Goal: Book appointment/travel/reservation

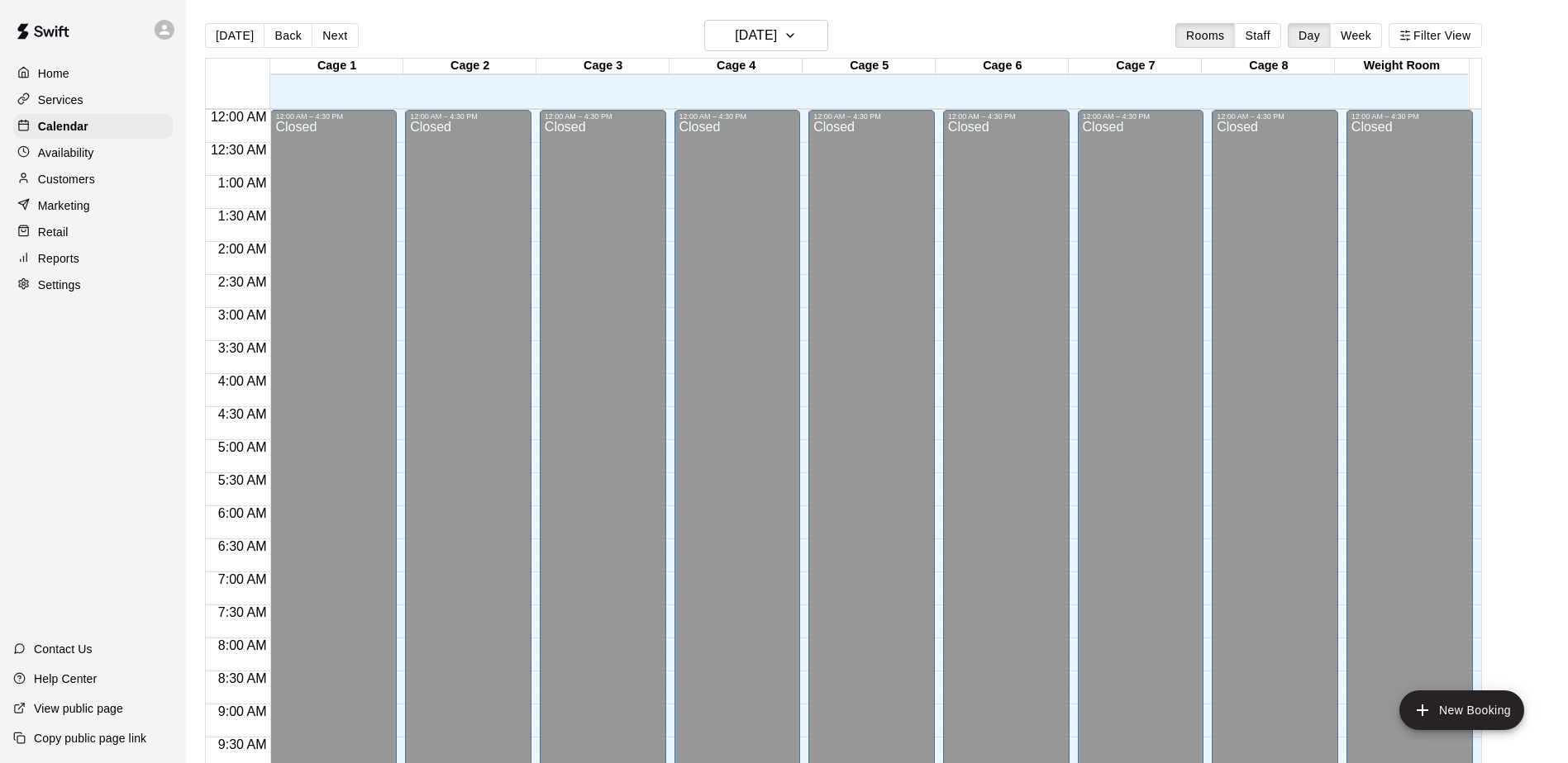
scroll to position [864, 0]
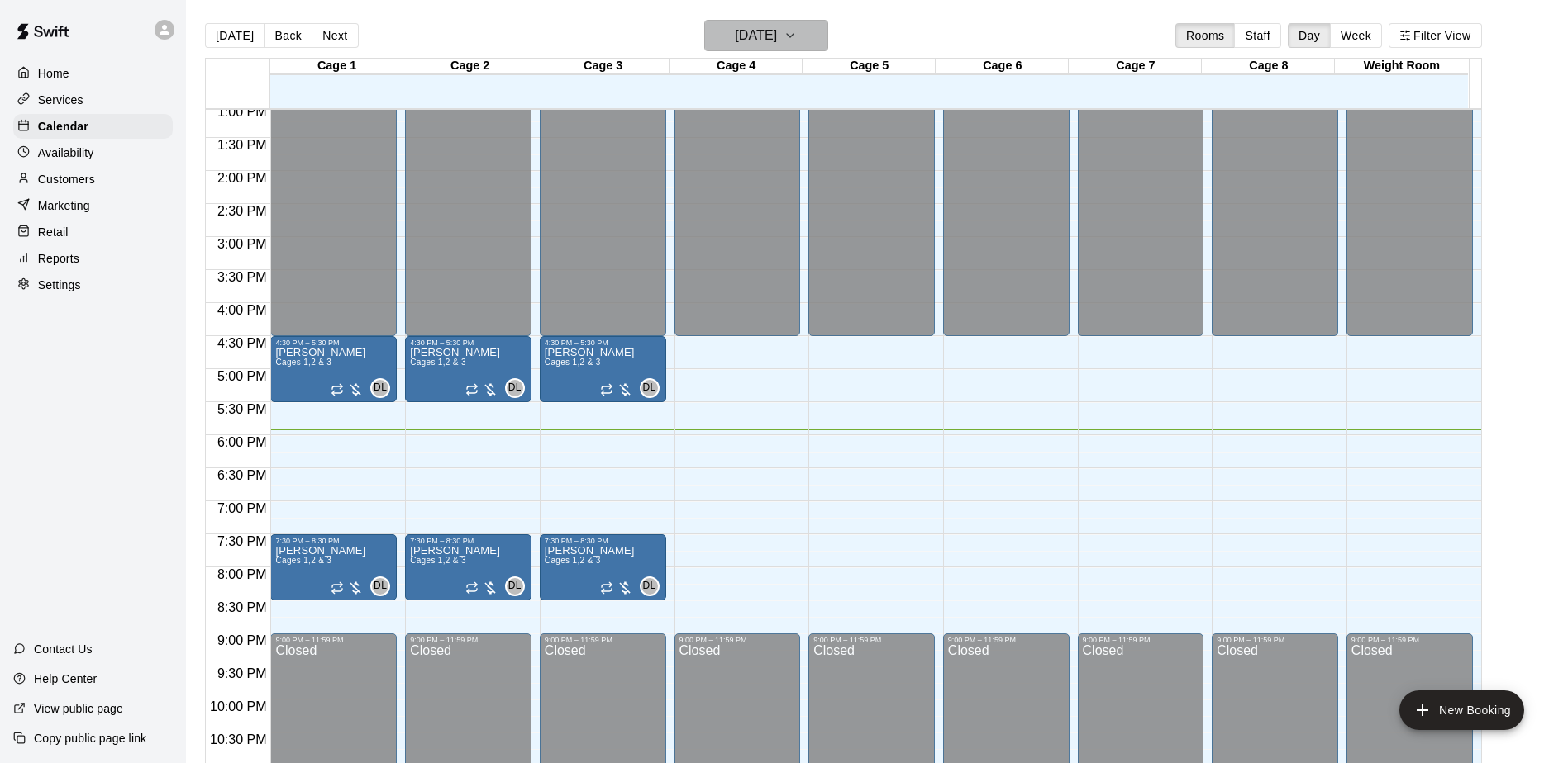
click at [797, 32] on icon "button" at bounding box center [790, 35] width 13 height 20
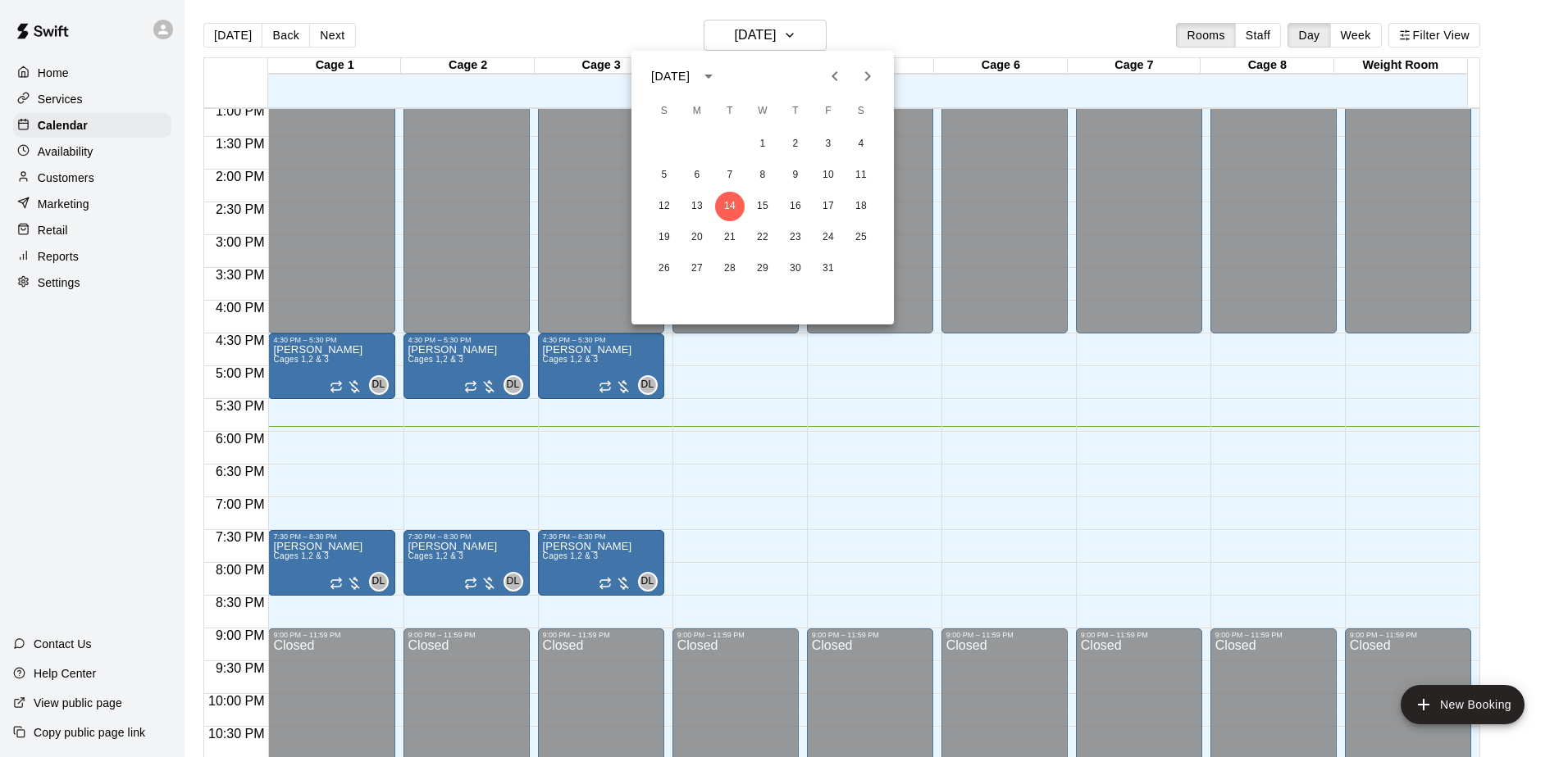
click at [877, 80] on icon "Next month" at bounding box center [867, 76] width 20 height 20
click at [808, 37] on div at bounding box center [784, 378] width 1568 height 757
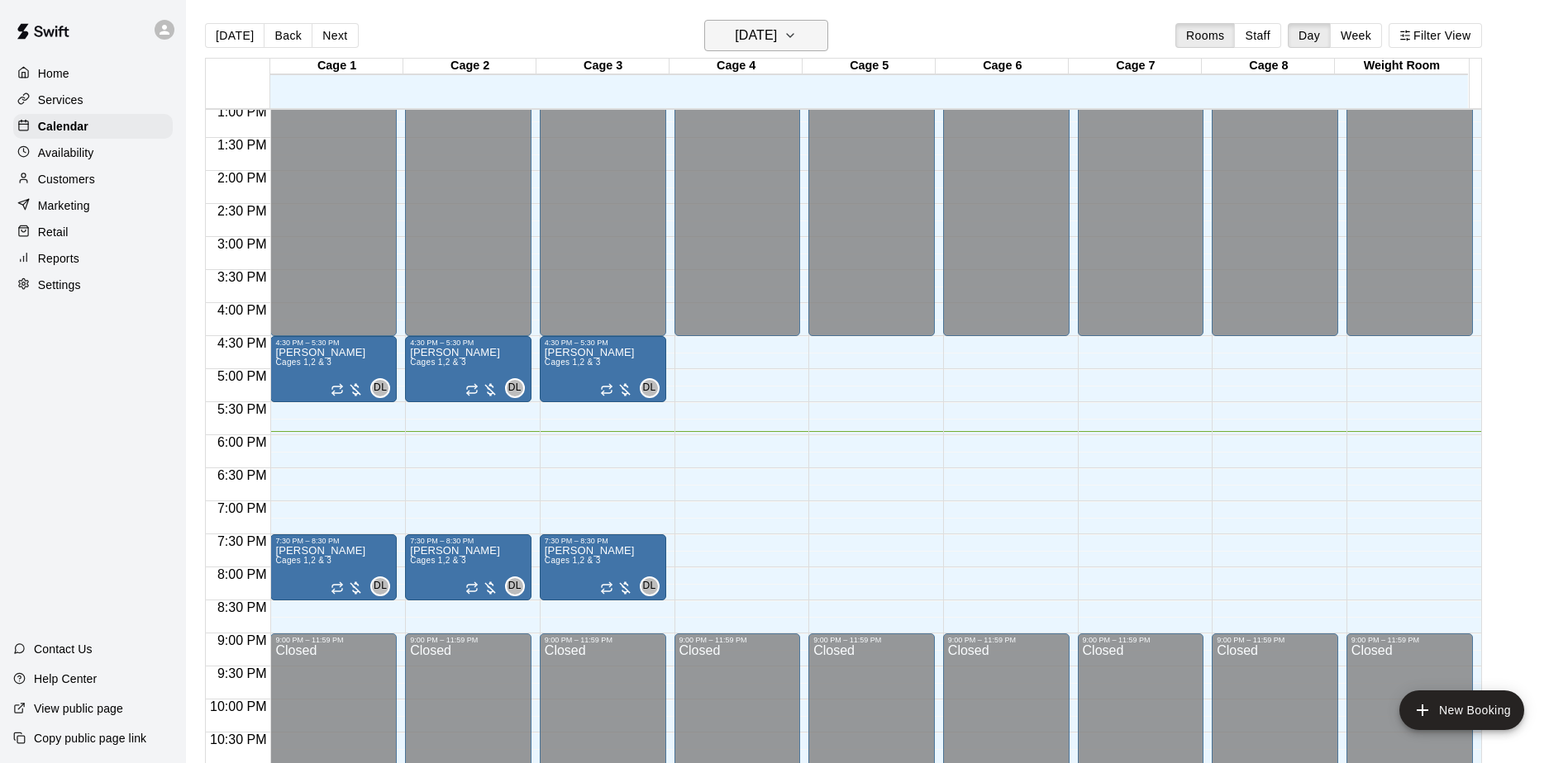
click at [794, 36] on icon "button" at bounding box center [790, 34] width 7 height 3
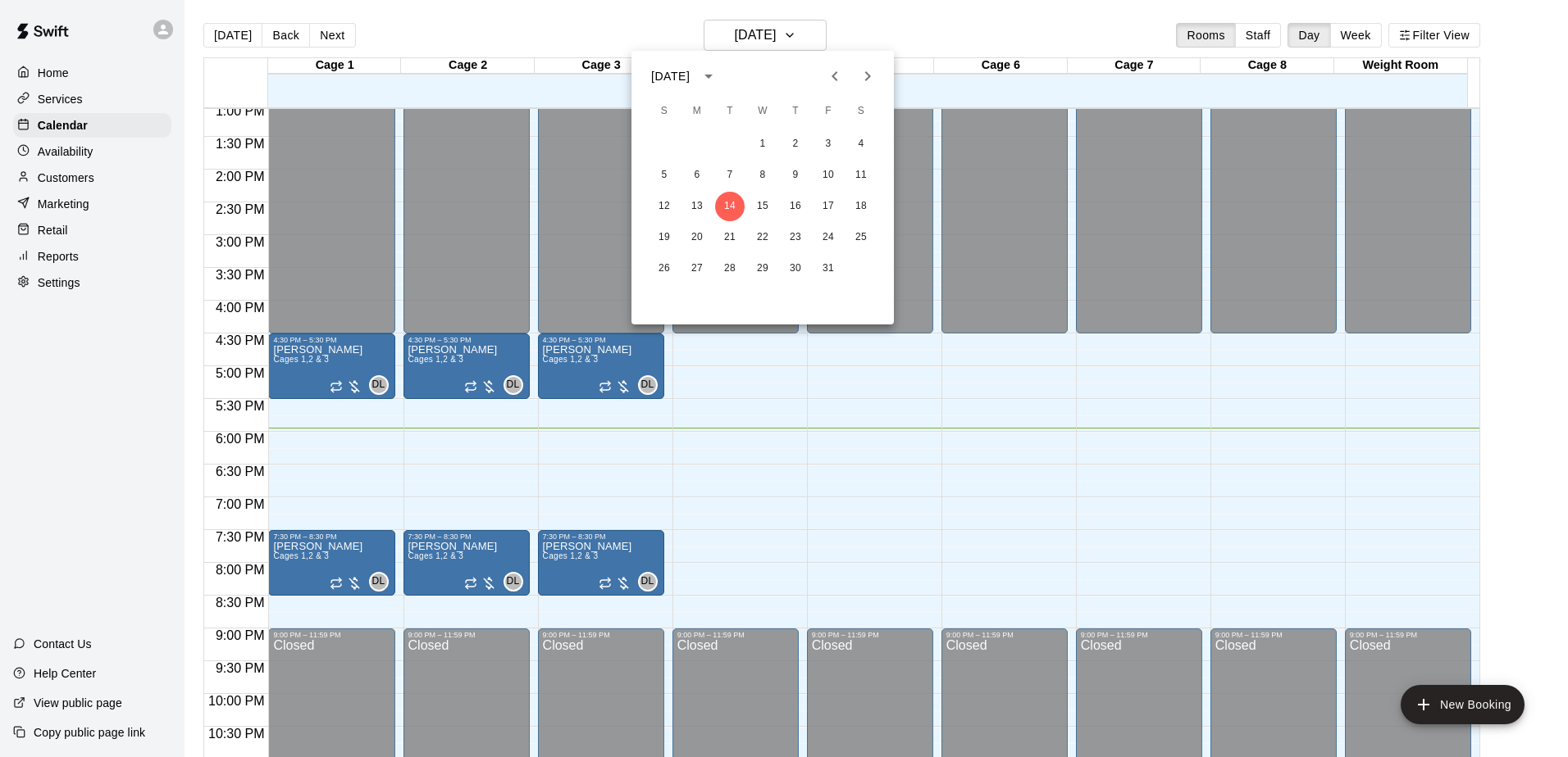
click at [876, 75] on icon "Next month" at bounding box center [867, 76] width 20 height 20
click at [663, 231] on button "16" at bounding box center [664, 237] width 29 height 29
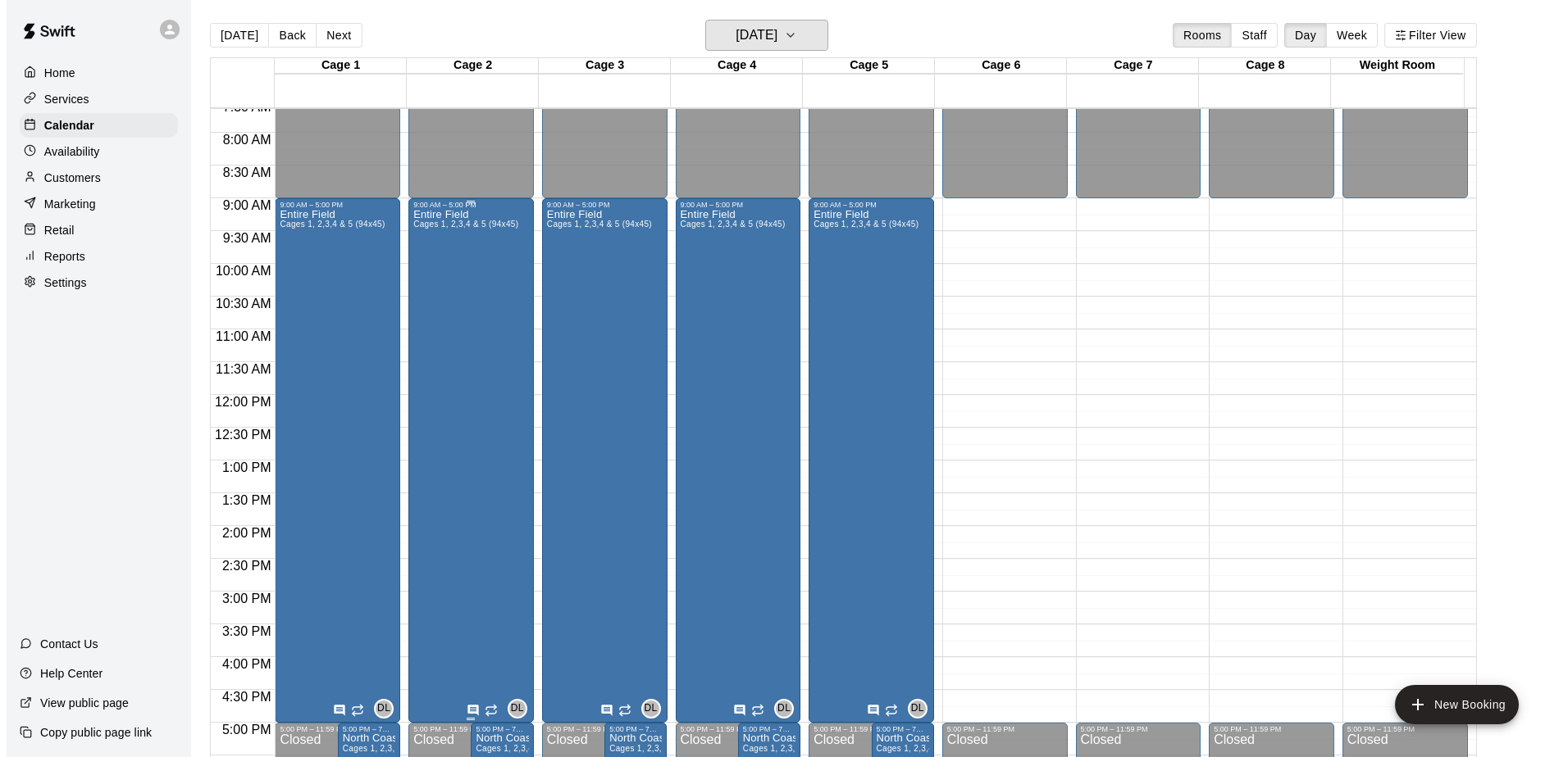
scroll to position [530, 0]
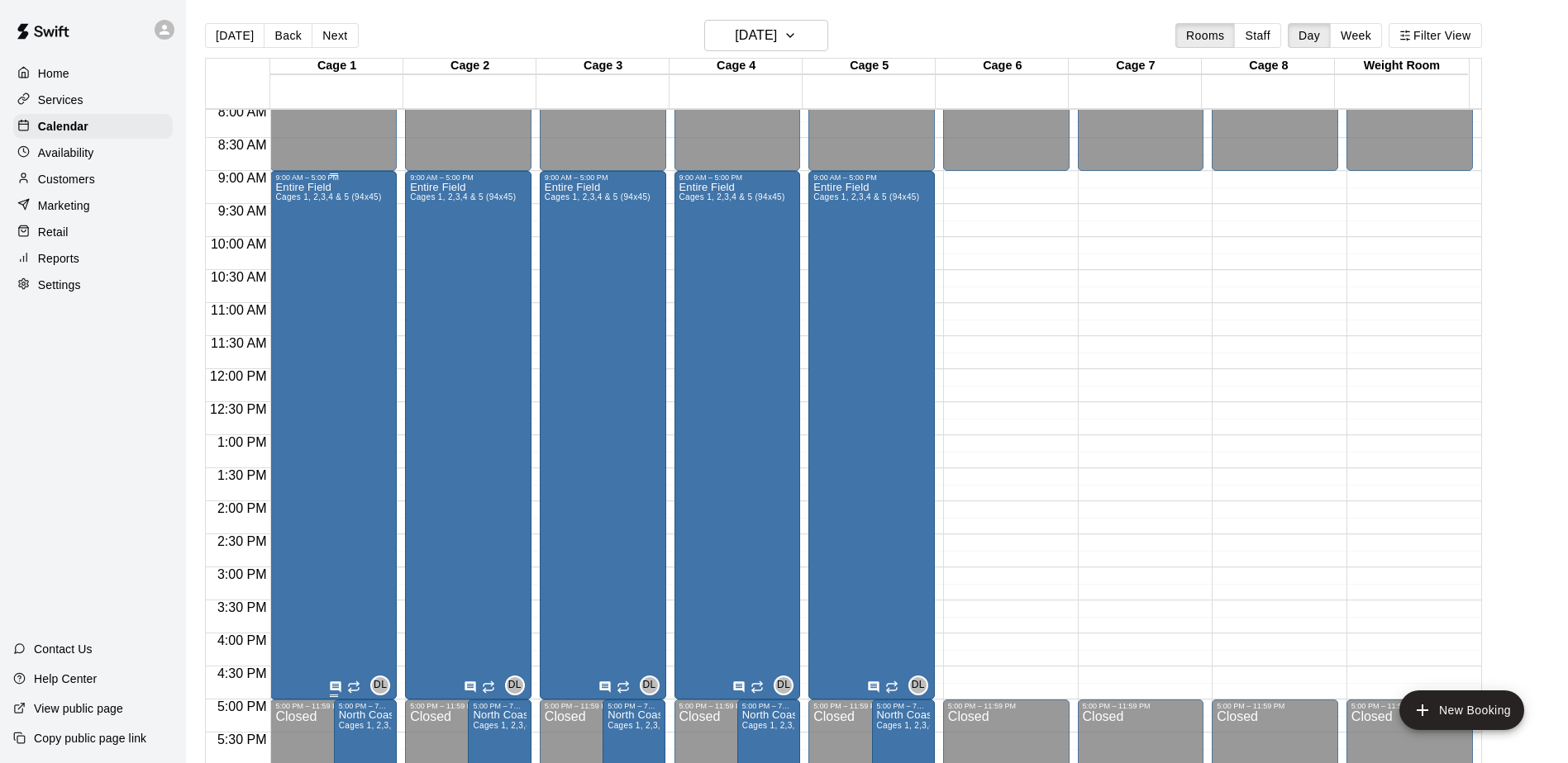
click at [347, 654] on div "Entire Field Cages 1, 2,3,4 & 5 (94x45)" at bounding box center [328, 562] width 106 height 763
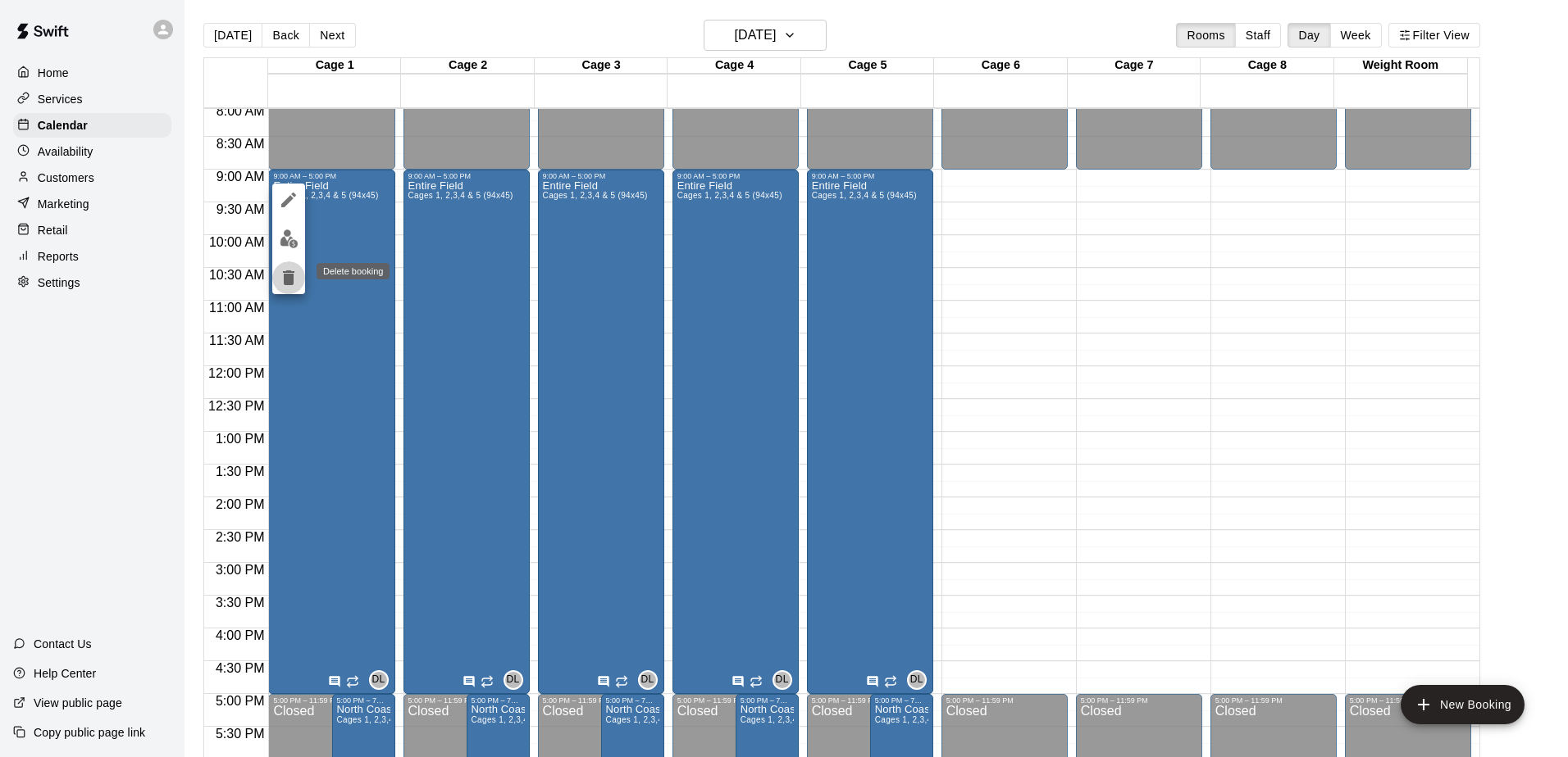
click at [283, 277] on icon "delete" at bounding box center [288, 278] width 20 height 20
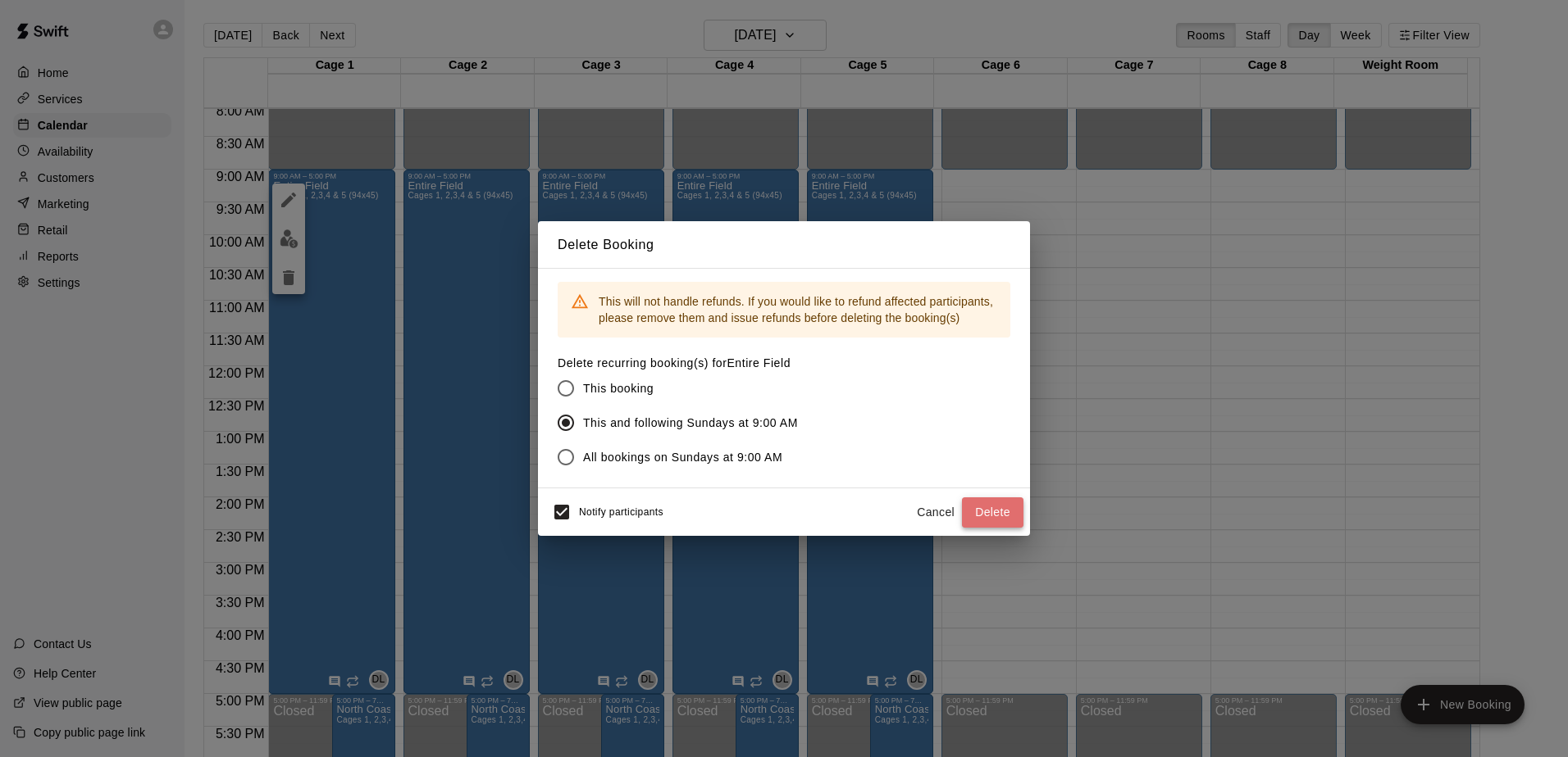
click at [991, 512] on button "Delete" at bounding box center [993, 513] width 62 height 30
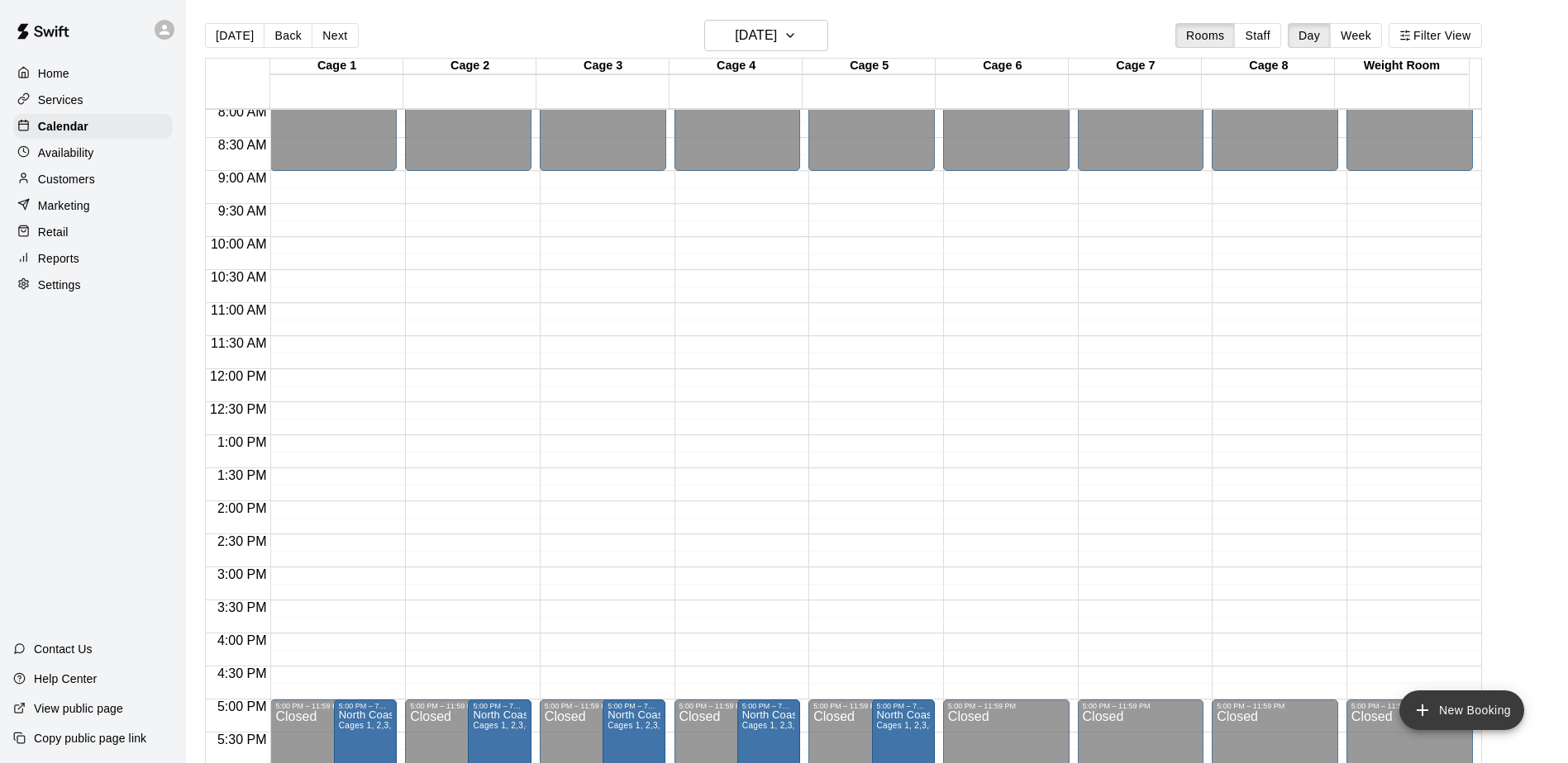
click at [1467, 710] on button "New Booking" at bounding box center [1462, 710] width 125 height 40
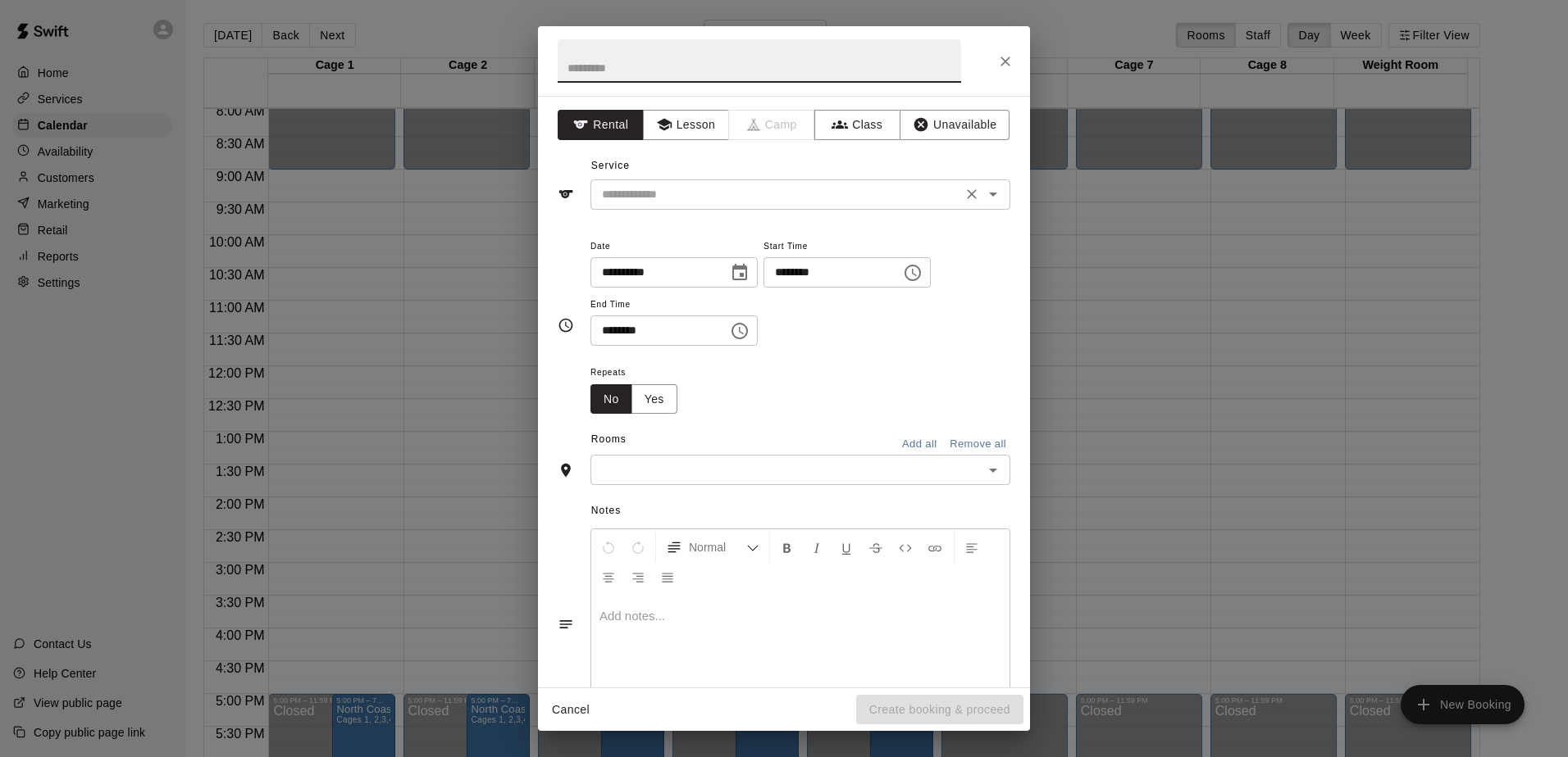
click at [994, 197] on div "​" at bounding box center [800, 194] width 420 height 30
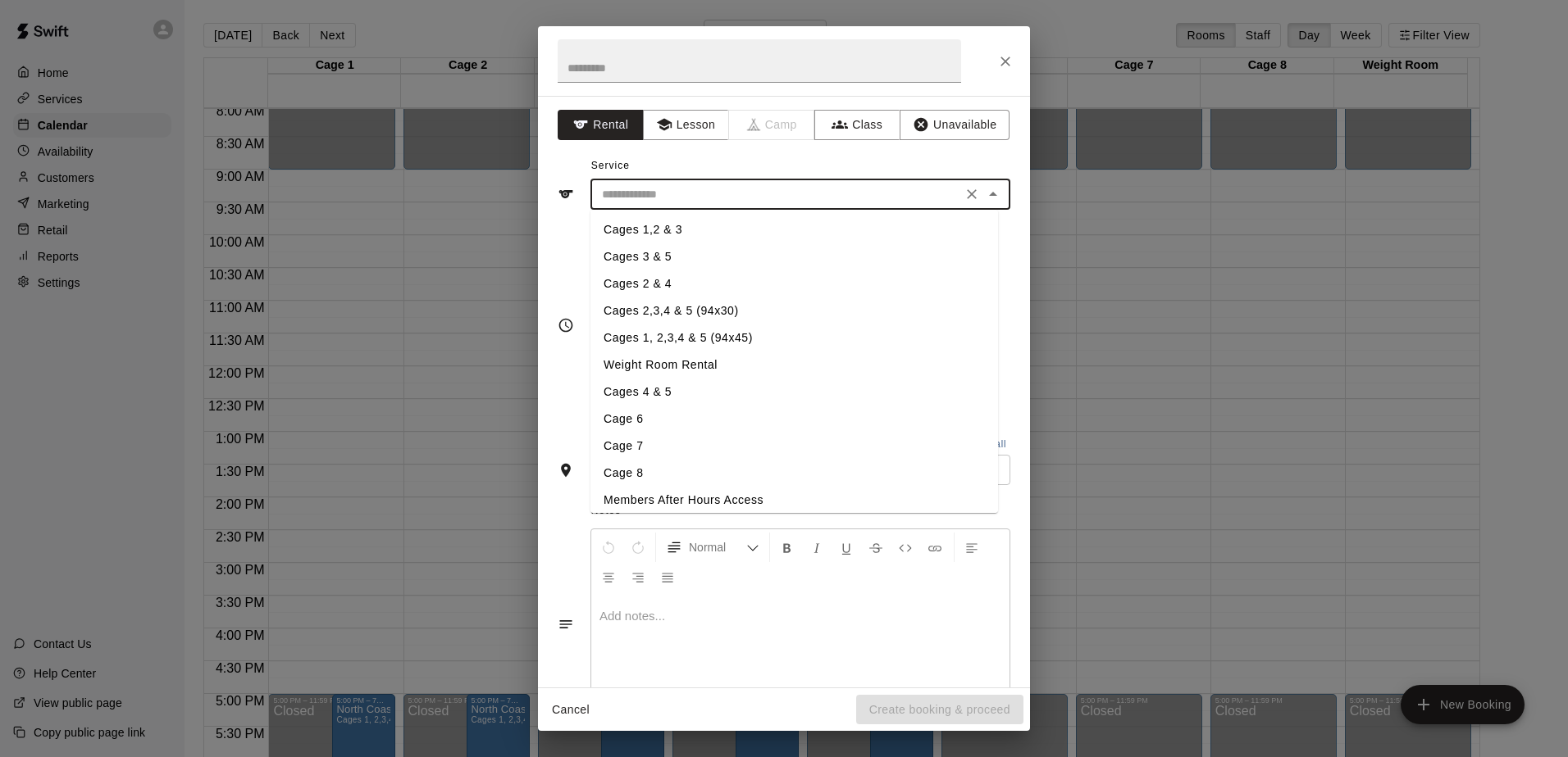
scroll to position [197, 0]
click at [668, 331] on li "Cages 1, 2,3,4 & 5 (94x45)" at bounding box center [794, 331] width 408 height 27
type input "**********"
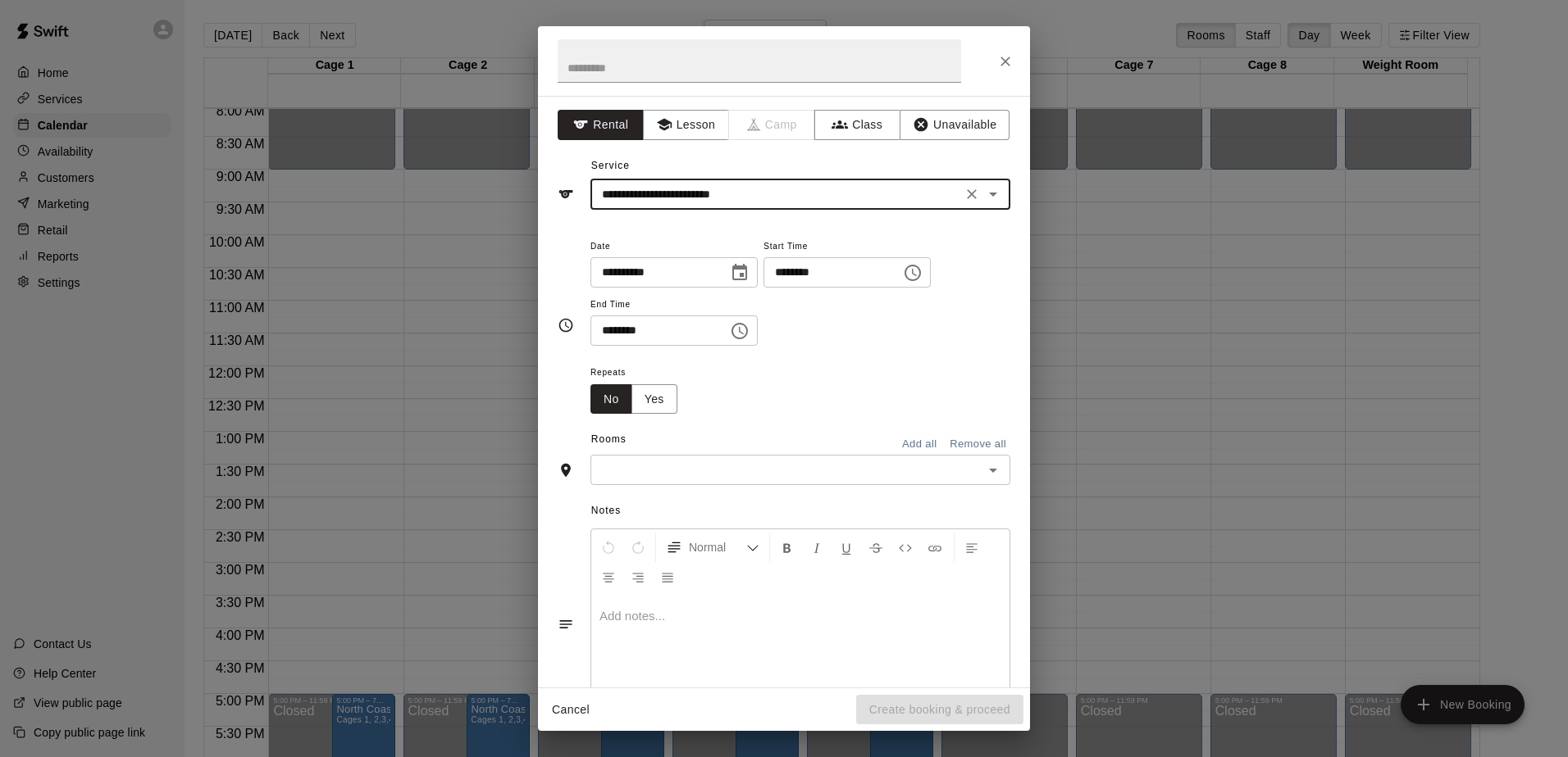
click at [921, 270] on icon "Choose time, selected time is 4:00 PM" at bounding box center [912, 272] width 16 height 16
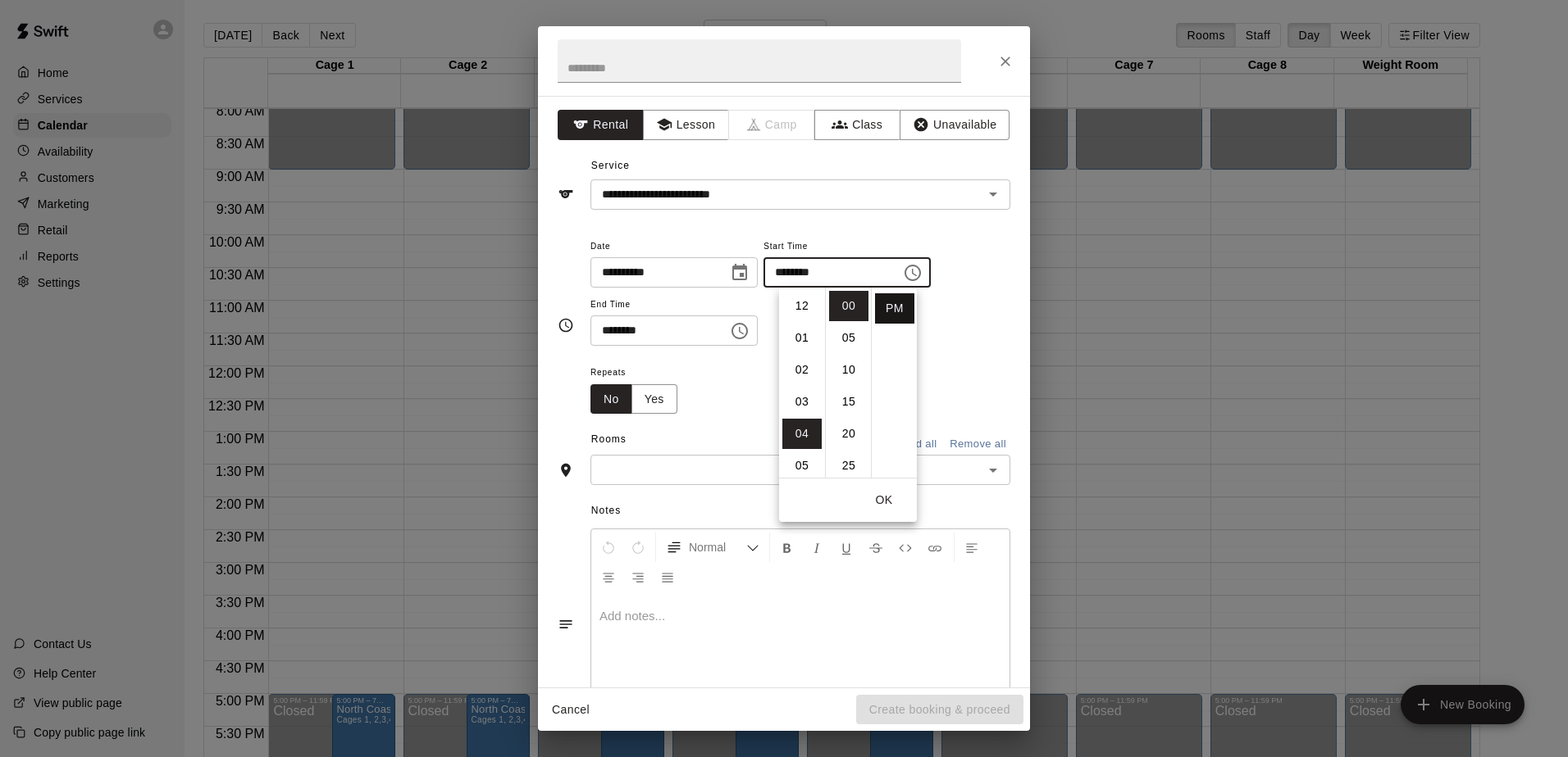
scroll to position [0, 0]
click at [893, 301] on li "AM" at bounding box center [895, 306] width 40 height 30
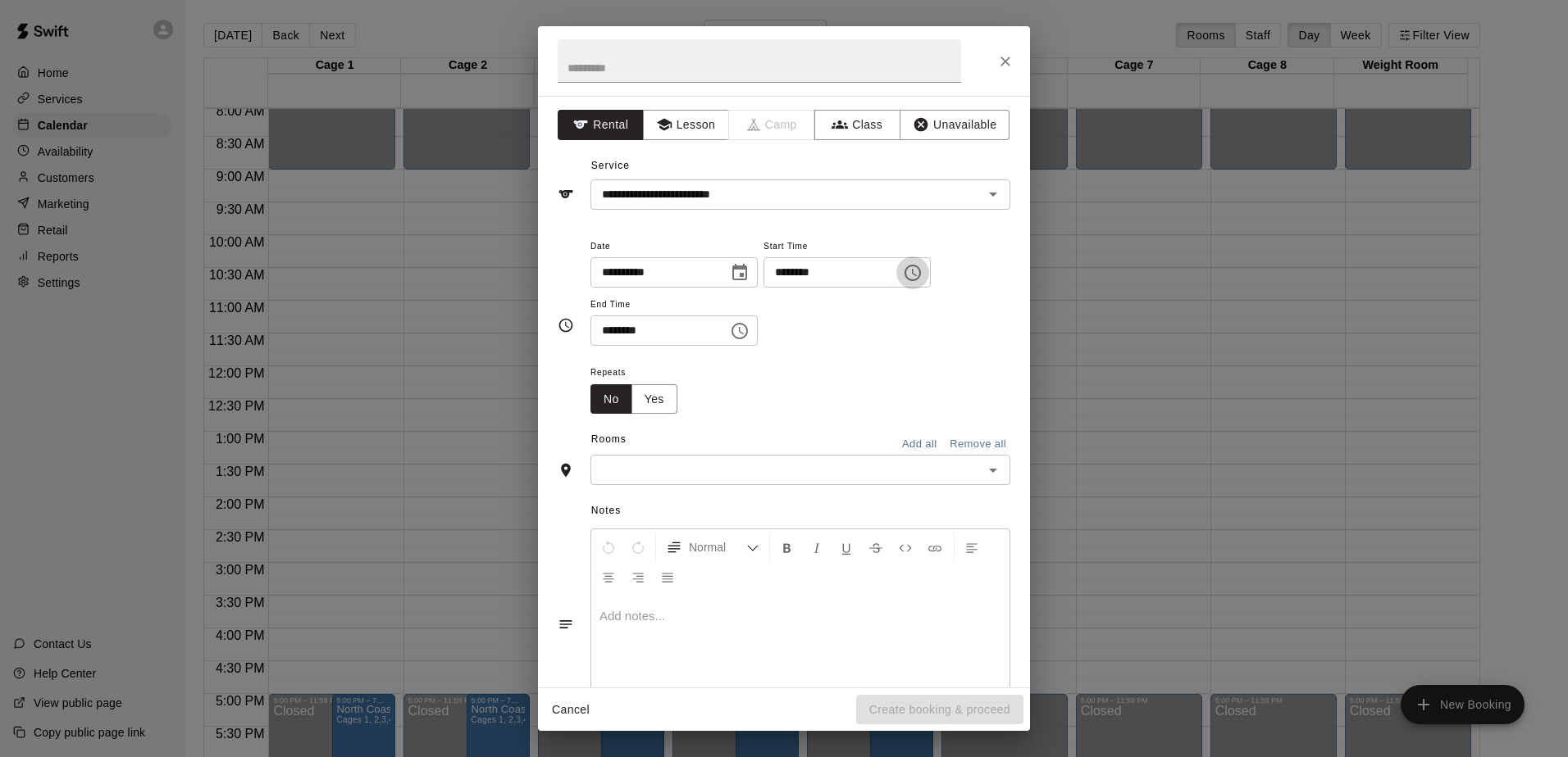
click at [922, 273] on icon "Choose time, selected time is 4:00 AM" at bounding box center [913, 273] width 20 height 20
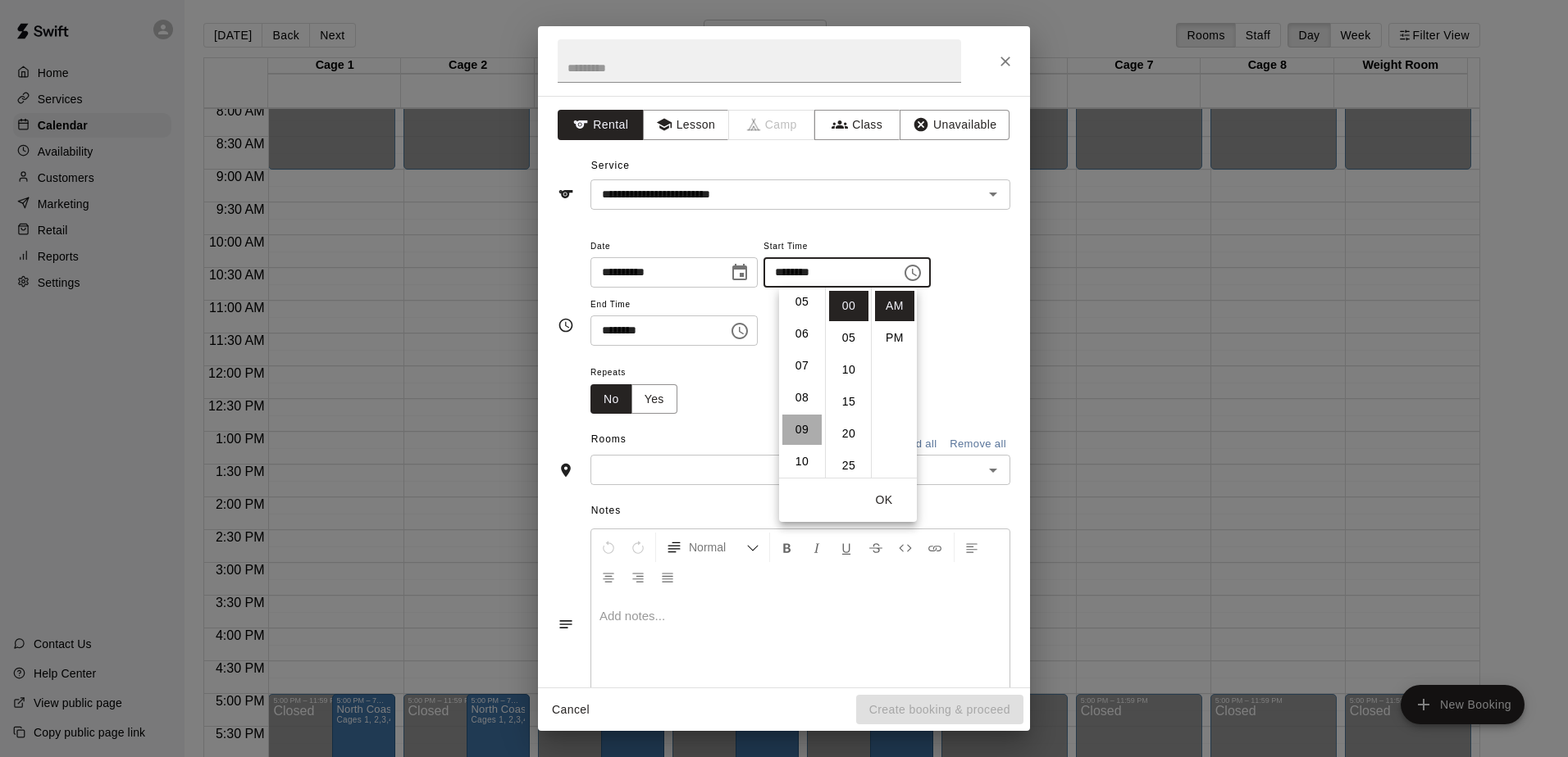
click at [799, 429] on li "09" at bounding box center [802, 430] width 40 height 30
type input "********"
click at [755, 369] on div "Repeats No Yes" at bounding box center [800, 388] width 420 height 52
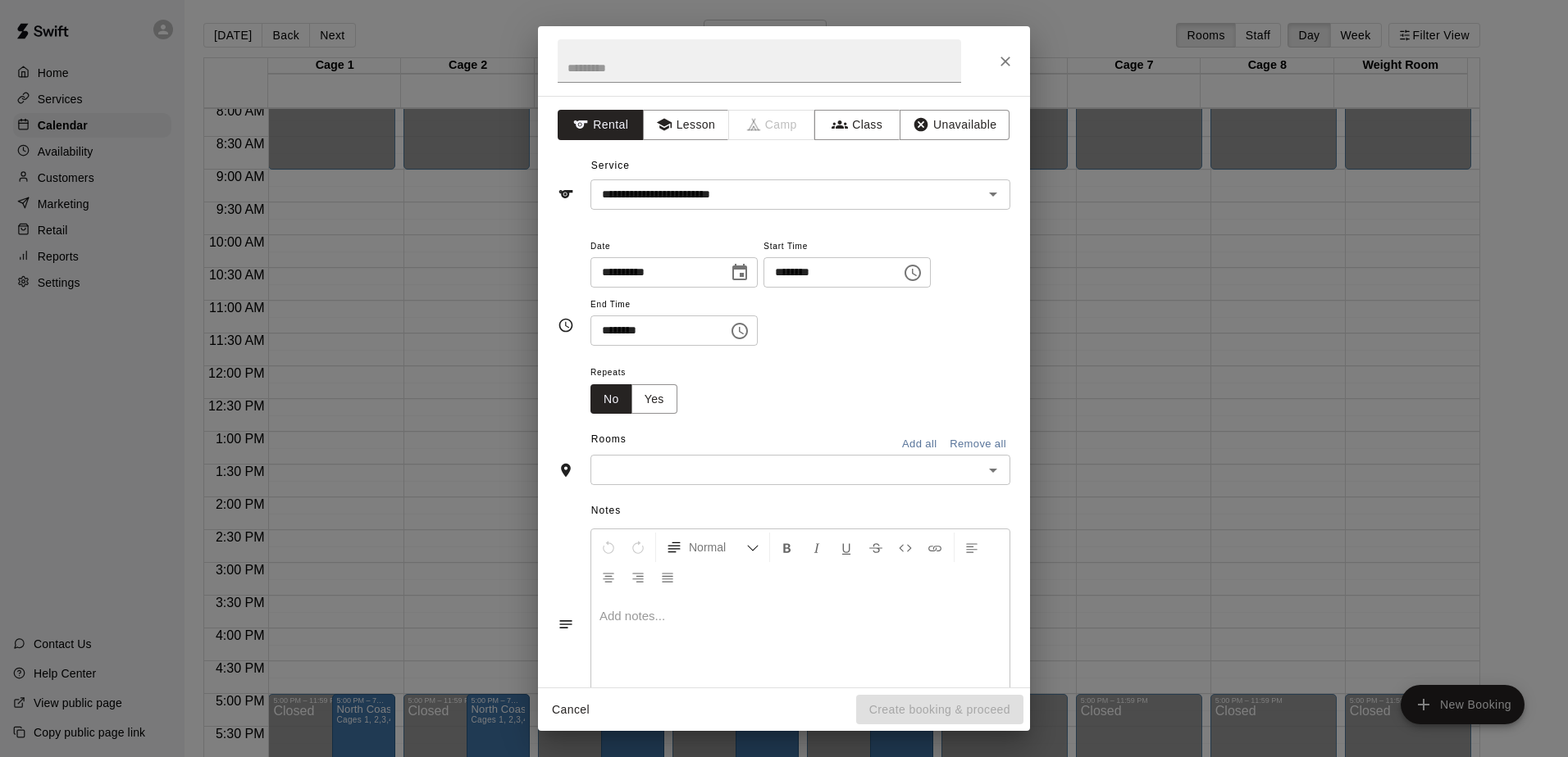
click at [750, 332] on icon "Choose time, selected time is 4:30 PM" at bounding box center [739, 331] width 20 height 20
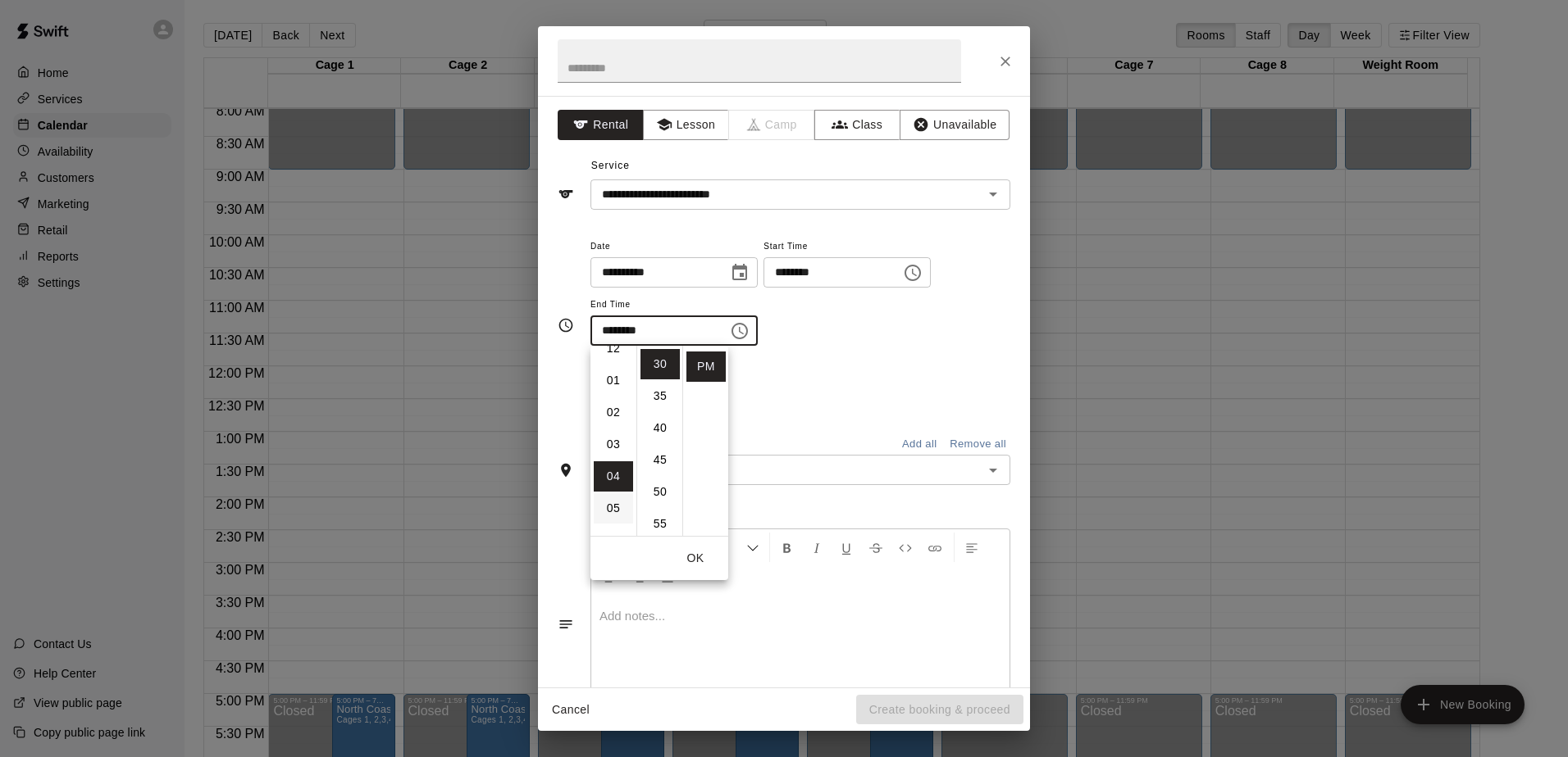
scroll to position [0, 0]
drag, startPoint x: 611, startPoint y: 410, endPoint x: 789, endPoint y: 432, distance: 179.4
click at [790, 433] on div "Rooms Add all Remove all" at bounding box center [784, 441] width 453 height 27
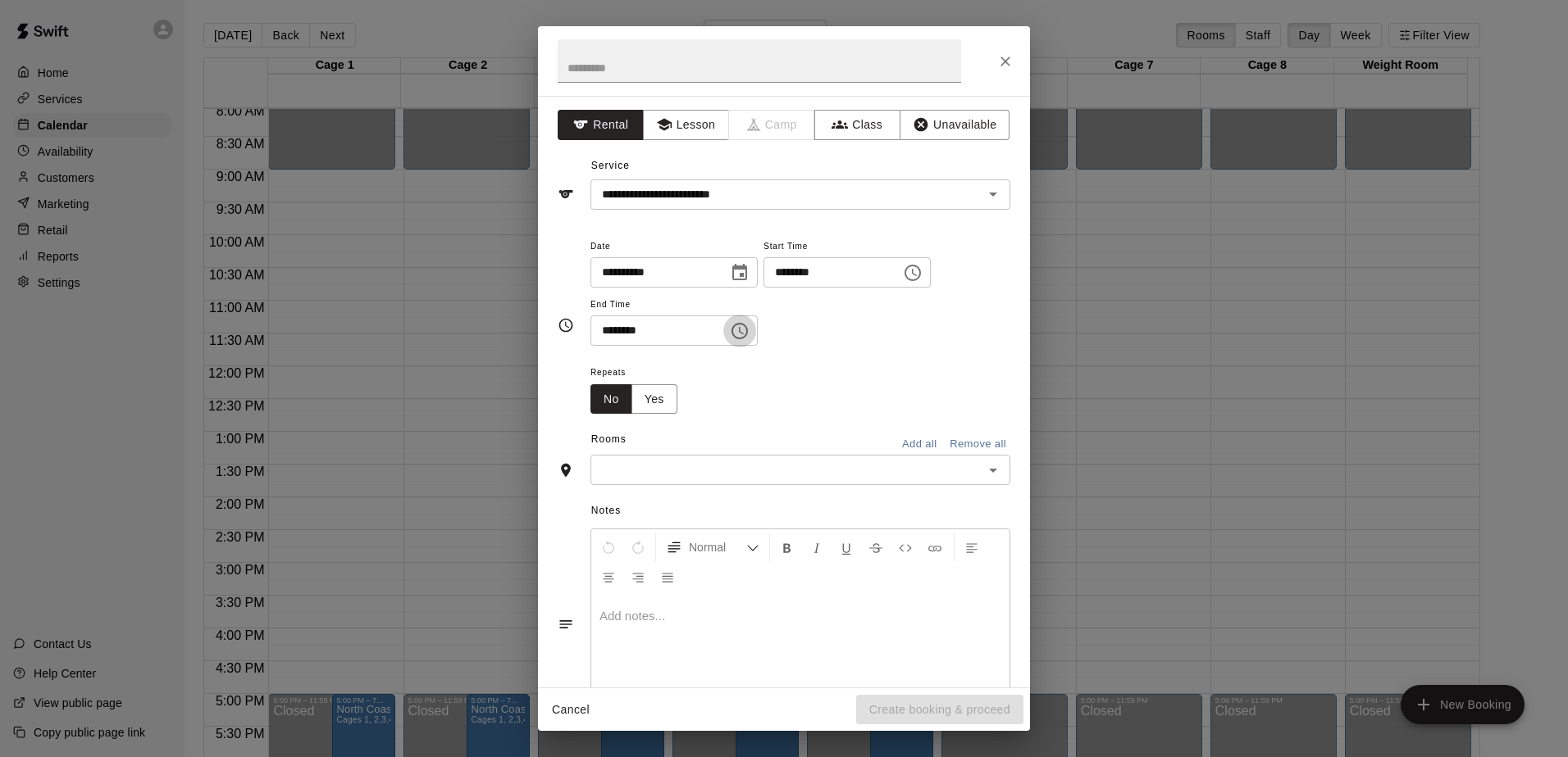
click at [750, 327] on icon "Choose time, selected time is 4:30 PM" at bounding box center [739, 331] width 20 height 20
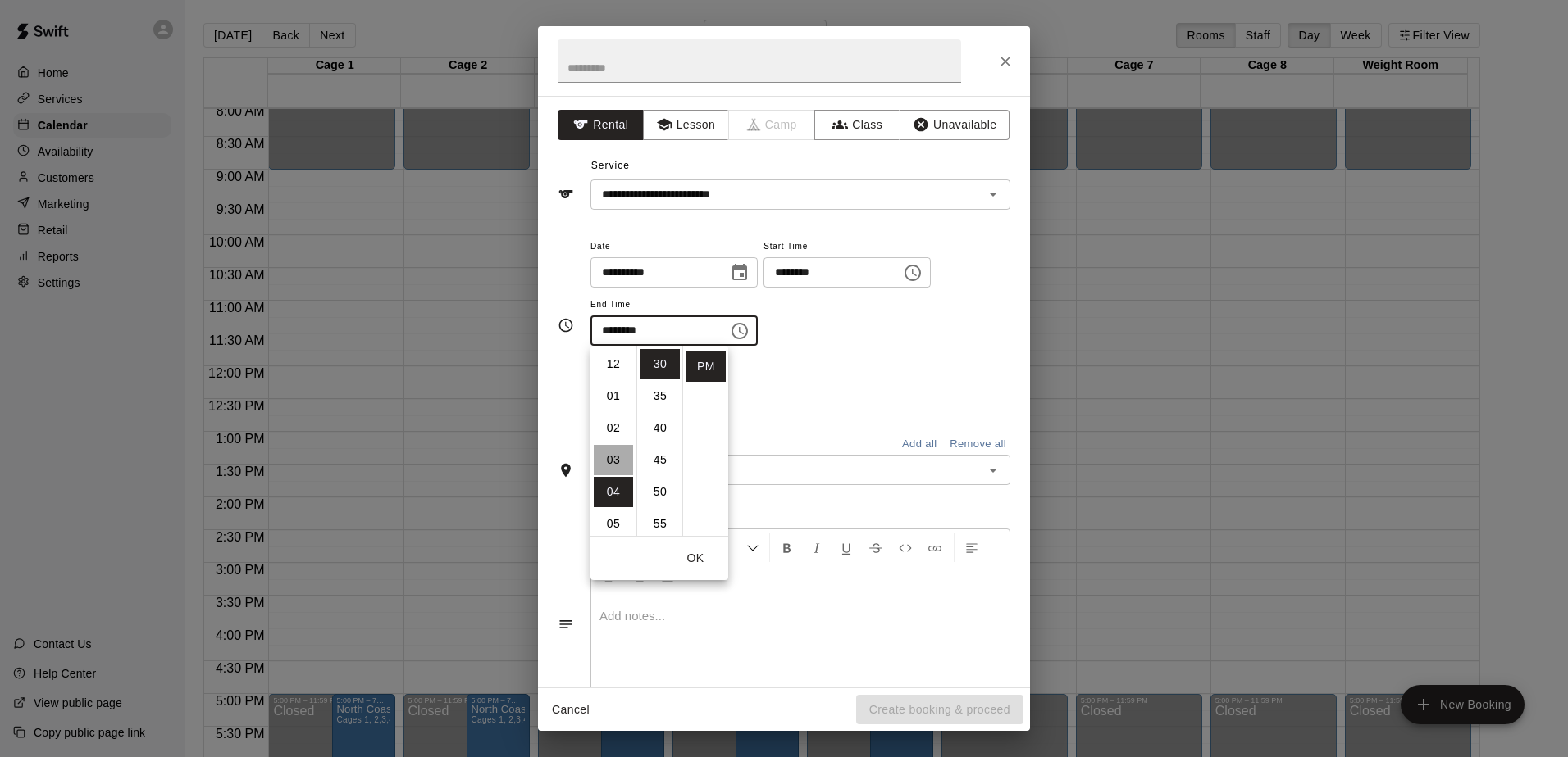
click at [618, 454] on li "03" at bounding box center [613, 460] width 40 height 30
click at [664, 368] on li "00" at bounding box center [661, 365] width 40 height 30
type input "********"
click at [833, 382] on div "Repeats No Yes" at bounding box center [800, 388] width 420 height 52
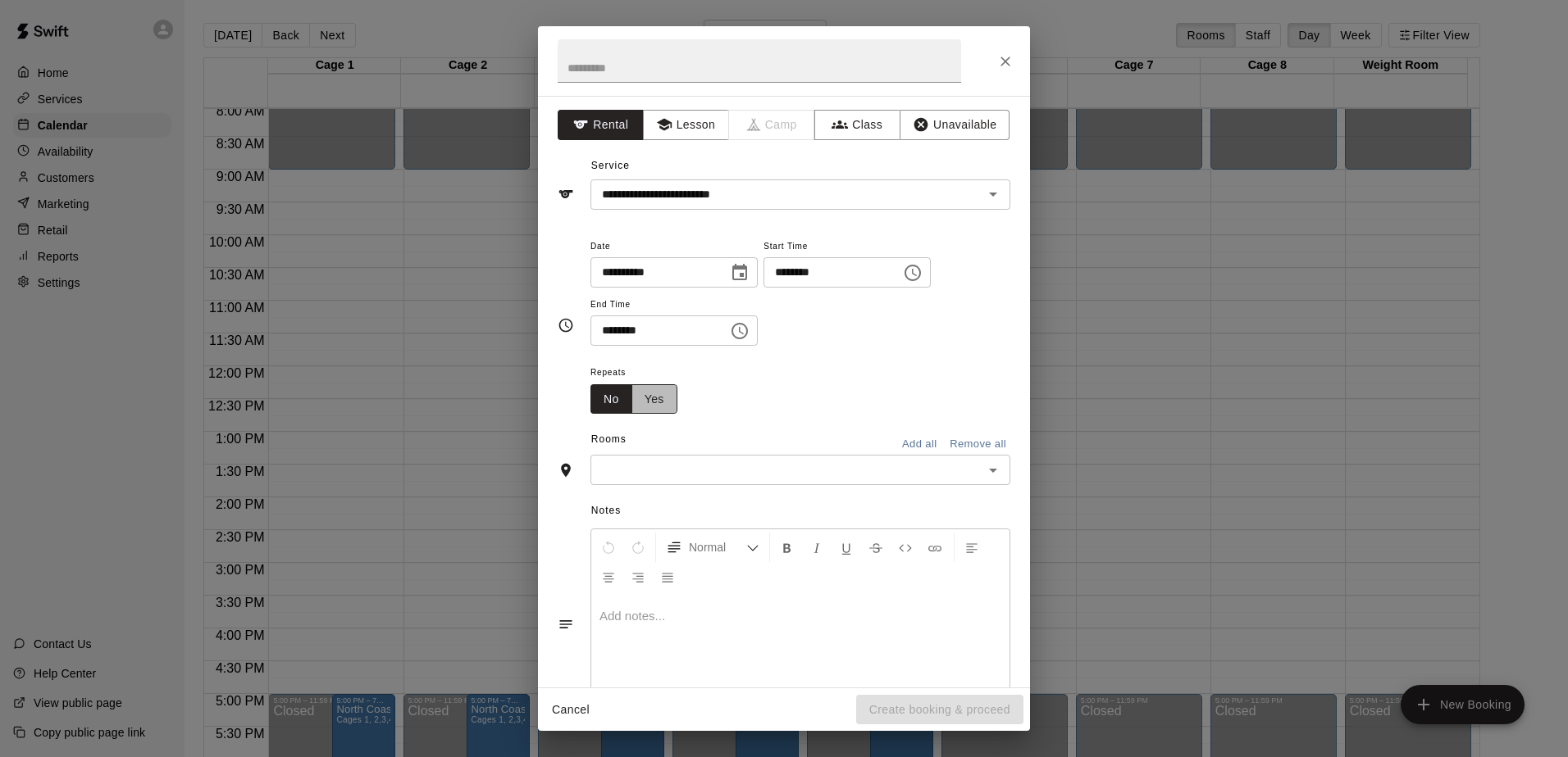
click at [659, 405] on button "Yes" at bounding box center [654, 400] width 46 height 30
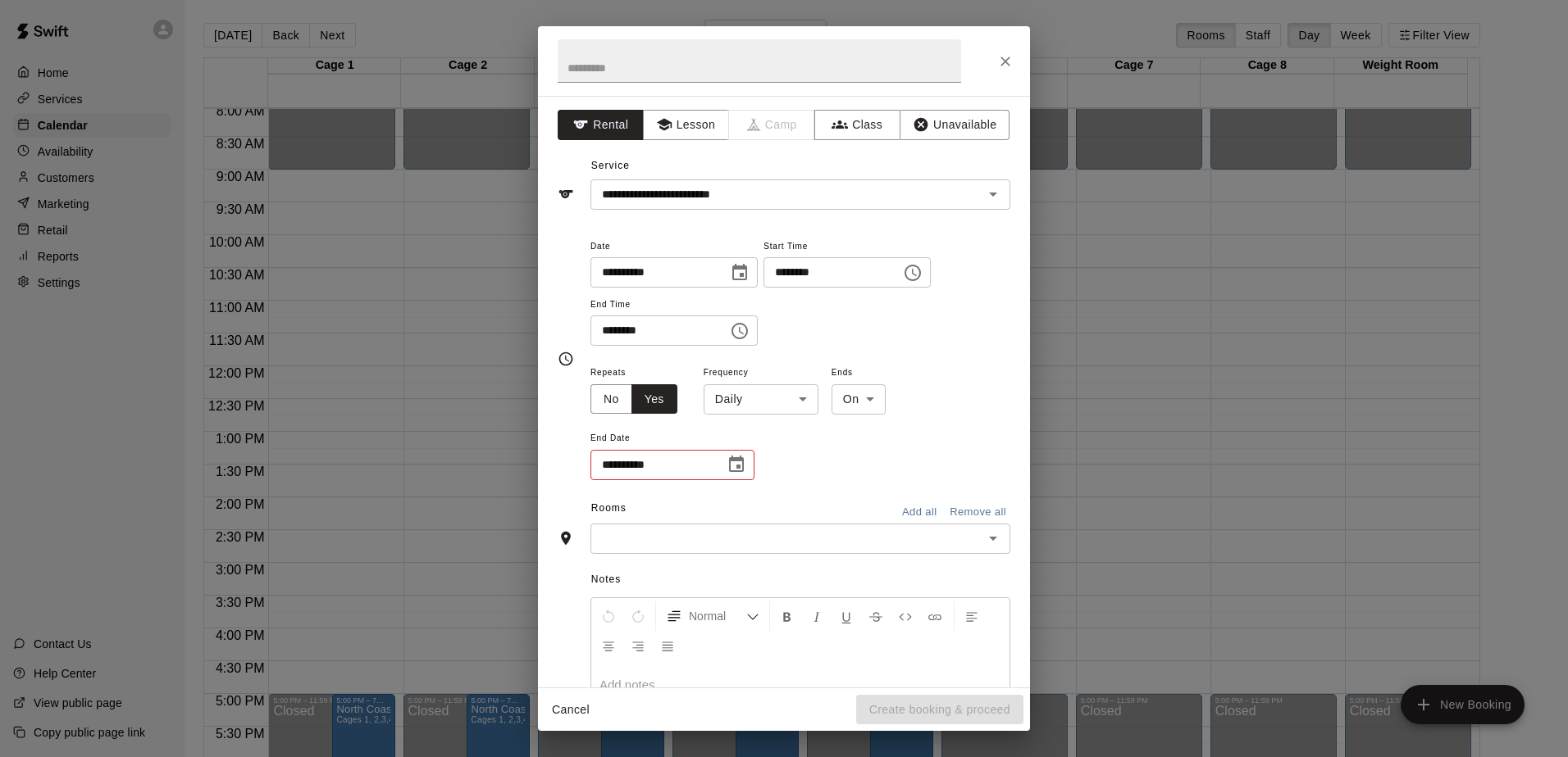
click at [805, 398] on body "Home Services Calendar Availability Customers Marketing Retail Reports Settings…" at bounding box center [784, 391] width 1568 height 784
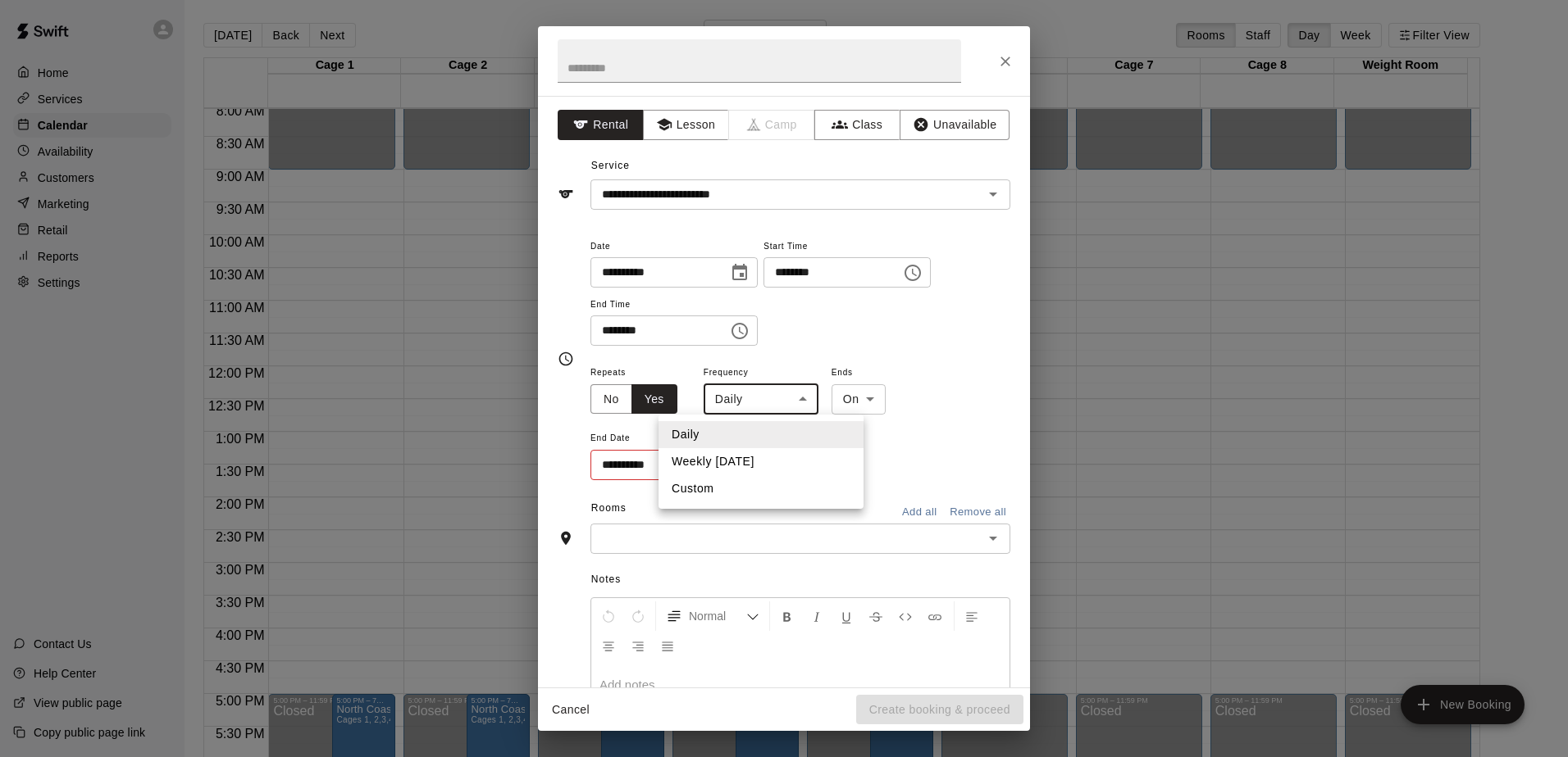
click at [750, 464] on li "Weekly [DATE]" at bounding box center [761, 461] width 205 height 27
type input "******"
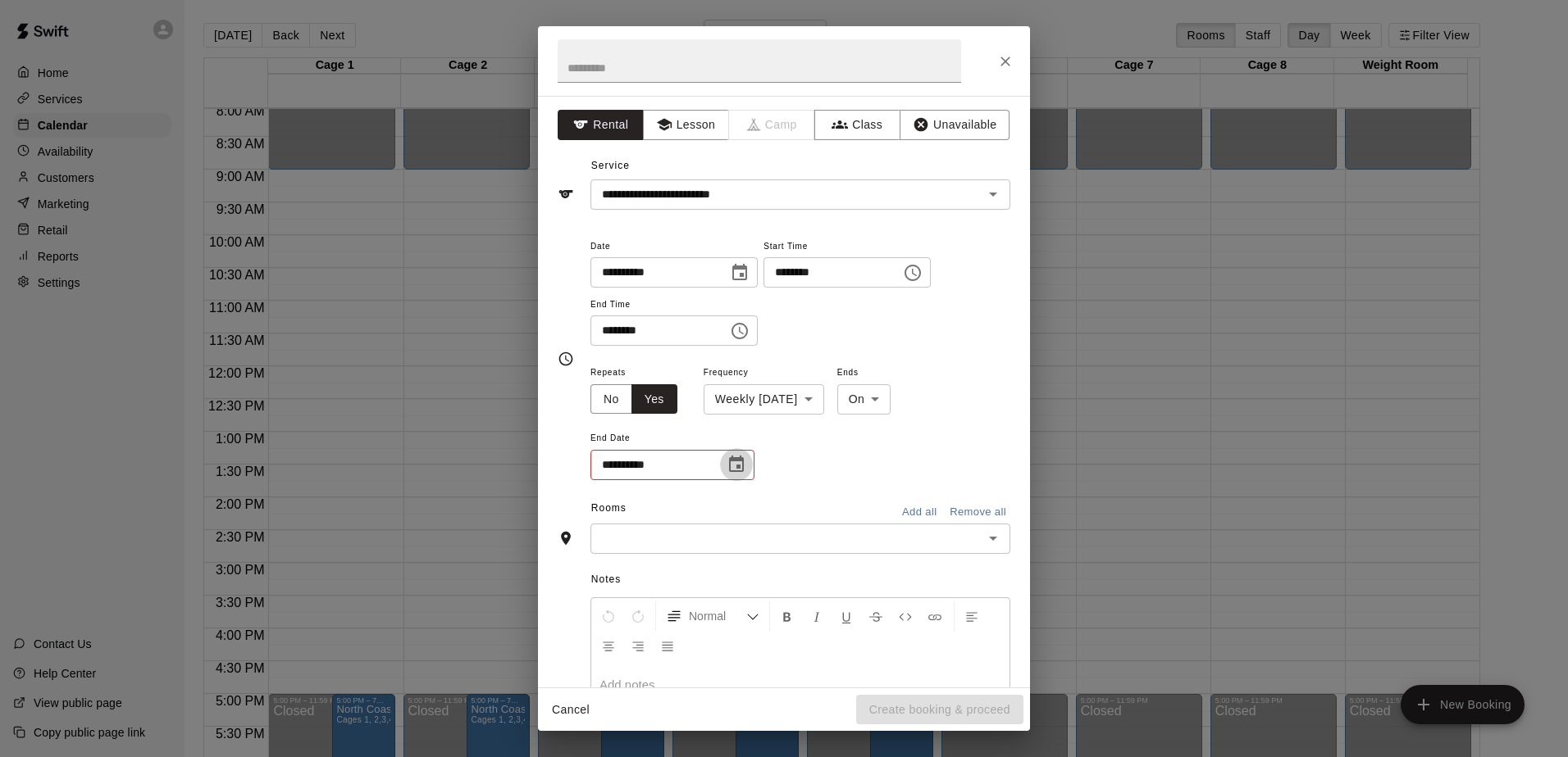
click at [739, 472] on icon "Choose date" at bounding box center [737, 463] width 15 height 16
click at [826, 500] on icon "Next month" at bounding box center [827, 505] width 20 height 20
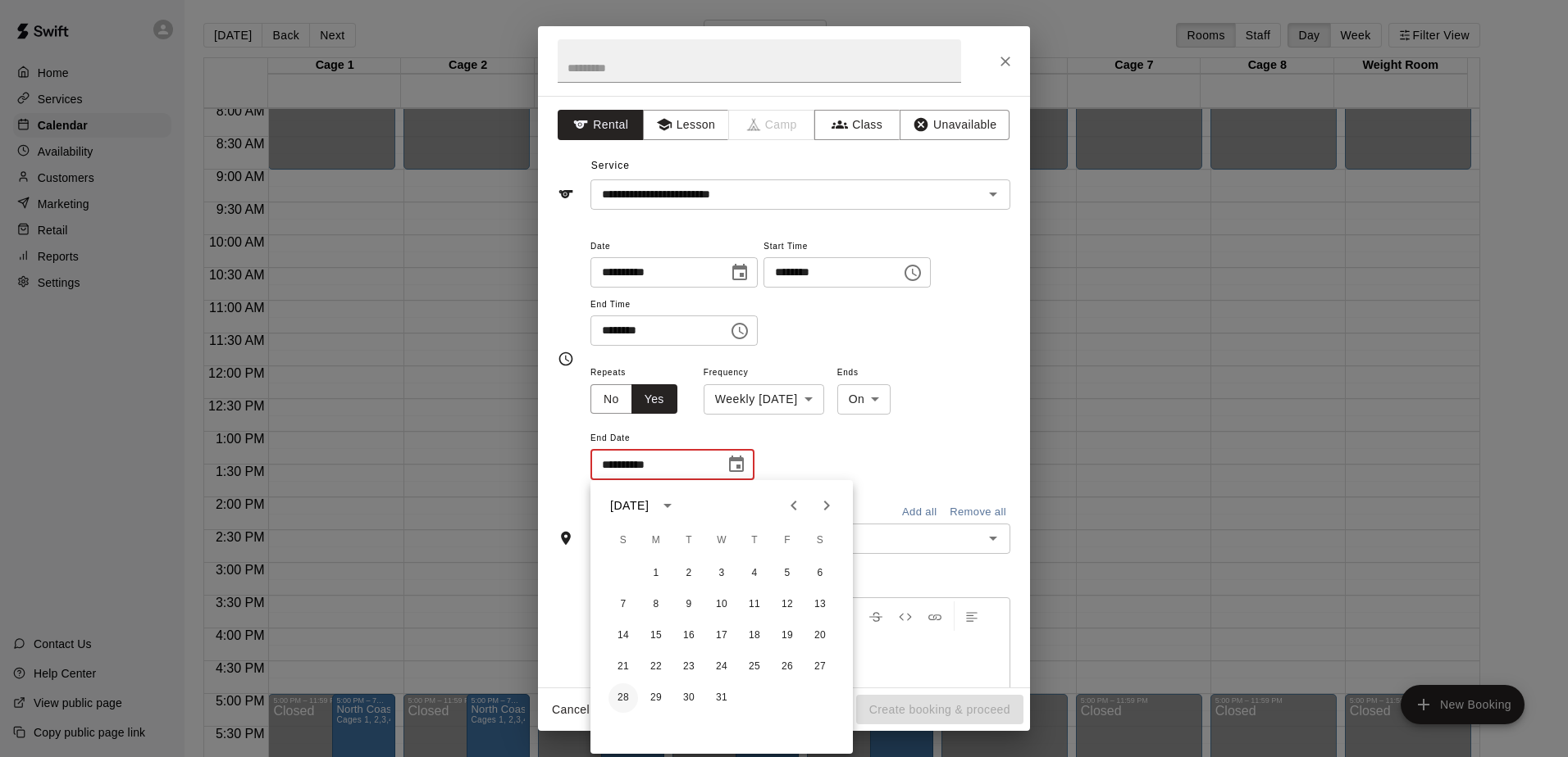
click at [624, 700] on button "28" at bounding box center [623, 698] width 29 height 29
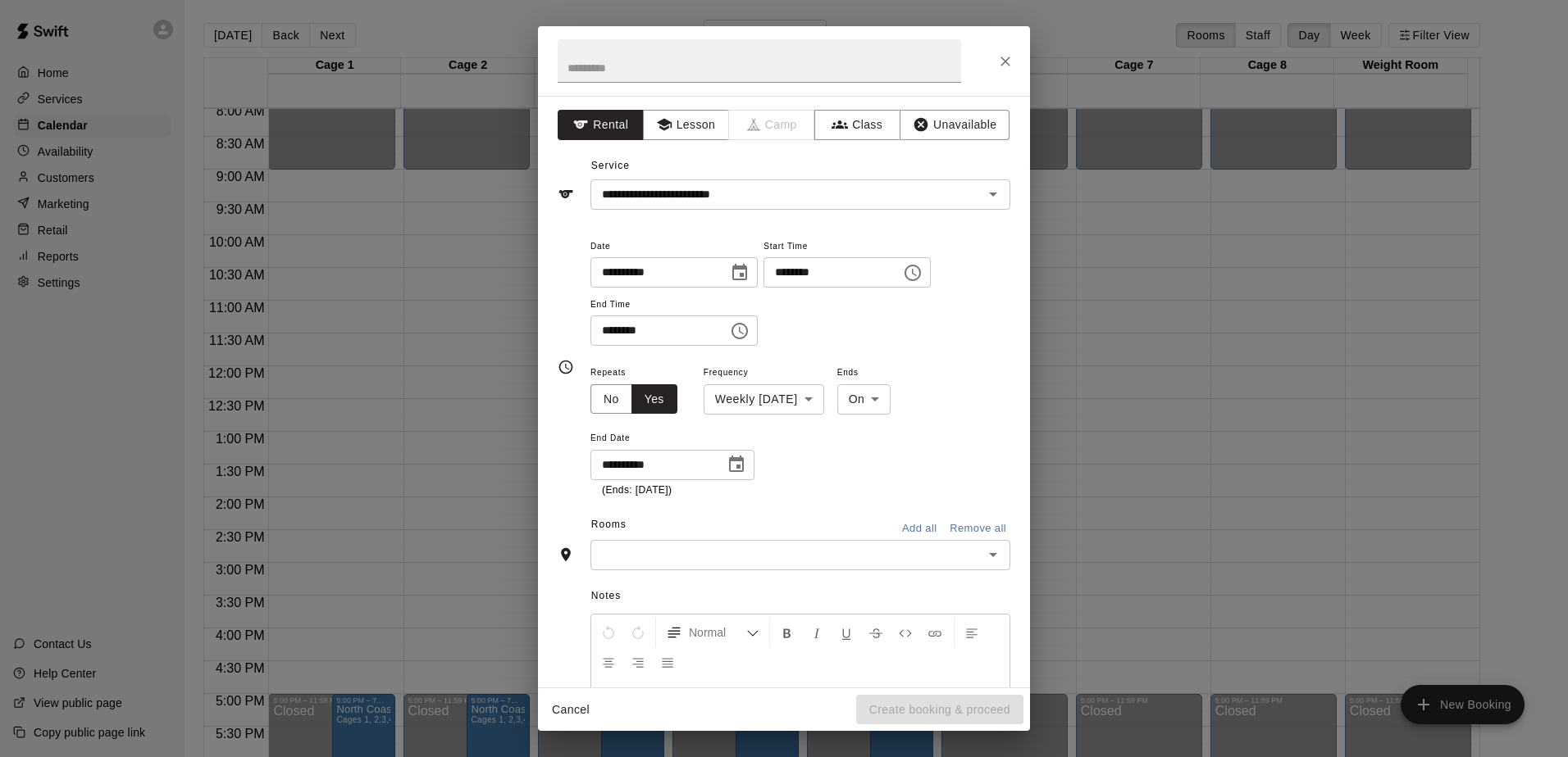
type input "**********"
click at [983, 556] on icon "Open" at bounding box center [993, 554] width 20 height 20
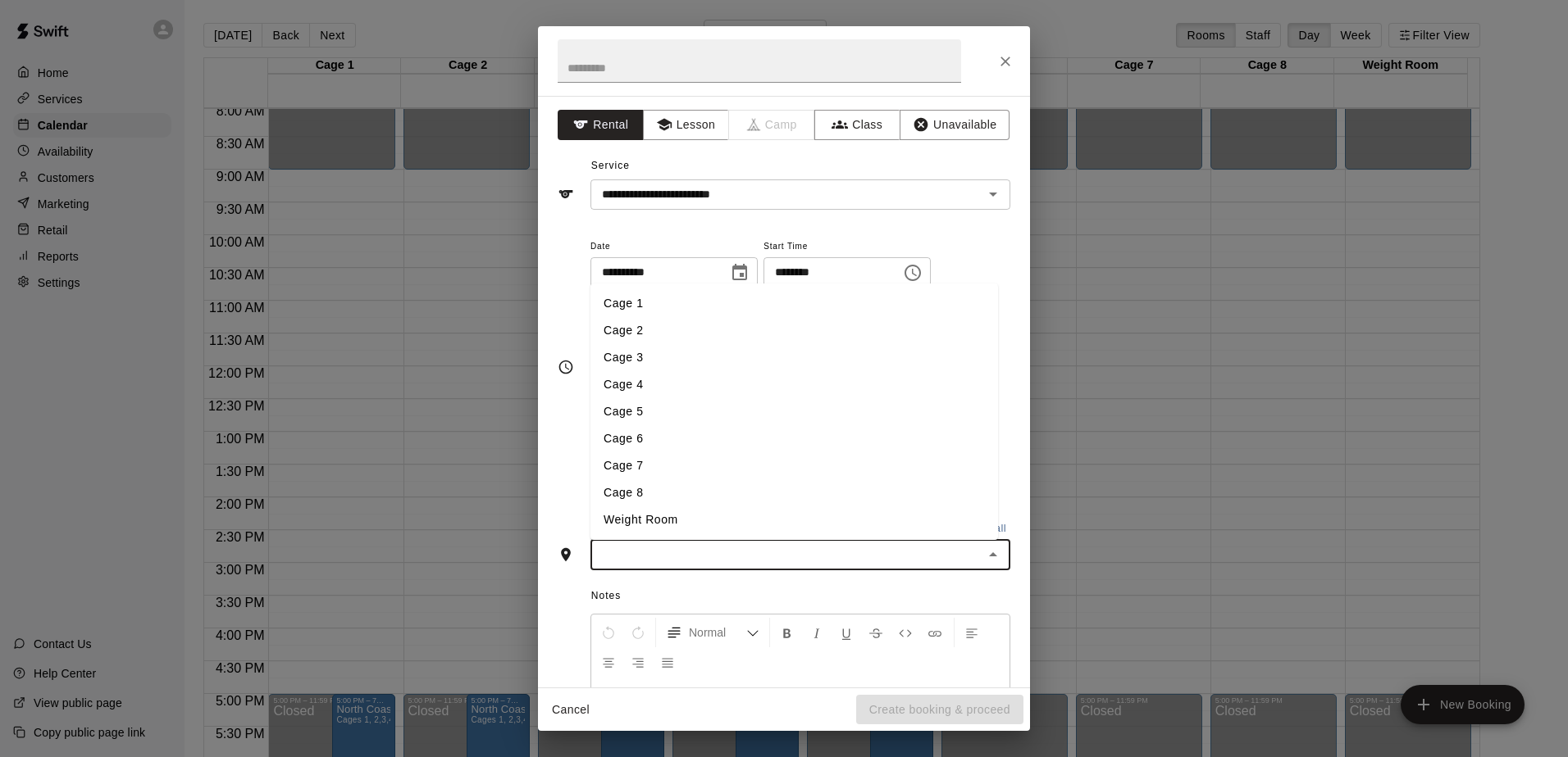
click at [629, 314] on li "Cage 1" at bounding box center [794, 303] width 408 height 27
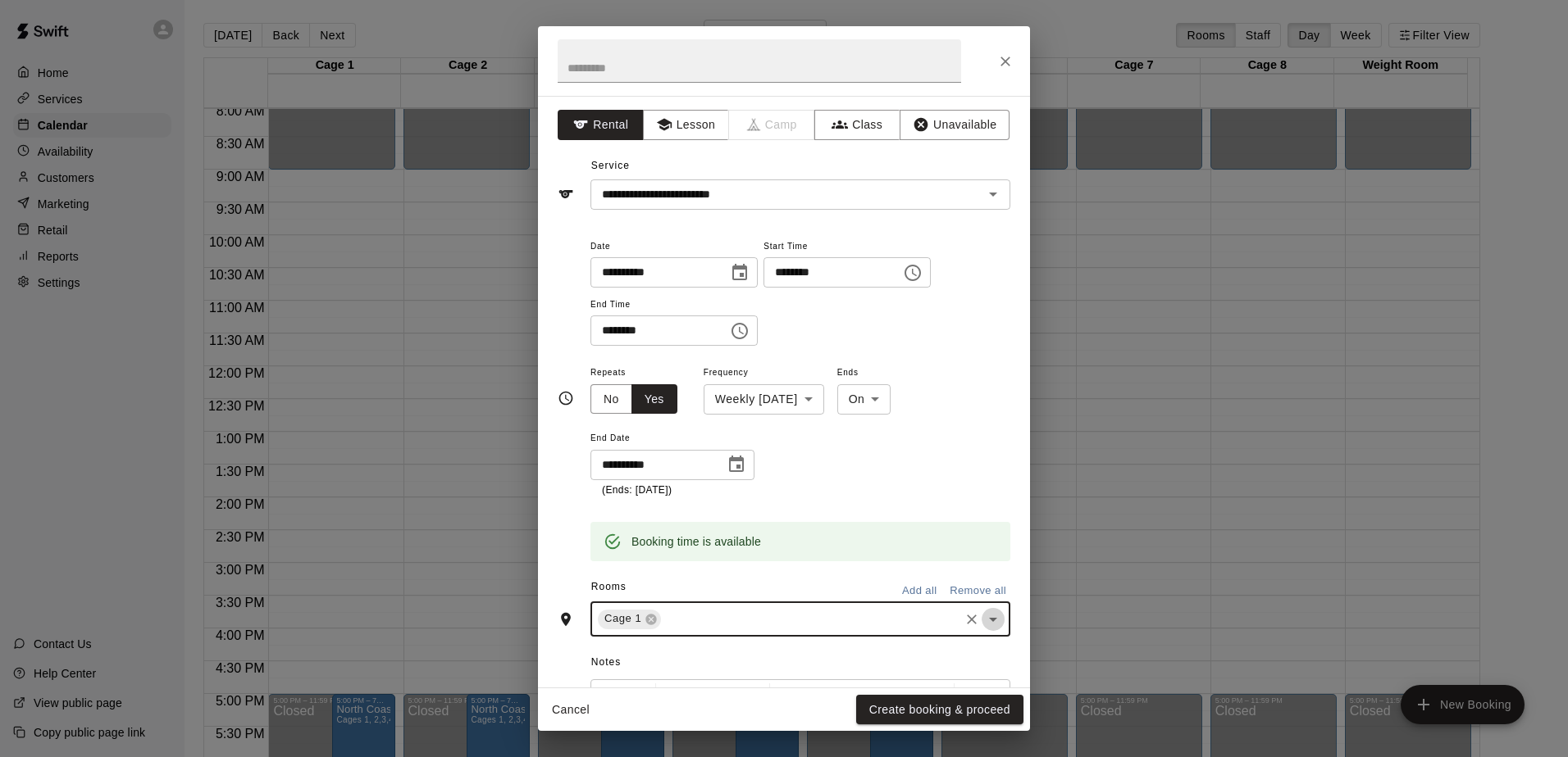
click at [985, 623] on icon "Open" at bounding box center [993, 620] width 20 height 20
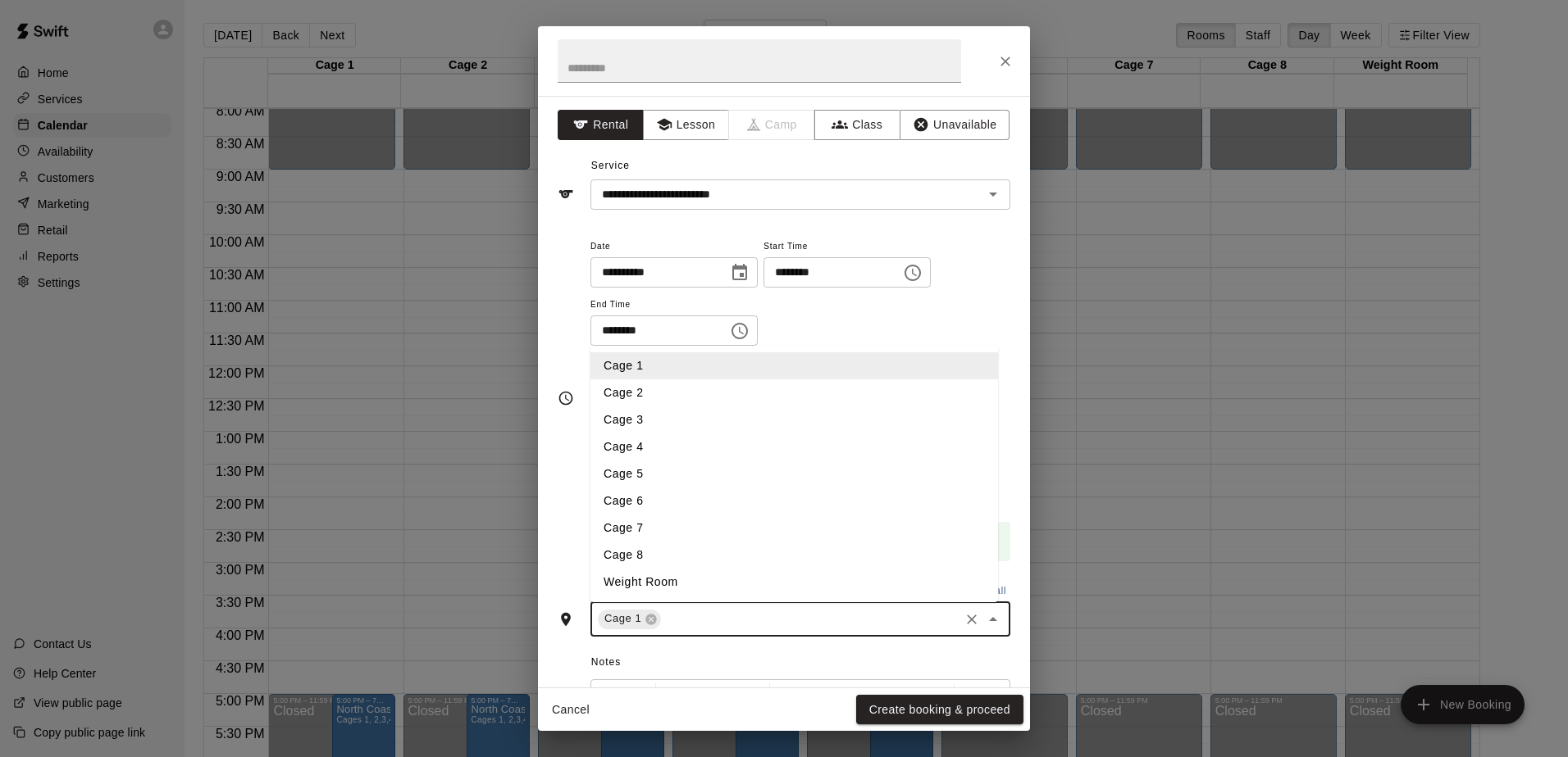
click at [620, 393] on li "Cage 2" at bounding box center [794, 393] width 408 height 27
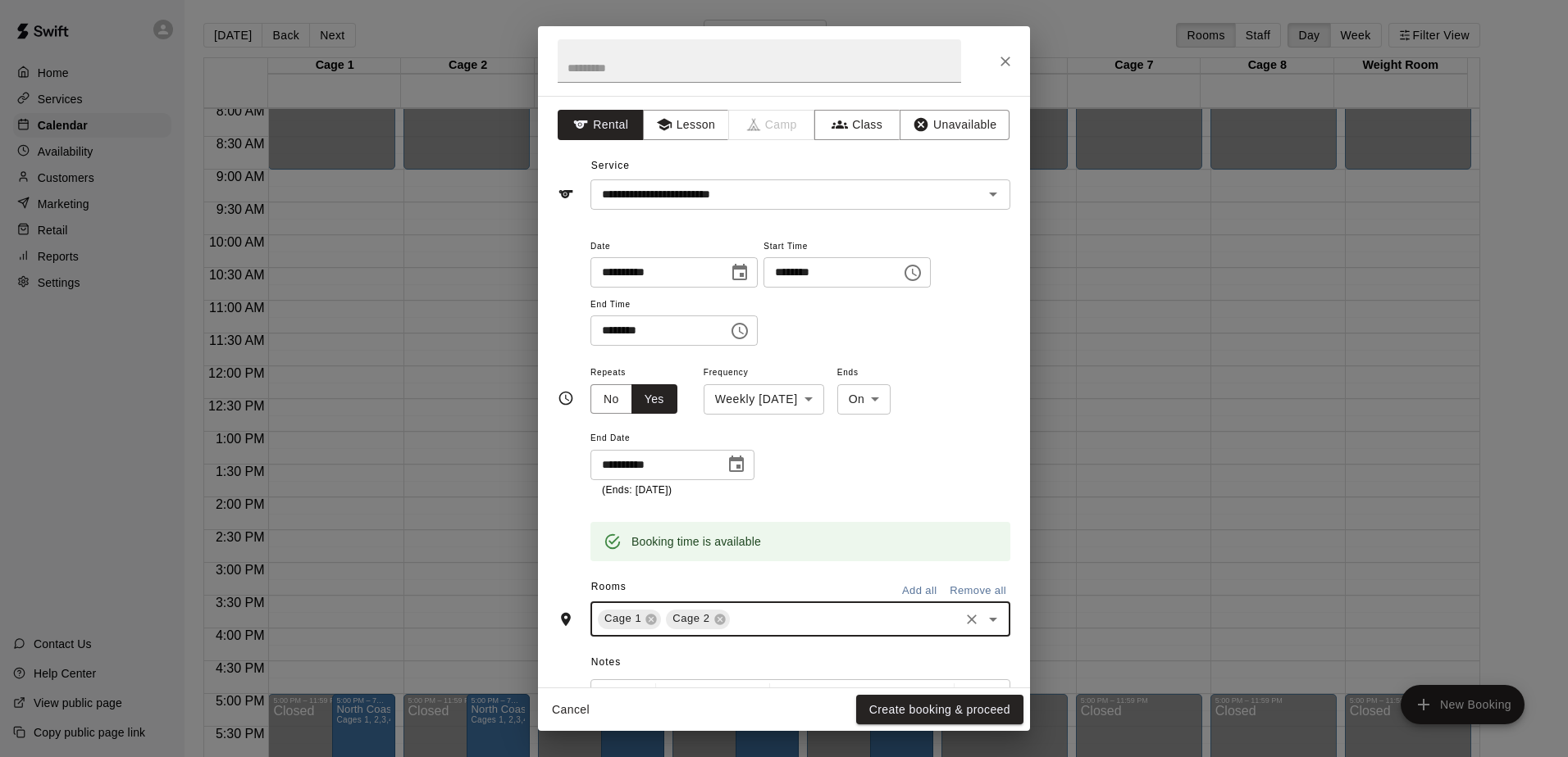
click at [983, 622] on icon "Open" at bounding box center [993, 620] width 20 height 20
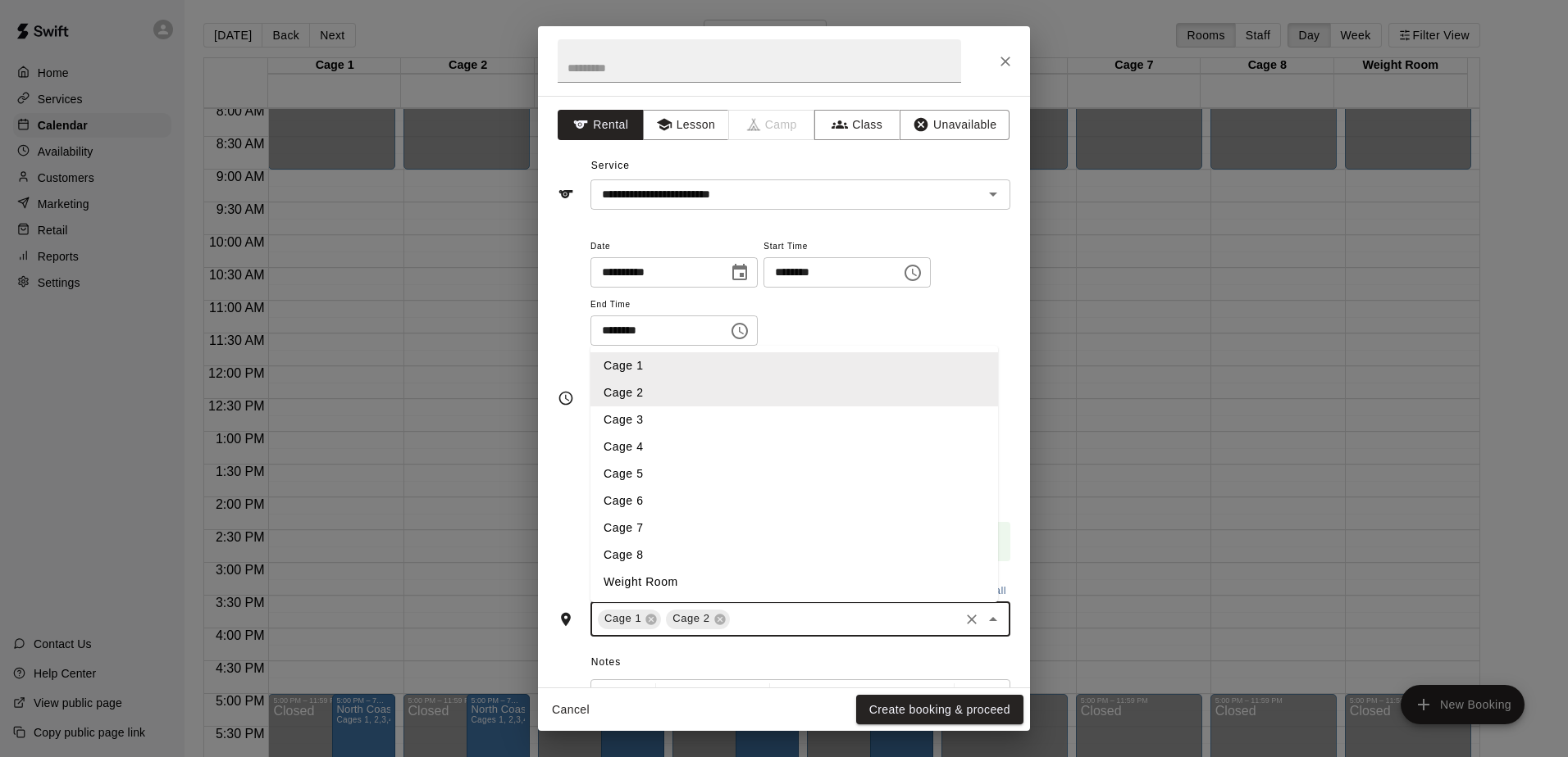
click at [636, 428] on li "Cage 3" at bounding box center [794, 420] width 408 height 27
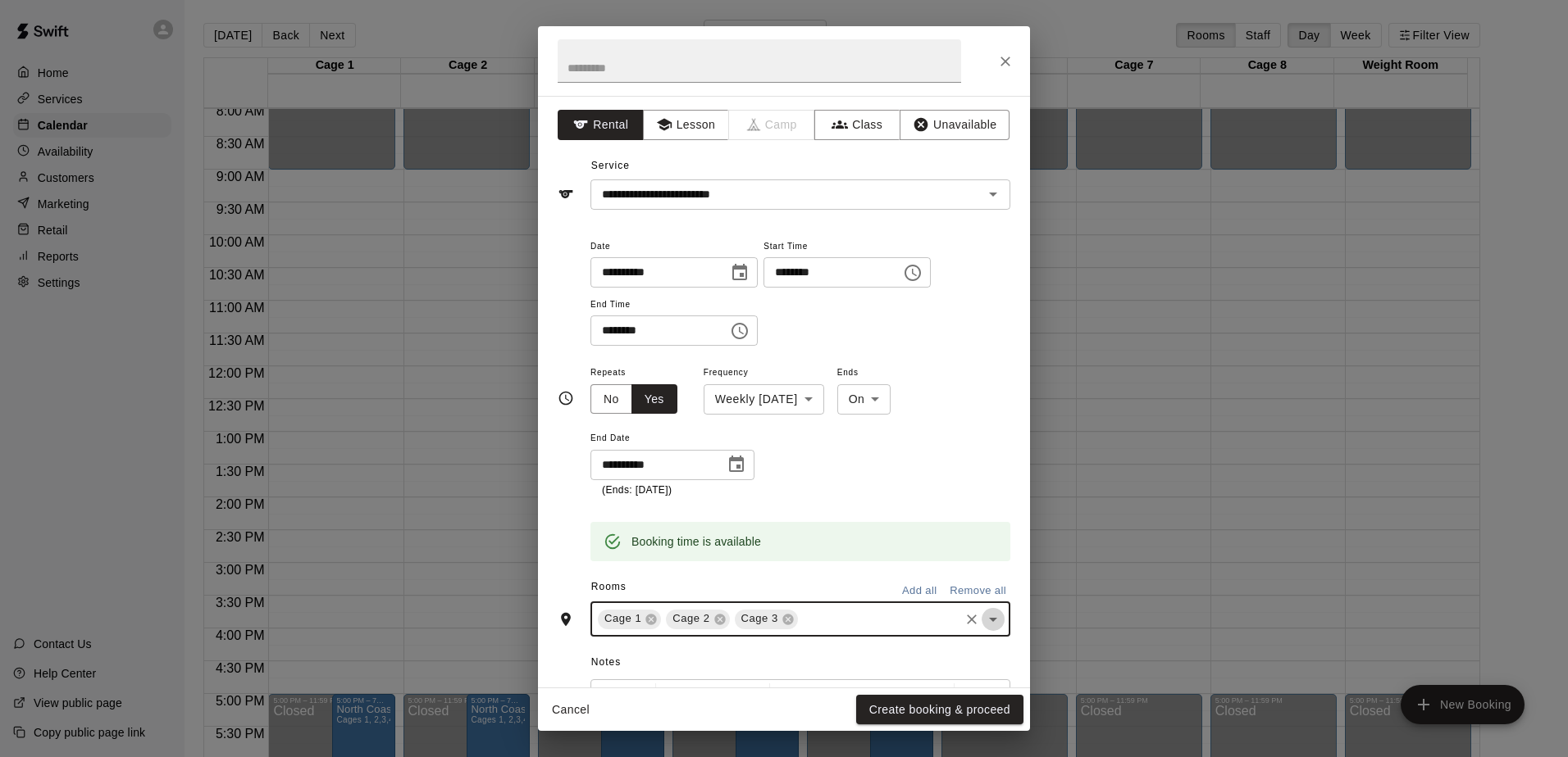
click at [986, 620] on icon "Open" at bounding box center [993, 620] width 20 height 20
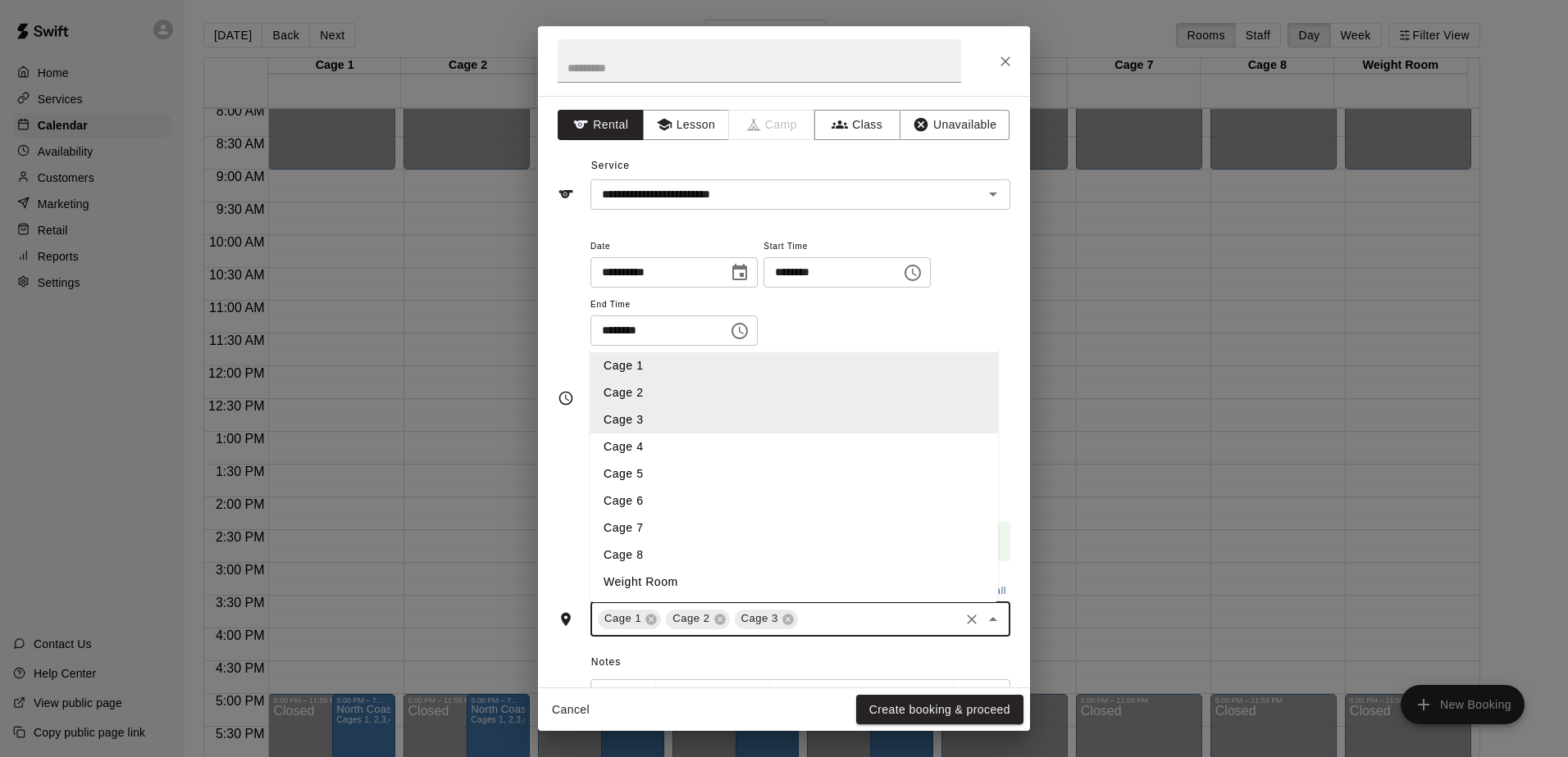
click at [647, 456] on li "Cage 4" at bounding box center [794, 447] width 408 height 27
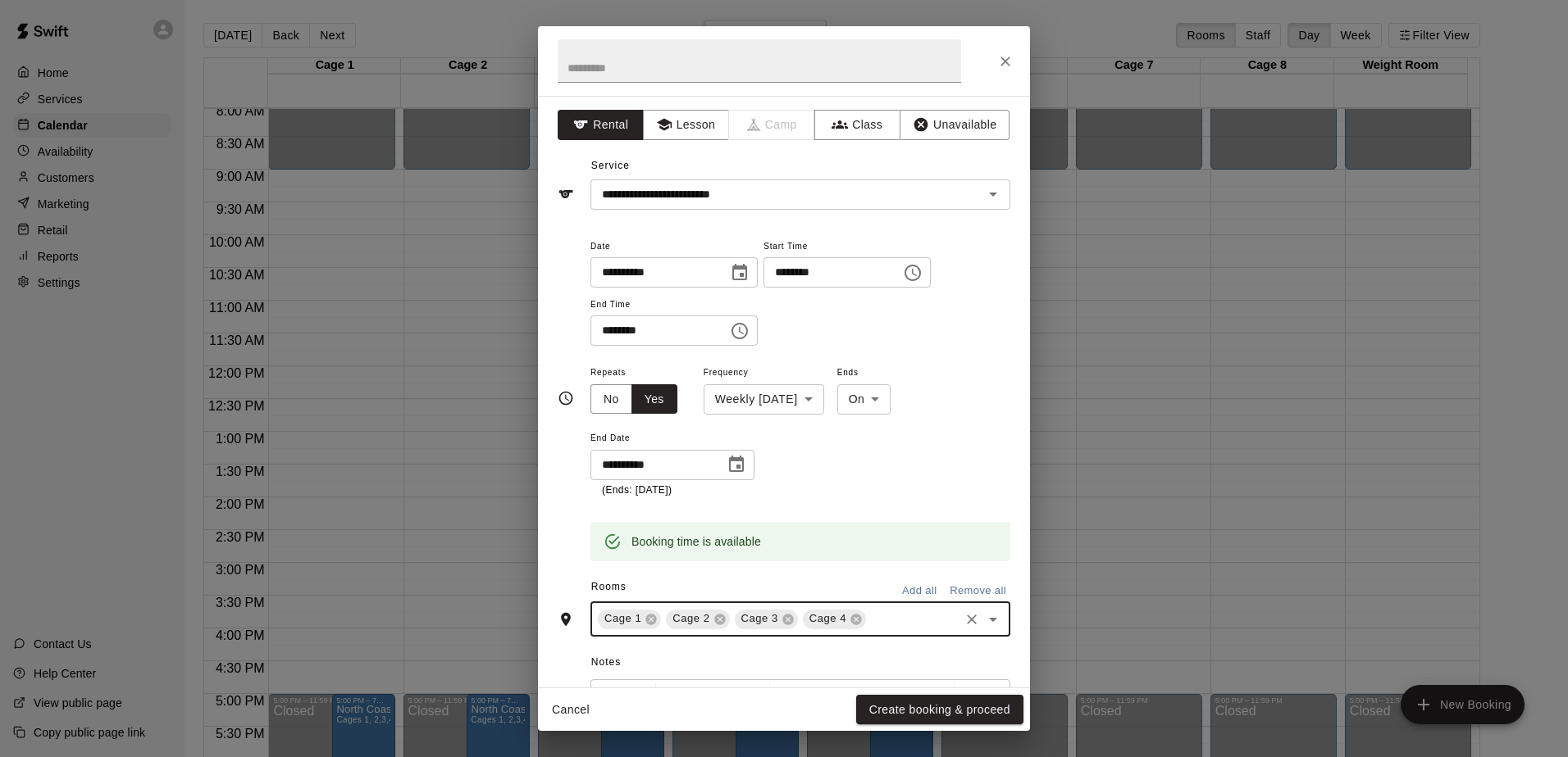
click at [983, 613] on icon "Open" at bounding box center [993, 620] width 20 height 20
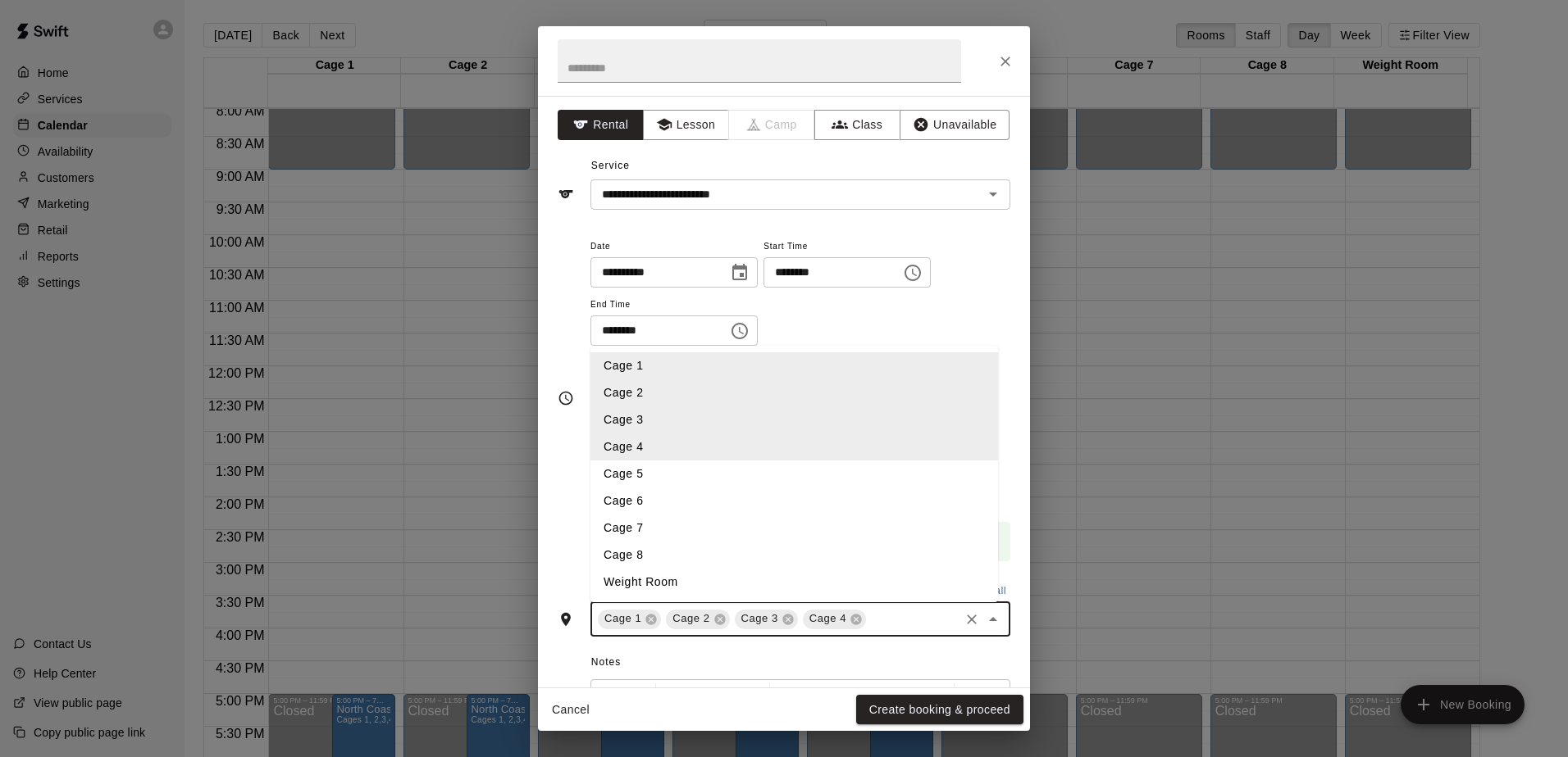
click at [670, 478] on li "Cage 5" at bounding box center [794, 474] width 408 height 27
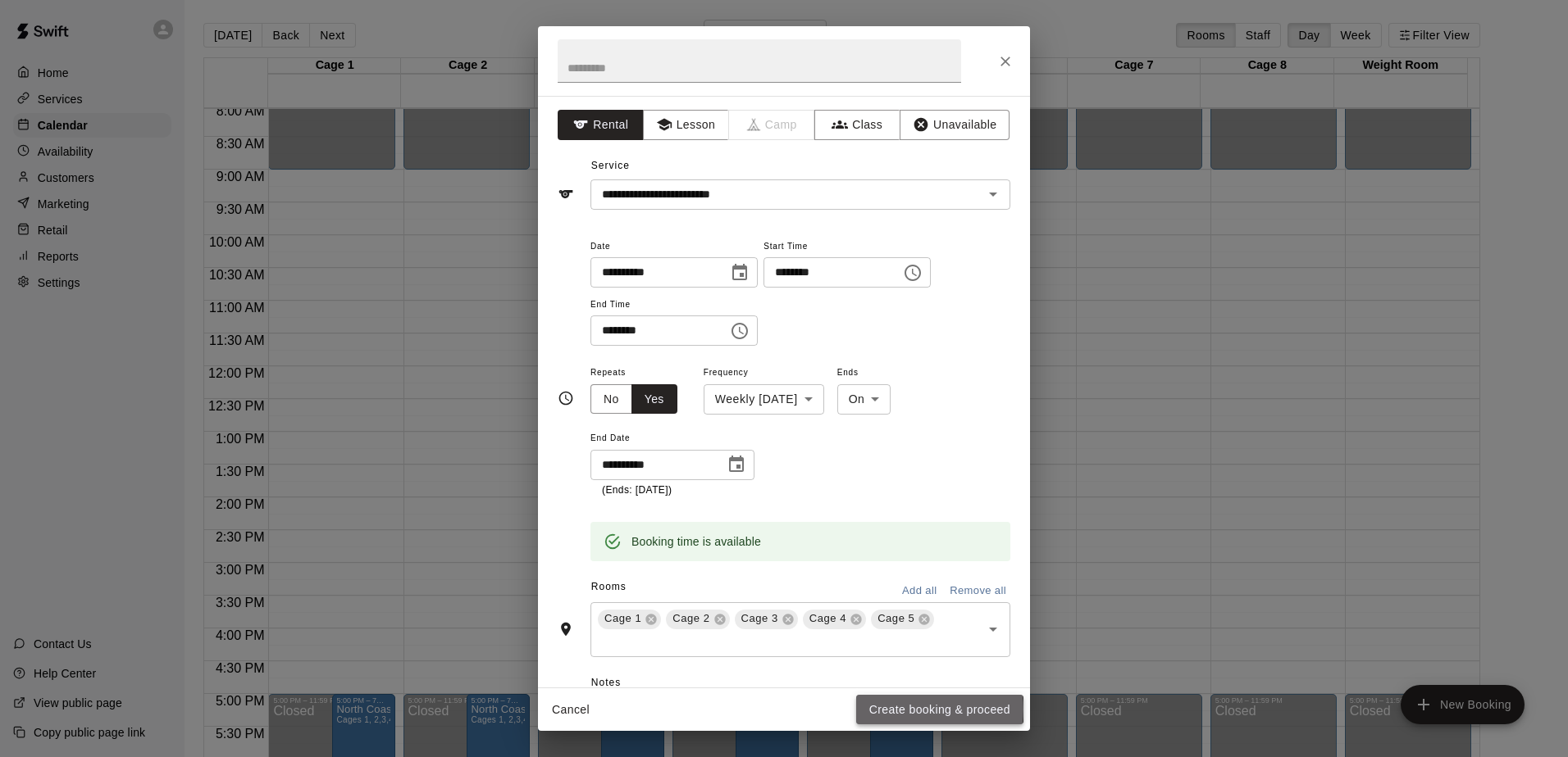
click at [903, 709] on button "Create booking & proceed" at bounding box center [939, 711] width 168 height 30
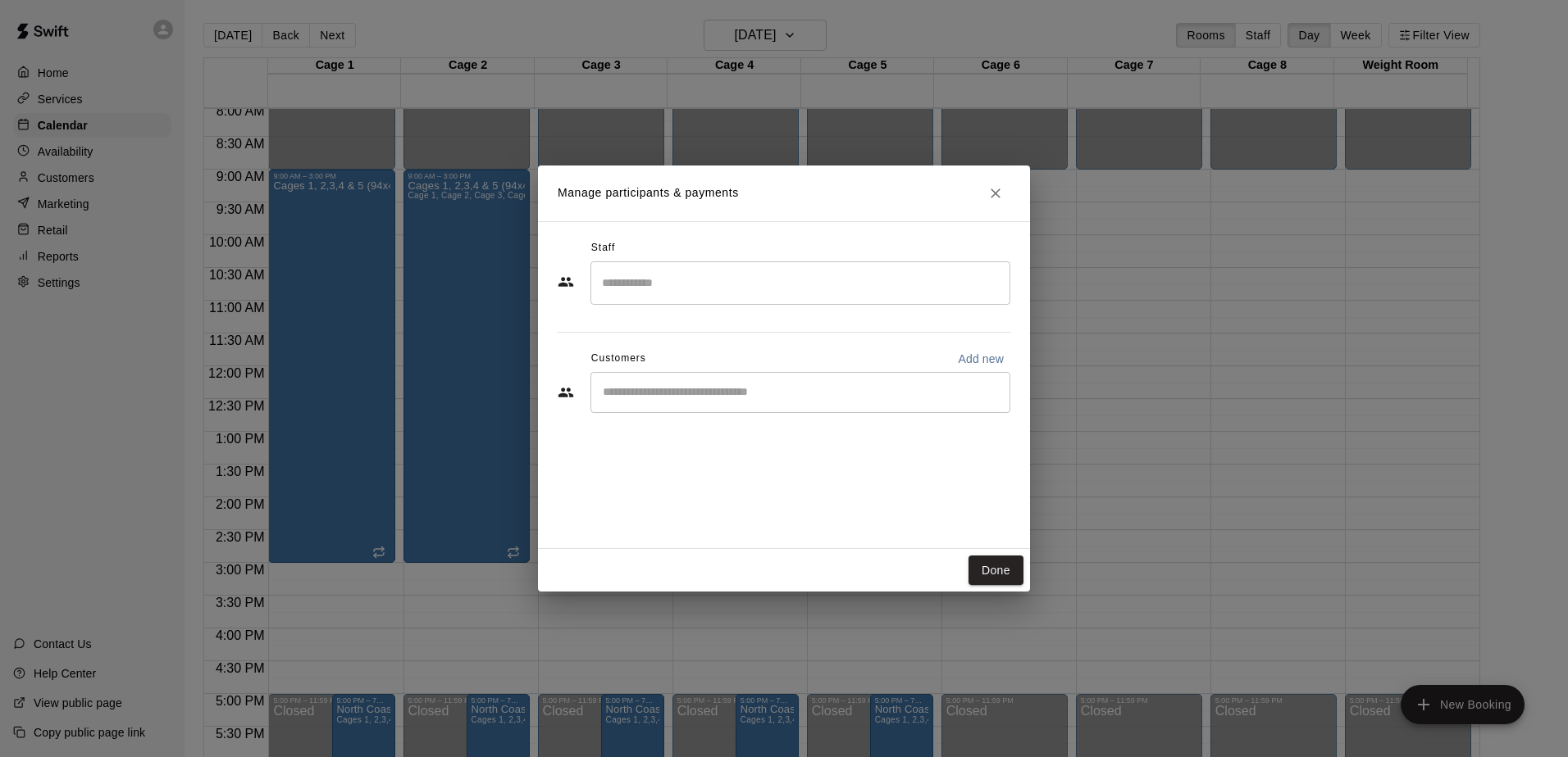
click at [647, 409] on div "​" at bounding box center [800, 392] width 420 height 41
type input "*"
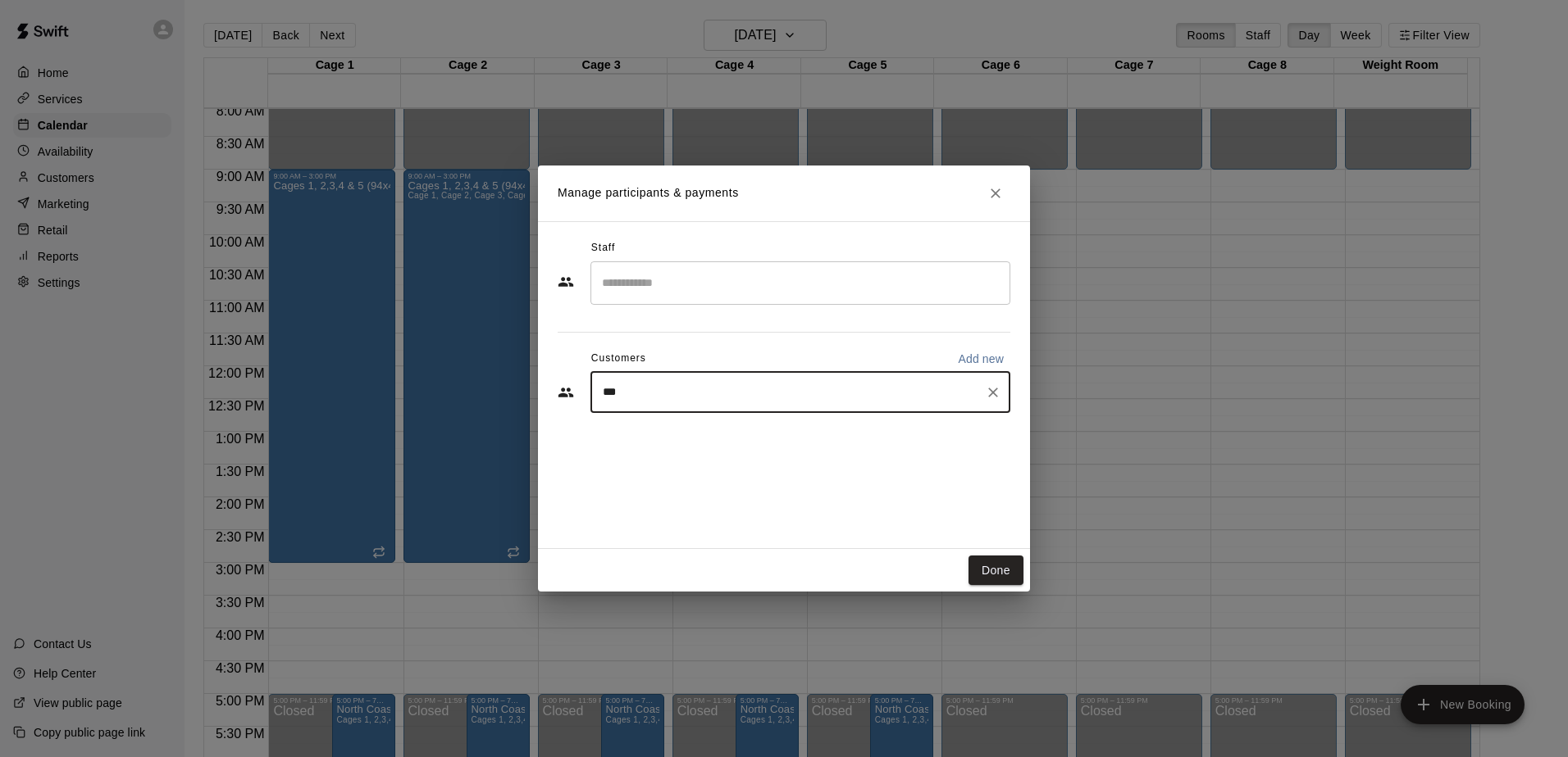
type input "****"
click at [684, 437] on p "[PERSON_NAME] (Force Baseball)" at bounding box center [734, 431] width 196 height 17
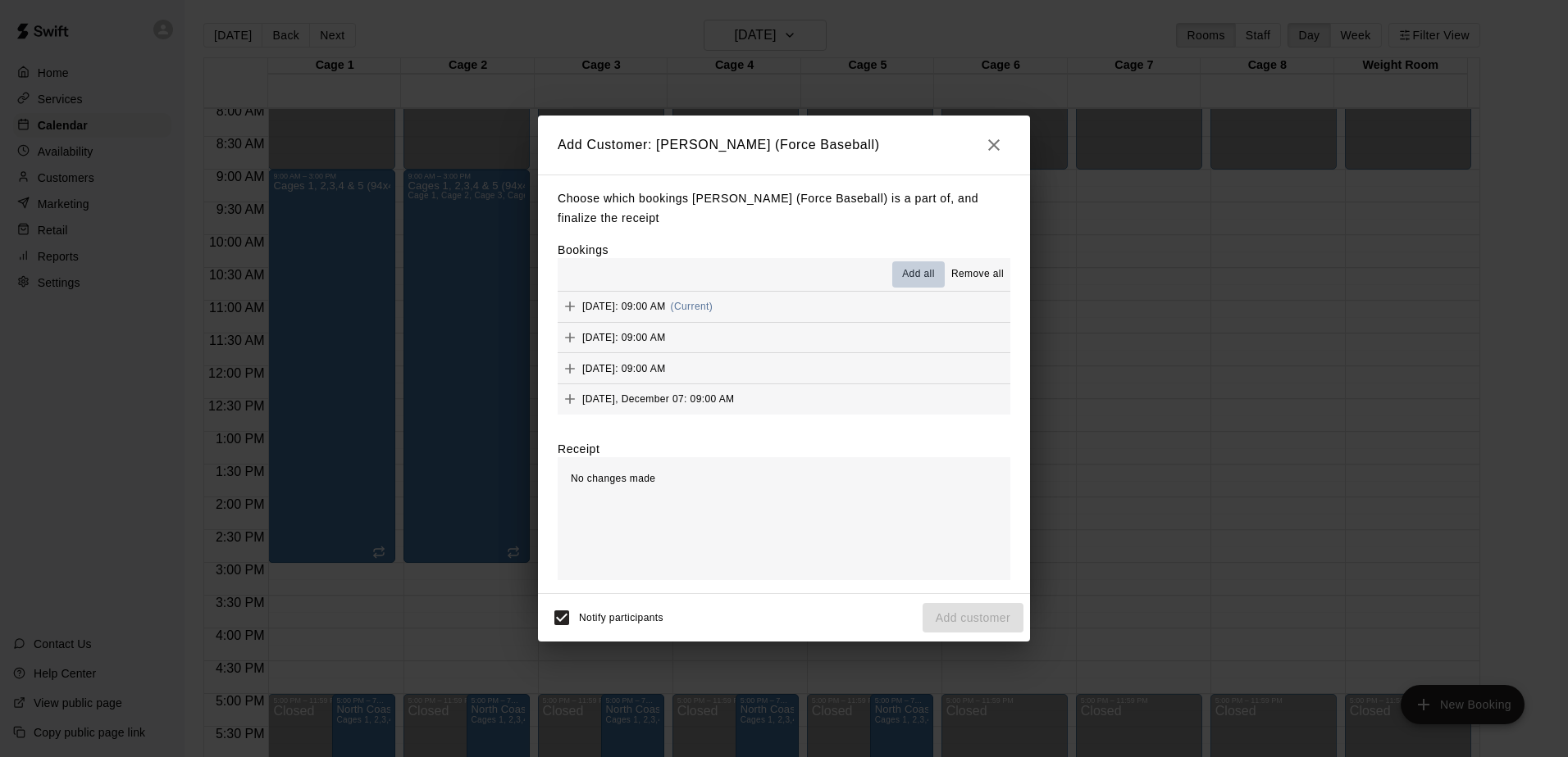
click at [928, 278] on span "Add all" at bounding box center [919, 274] width 33 height 16
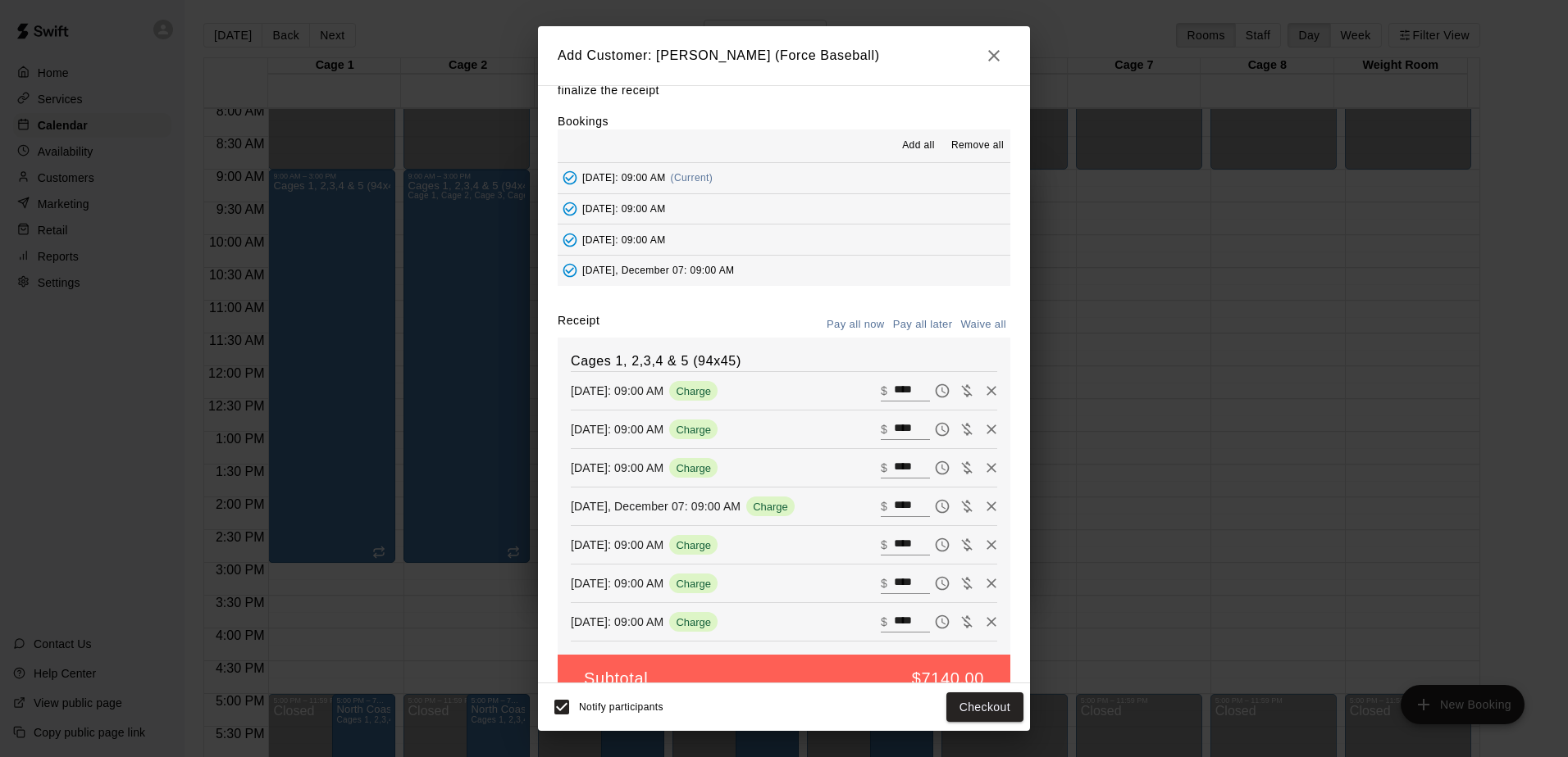
scroll to position [76, 0]
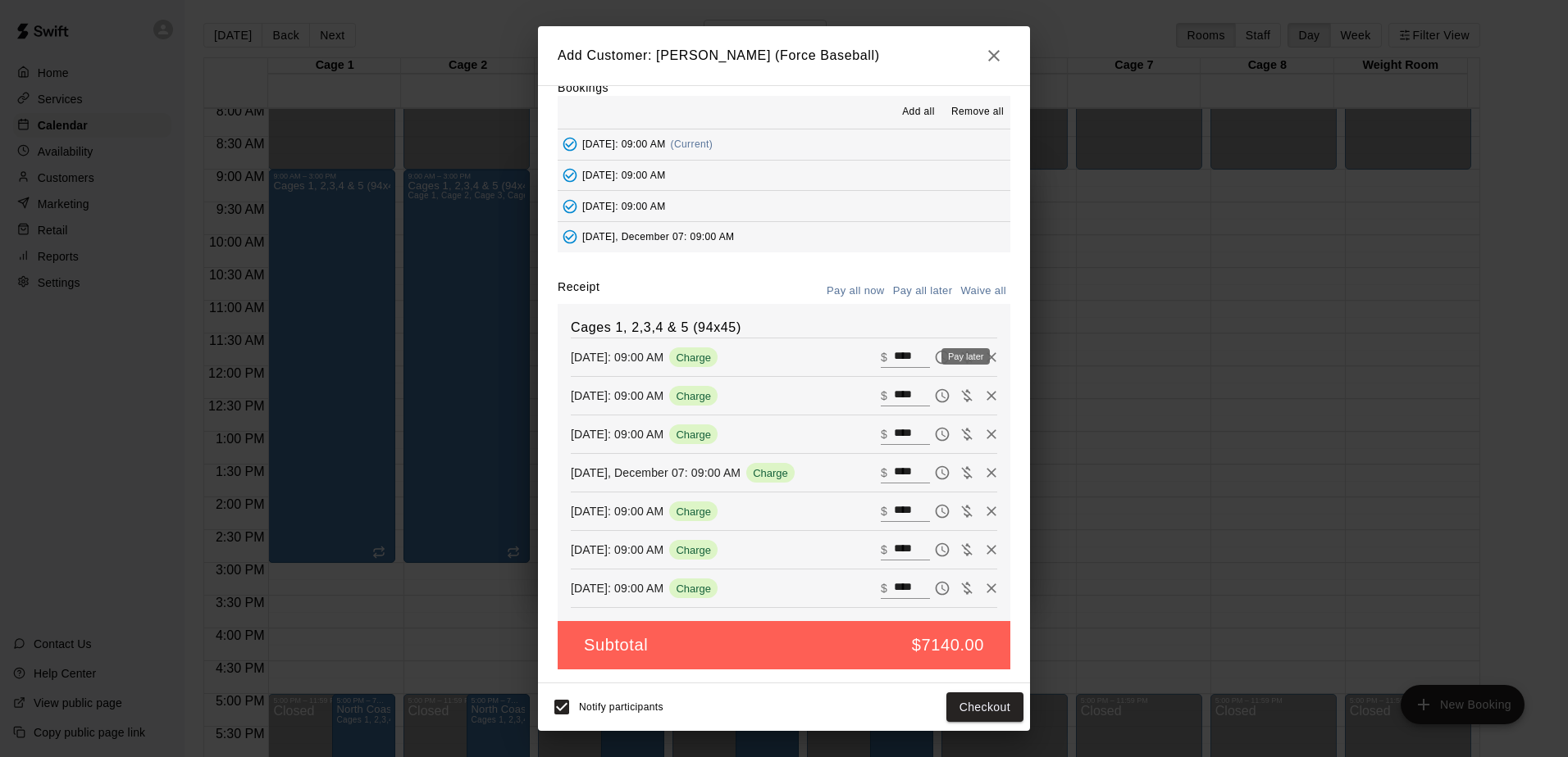
click at [934, 361] on icon "Pay later" at bounding box center [941, 357] width 16 height 16
click at [934, 398] on icon "Pay later" at bounding box center [941, 395] width 16 height 16
click at [936, 441] on icon "Pay later" at bounding box center [942, 435] width 14 height 14
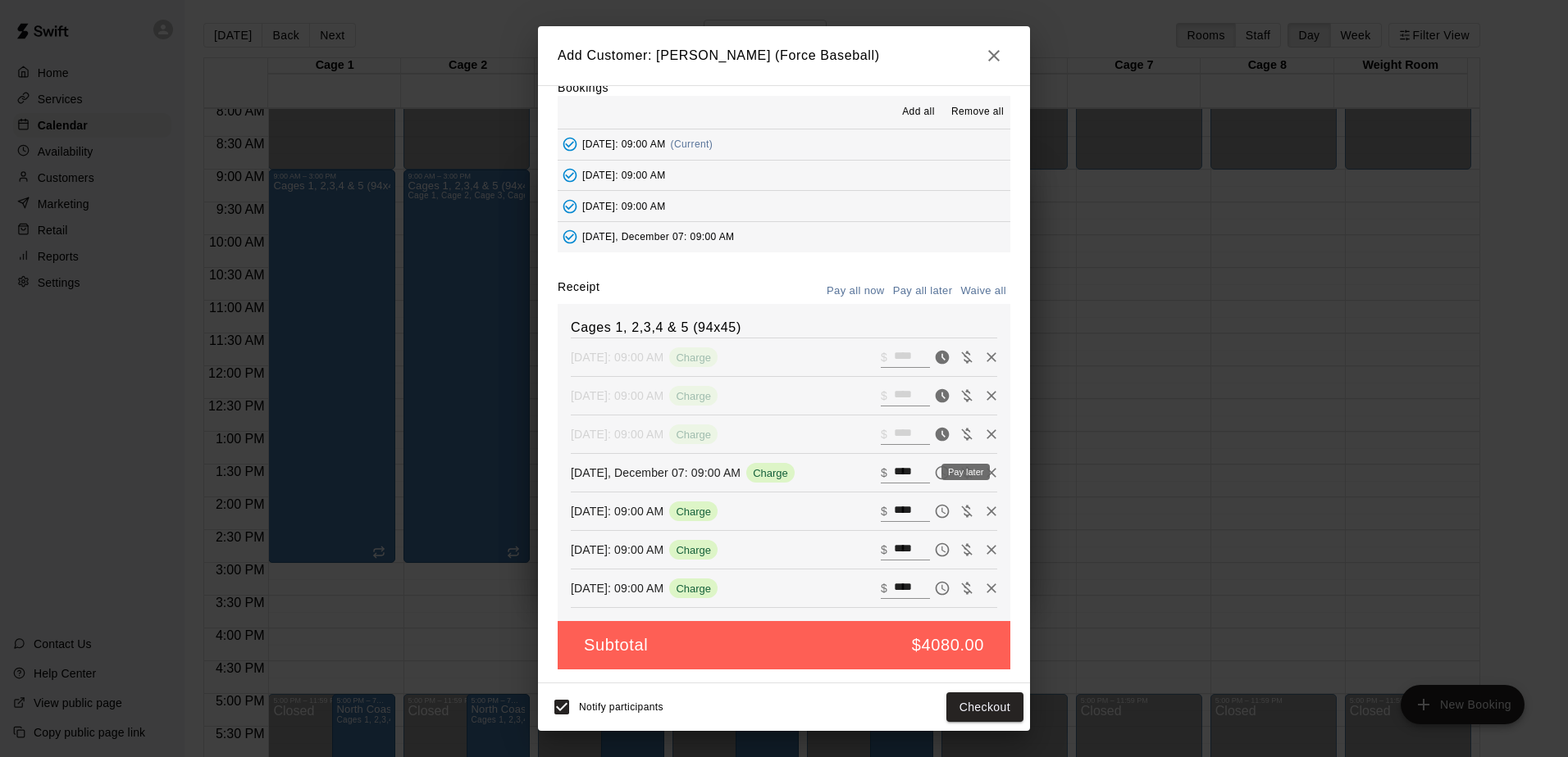
click at [934, 478] on icon "Pay later" at bounding box center [941, 473] width 16 height 16
click at [934, 514] on icon "Pay later" at bounding box center [941, 511] width 16 height 16
click at [934, 550] on icon "Pay later" at bounding box center [941, 550] width 16 height 16
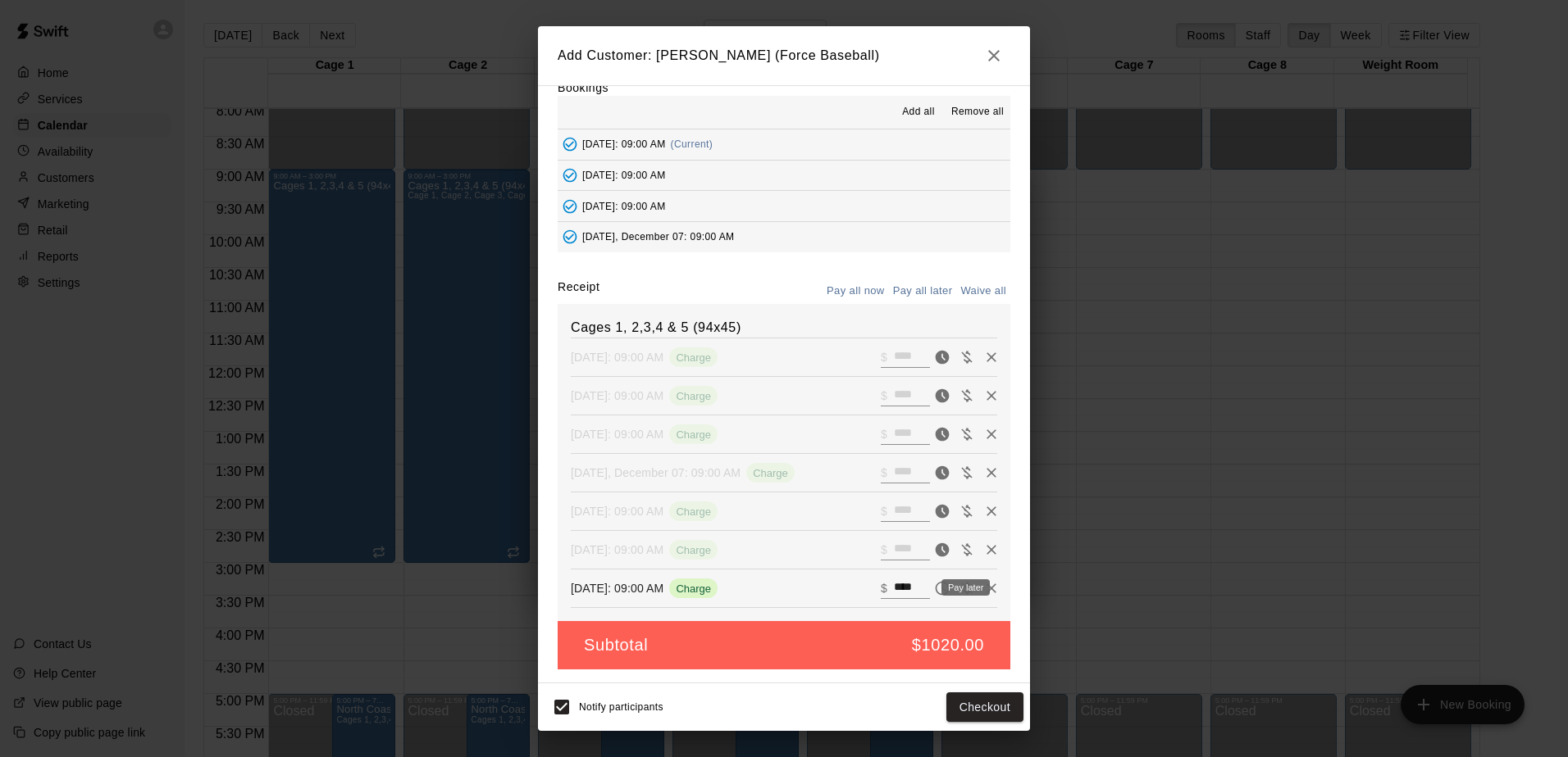
click at [934, 593] on icon "Pay later" at bounding box center [941, 588] width 16 height 16
click at [848, 291] on button "Pay all now" at bounding box center [856, 291] width 66 height 26
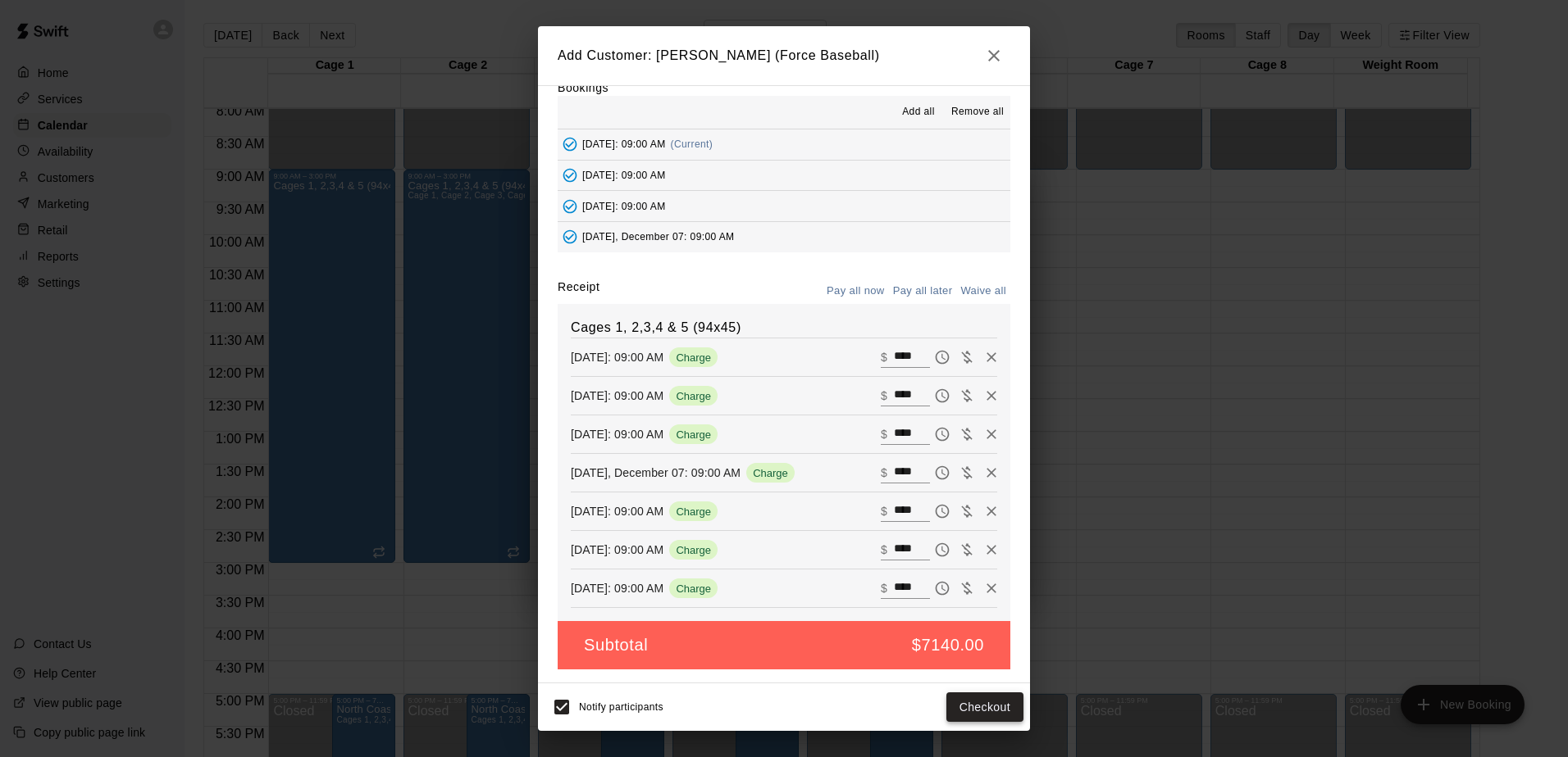
click at [989, 703] on button "Checkout" at bounding box center [984, 708] width 77 height 30
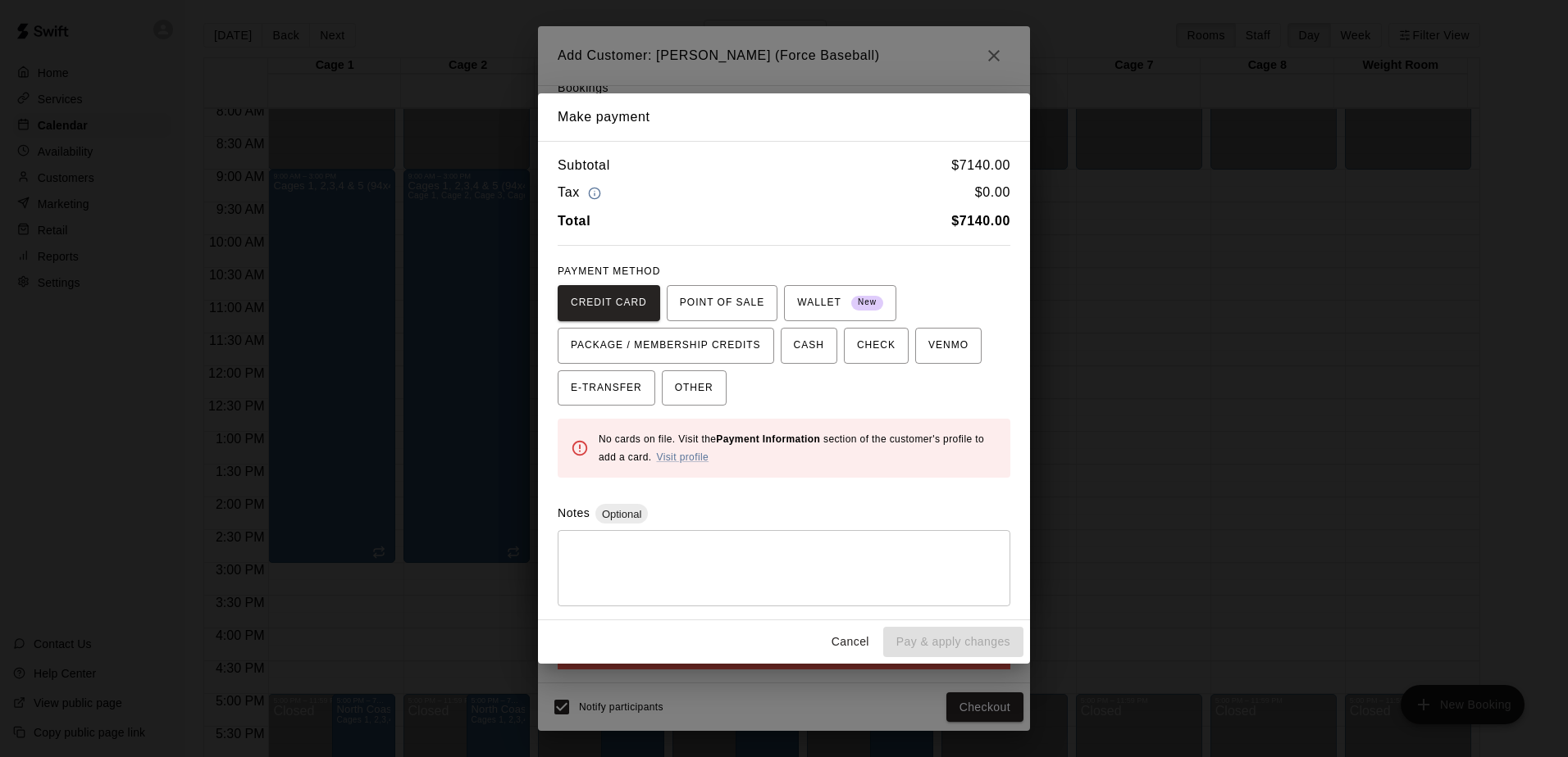
click at [858, 644] on button "Cancel" at bounding box center [850, 642] width 52 height 30
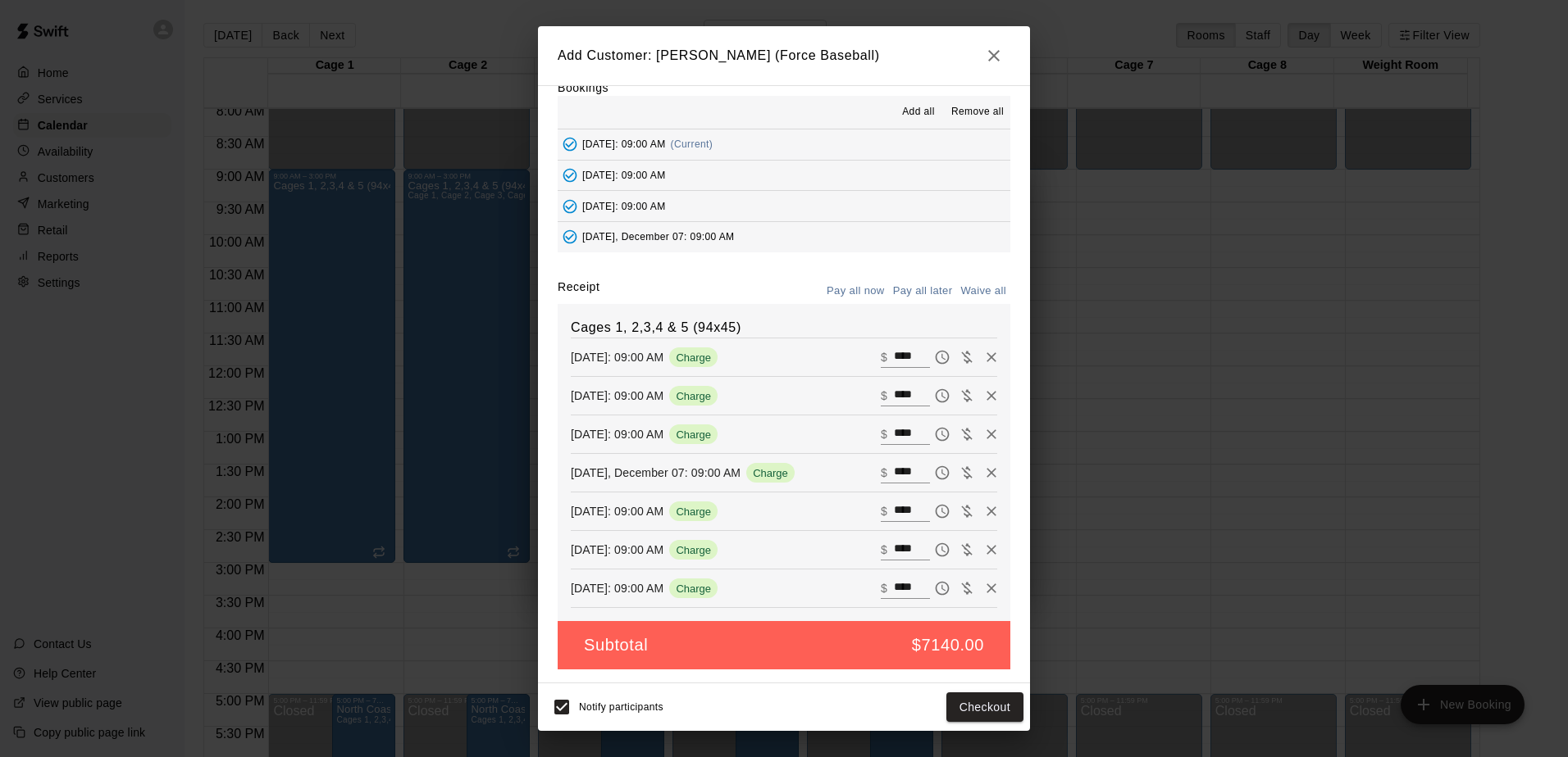
click at [906, 294] on button "Pay all later" at bounding box center [923, 291] width 68 height 26
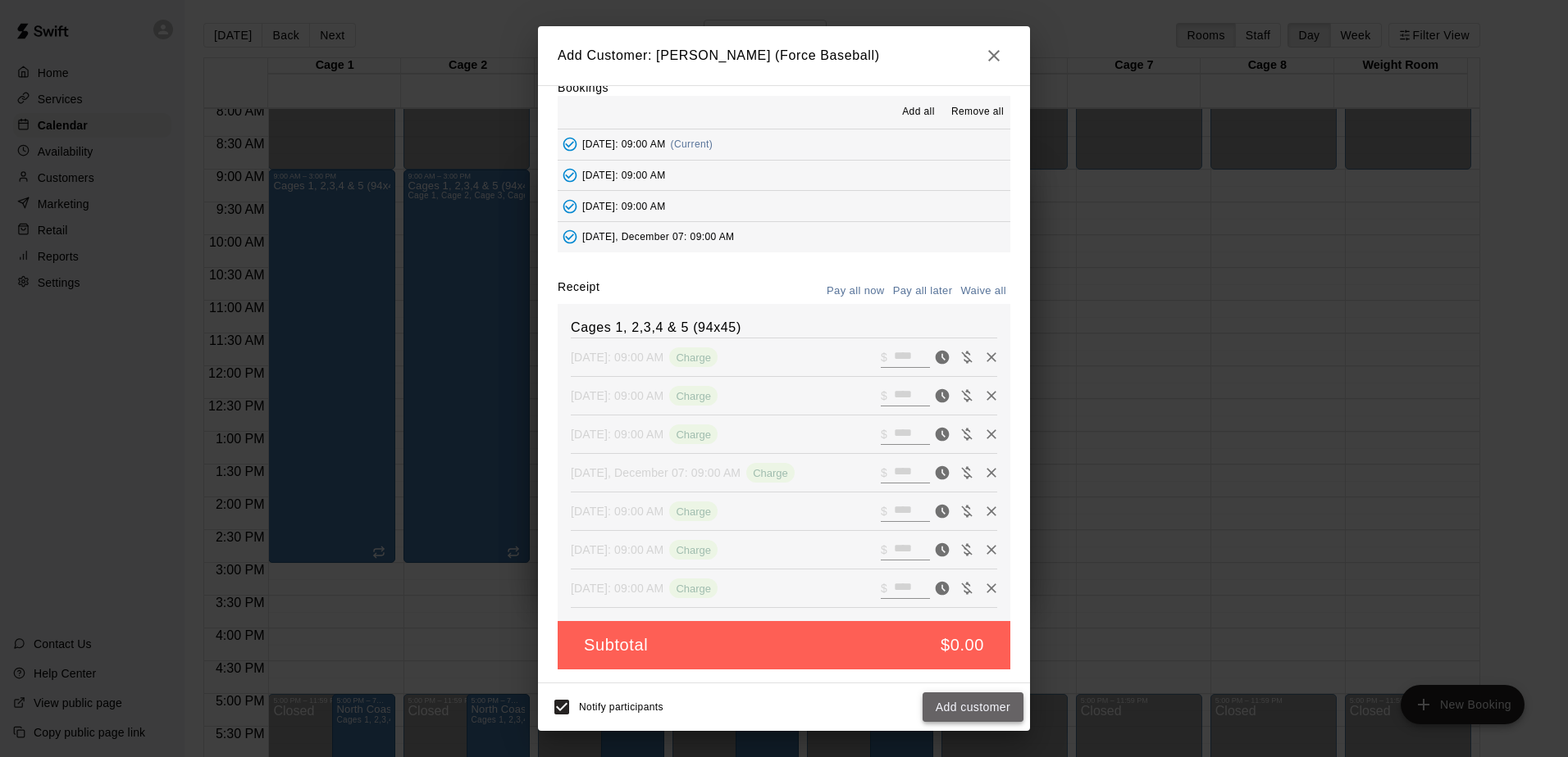
click at [957, 707] on button "Add customer" at bounding box center [973, 708] width 100 height 30
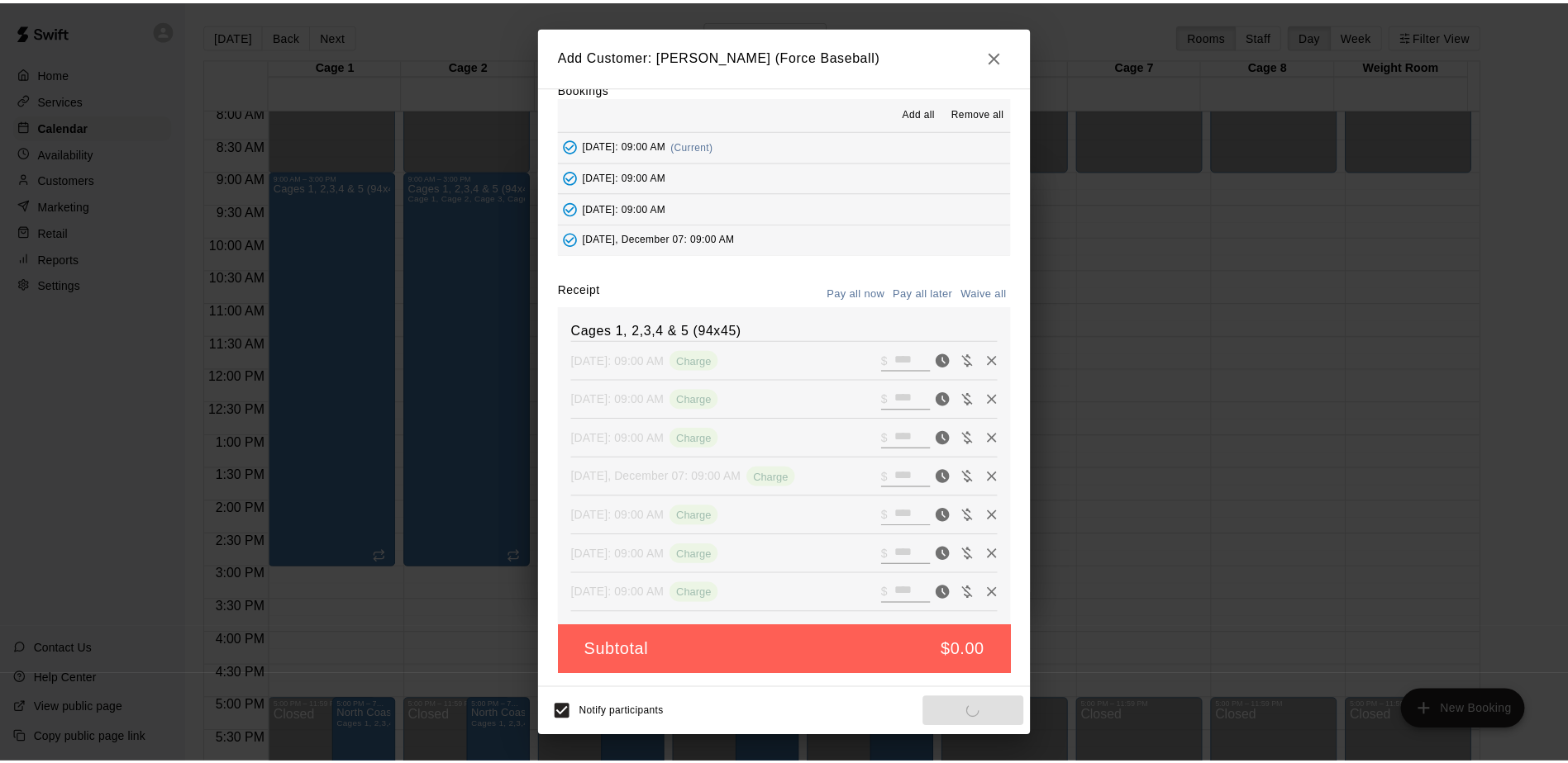
scroll to position [0, 0]
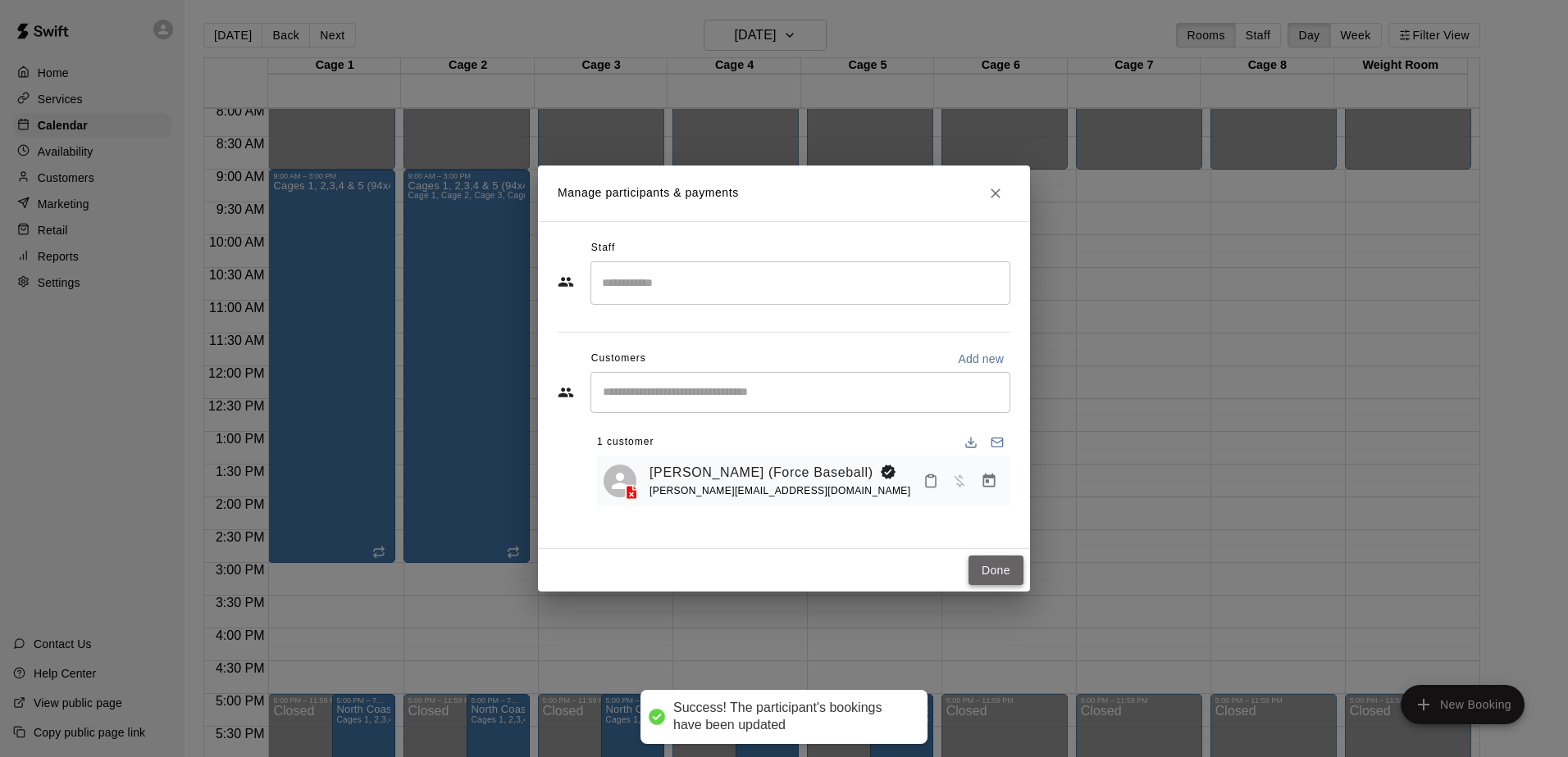
click at [1007, 579] on button "Done" at bounding box center [996, 571] width 55 height 30
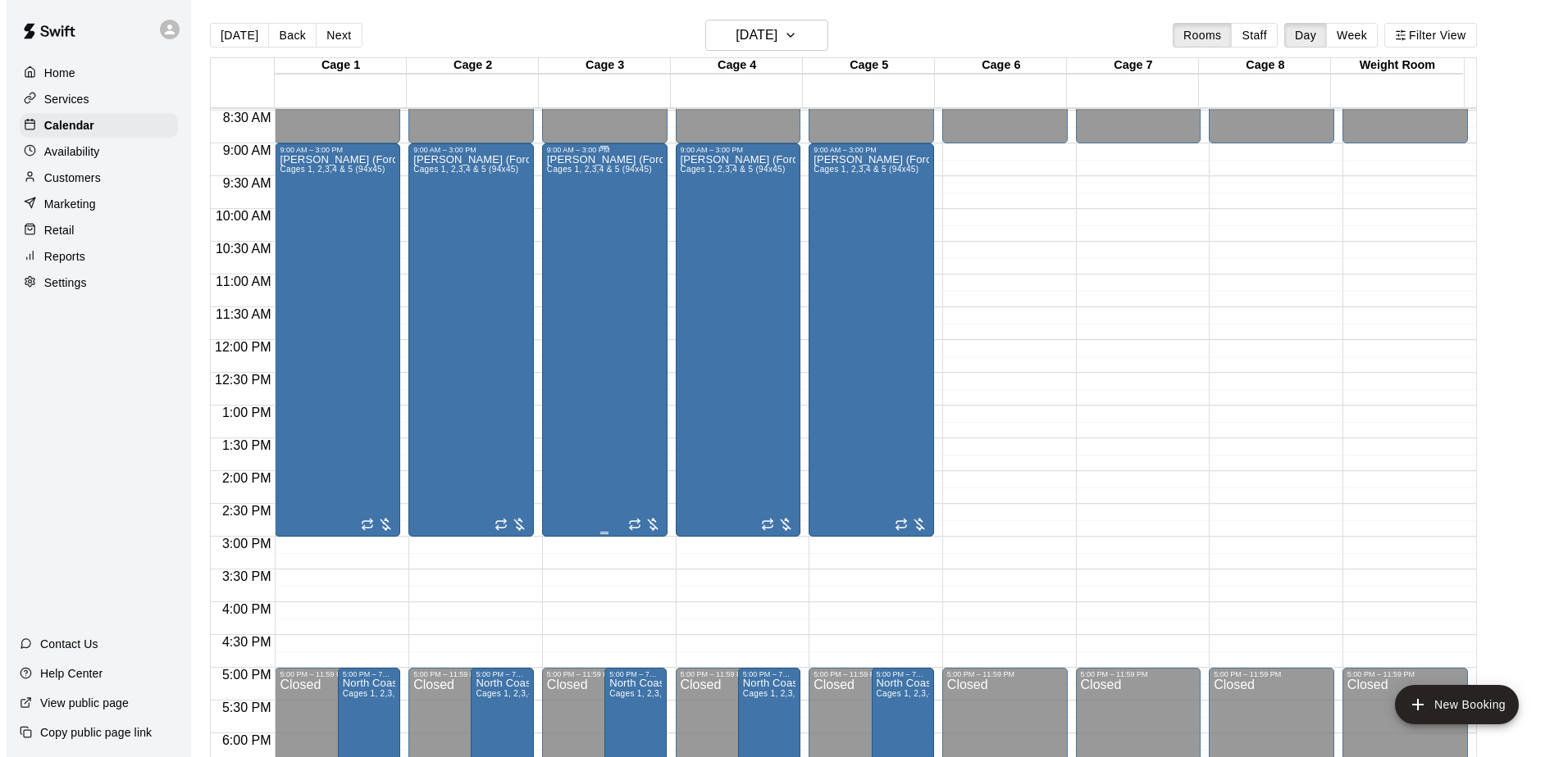
scroll to position [530, 0]
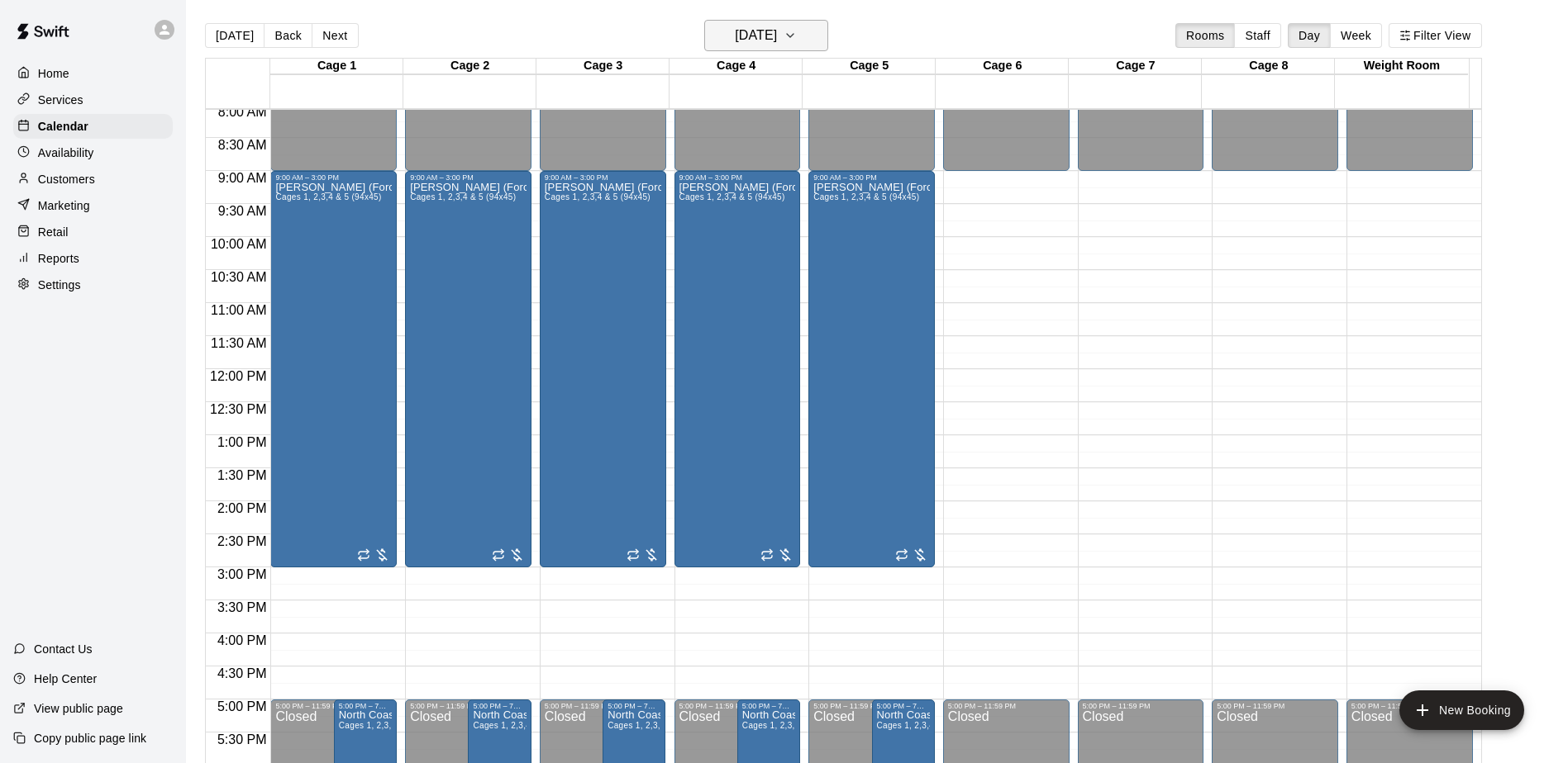
click at [797, 40] on icon "button" at bounding box center [790, 35] width 13 height 20
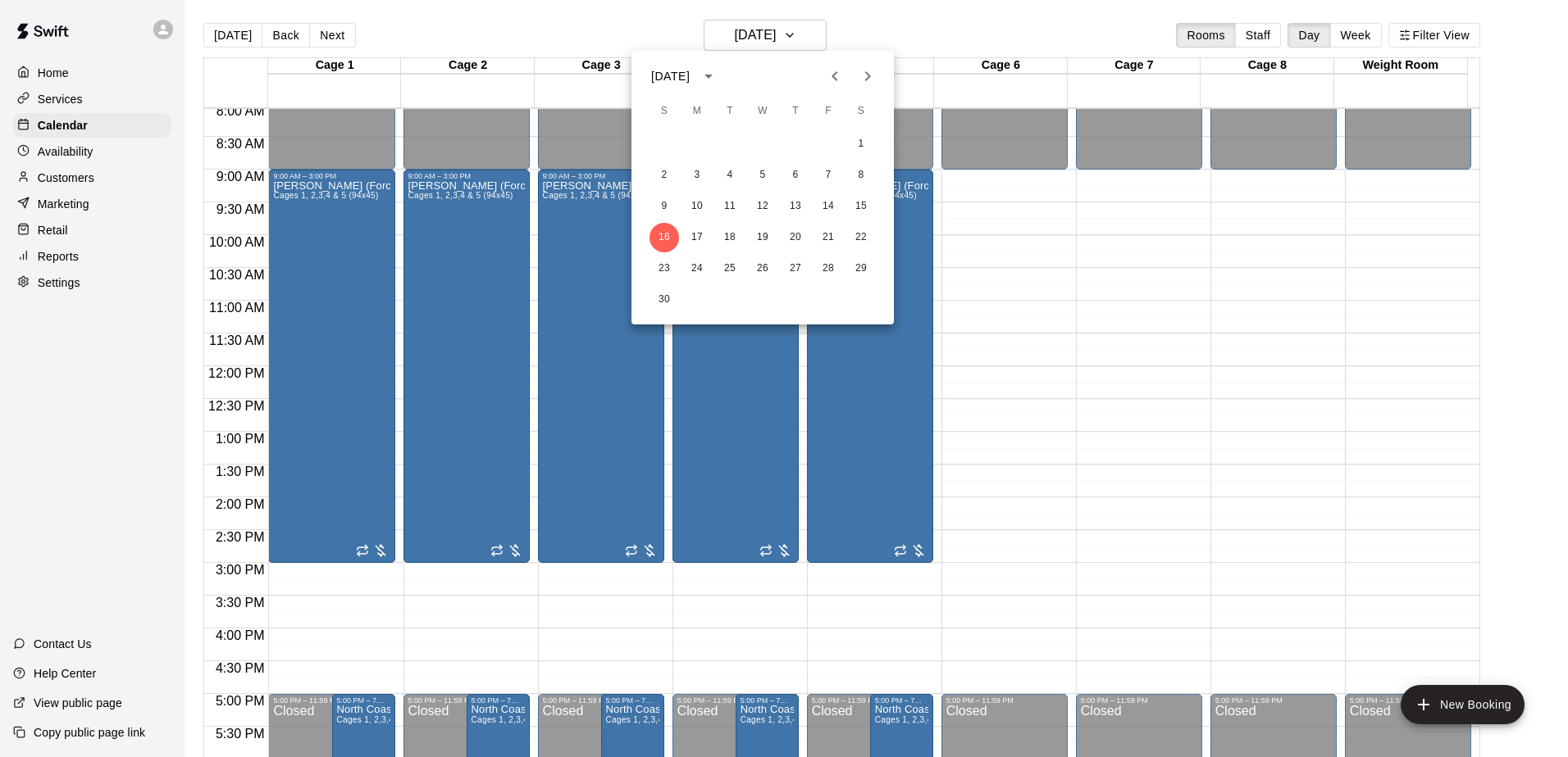
click at [878, 76] on button "Next month" at bounding box center [867, 76] width 33 height 33
click at [1061, 444] on div at bounding box center [784, 378] width 1568 height 757
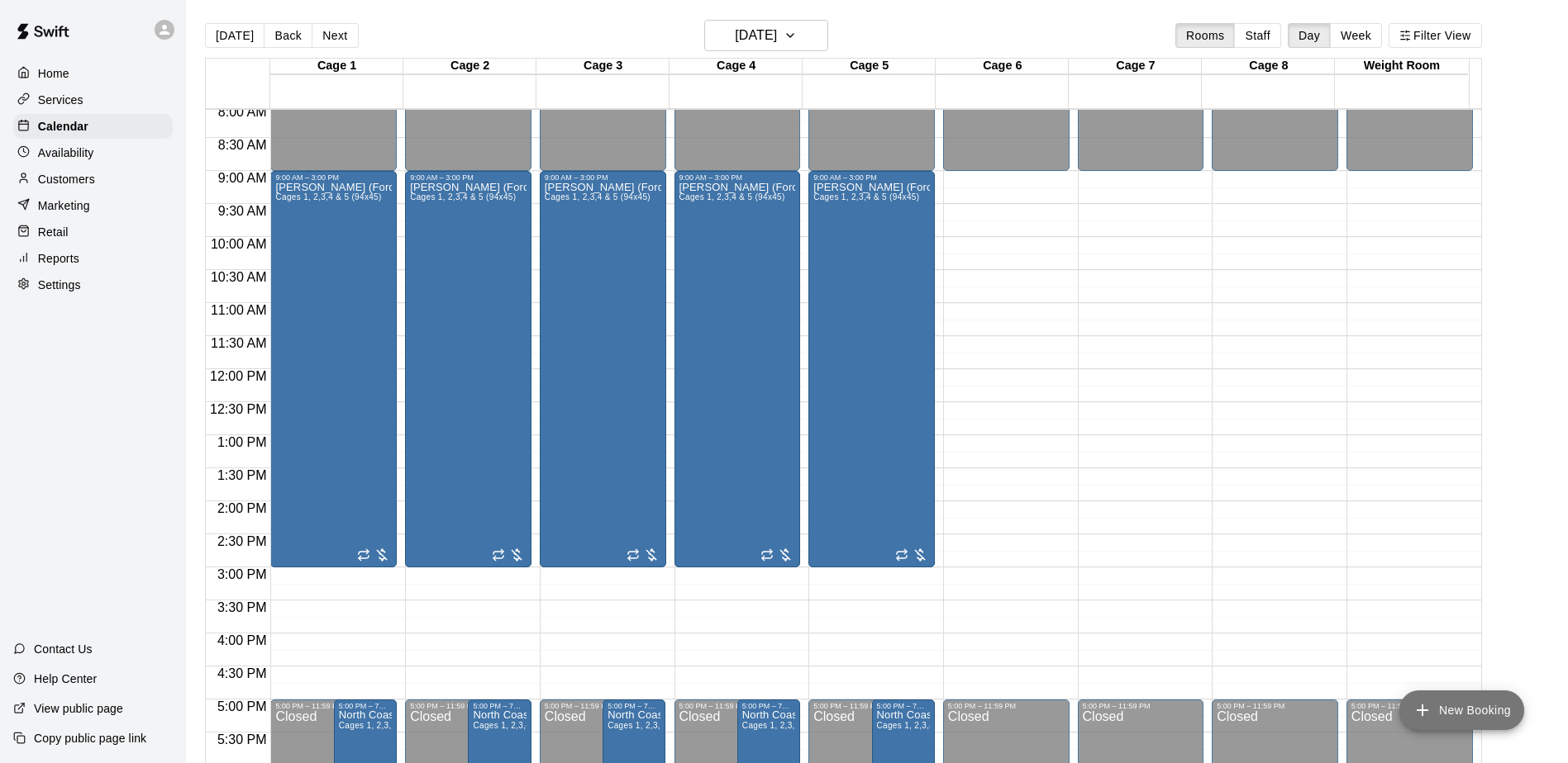
click at [1425, 710] on icon "add" at bounding box center [1423, 710] width 11 height 11
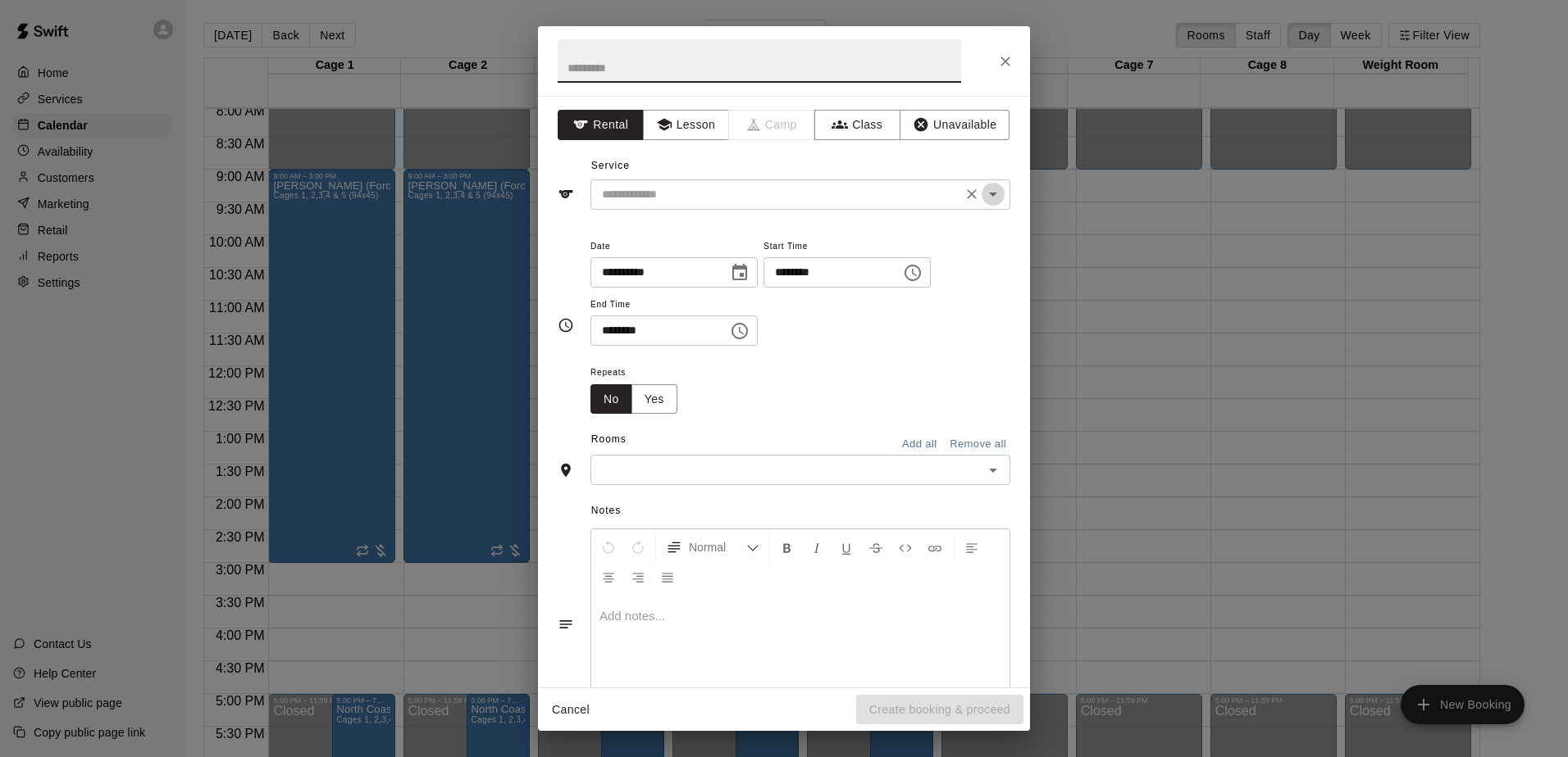
click at [985, 201] on icon "Open" at bounding box center [993, 194] width 20 height 20
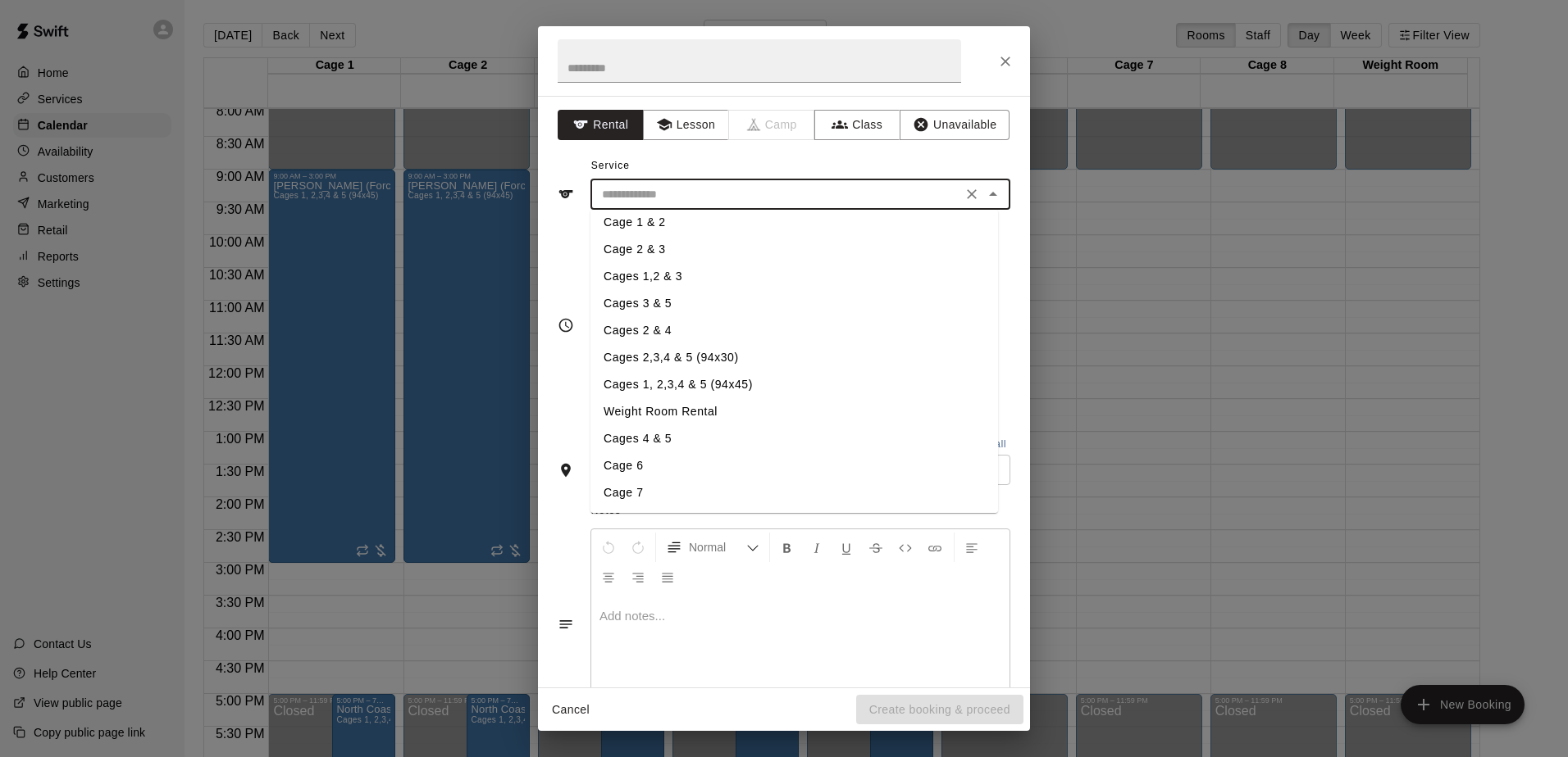
scroll to position [197, 0]
click at [735, 330] on li "Cages 1, 2,3,4 & 5 (94x45)" at bounding box center [794, 331] width 408 height 27
type input "**********"
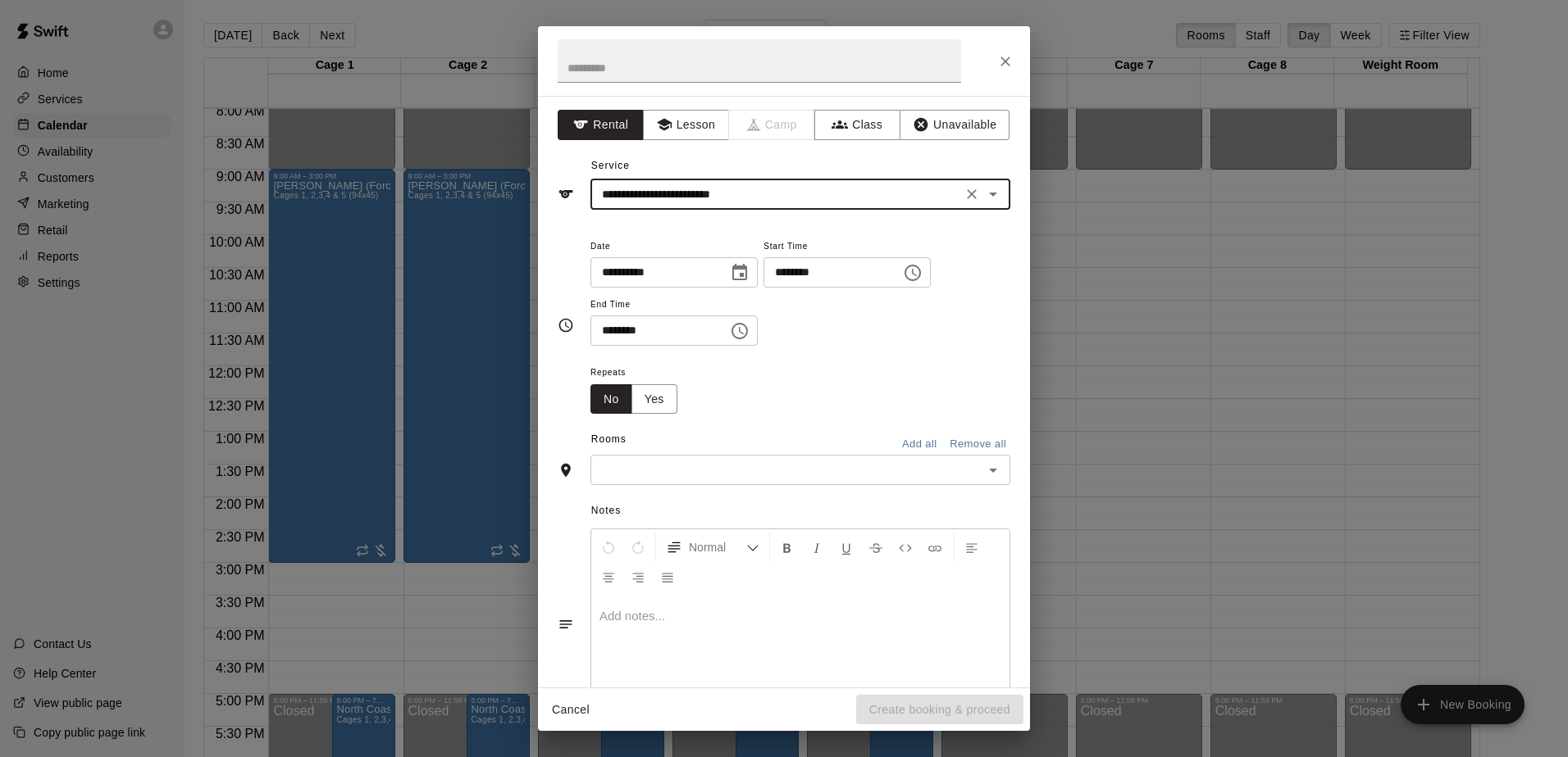
click at [747, 273] on icon "Choose date, selected date is Nov 16, 2025" at bounding box center [740, 272] width 15 height 16
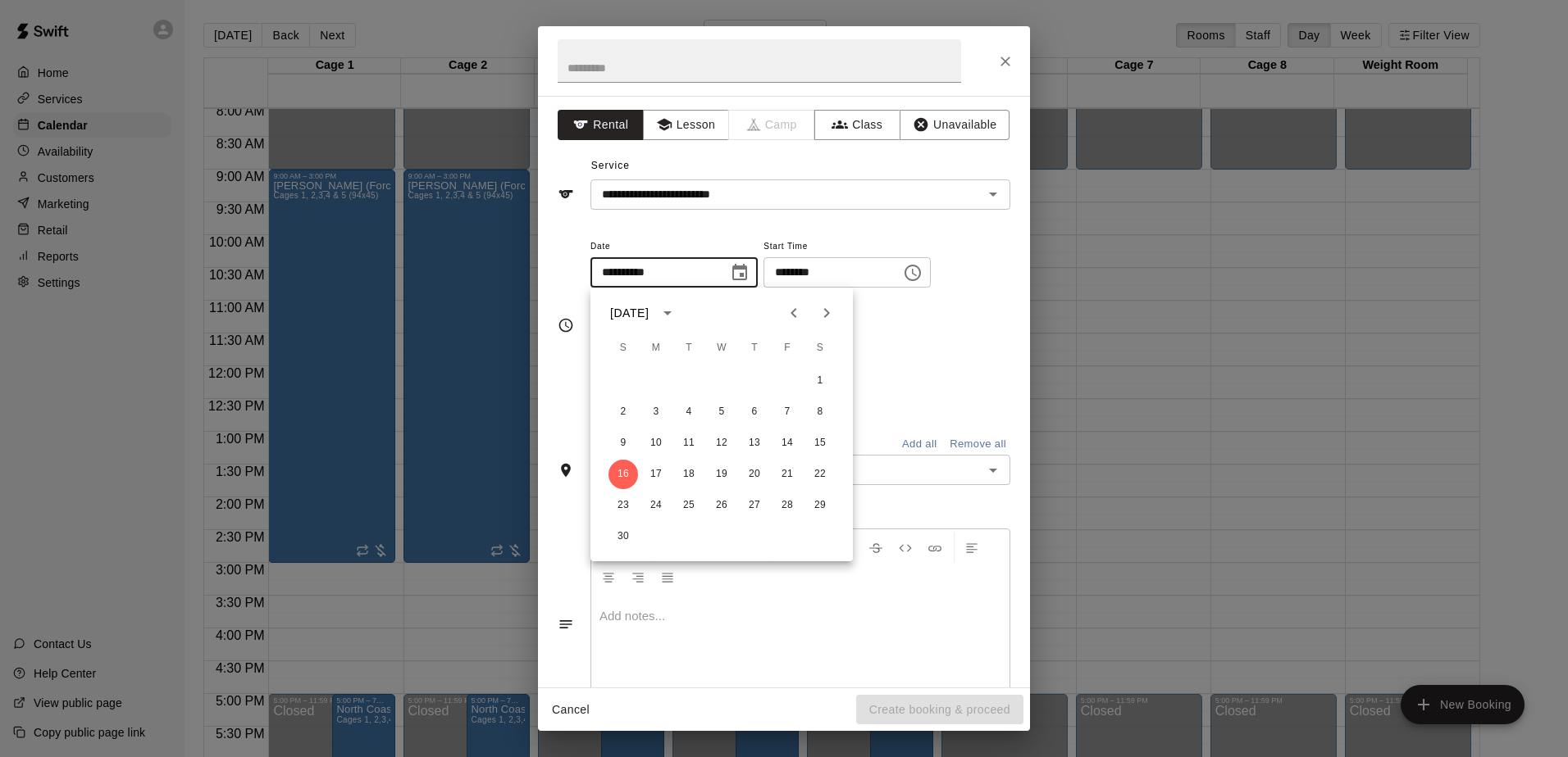
click at [821, 311] on icon "Next month" at bounding box center [827, 313] width 20 height 20
click at [630, 443] on button "11" at bounding box center [623, 442] width 29 height 29
type input "**********"
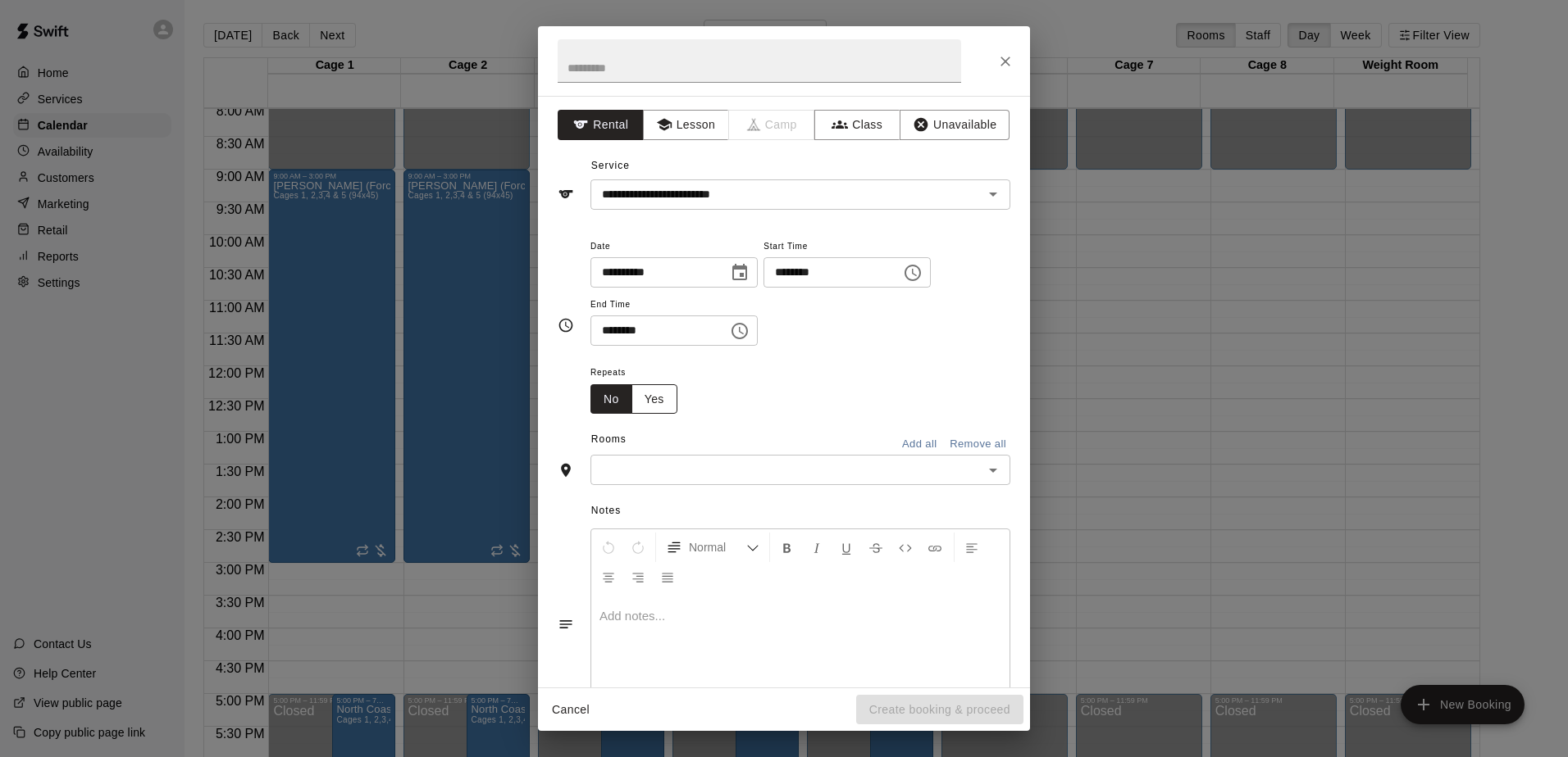
click at [654, 409] on button "Yes" at bounding box center [654, 400] width 46 height 30
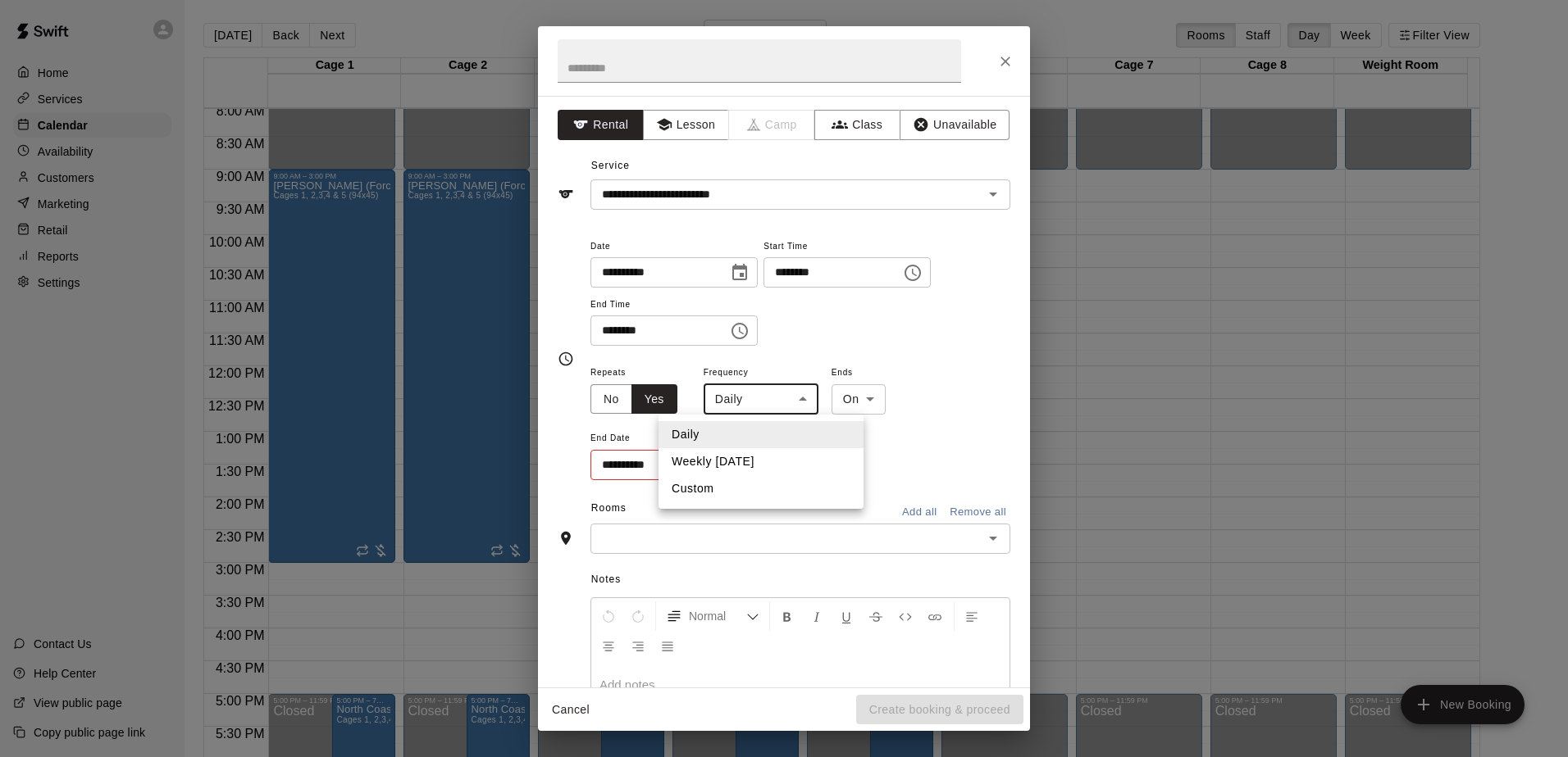
click at [810, 408] on body "Home Services Calendar Availability Customers Marketing Retail Reports Settings…" at bounding box center [784, 391] width 1568 height 784
click at [747, 464] on li "Weekly [DATE]" at bounding box center [761, 461] width 205 height 27
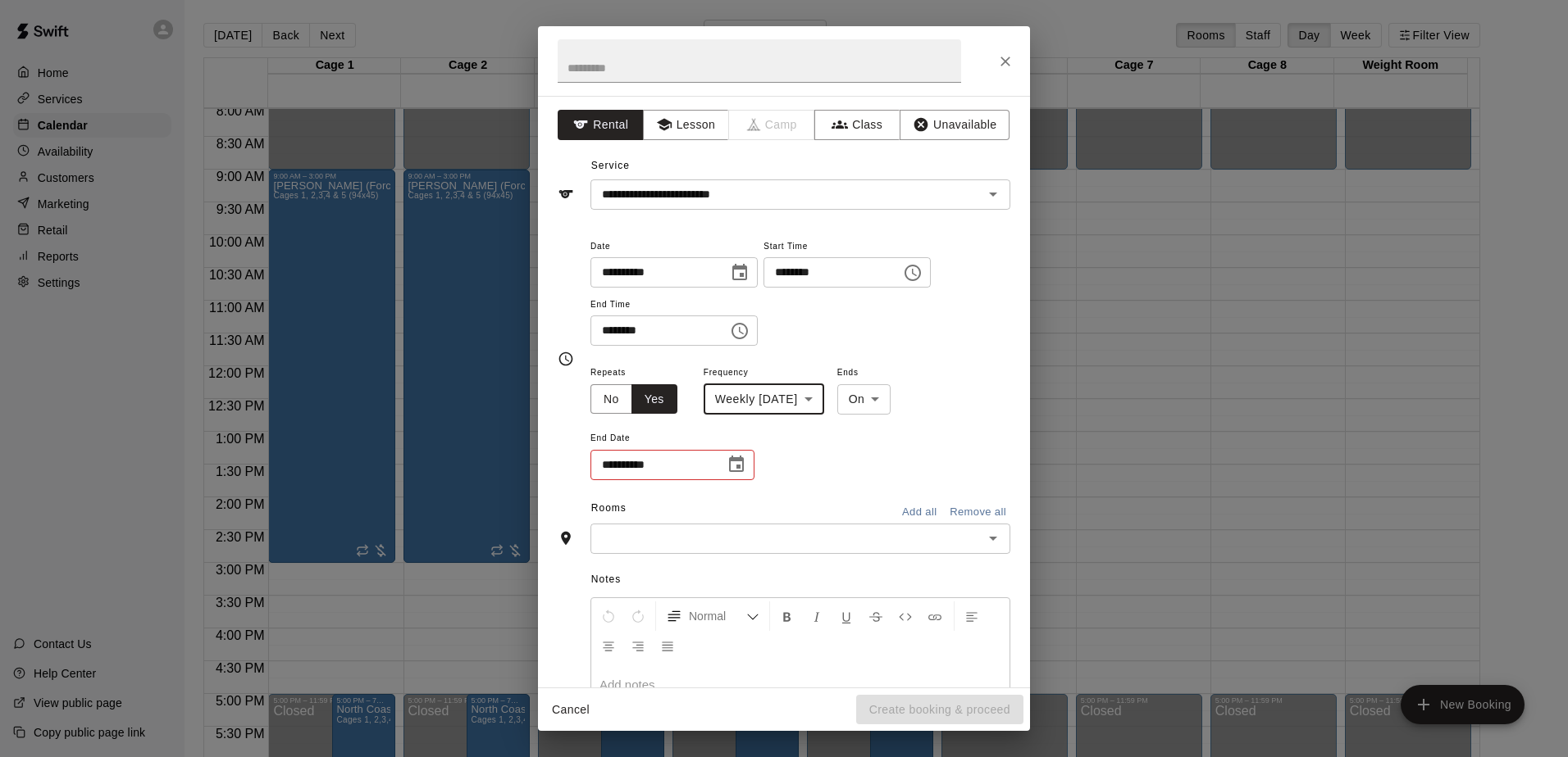
type input "******"
click at [742, 466] on icon "Choose date" at bounding box center [737, 463] width 15 height 16
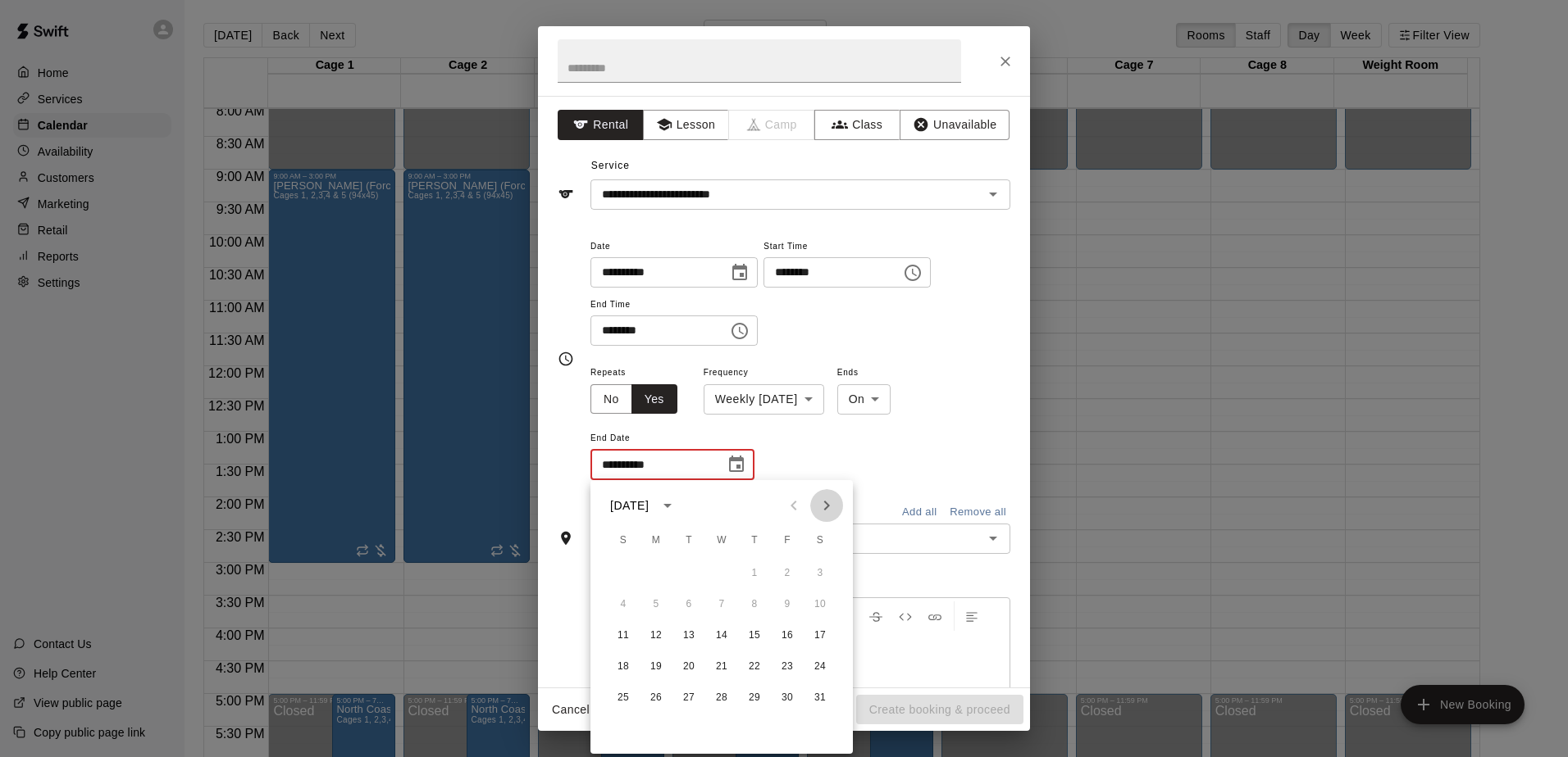
click at [825, 512] on icon "Next month" at bounding box center [827, 505] width 20 height 20
click at [627, 636] on button "15" at bounding box center [623, 636] width 29 height 29
type input "**********"
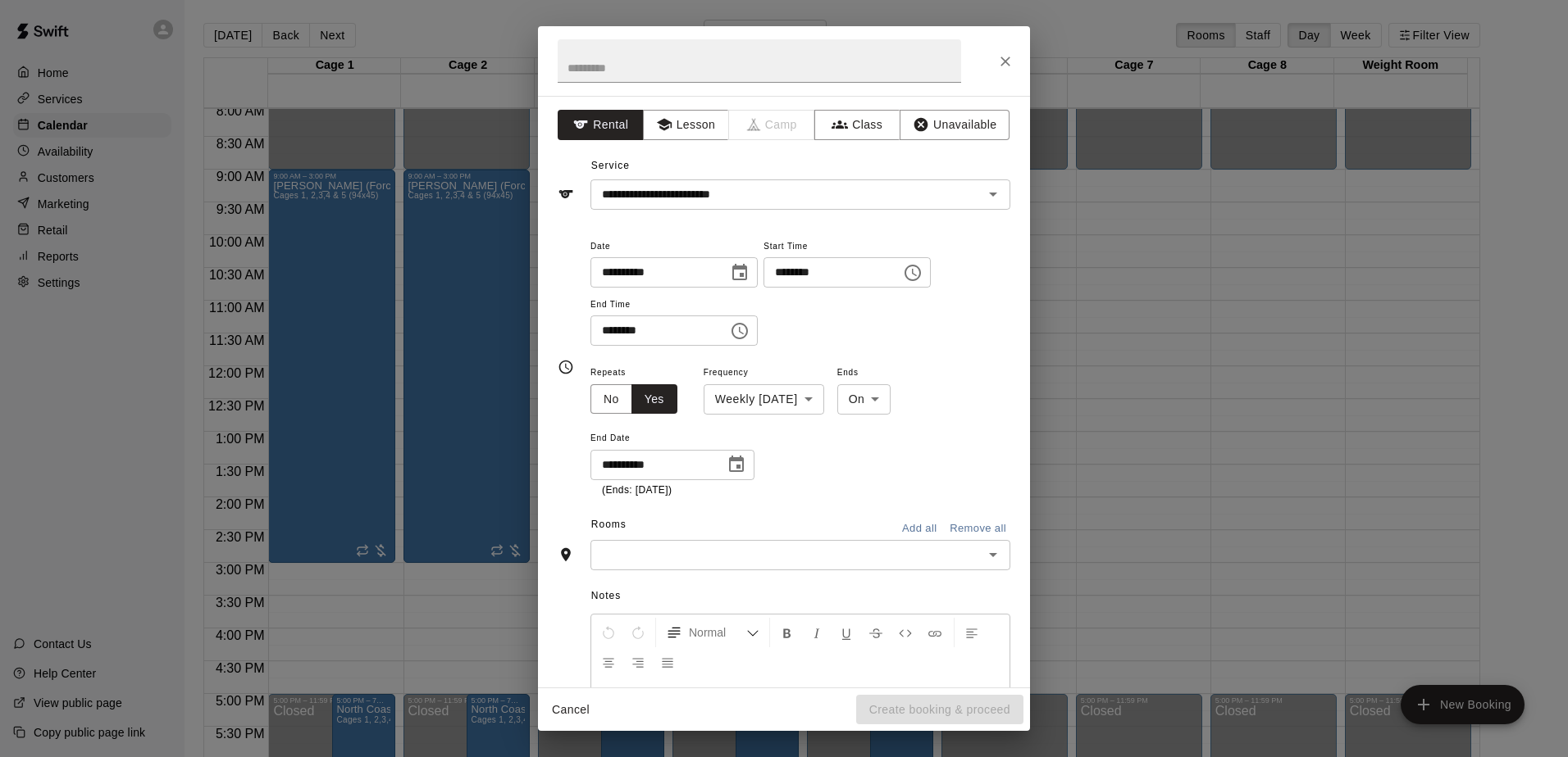
click at [922, 274] on icon "Choose time, selected time is 4:00 PM" at bounding box center [913, 273] width 20 height 20
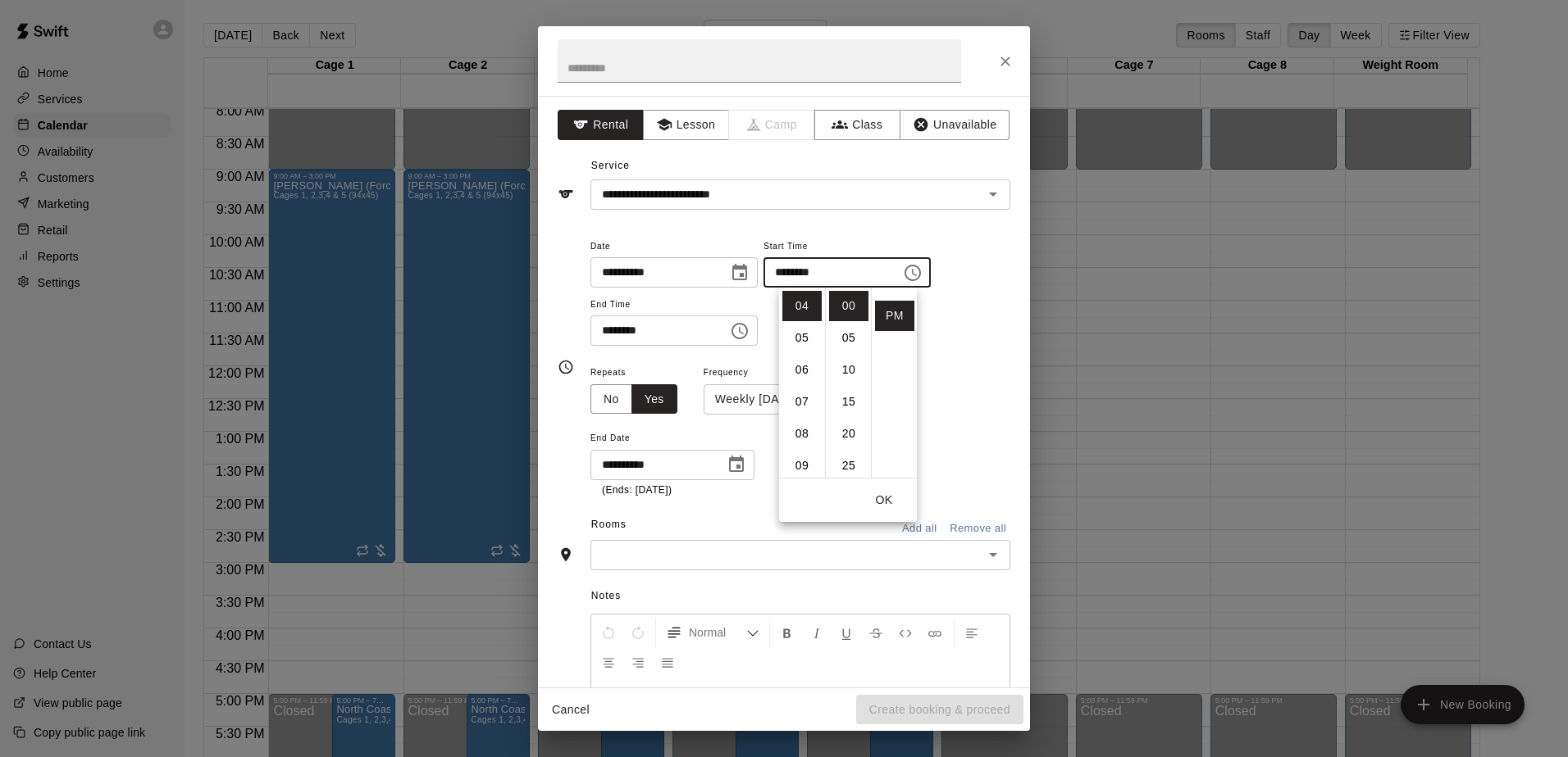
scroll to position [0, 0]
click at [884, 301] on li "AM" at bounding box center [895, 306] width 40 height 30
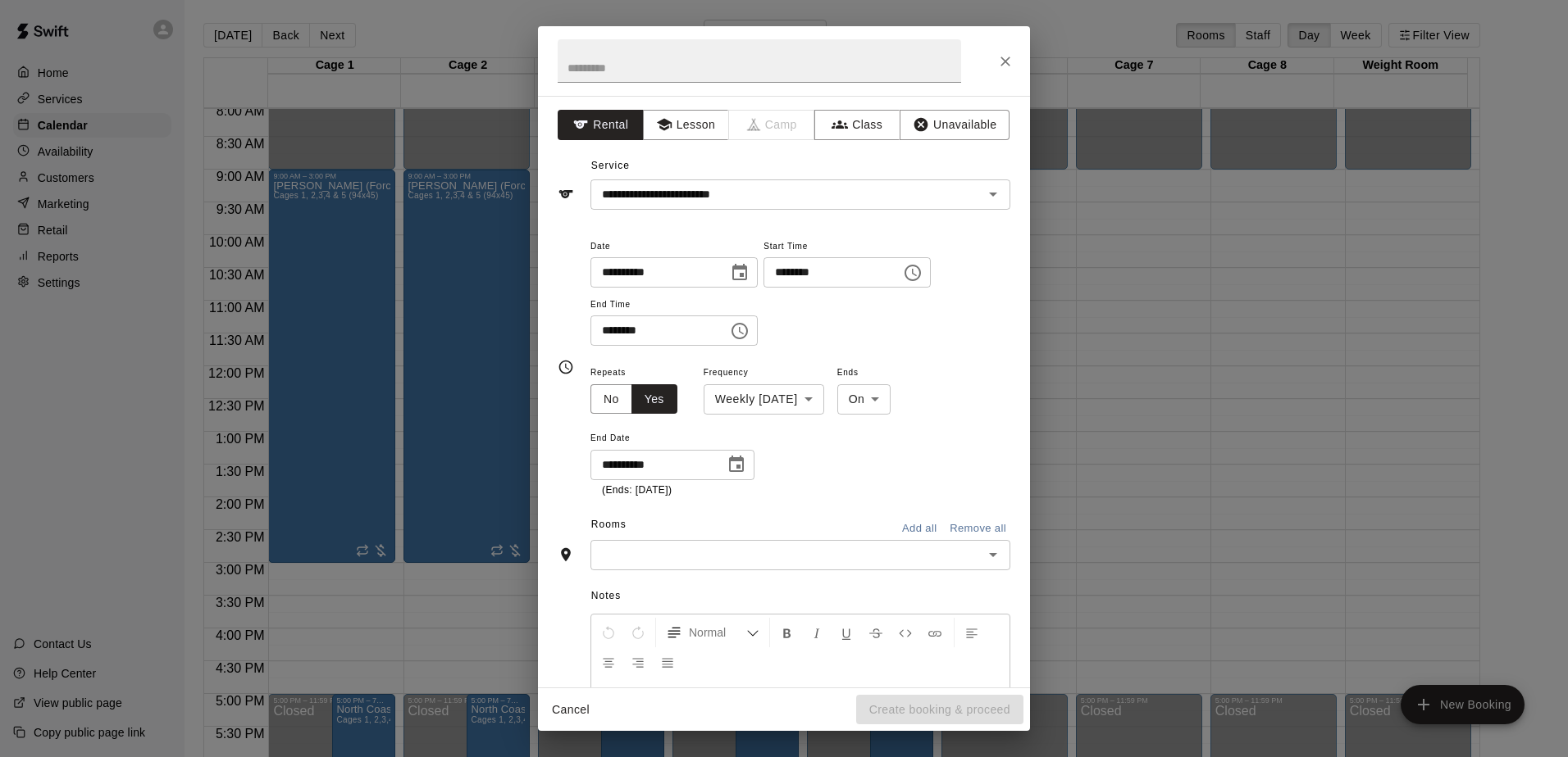
click at [921, 274] on icon "Choose time, selected time is 4:00 AM" at bounding box center [912, 272] width 16 height 16
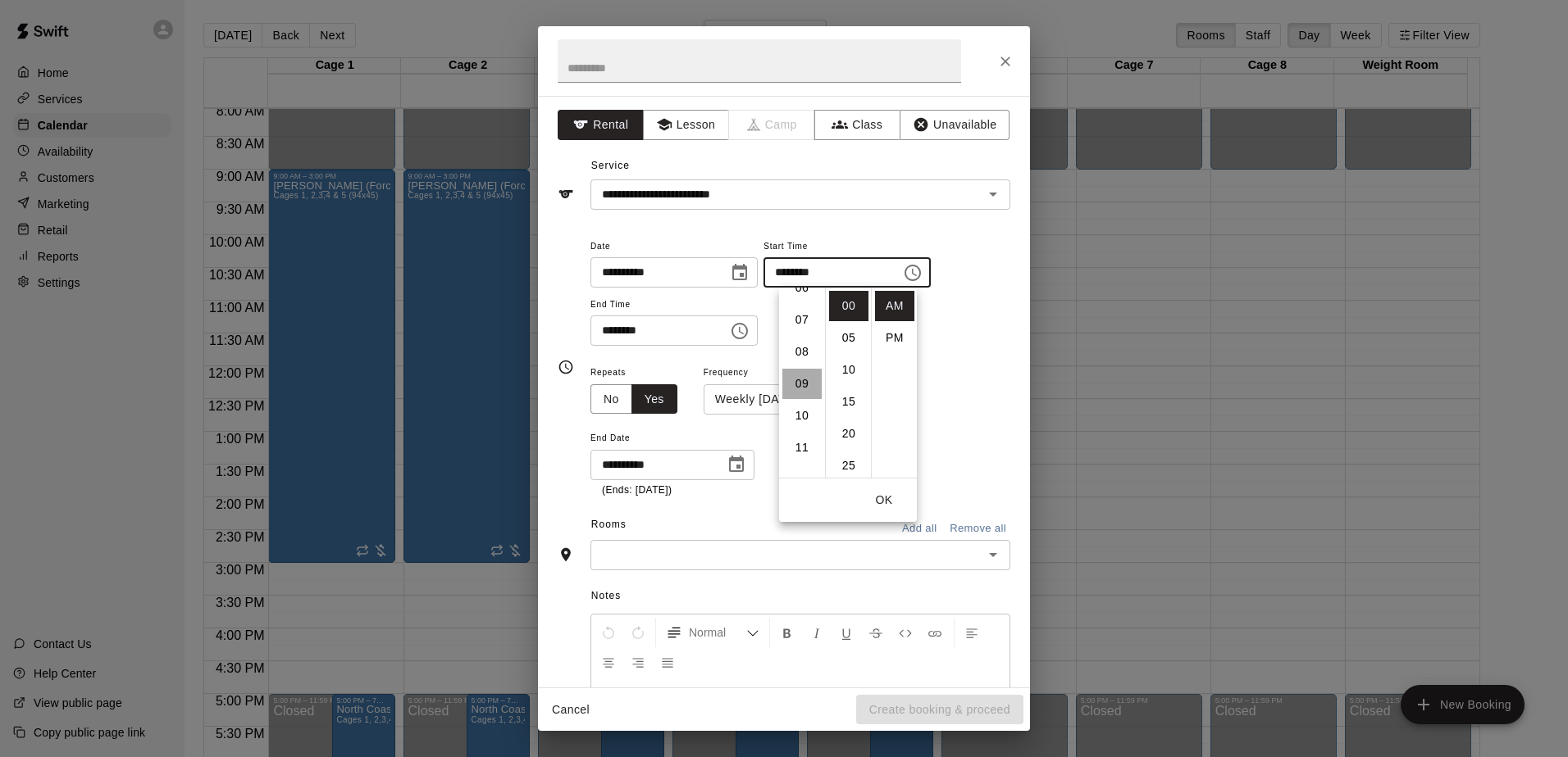
click at [806, 377] on li "09" at bounding box center [802, 384] width 40 height 30
type input "********"
click at [965, 367] on div "**********" at bounding box center [800, 430] width 420 height 136
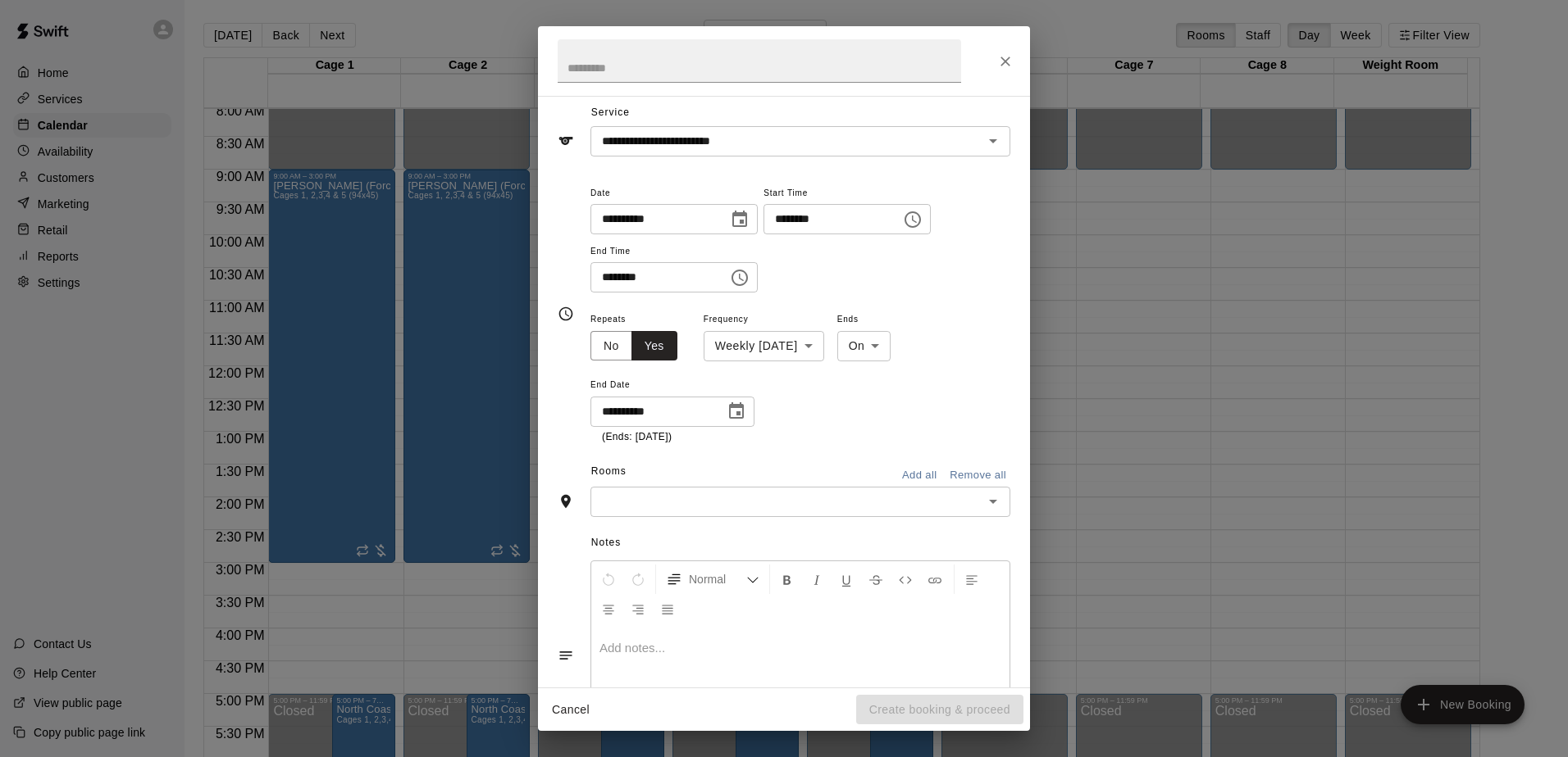
scroll to position [82, 0]
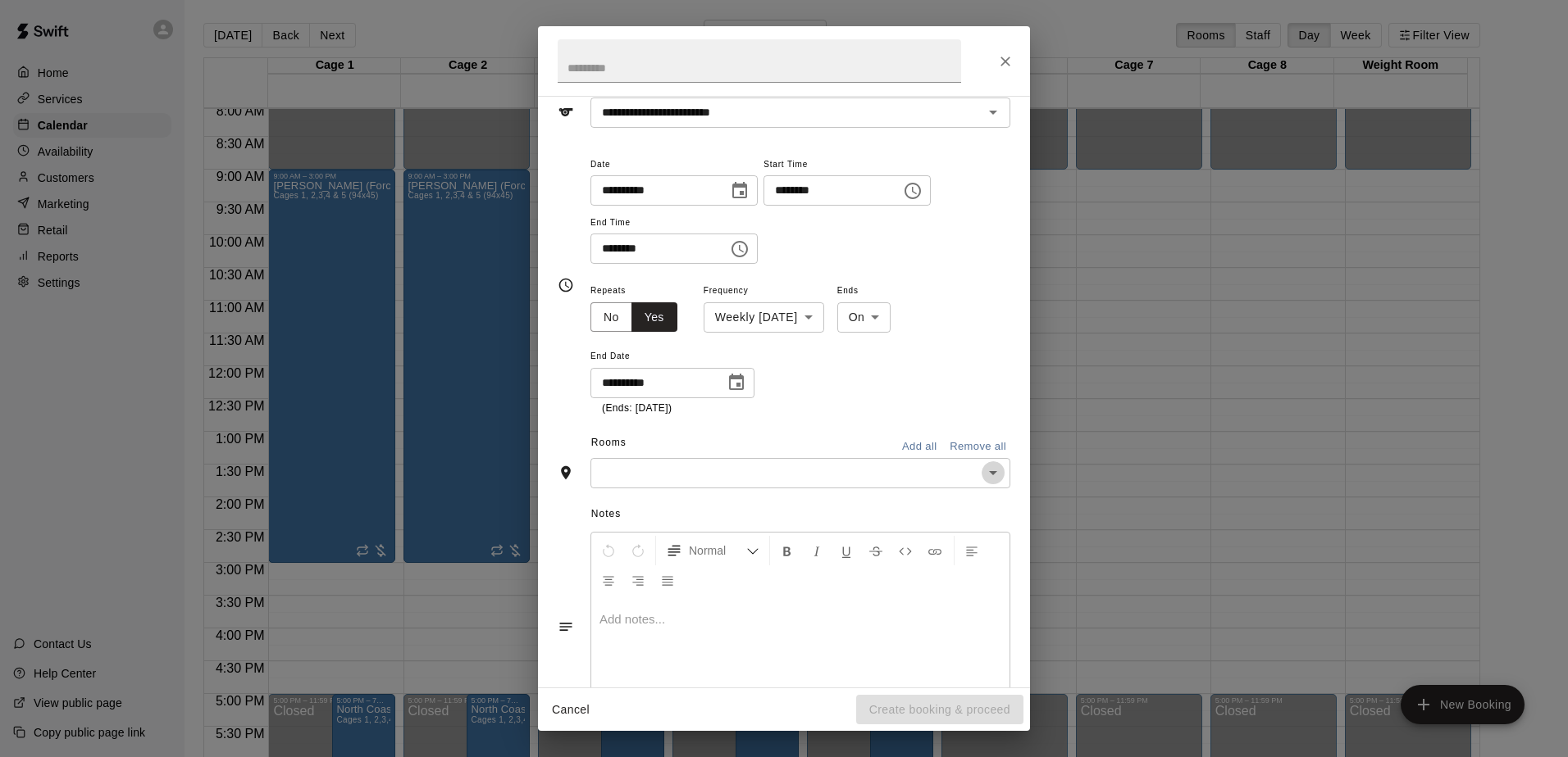
click at [989, 473] on icon "Open" at bounding box center [993, 473] width 9 height 4
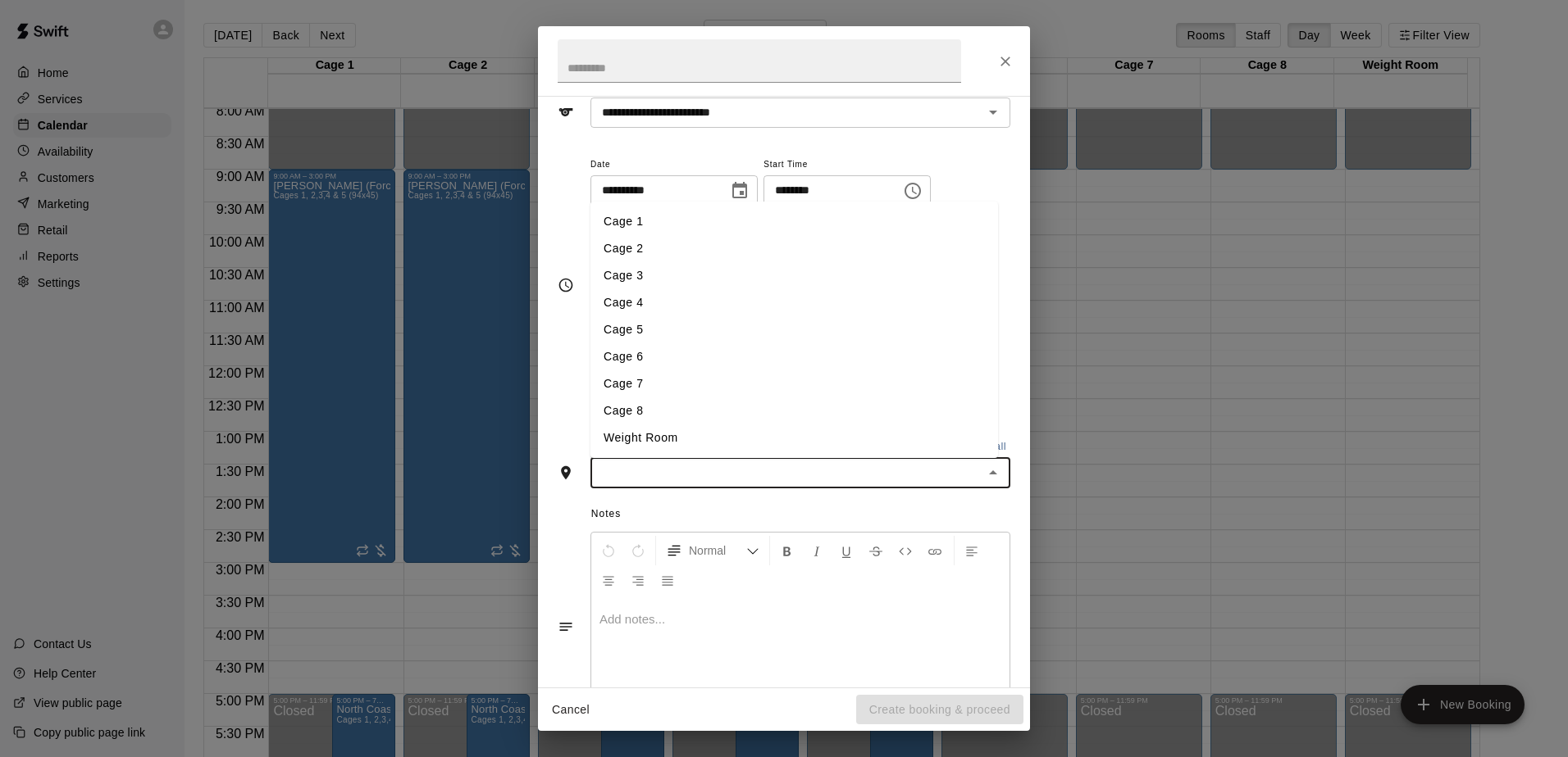
click at [659, 220] on li "Cage 1" at bounding box center [794, 222] width 408 height 27
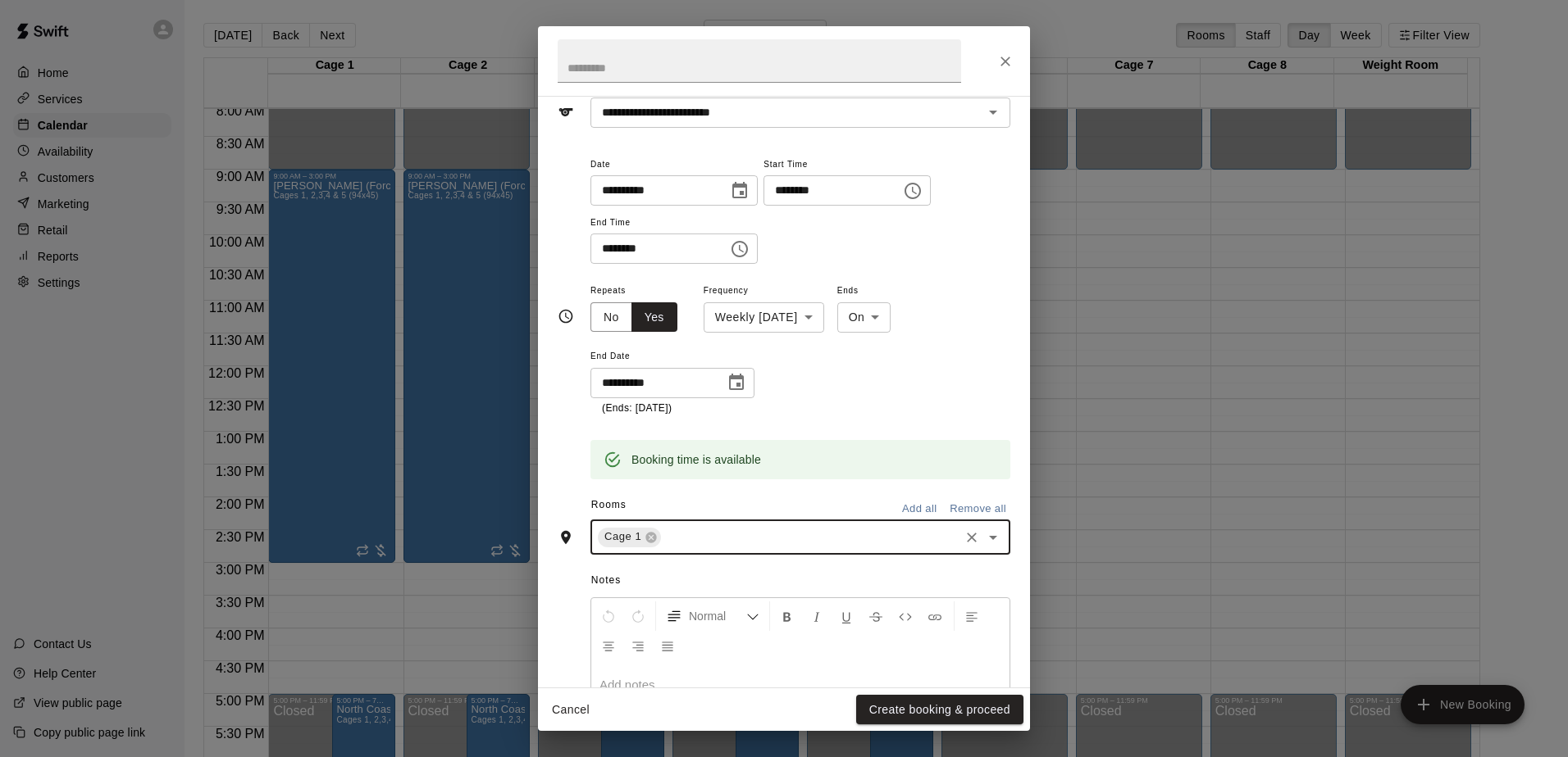
click at [983, 534] on icon "Open" at bounding box center [993, 537] width 20 height 20
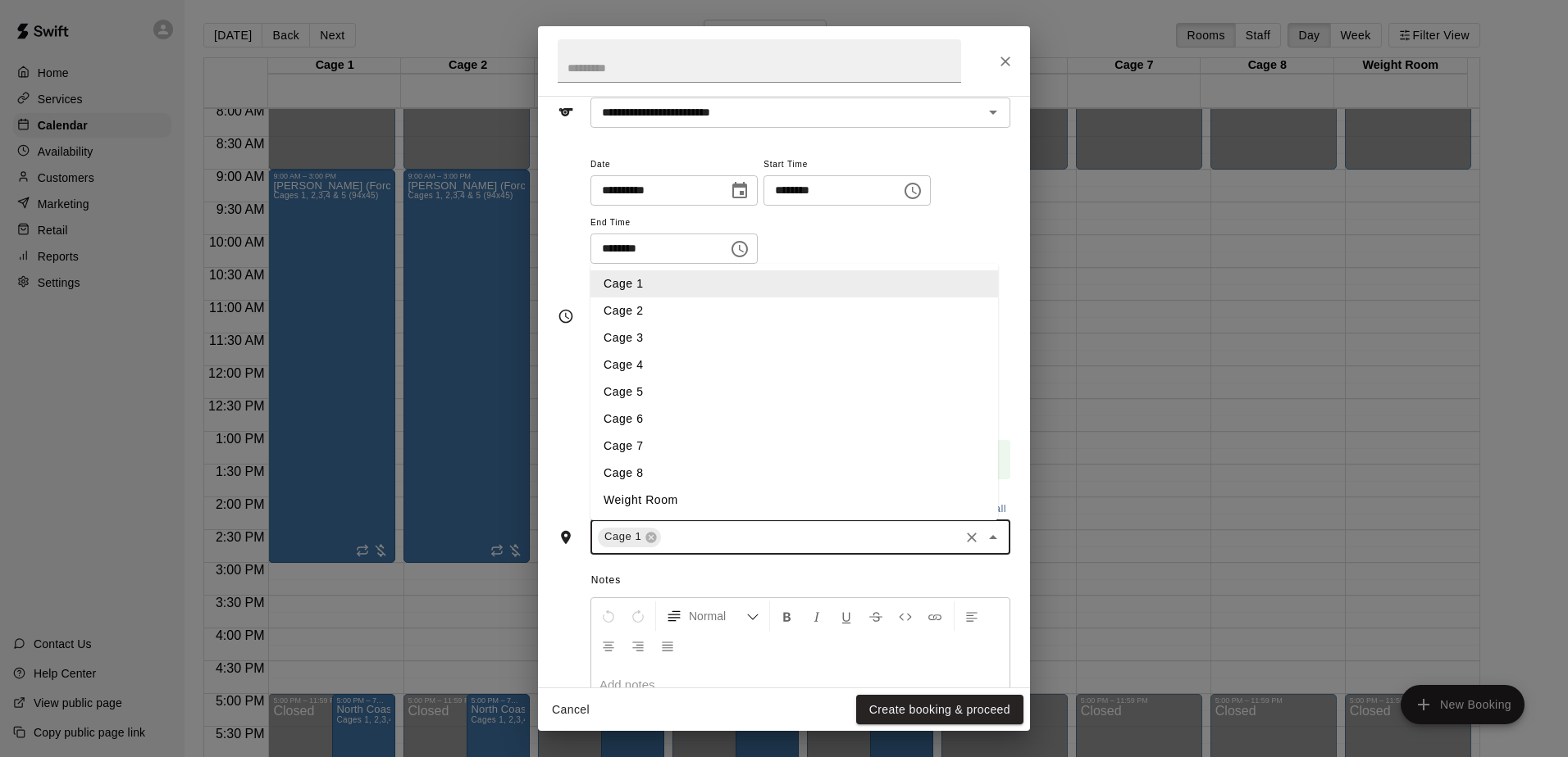
click at [648, 321] on li "Cage 2" at bounding box center [794, 311] width 408 height 27
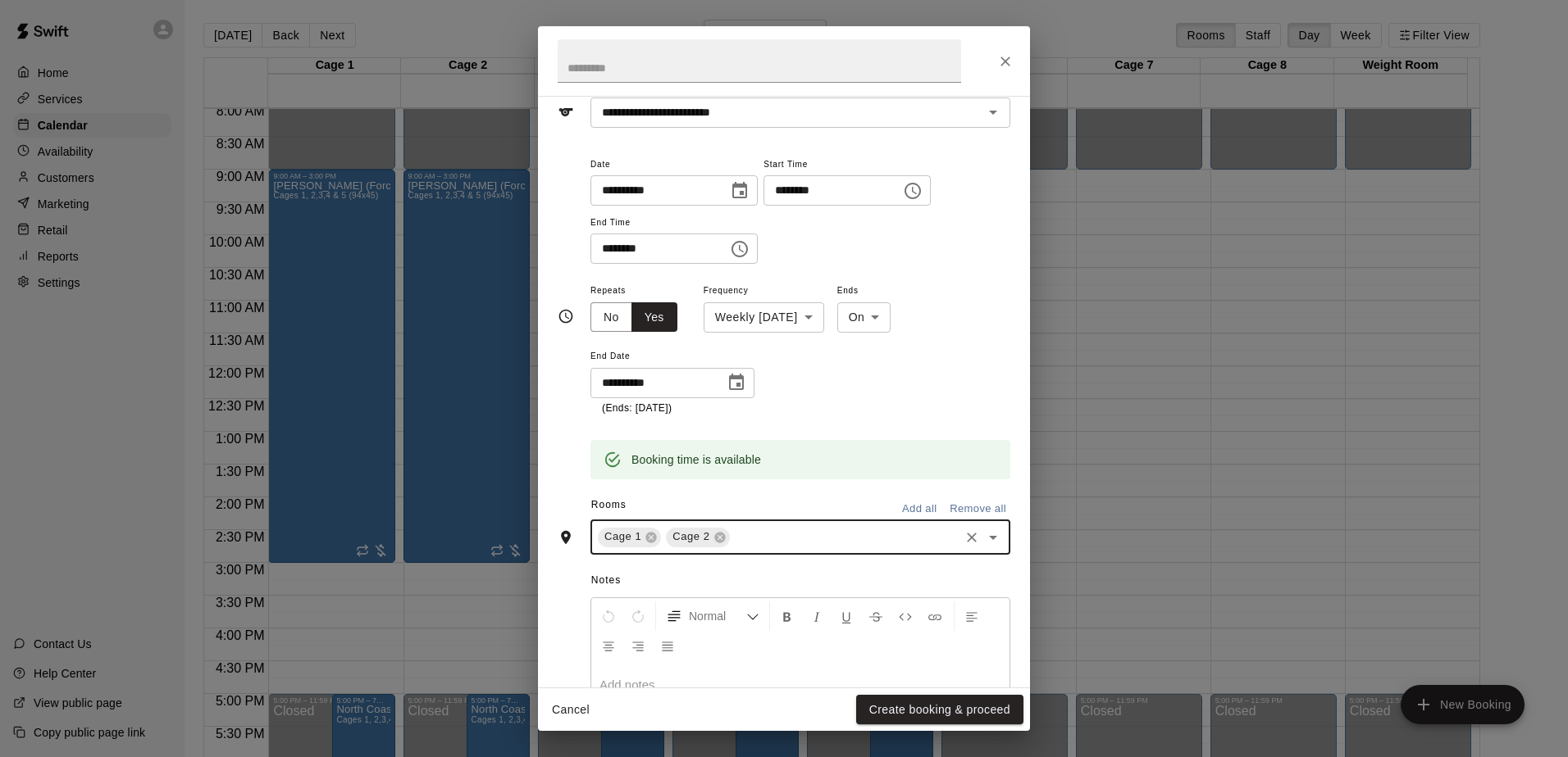
click at [983, 534] on icon "Open" at bounding box center [993, 537] width 20 height 20
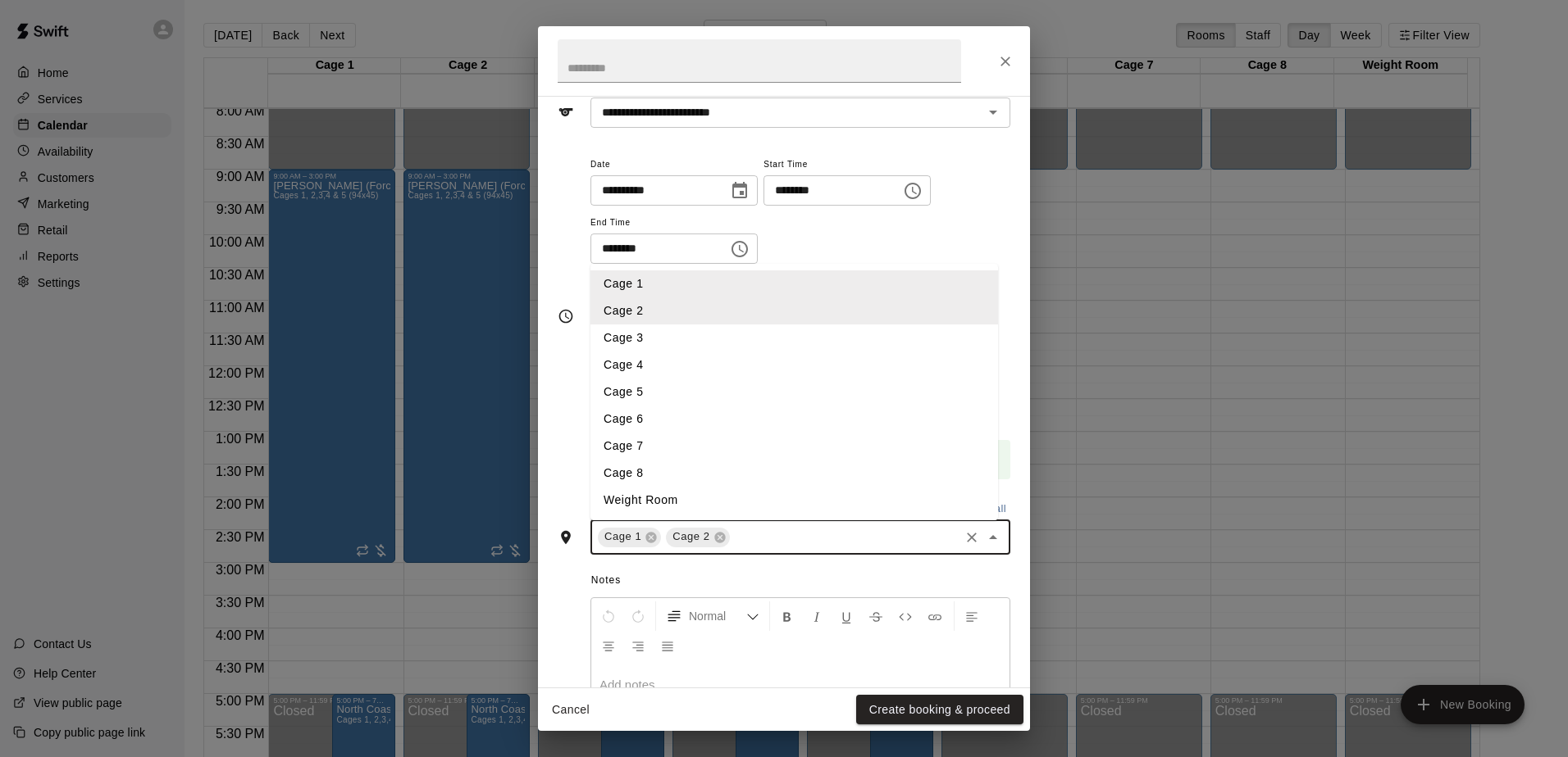
click at [644, 340] on li "Cage 3" at bounding box center [794, 338] width 408 height 27
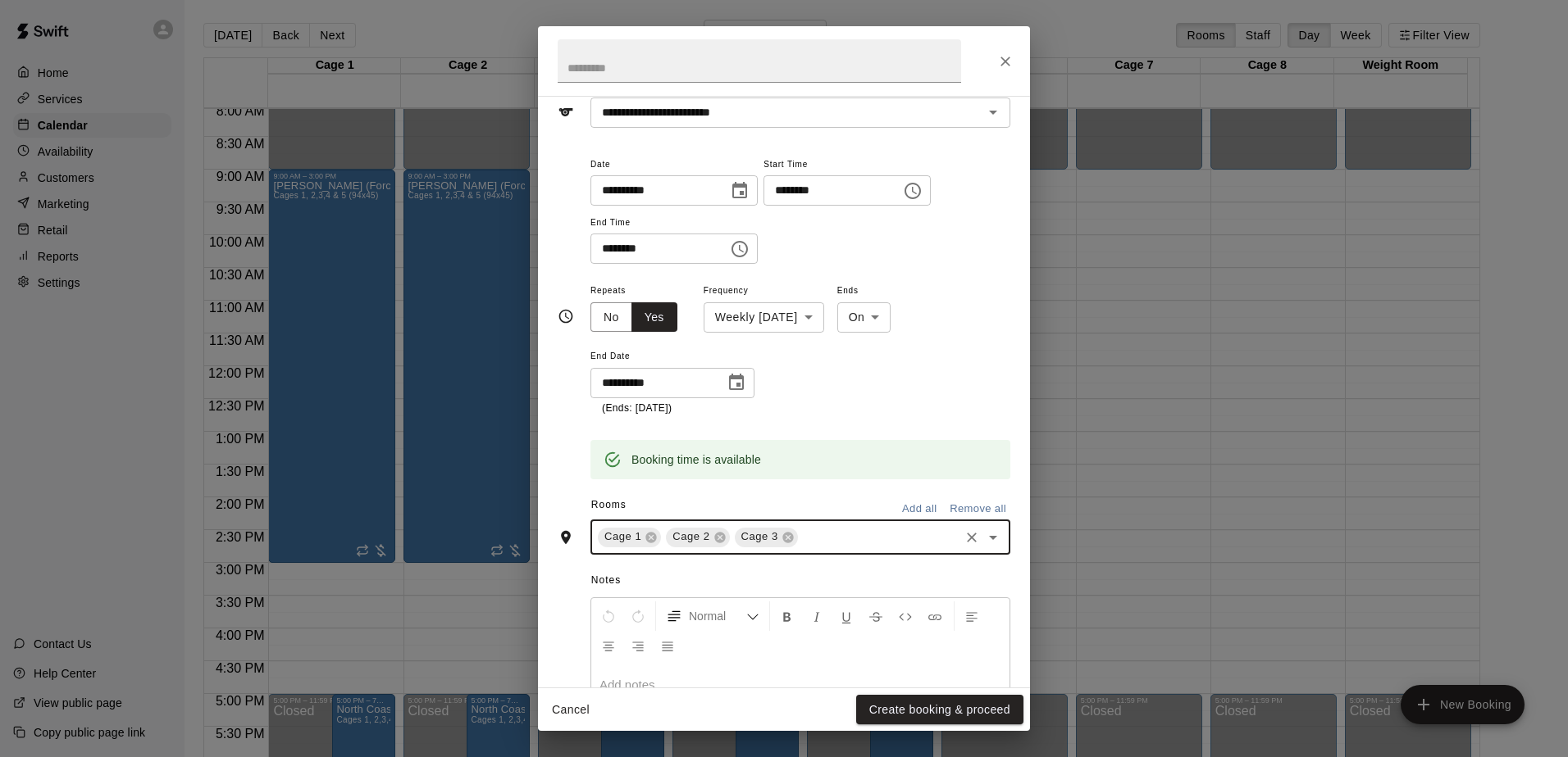
click at [983, 538] on icon "Open" at bounding box center [993, 537] width 20 height 20
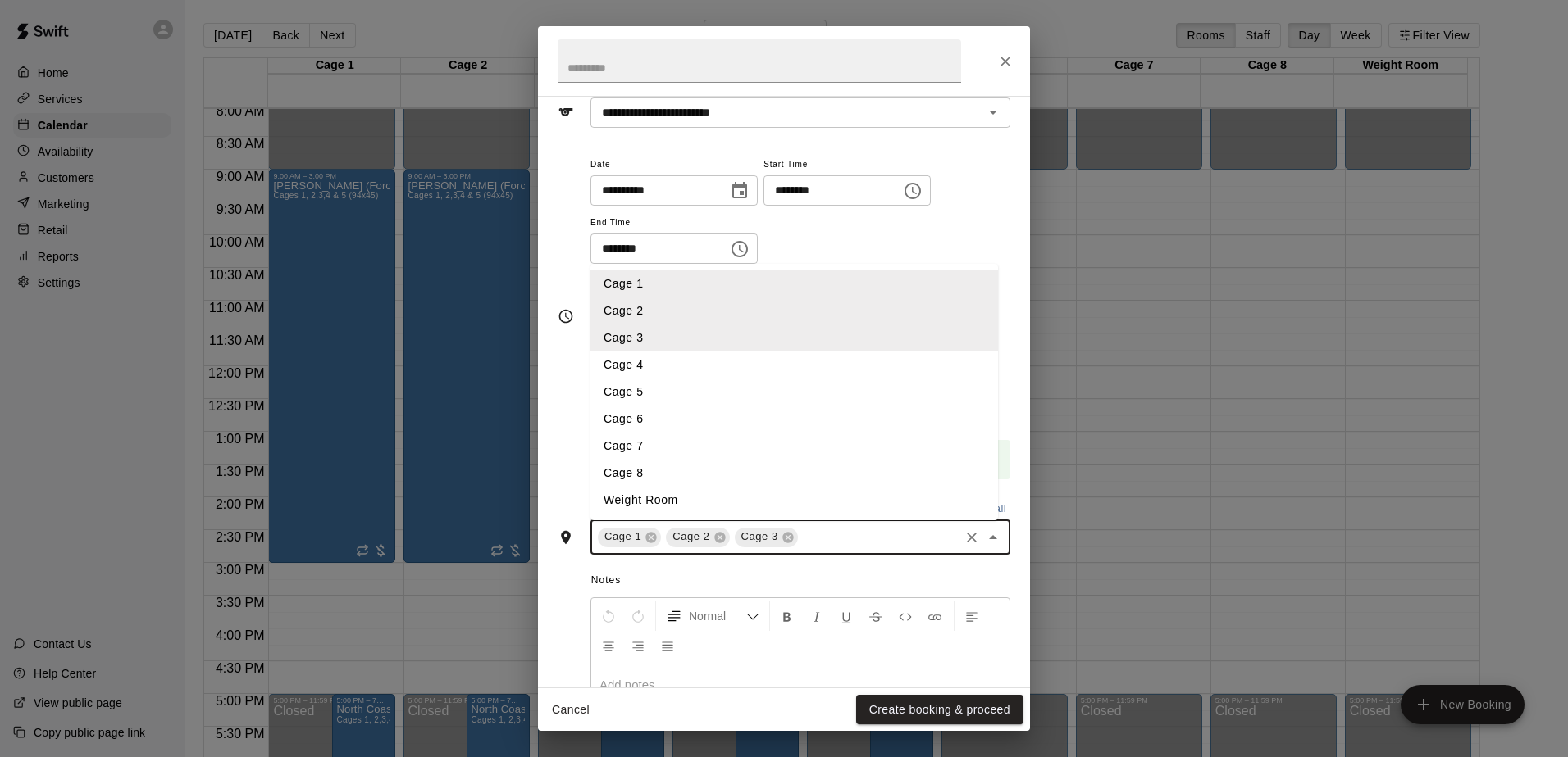
click at [631, 364] on li "Cage 4" at bounding box center [794, 365] width 408 height 27
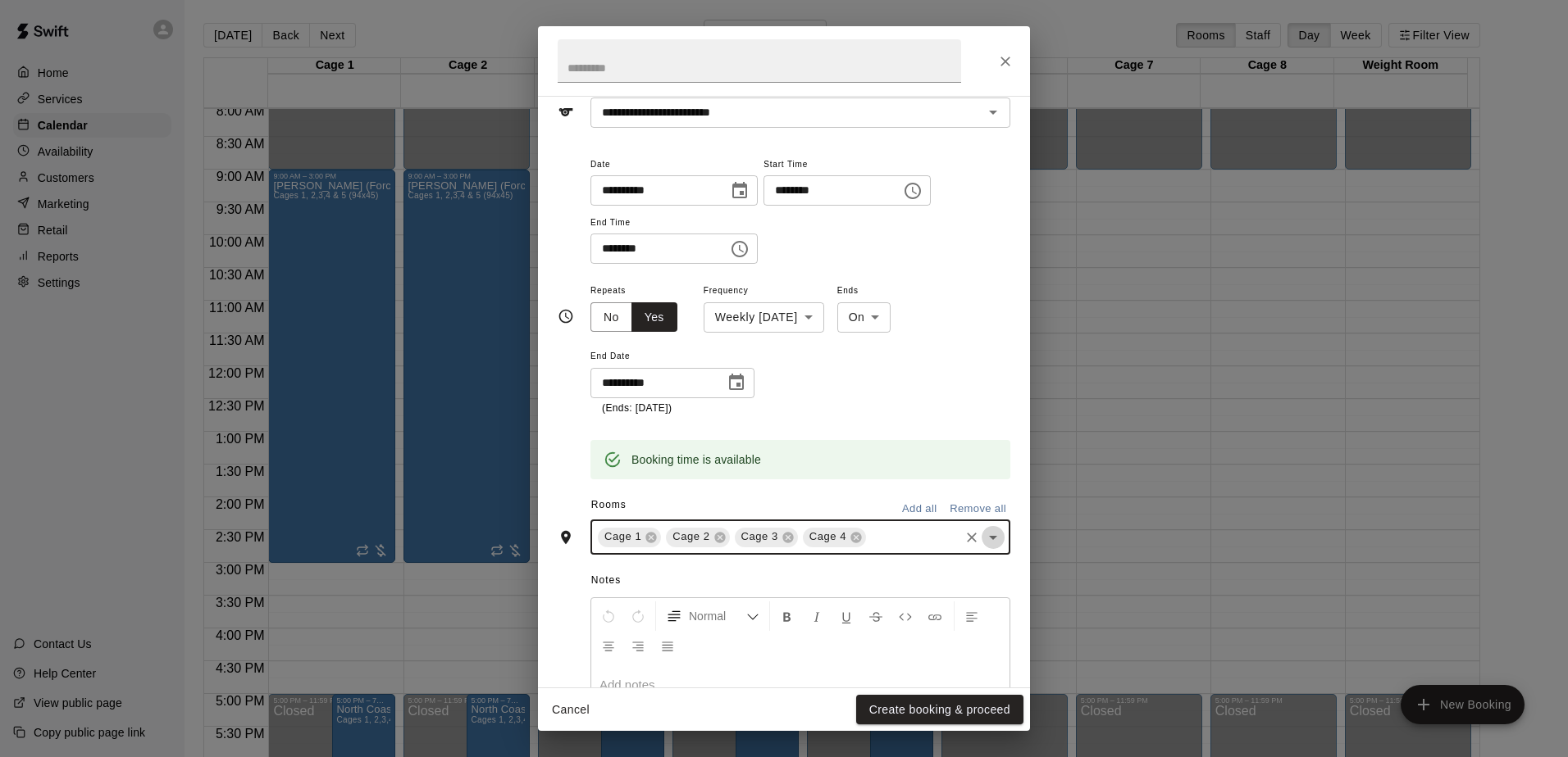
click at [989, 536] on icon "Open" at bounding box center [993, 538] width 9 height 4
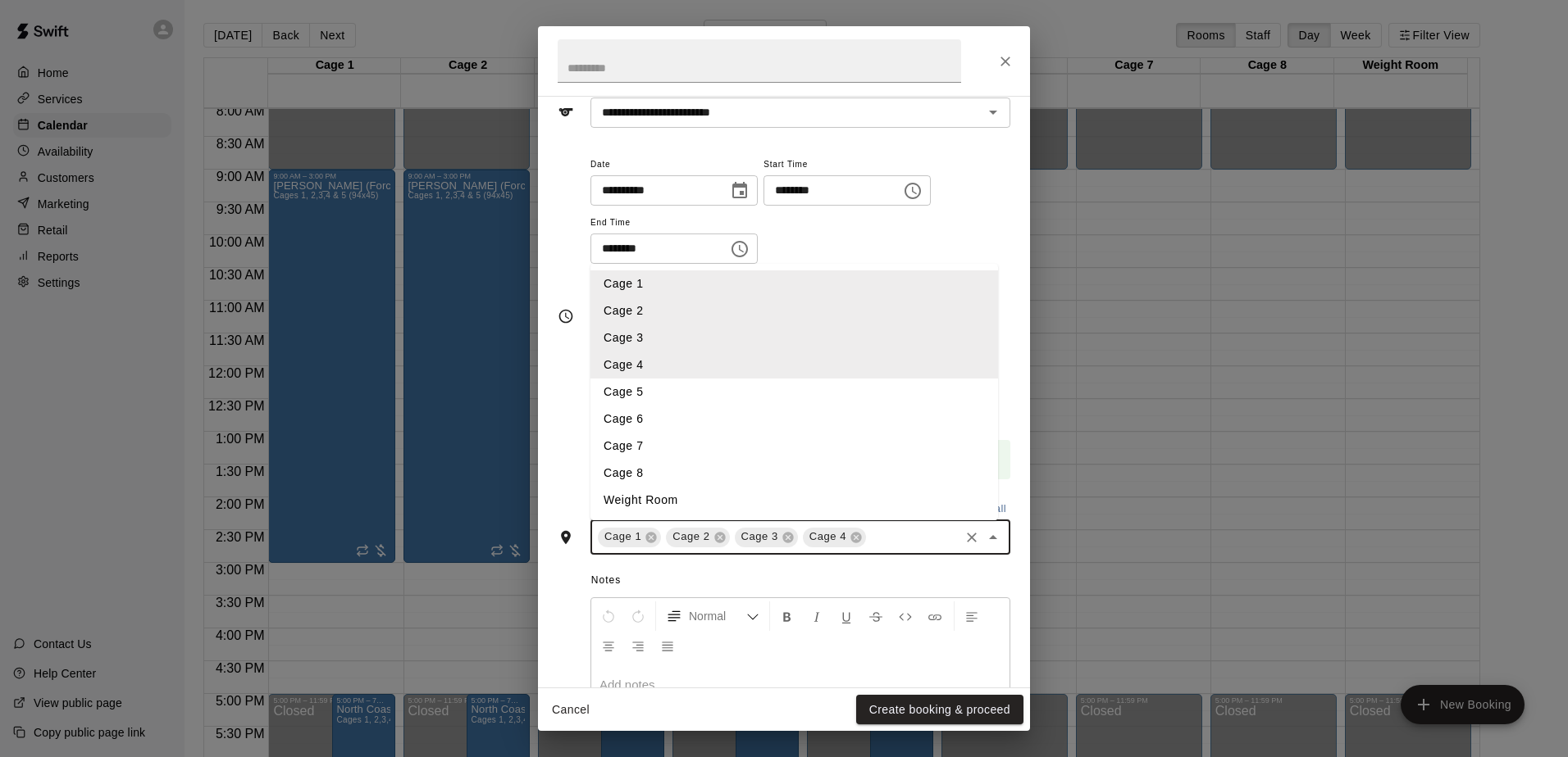
click at [640, 392] on li "Cage 5" at bounding box center [794, 392] width 408 height 27
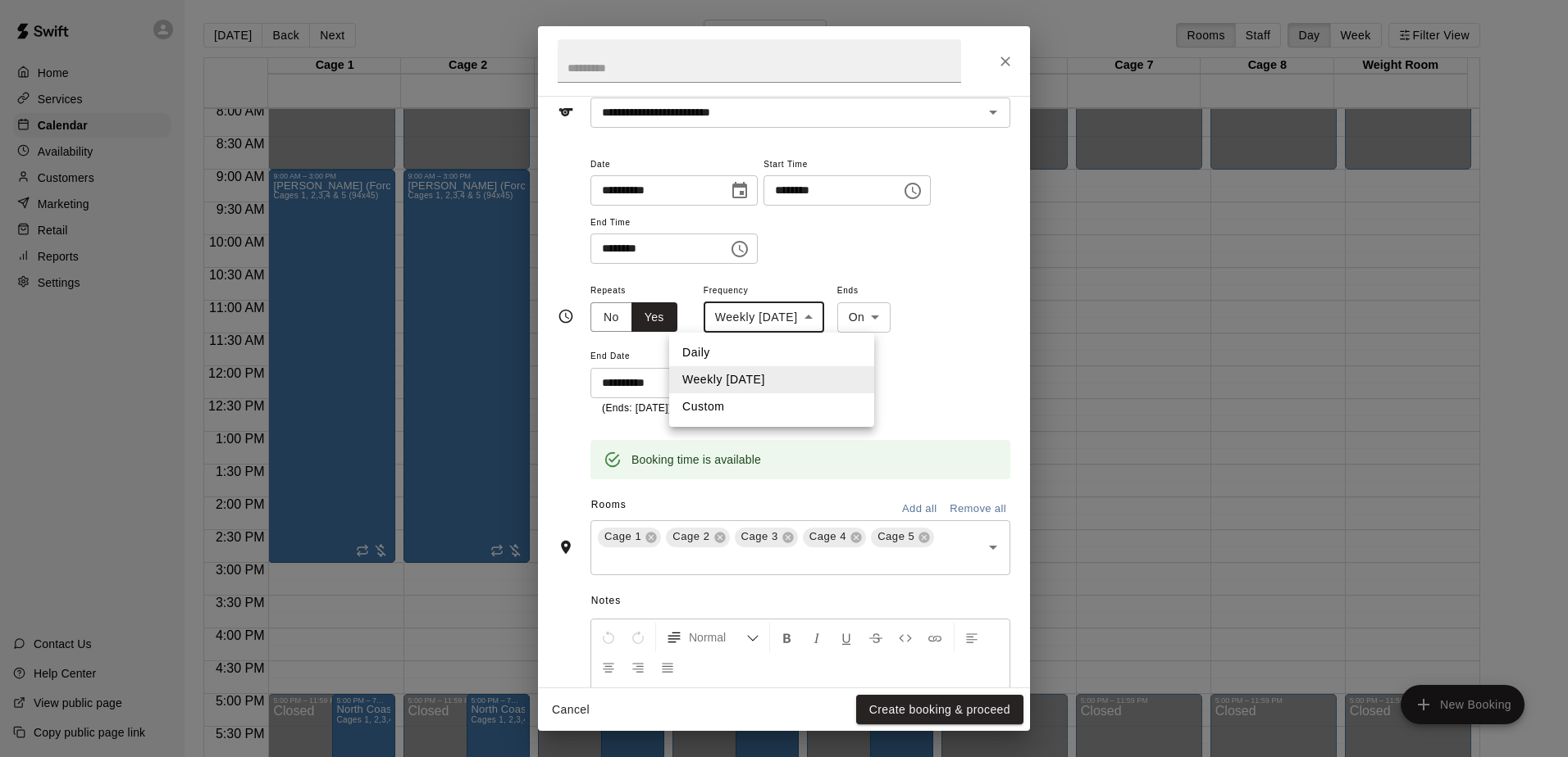
click at [824, 315] on body "Home Services Calendar Availability Customers Marketing Retail Reports Settings…" at bounding box center [784, 391] width 1568 height 784
click at [828, 252] on div at bounding box center [784, 378] width 1568 height 757
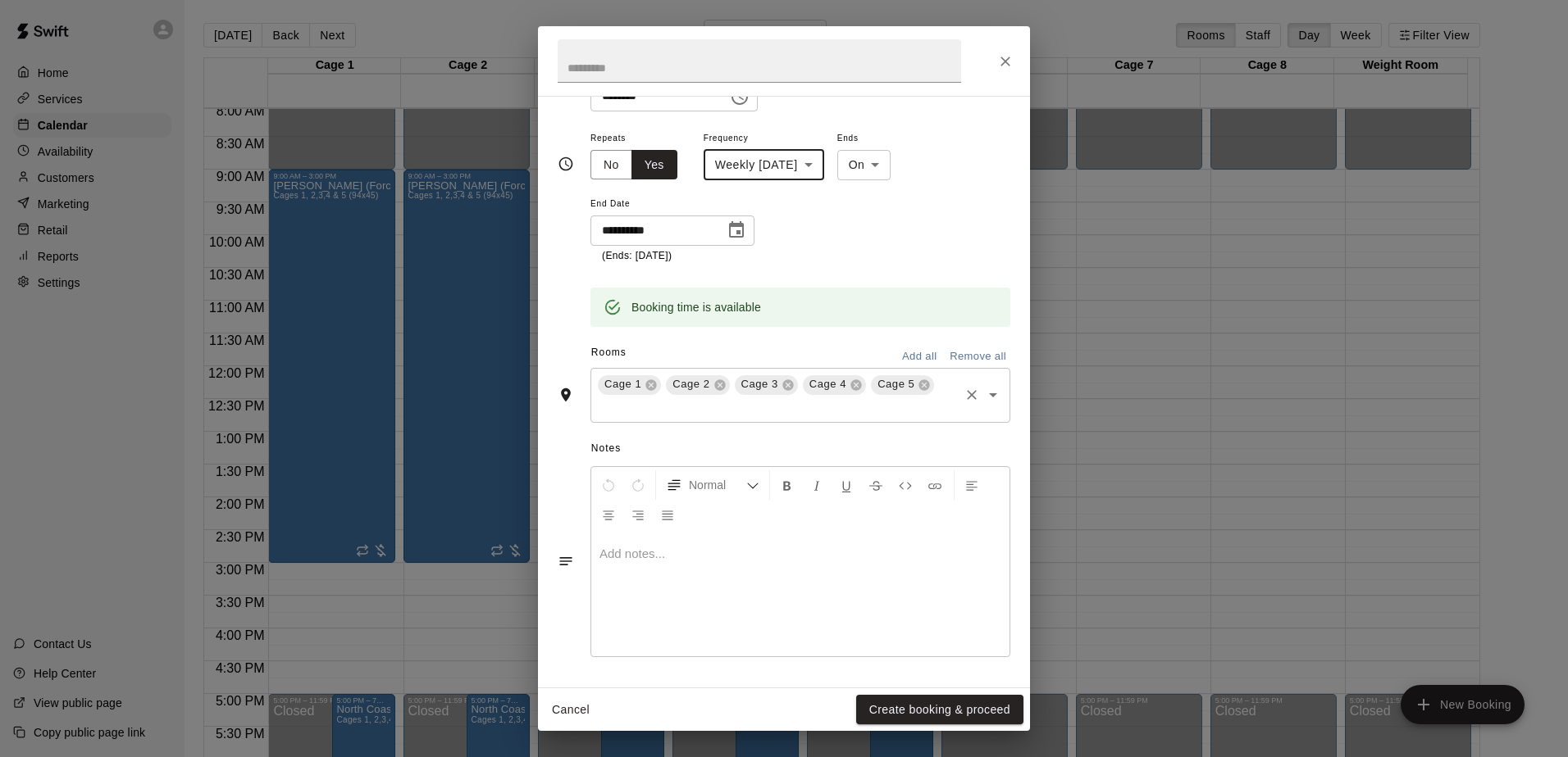
scroll to position [0, 0]
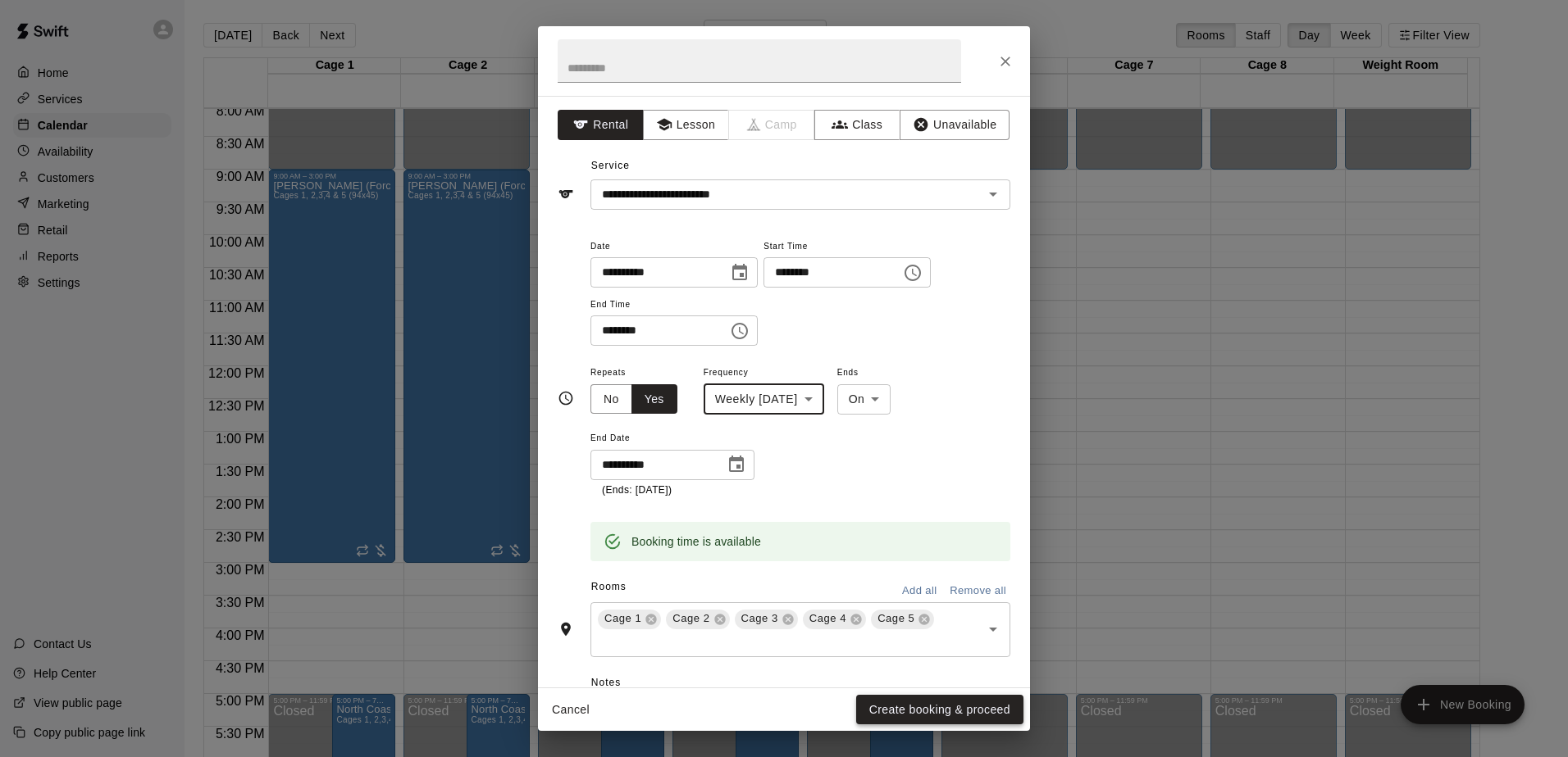
click at [917, 712] on button "Create booking & proceed" at bounding box center [939, 711] width 168 height 30
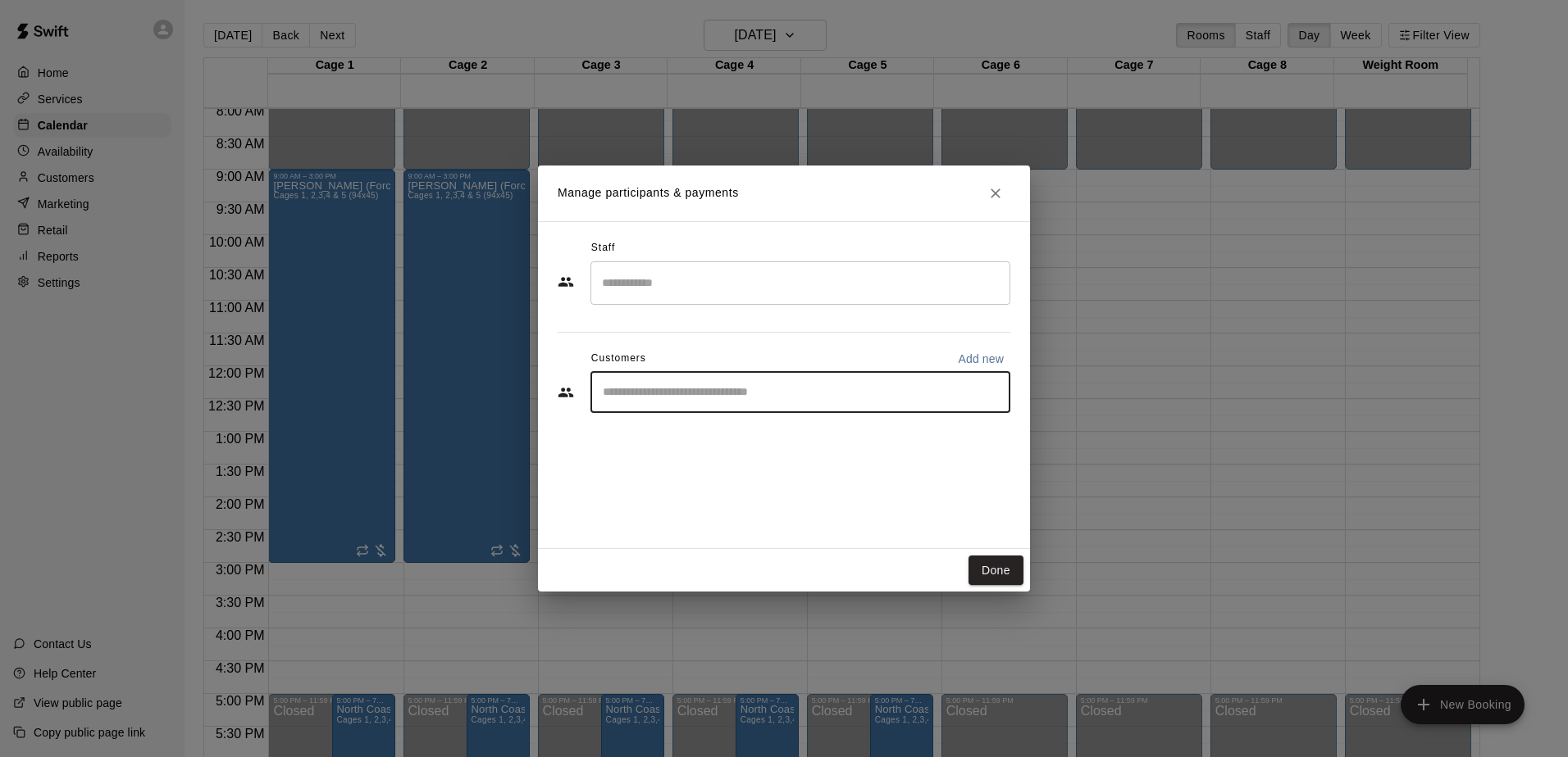
click at [821, 389] on input "Start typing to search customers..." at bounding box center [800, 392] width 405 height 16
type input "***"
click at [737, 432] on p "[PERSON_NAME] (Force Baseball)" at bounding box center [734, 431] width 196 height 17
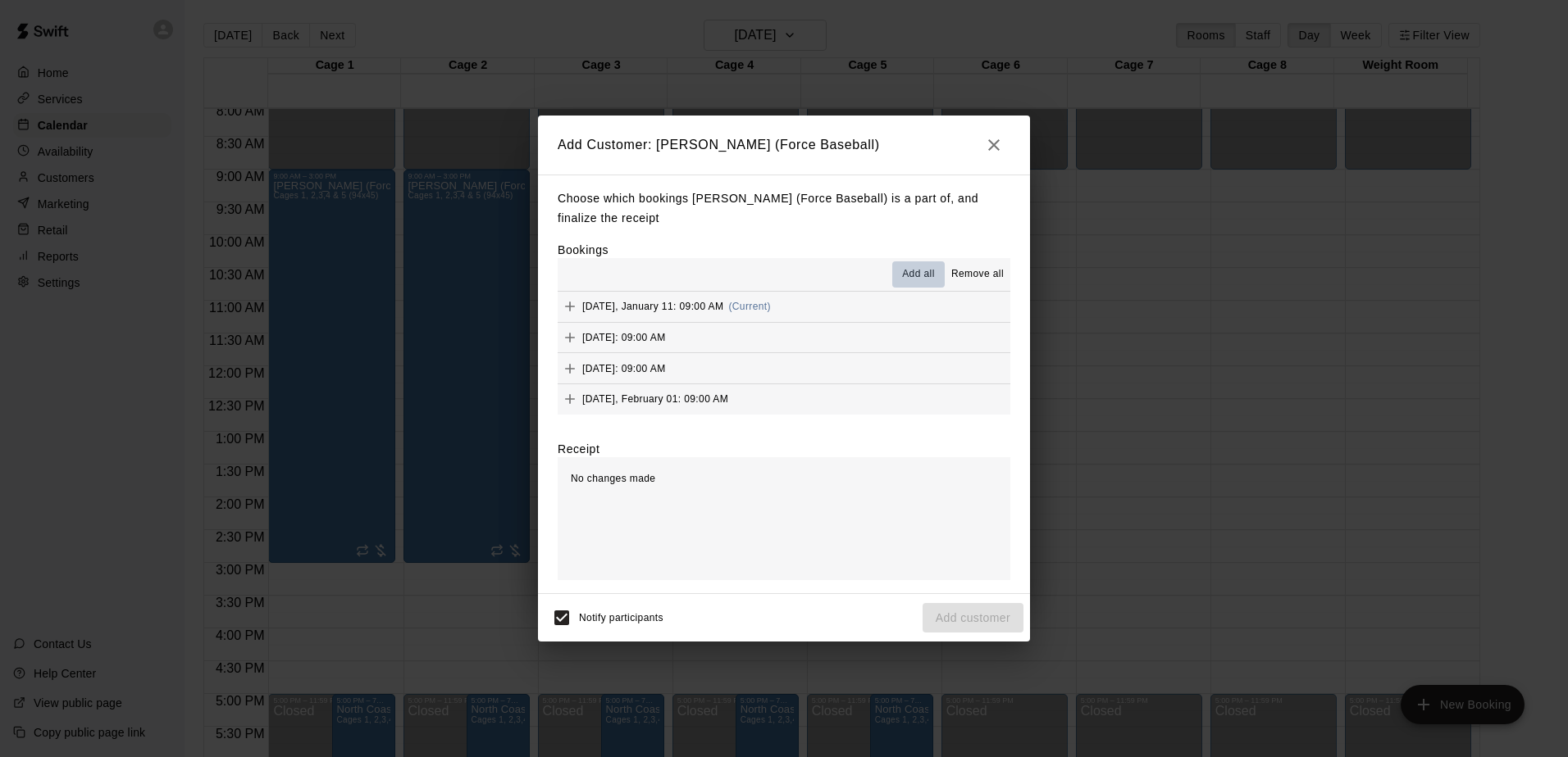
click at [908, 281] on span "Add all" at bounding box center [919, 274] width 33 height 16
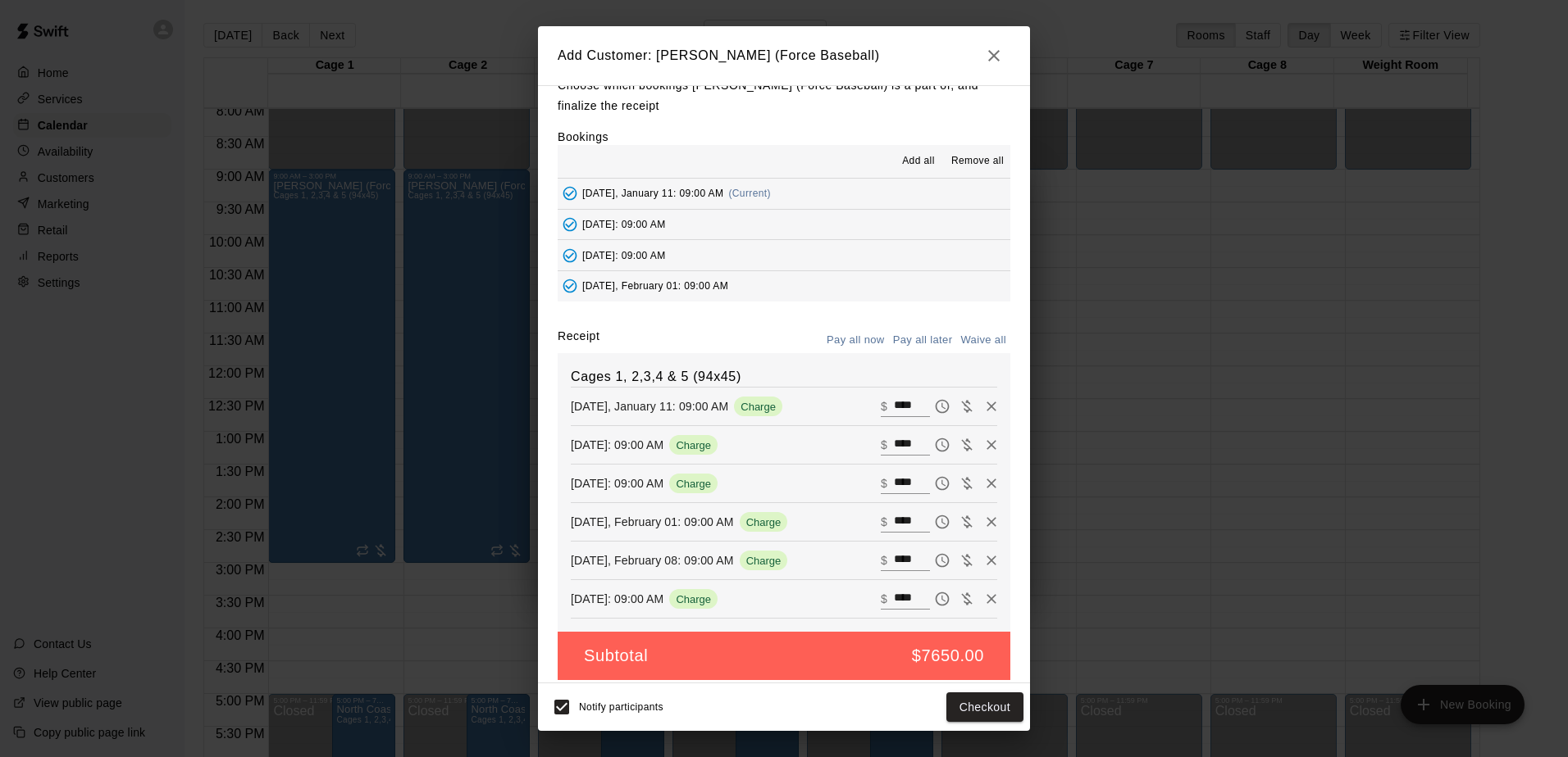
scroll to position [37, 0]
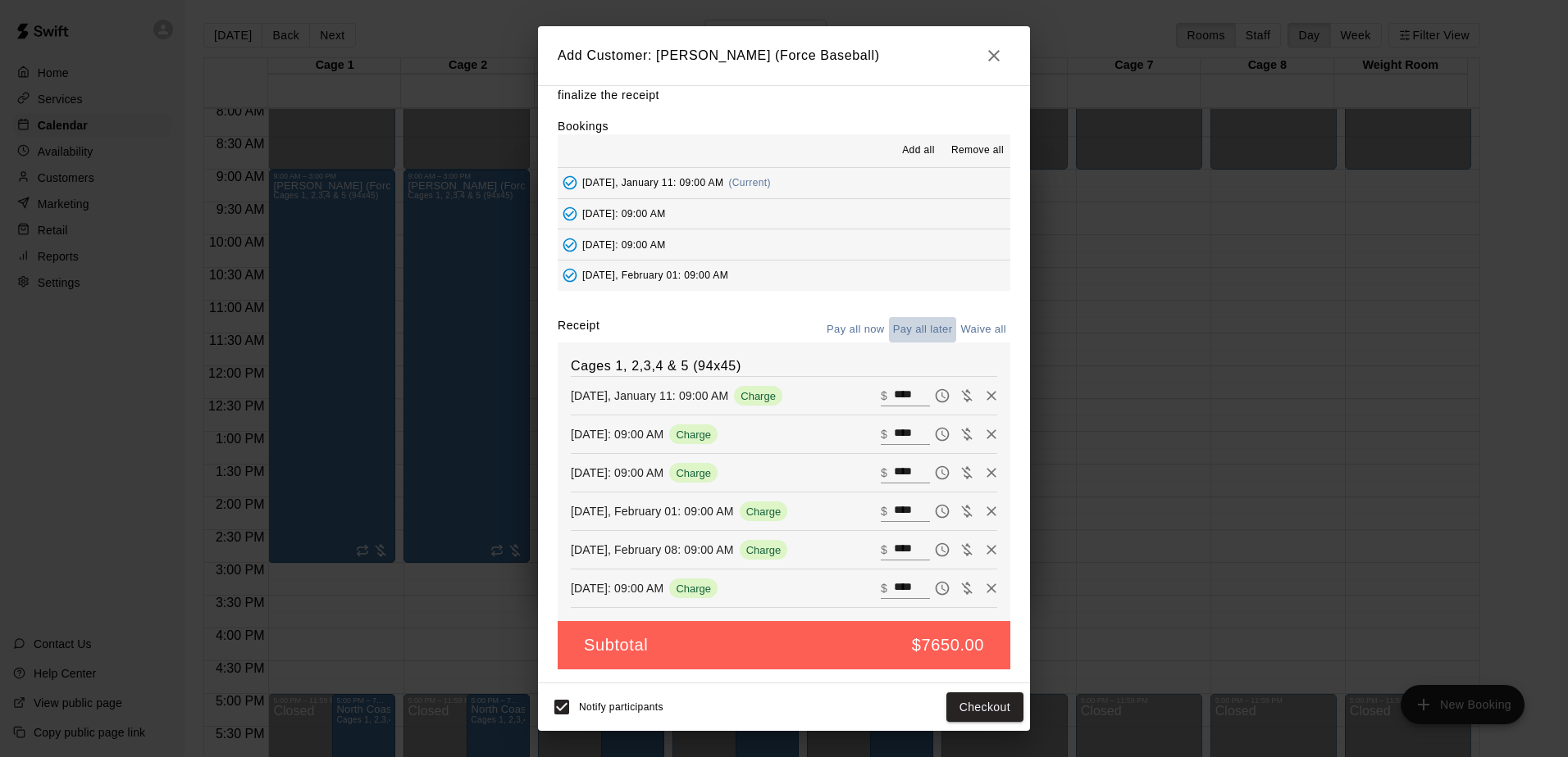
click at [918, 332] on button "Pay all later" at bounding box center [923, 330] width 68 height 26
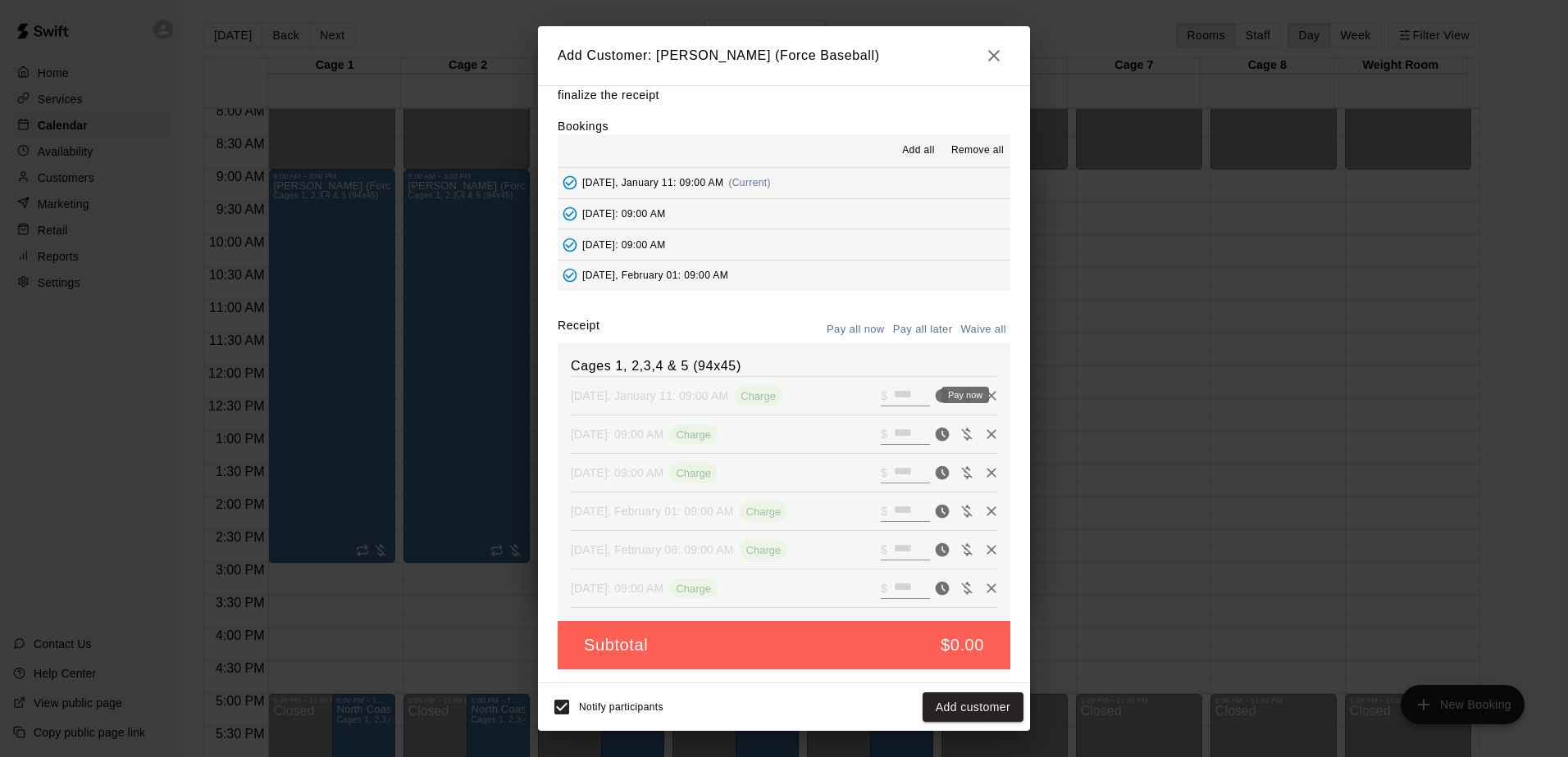
click at [936, 398] on icon "Pay now" at bounding box center [942, 396] width 14 height 14
click at [936, 440] on icon "Pay now" at bounding box center [942, 435] width 14 height 14
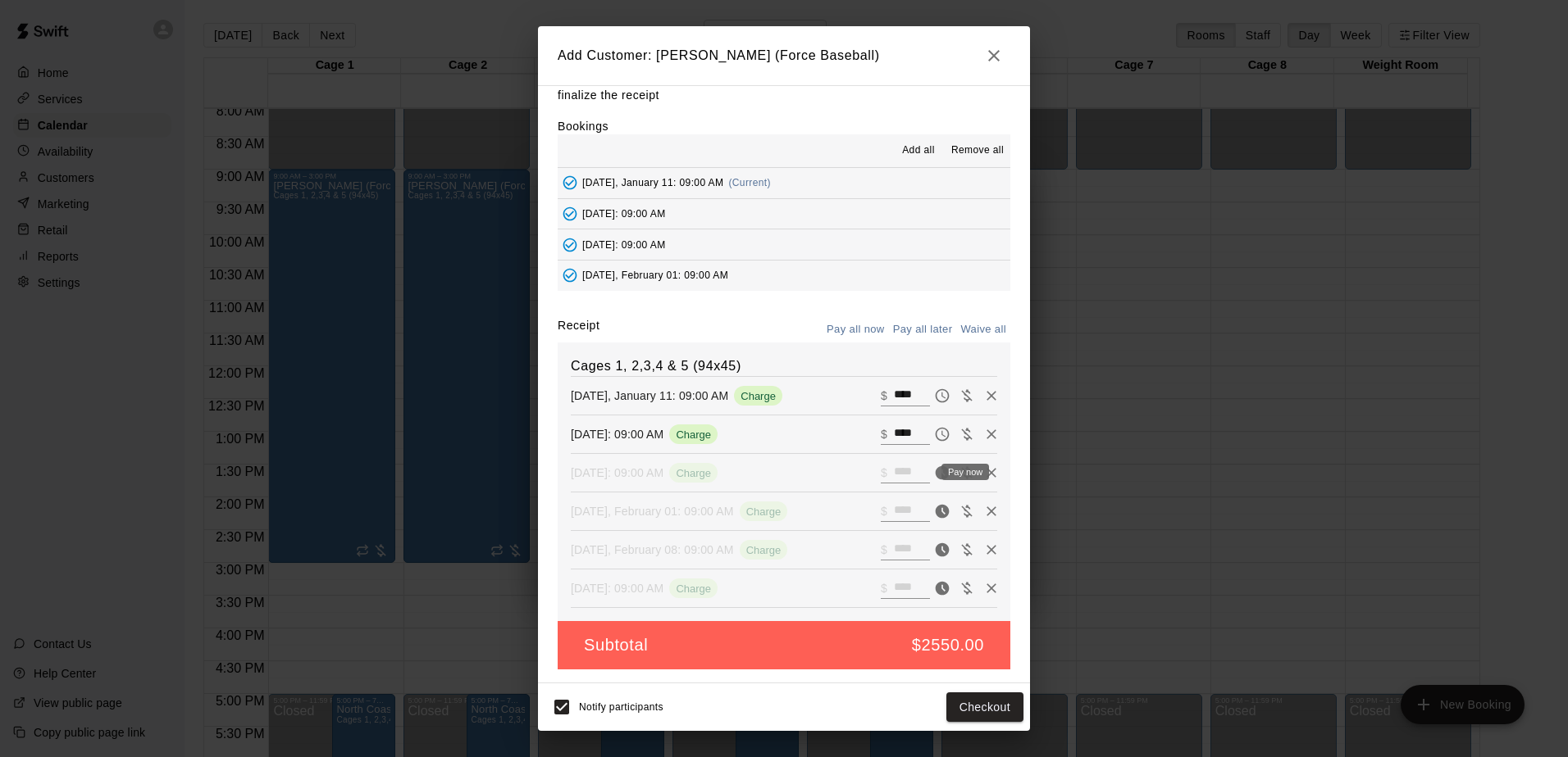
click at [934, 474] on icon "Pay now" at bounding box center [941, 473] width 16 height 16
click at [936, 511] on icon "Pay now" at bounding box center [942, 512] width 14 height 14
click at [934, 557] on icon "Pay now" at bounding box center [941, 550] width 16 height 16
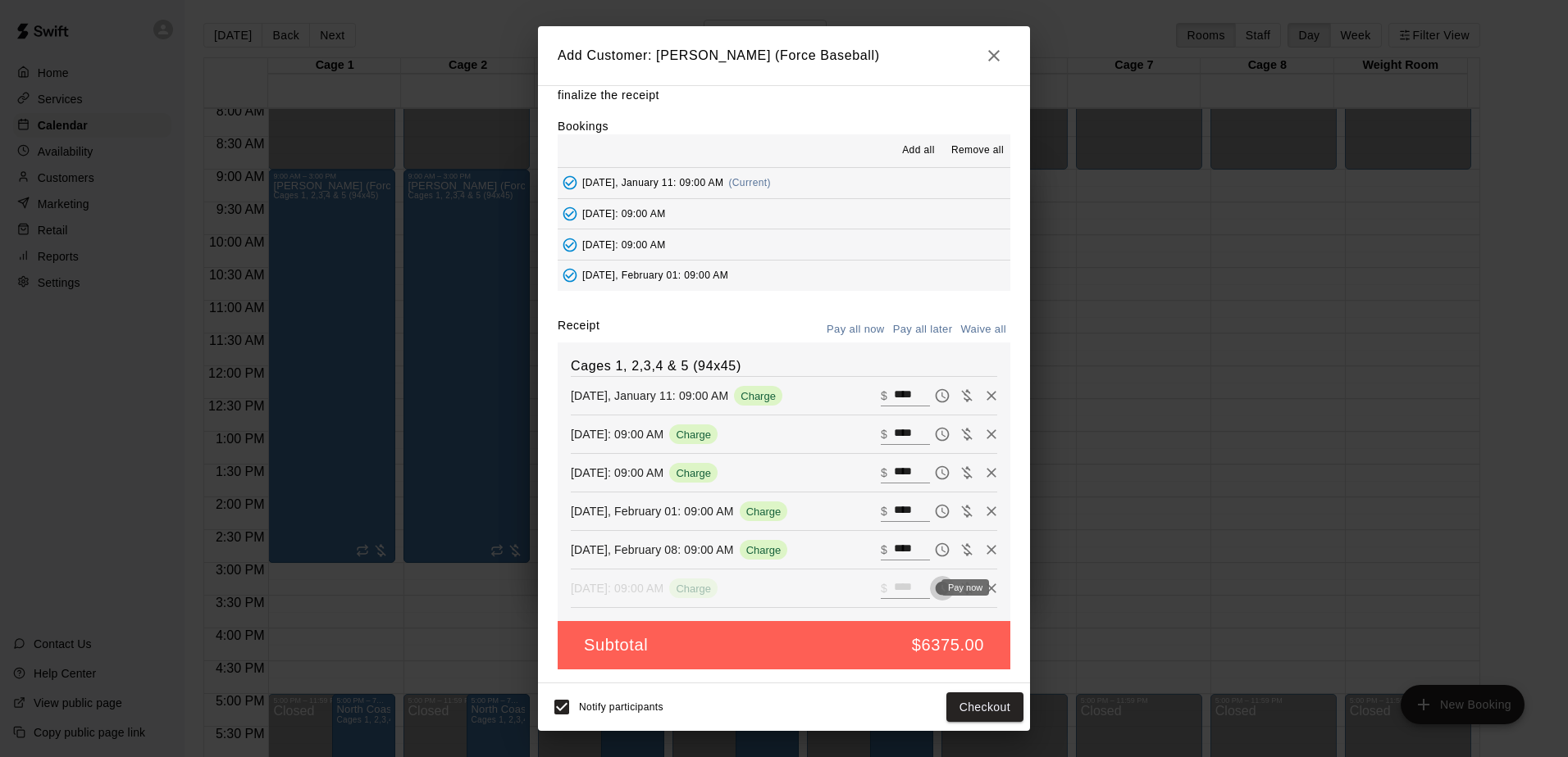
click at [934, 586] on icon "Pay now" at bounding box center [941, 588] width 16 height 16
click at [894, 395] on input "****" at bounding box center [912, 396] width 36 height 21
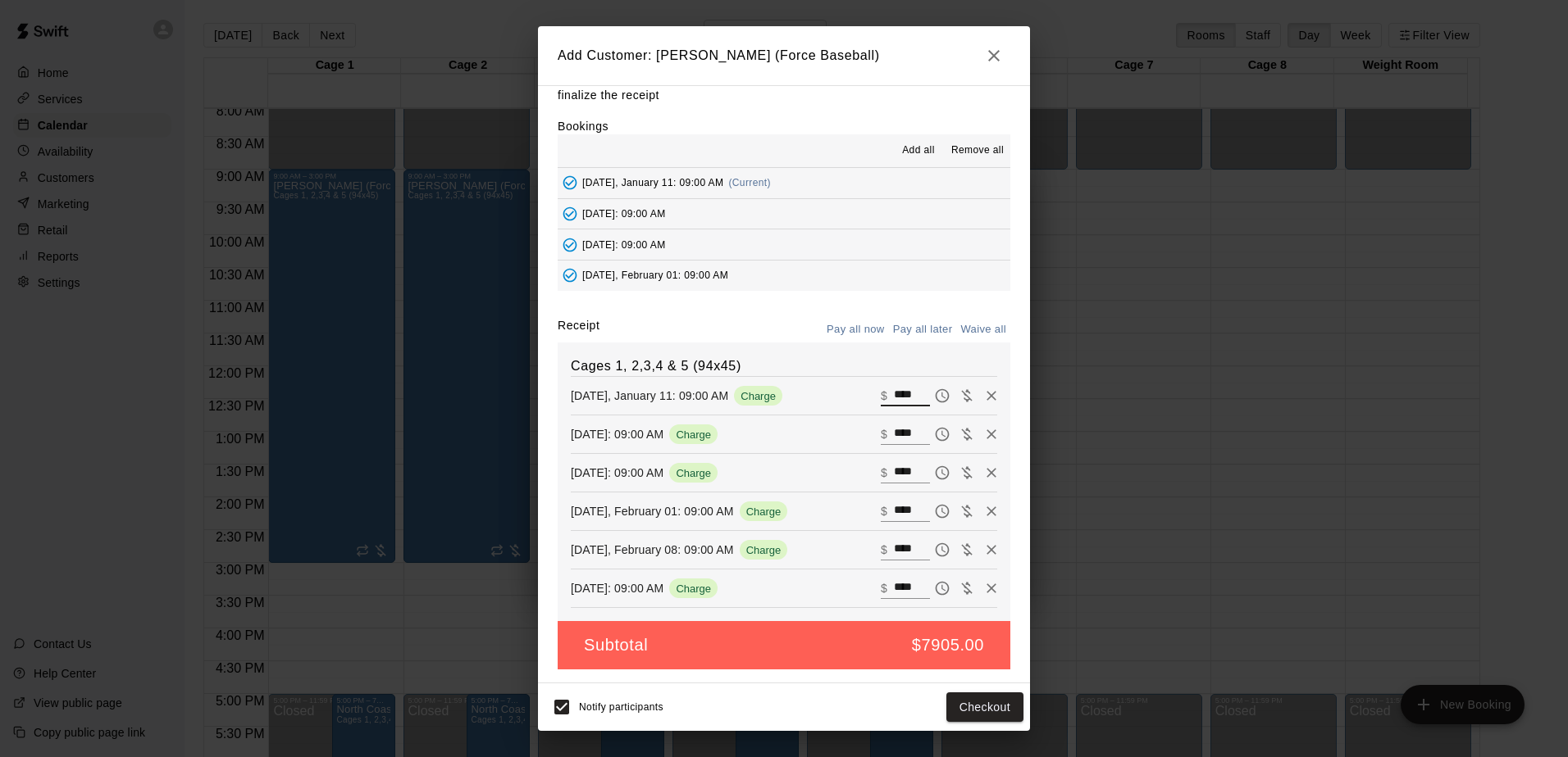
type input "****"
click at [894, 427] on input "****" at bounding box center [912, 434] width 36 height 21
paste input "text"
type input "****"
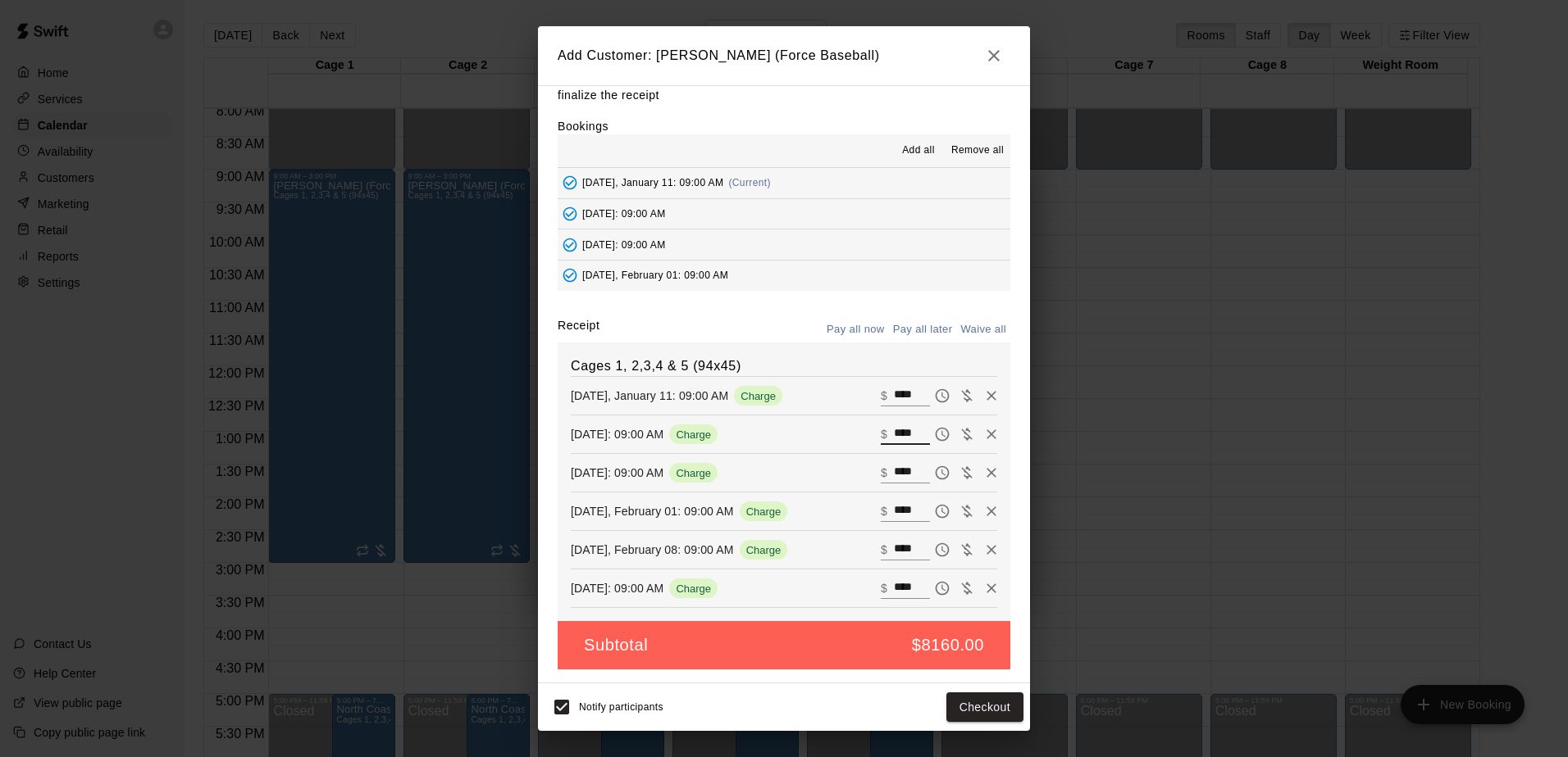
click at [894, 468] on input "****" at bounding box center [912, 473] width 36 height 21
paste input "text"
type input "****"
click at [894, 514] on input "****" at bounding box center [912, 512] width 36 height 21
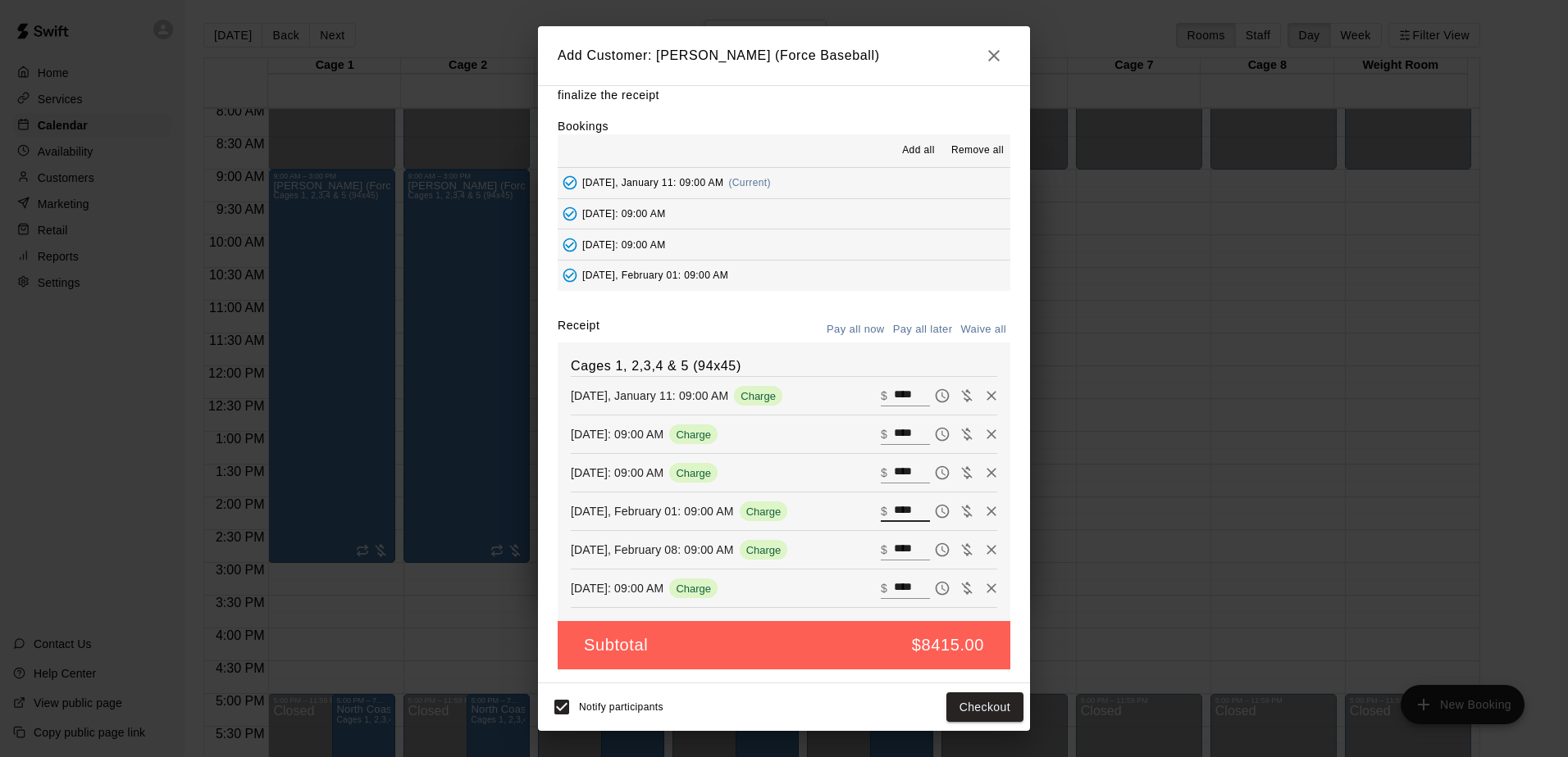
click at [894, 514] on input "****" at bounding box center [912, 512] width 36 height 21
paste input "text"
type input "****"
click at [886, 542] on div "Cages 1, 2,3,4 & 5 (94x45) [DATE], January 11: 09:00 AM Charge ​ $ **** [DATE]:…" at bounding box center [784, 482] width 453 height 279
click at [894, 545] on input "****" at bounding box center [912, 550] width 36 height 21
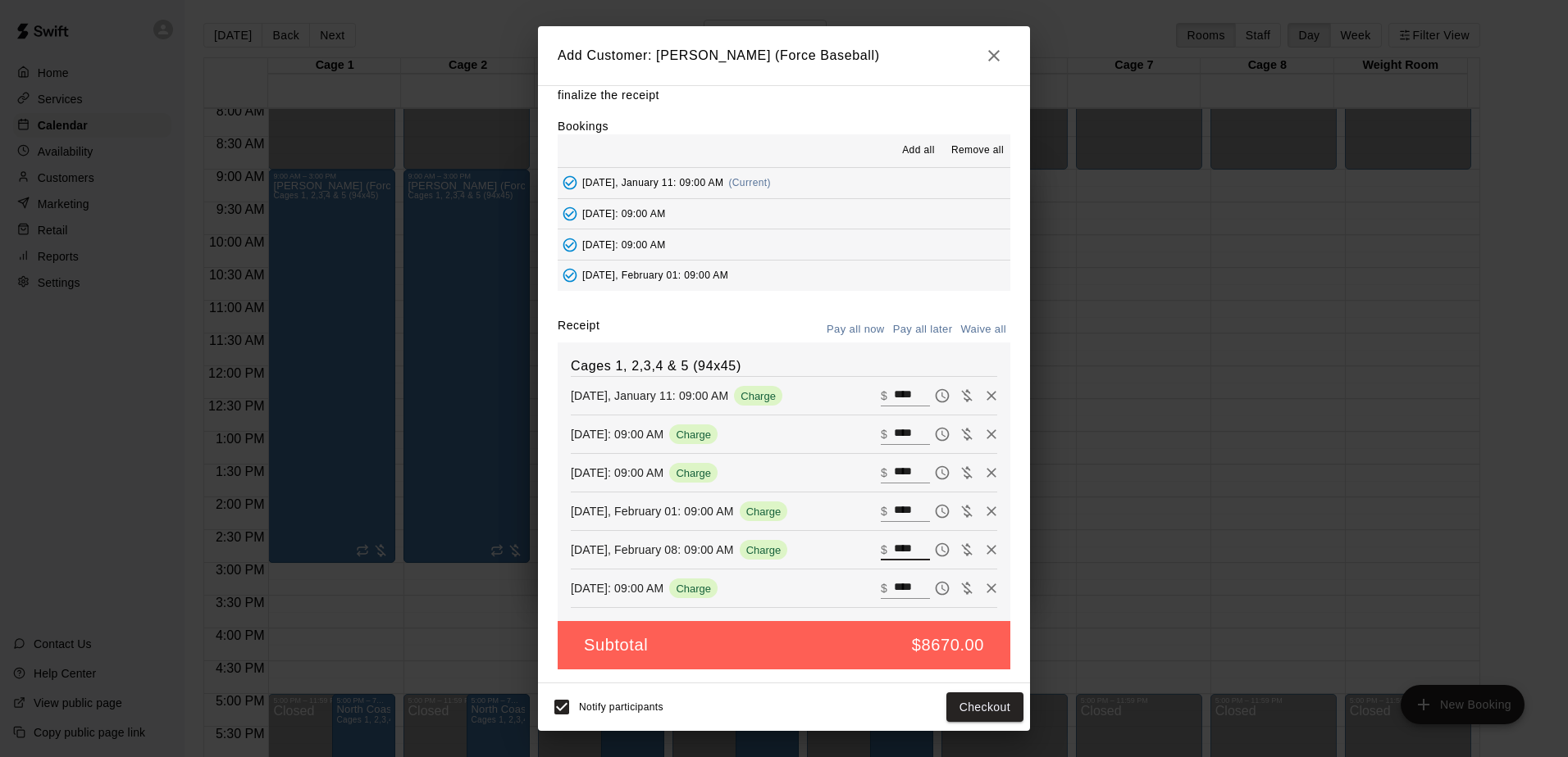
click at [894, 545] on input "****" at bounding box center [912, 550] width 36 height 21
paste input "text"
type input "****"
click at [894, 581] on input "****" at bounding box center [912, 588] width 36 height 21
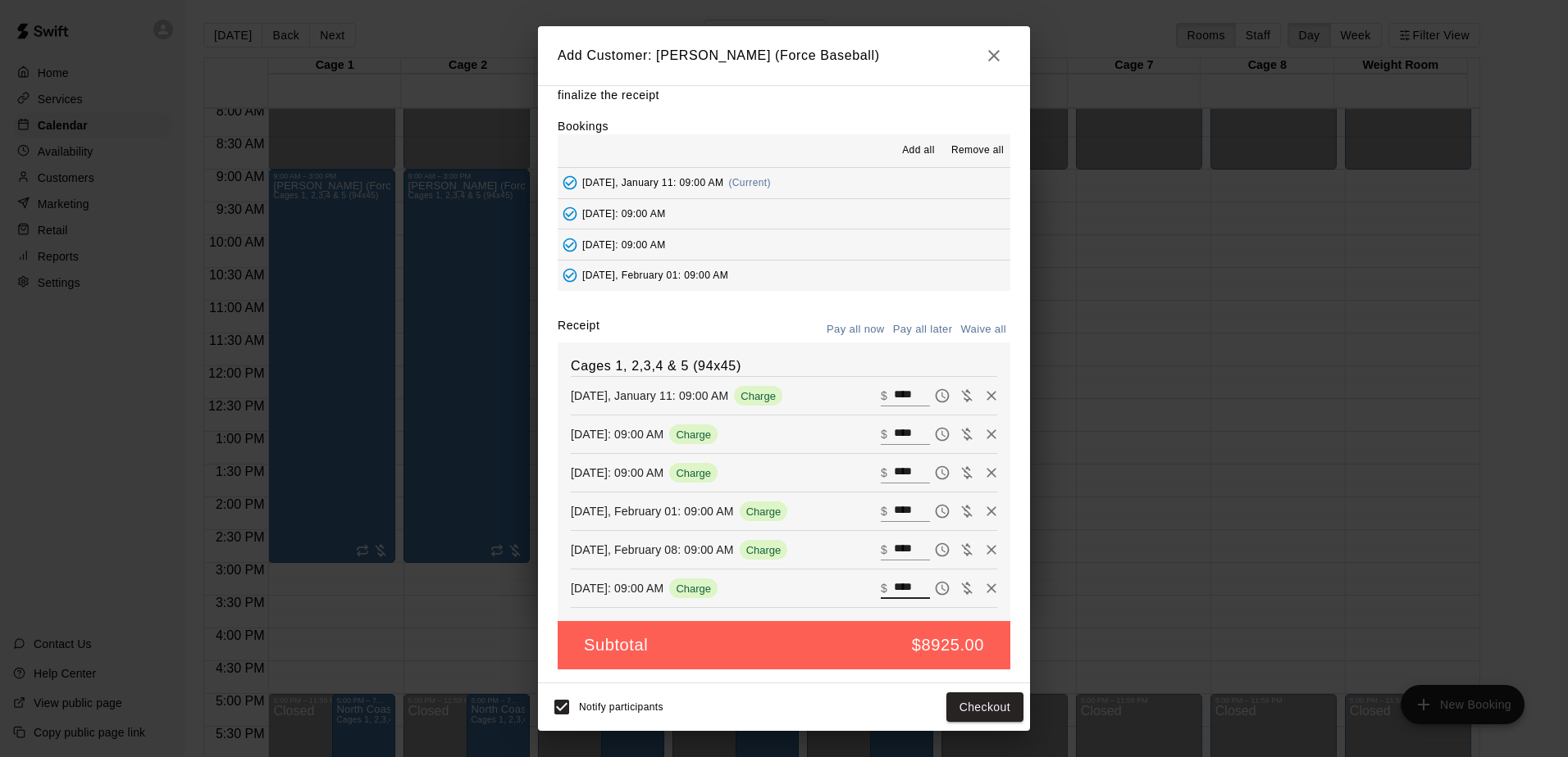
click at [894, 581] on input "****" at bounding box center [912, 588] width 36 height 21
click at [894, 580] on input "****" at bounding box center [912, 588] width 36 height 21
paste input "text"
type input "****"
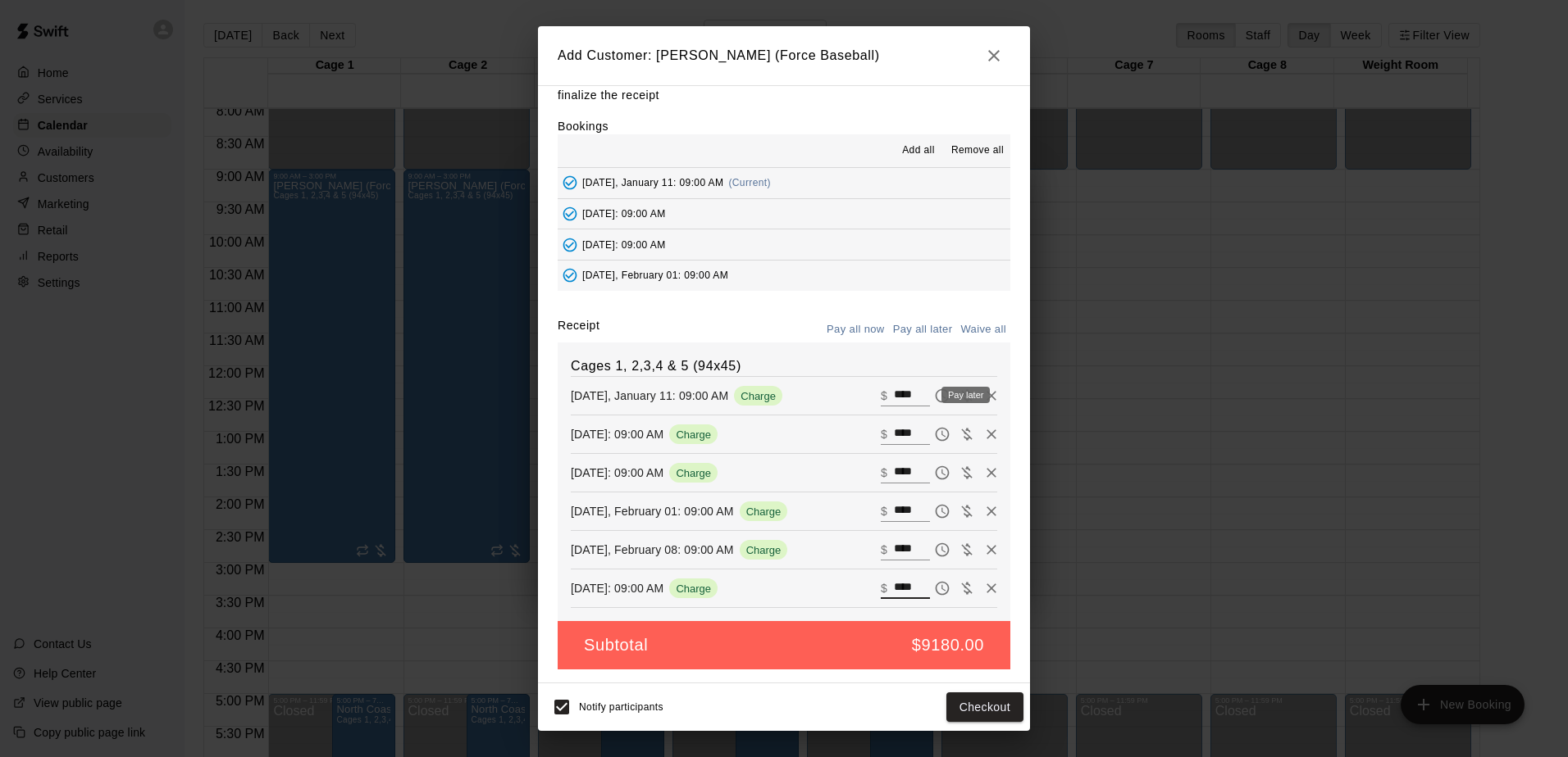
click at [934, 395] on icon "Pay later" at bounding box center [941, 395] width 16 height 16
click at [903, 333] on button "Pay all later" at bounding box center [923, 330] width 68 height 26
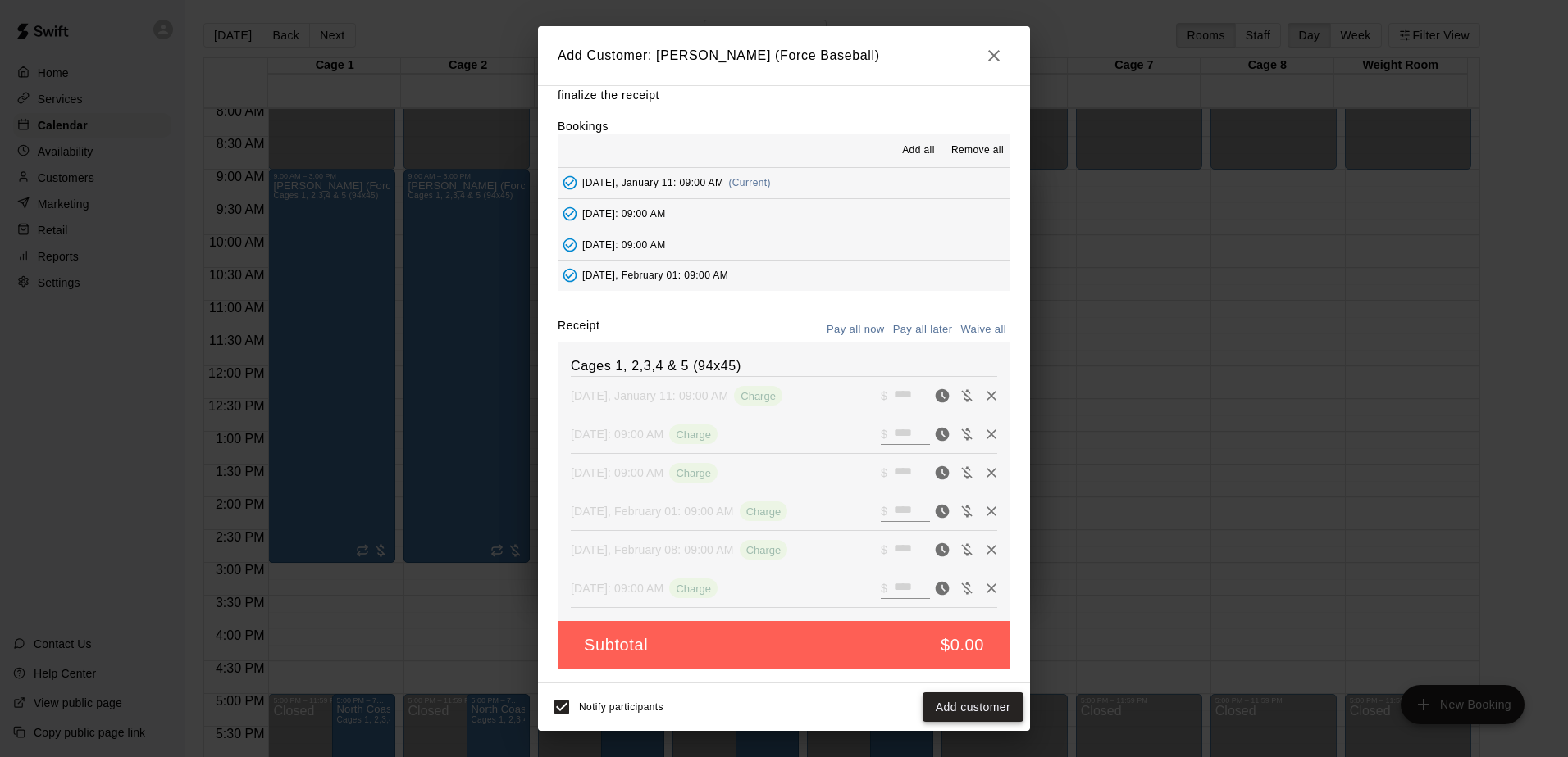
click at [959, 712] on button "Add customer" at bounding box center [973, 708] width 100 height 30
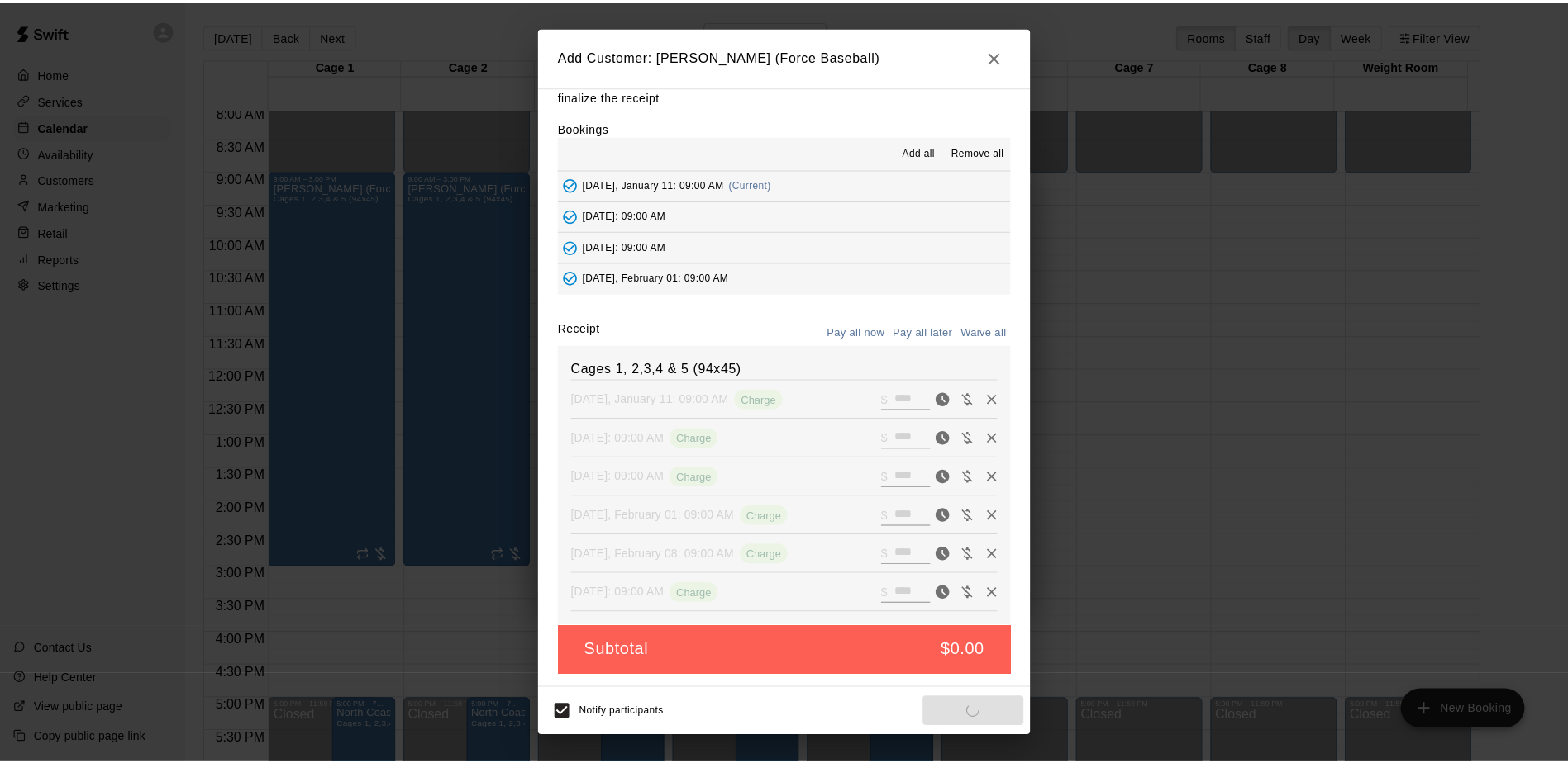
scroll to position [0, 0]
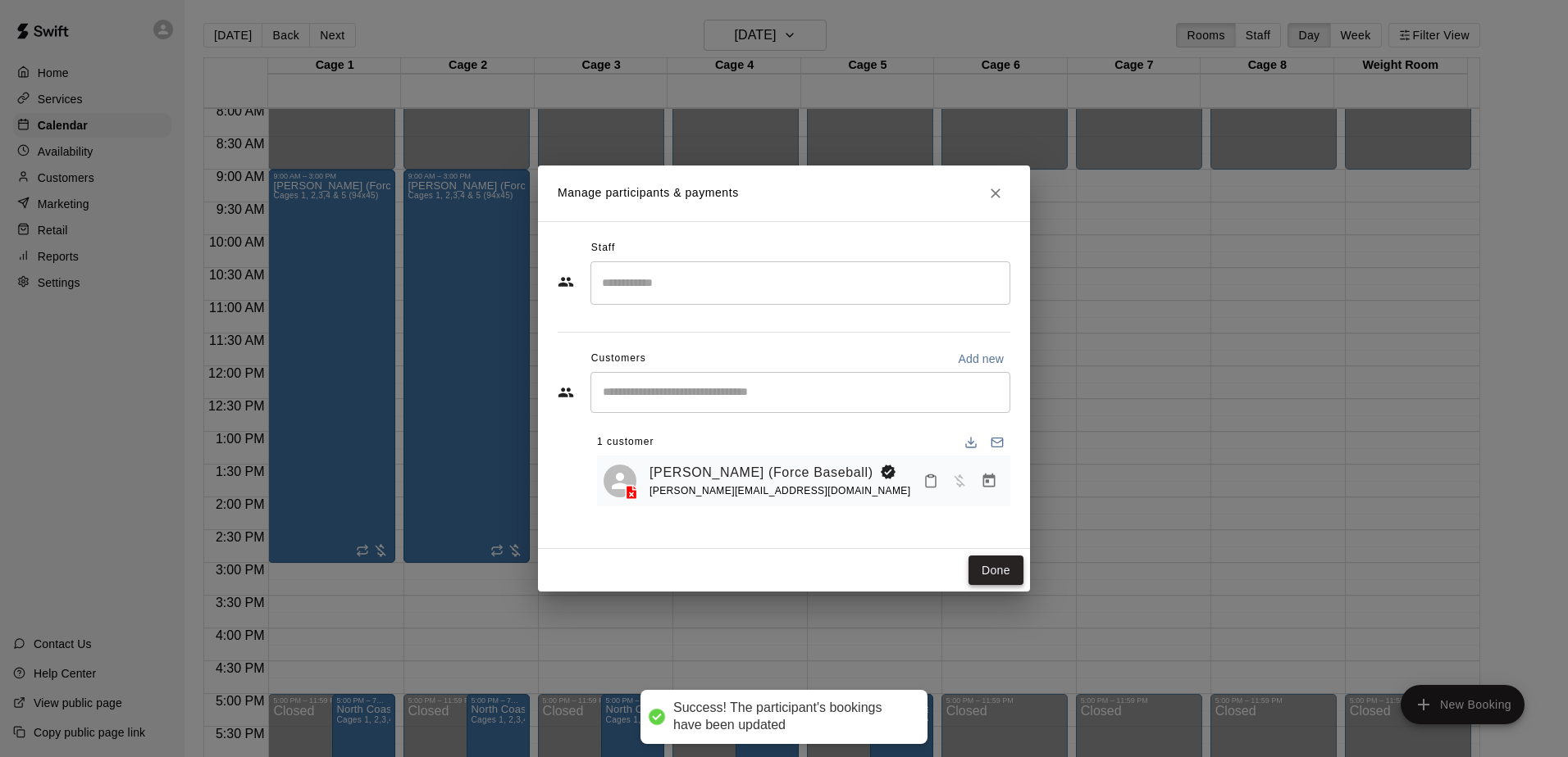
click at [981, 574] on button "Done" at bounding box center [996, 571] width 55 height 30
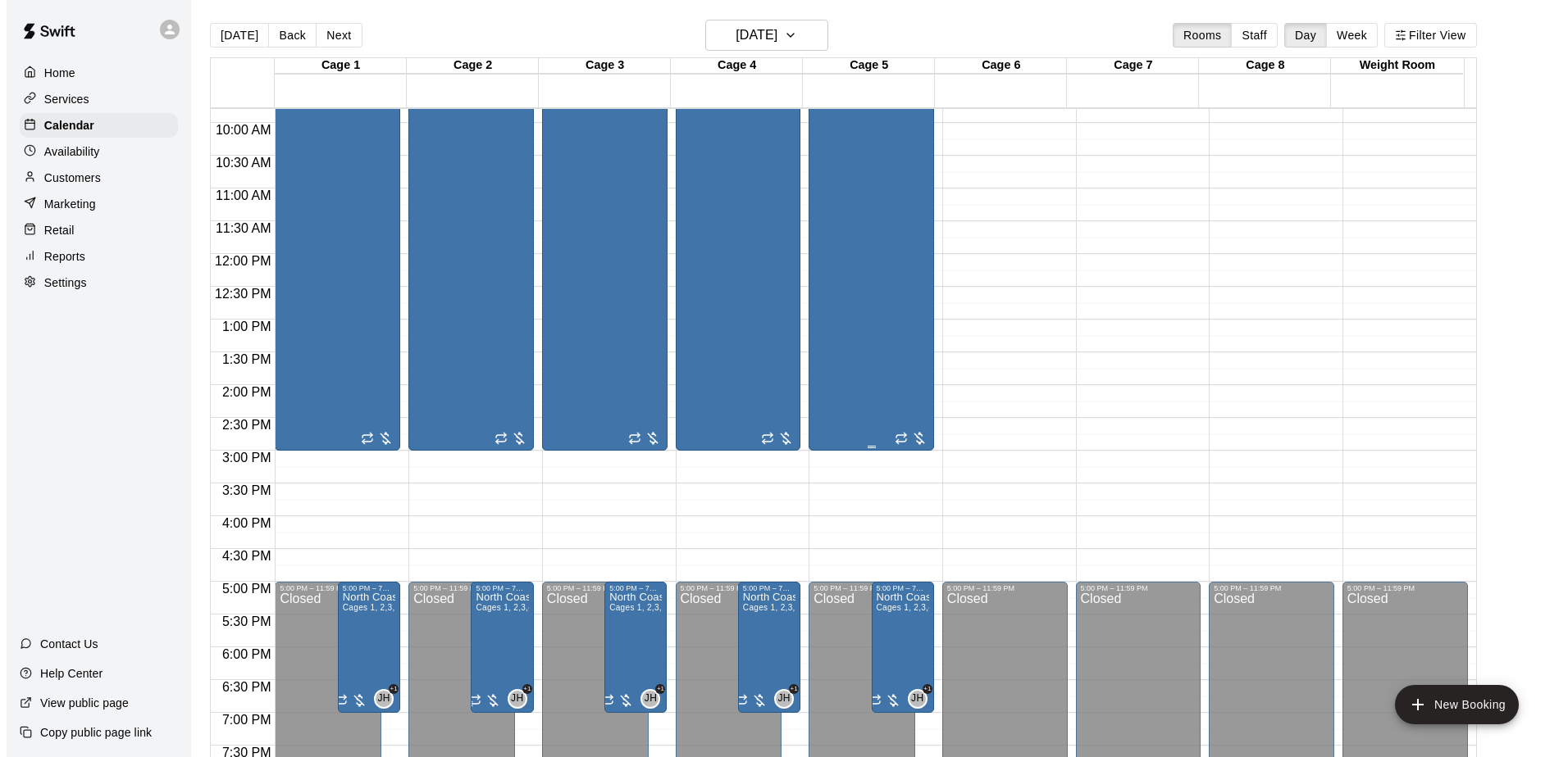
scroll to position [611, 0]
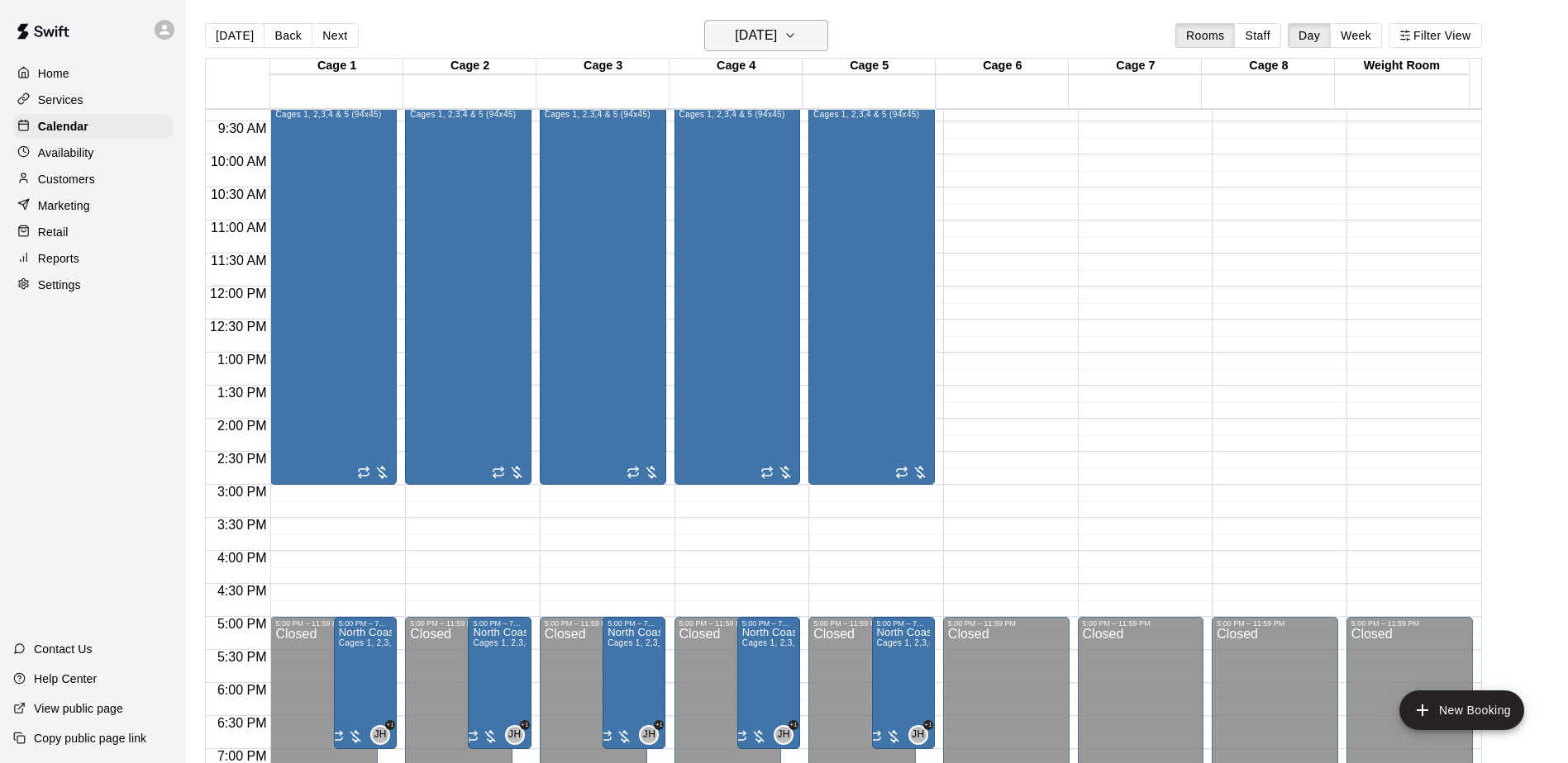
click at [797, 33] on icon "button" at bounding box center [790, 35] width 13 height 20
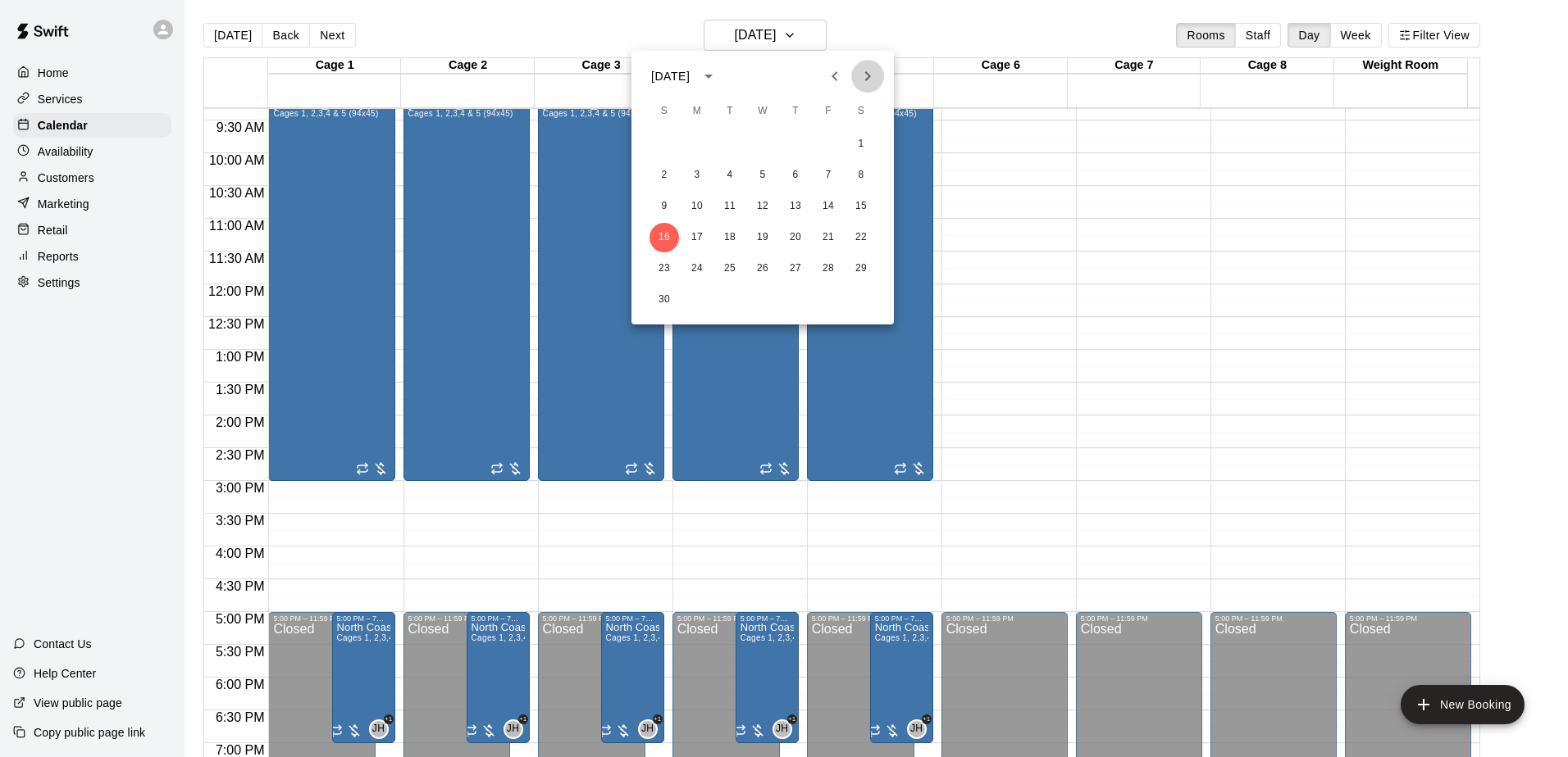
click at [872, 72] on icon "Next month" at bounding box center [867, 76] width 20 height 20
click at [865, 77] on icon "Next month" at bounding box center [867, 76] width 20 height 20
click at [865, 83] on icon "Next month" at bounding box center [867, 76] width 20 height 20
click at [661, 240] on button "22" at bounding box center [664, 237] width 29 height 29
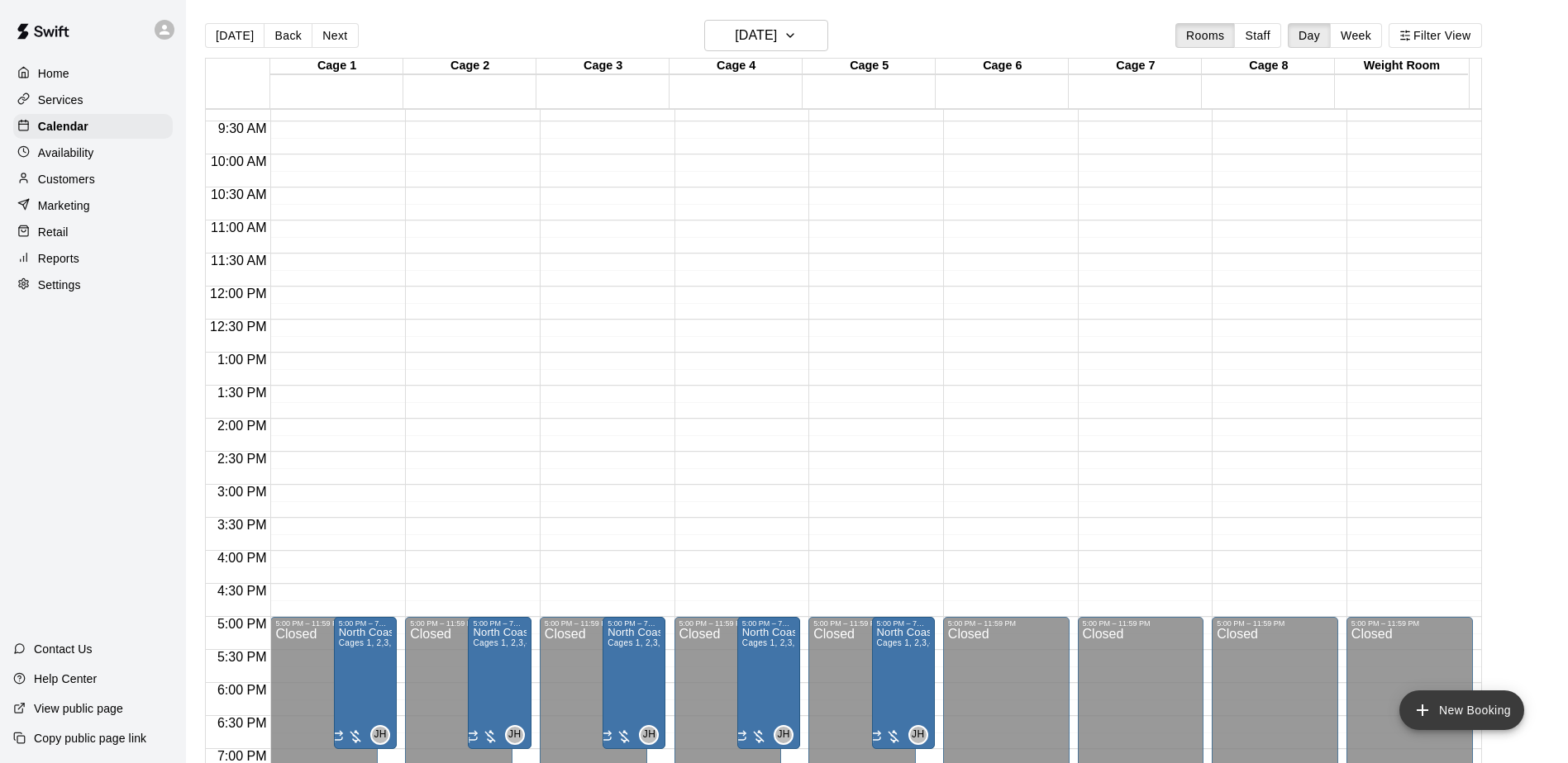
click at [1441, 709] on button "New Booking" at bounding box center [1462, 710] width 125 height 40
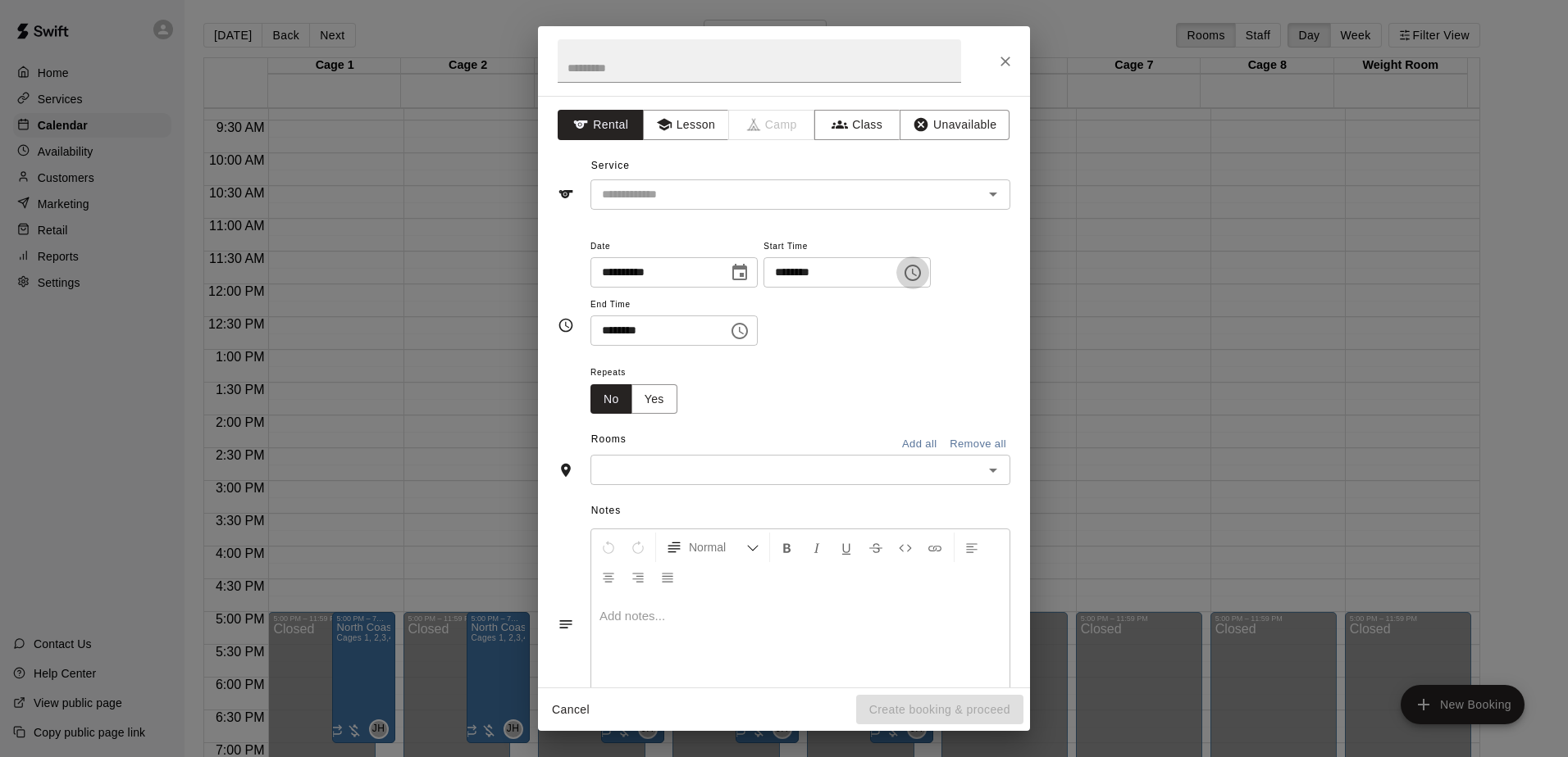
click at [922, 281] on icon "Choose time, selected time is 4:00 PM" at bounding box center [913, 273] width 20 height 20
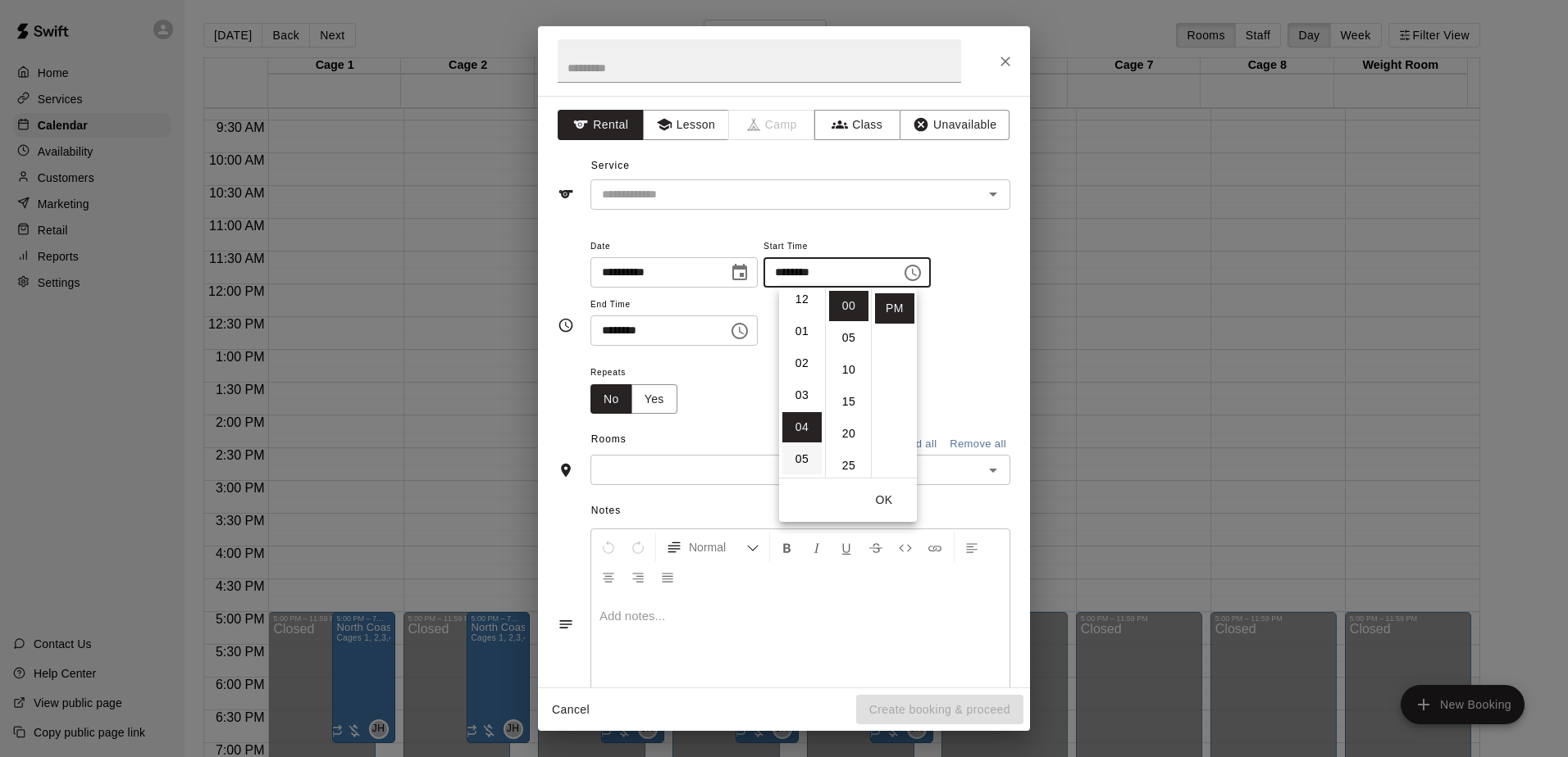
scroll to position [0, 0]
click at [794, 333] on li "01" at bounding box center [802, 338] width 40 height 30
click at [855, 336] on li "30" at bounding box center [849, 334] width 40 height 30
type input "********"
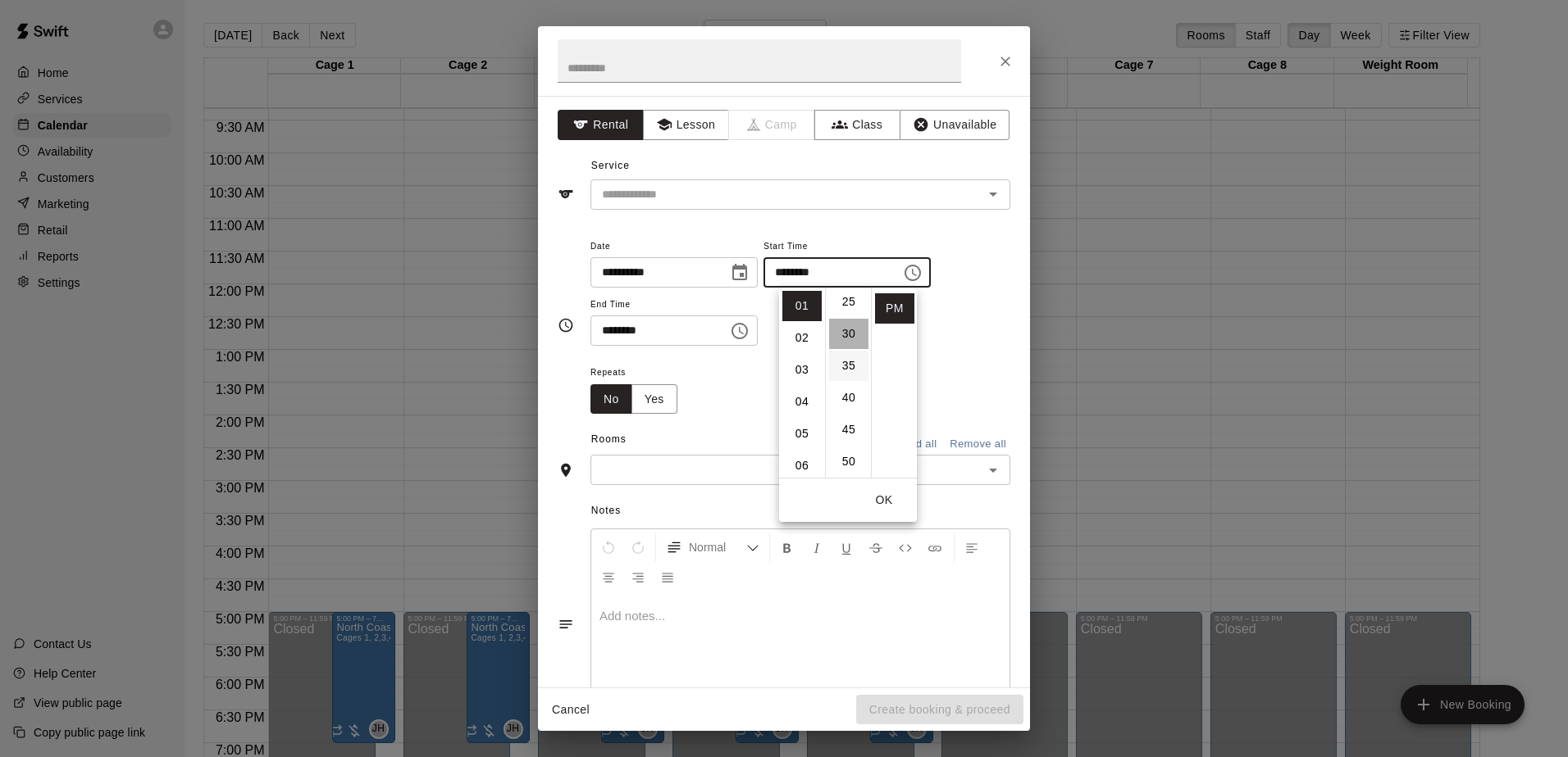
scroll to position [191, 0]
click at [744, 332] on icon "Choose time, selected time is 4:30 PM" at bounding box center [741, 331] width 5 height 8
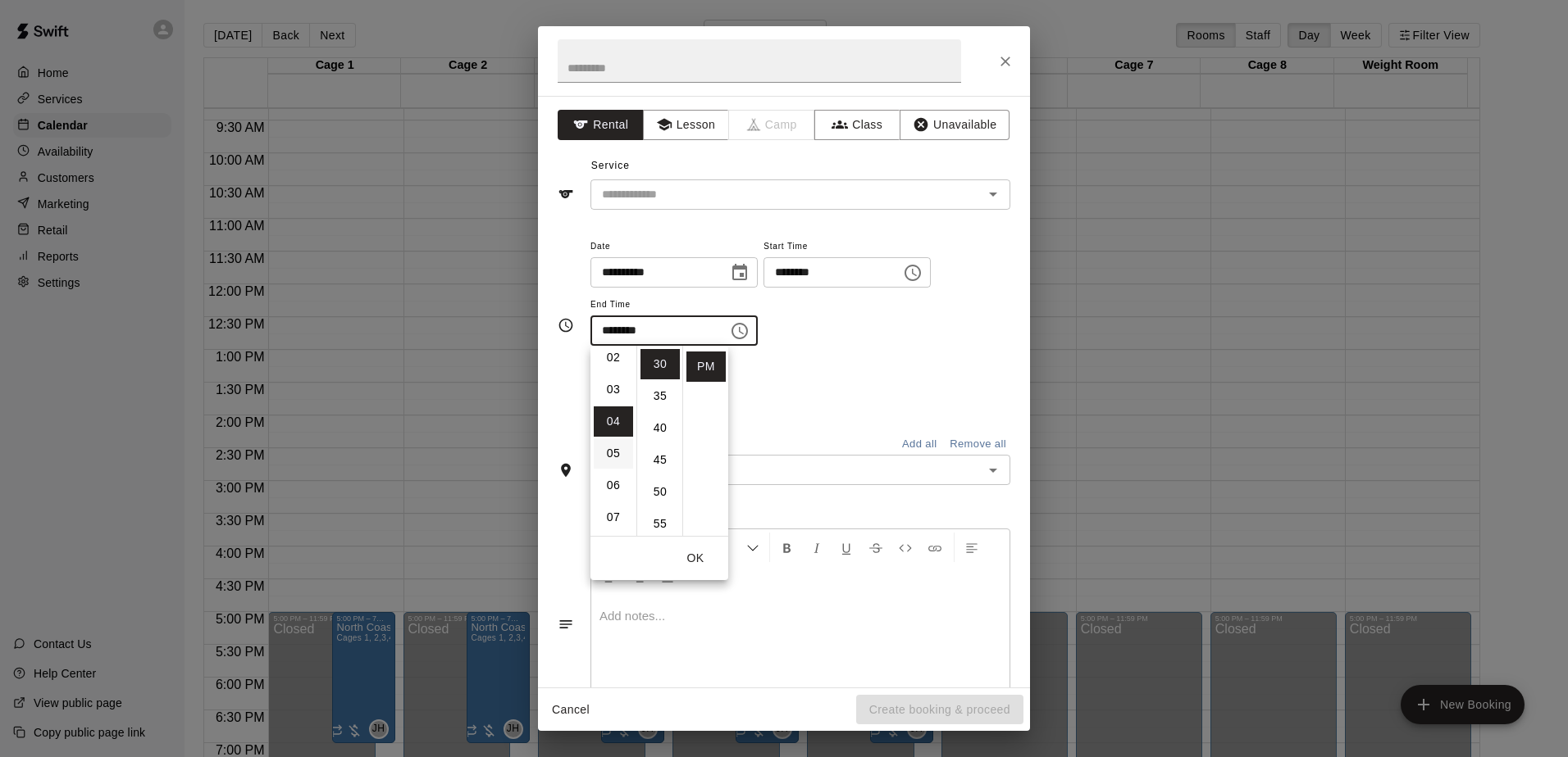
scroll to position [45, 0]
click at [617, 409] on li "03" at bounding box center [613, 414] width 40 height 30
click at [658, 369] on li "00" at bounding box center [661, 365] width 40 height 30
click at [622, 397] on li "04" at bounding box center [613, 396] width 40 height 30
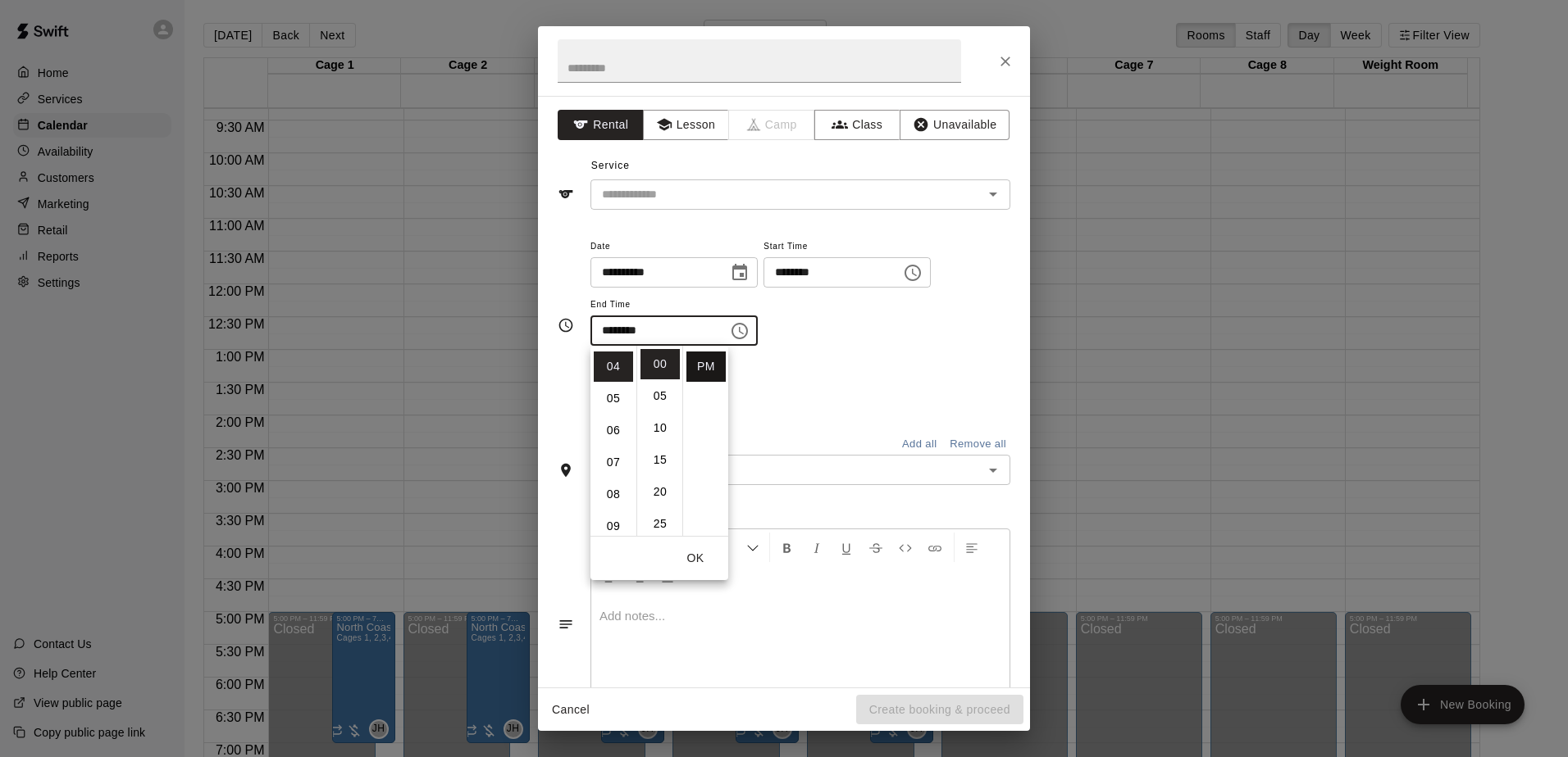
scroll to position [128, 0]
click at [655, 397] on li "30" at bounding box center [661, 392] width 40 height 30
type input "********"
click at [844, 366] on div "Repeats No Yes" at bounding box center [800, 388] width 420 height 52
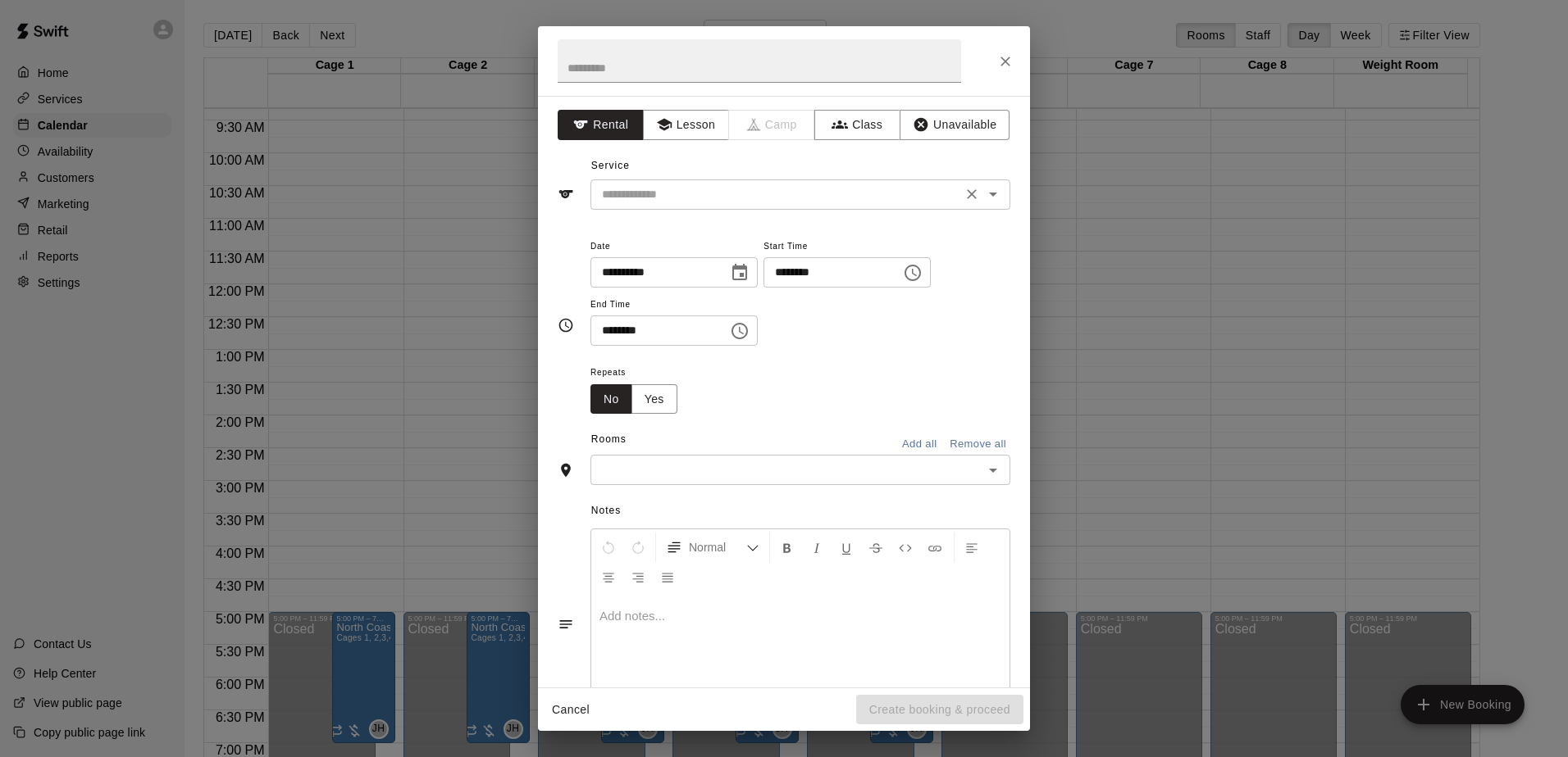
click at [970, 204] on div at bounding box center [981, 194] width 43 height 23
click at [983, 202] on icon "Open" at bounding box center [993, 194] width 20 height 20
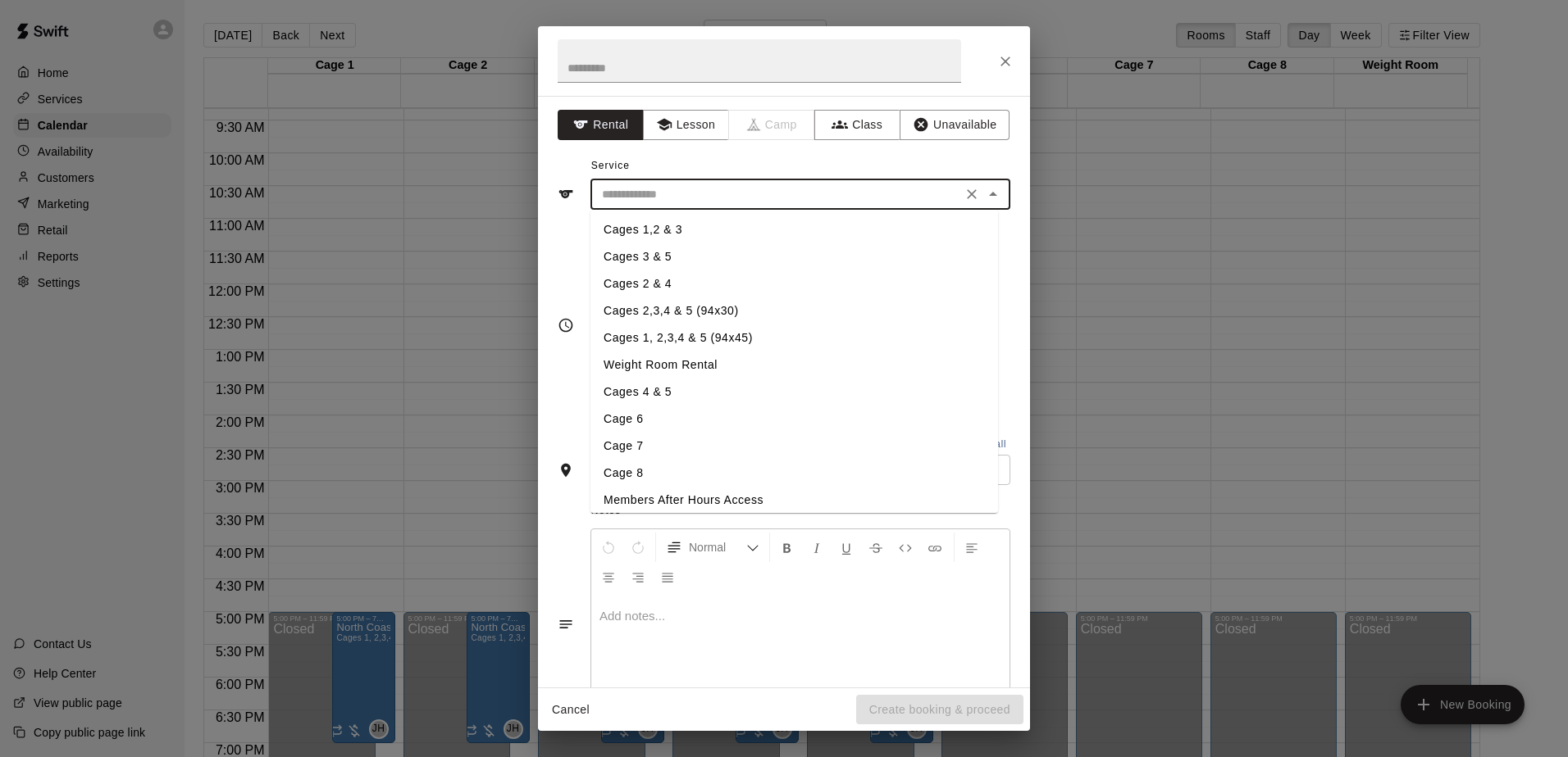
scroll to position [197, 0]
click at [695, 328] on li "Cages 1, 2,3,4 & 5 (94x45)" at bounding box center [794, 331] width 408 height 27
type input "**********"
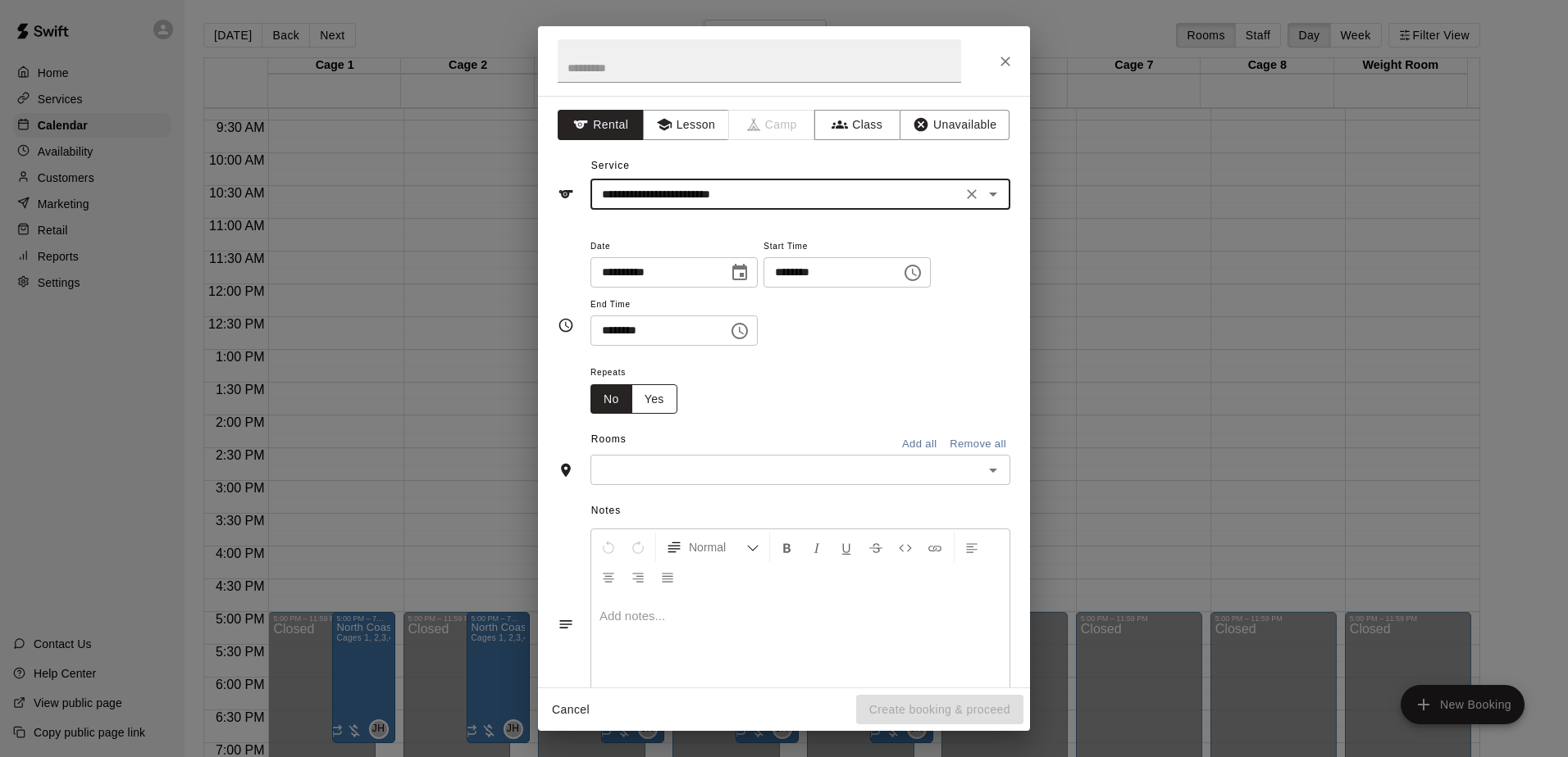
click at [668, 394] on button "Yes" at bounding box center [654, 400] width 46 height 30
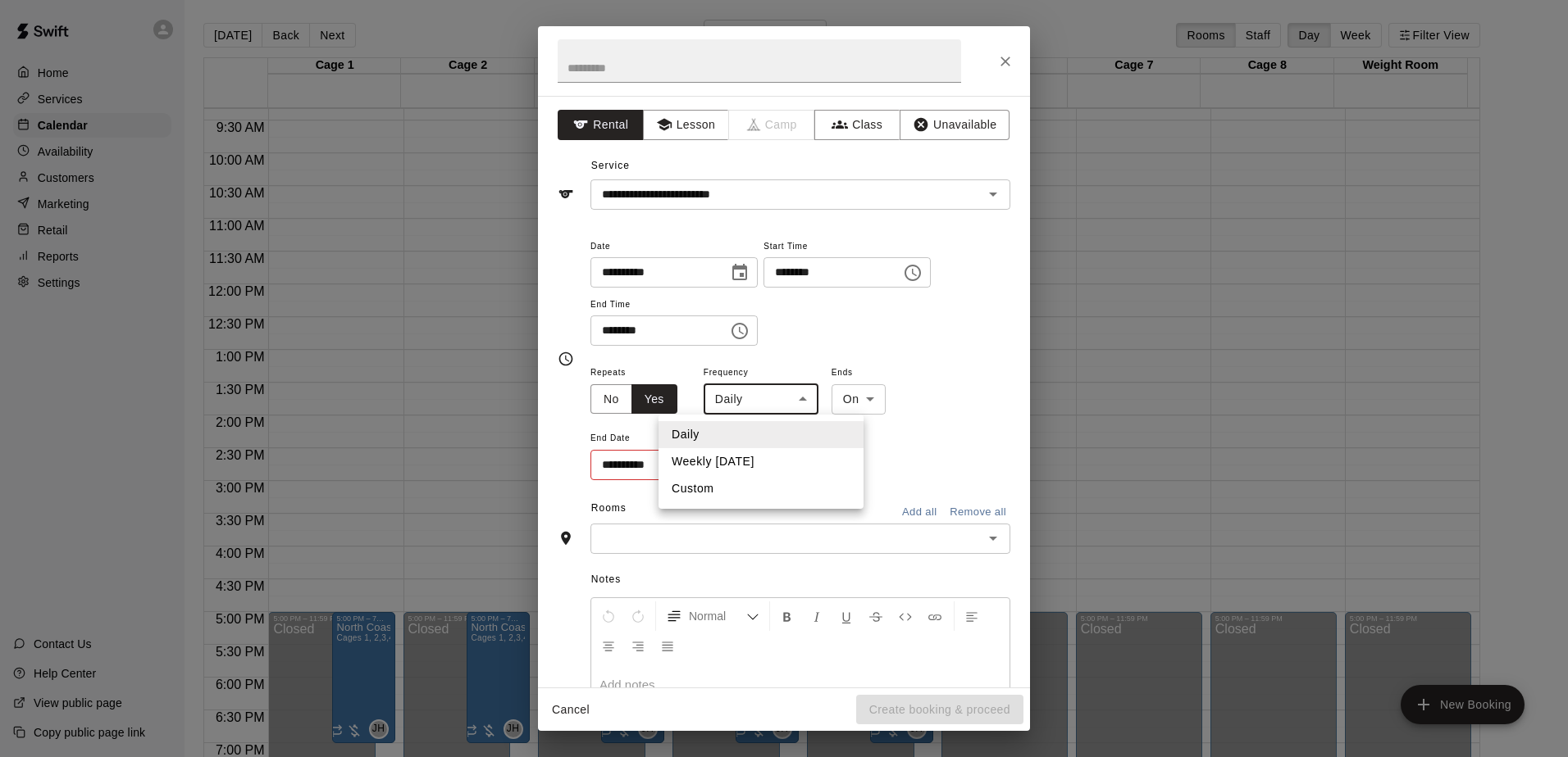
click at [812, 396] on body "Home Services Calendar Availability Customers Marketing Retail Reports Settings…" at bounding box center [784, 391] width 1568 height 784
click at [735, 461] on li "Weekly [DATE]" at bounding box center [761, 461] width 205 height 27
type input "******"
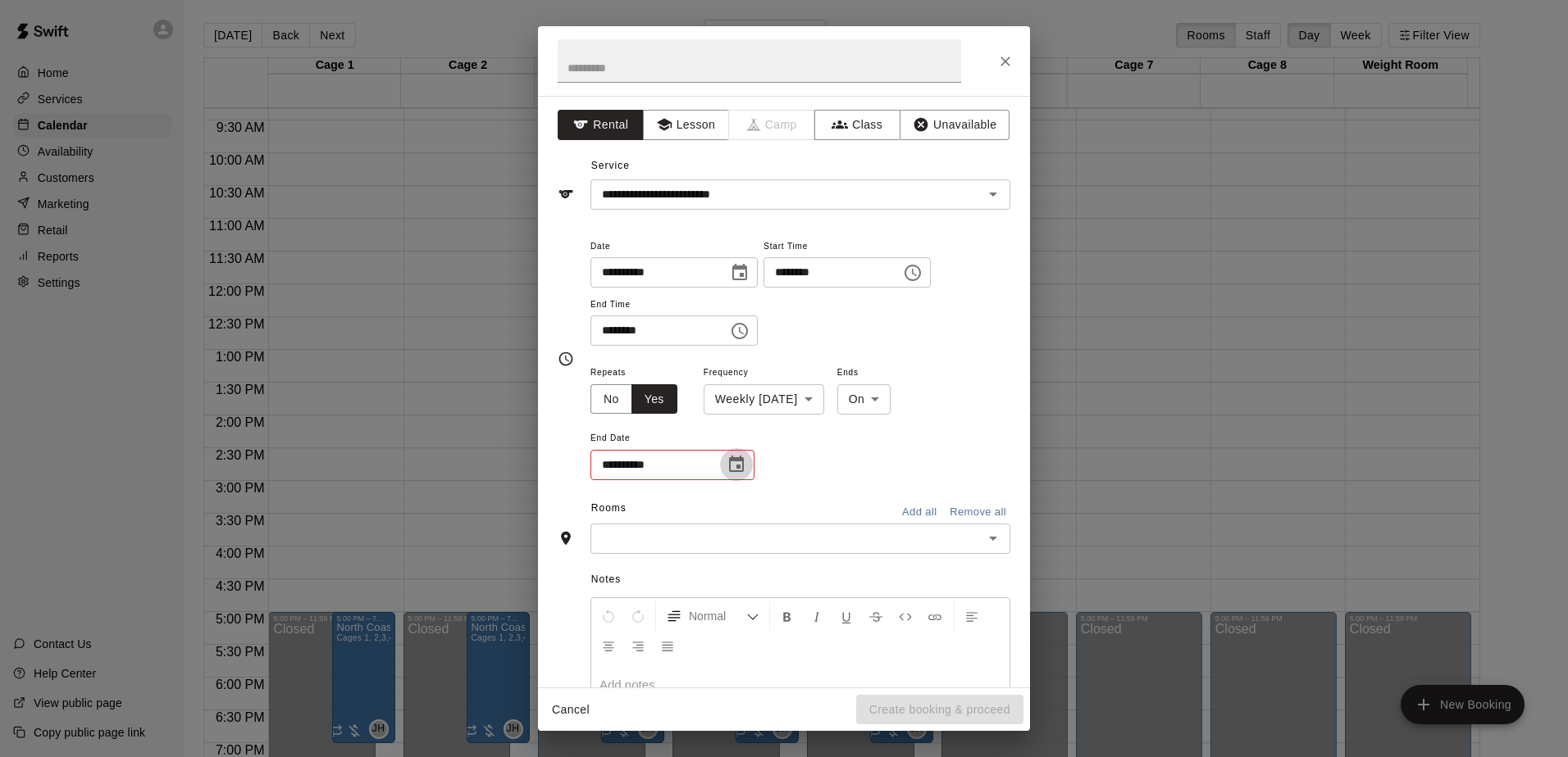
click at [738, 461] on icon "Choose date" at bounding box center [737, 463] width 15 height 16
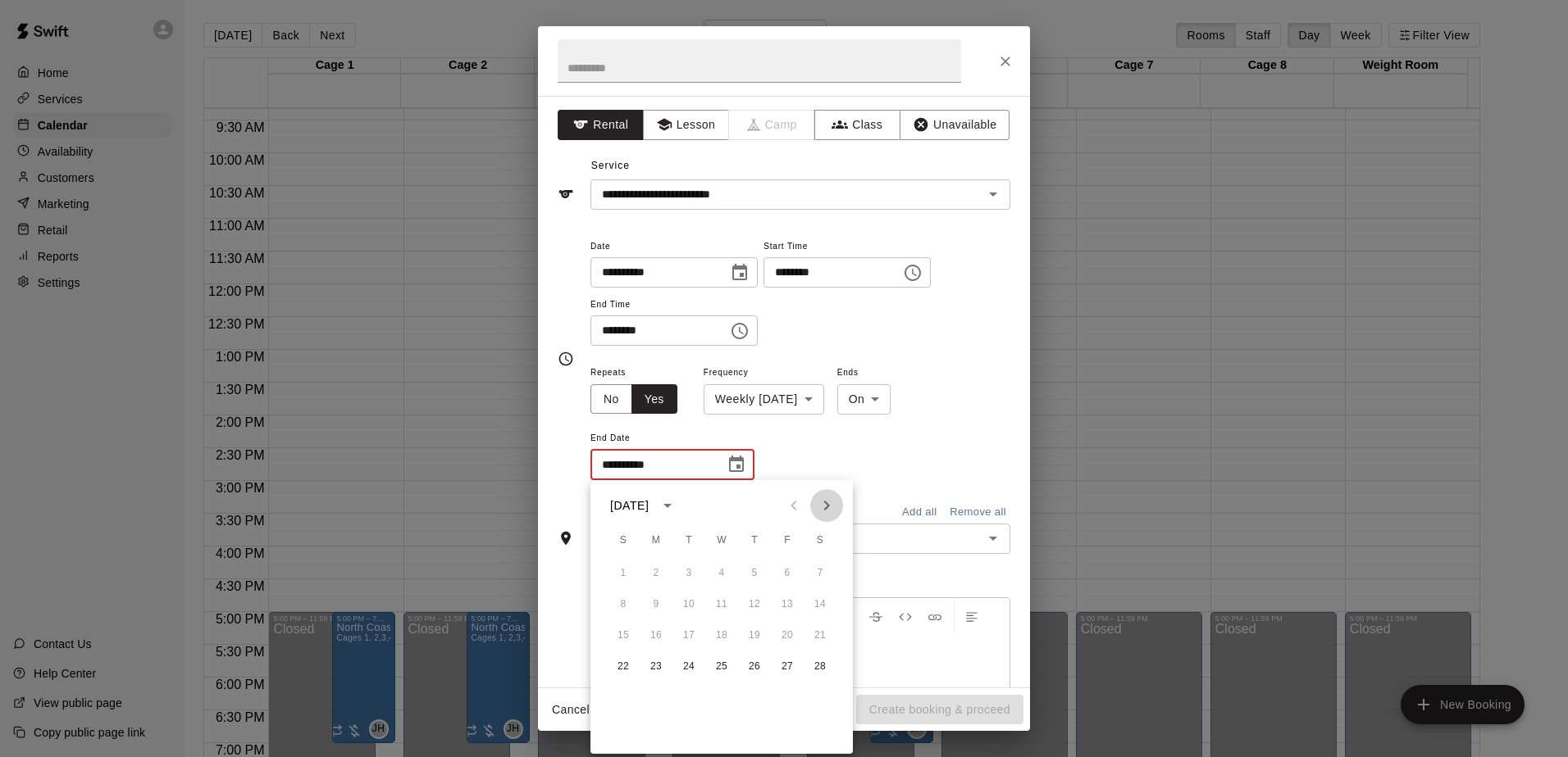
click at [821, 514] on icon "Next month" at bounding box center [827, 505] width 20 height 20
click at [613, 666] on button "22" at bounding box center [623, 667] width 29 height 29
type input "**********"
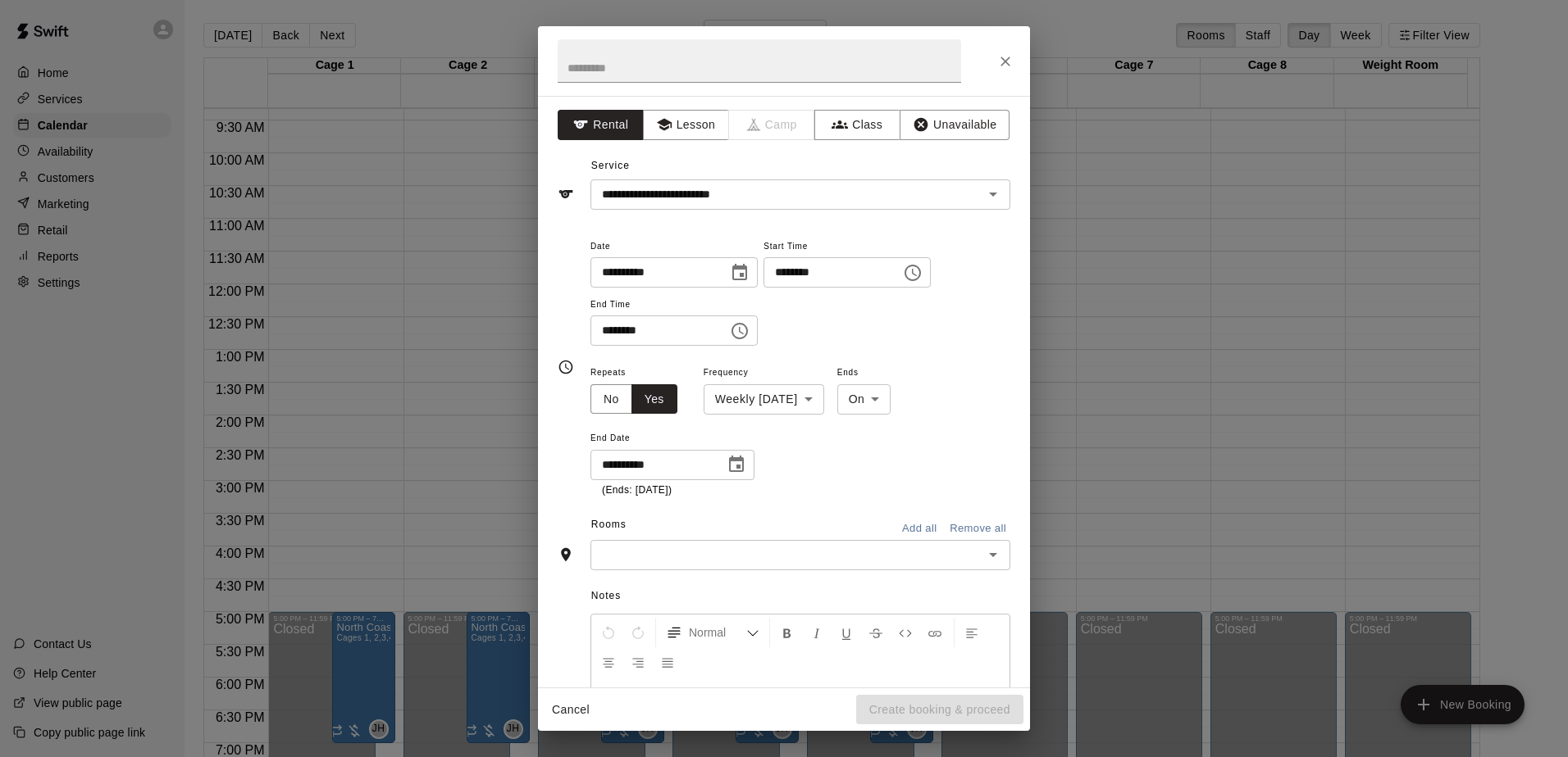
click at [983, 563] on icon "Open" at bounding box center [993, 554] width 20 height 20
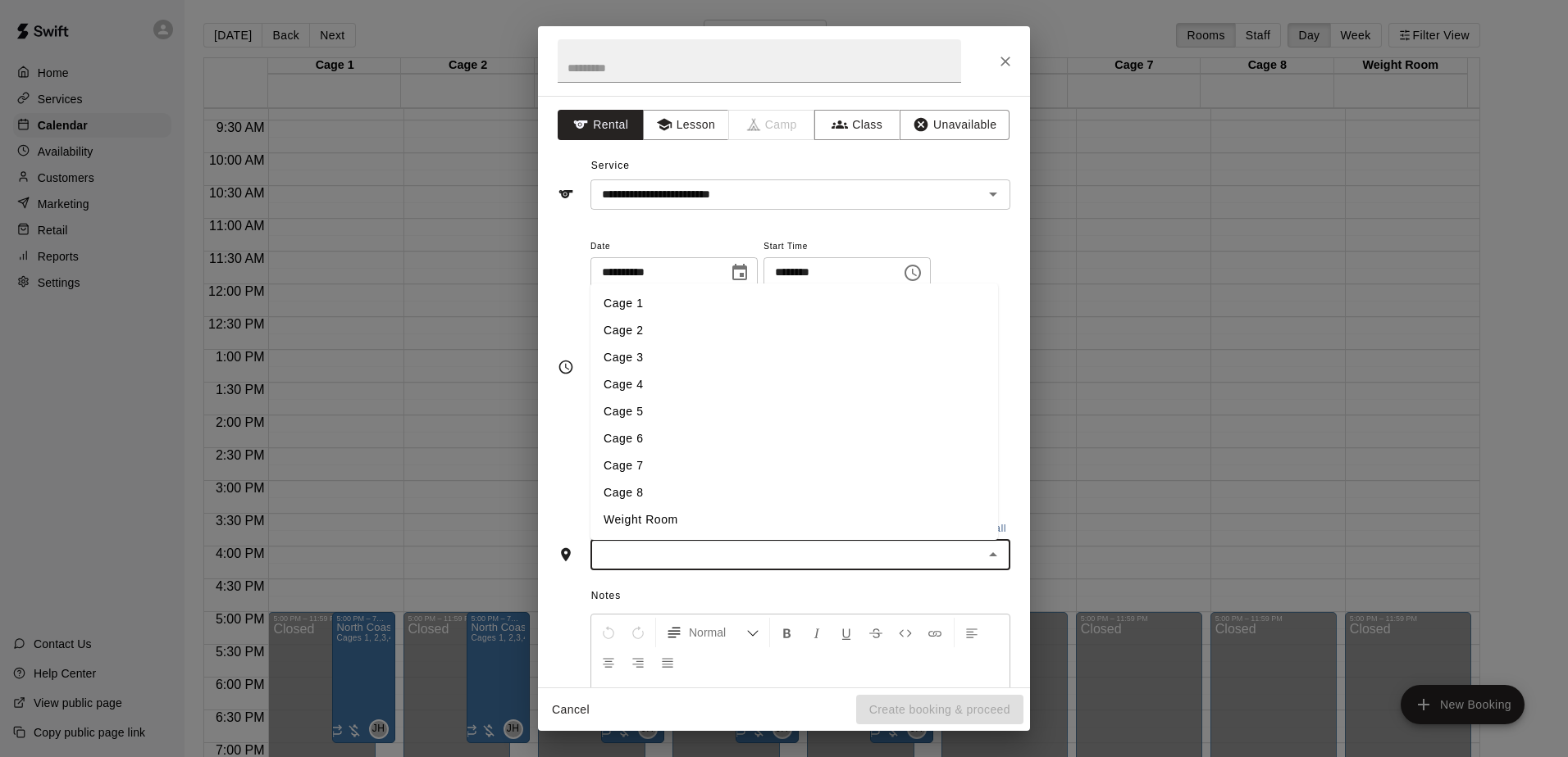
click at [648, 302] on li "Cage 1" at bounding box center [794, 303] width 408 height 27
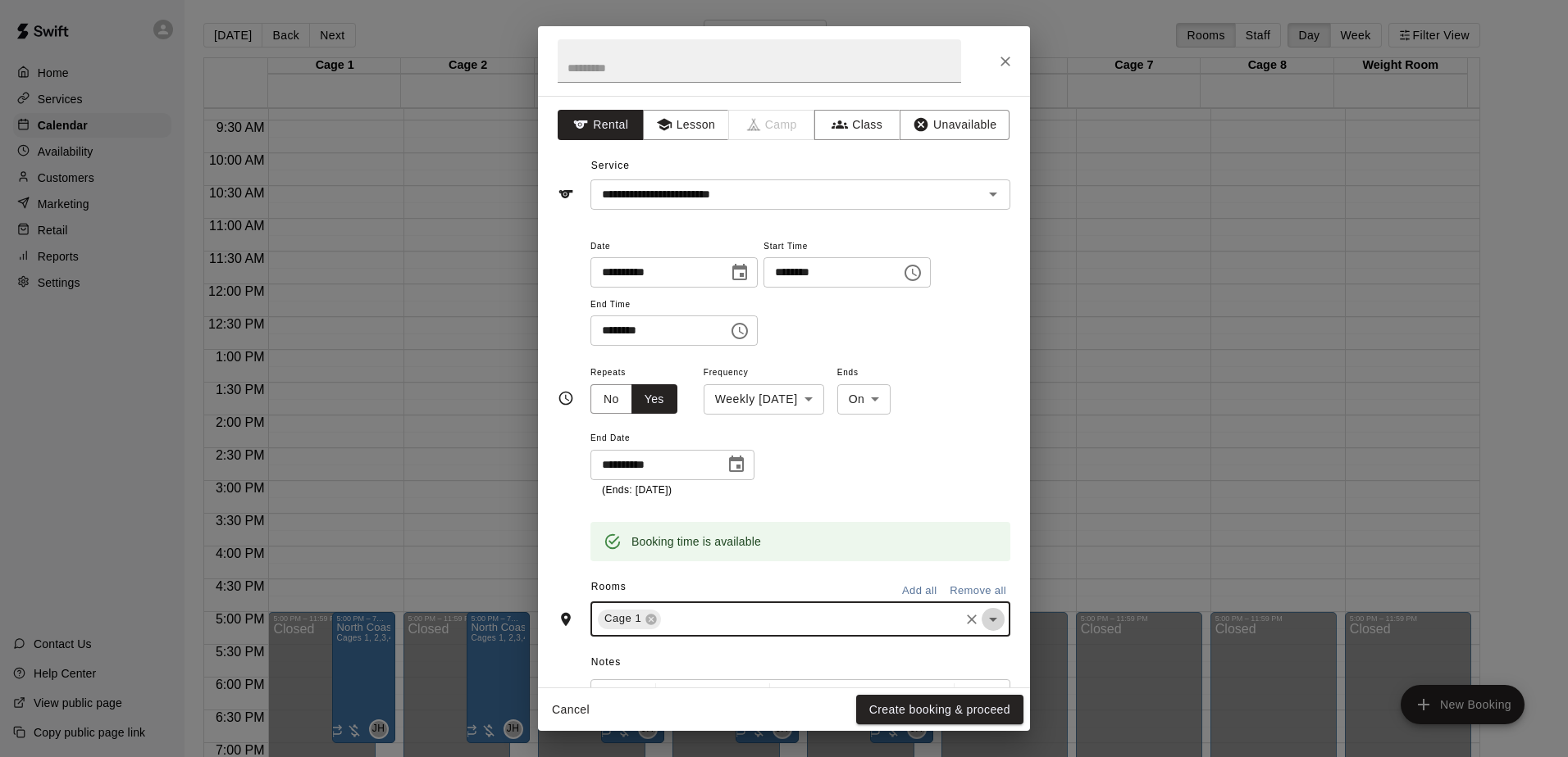
click at [989, 618] on icon "Open" at bounding box center [993, 620] width 9 height 4
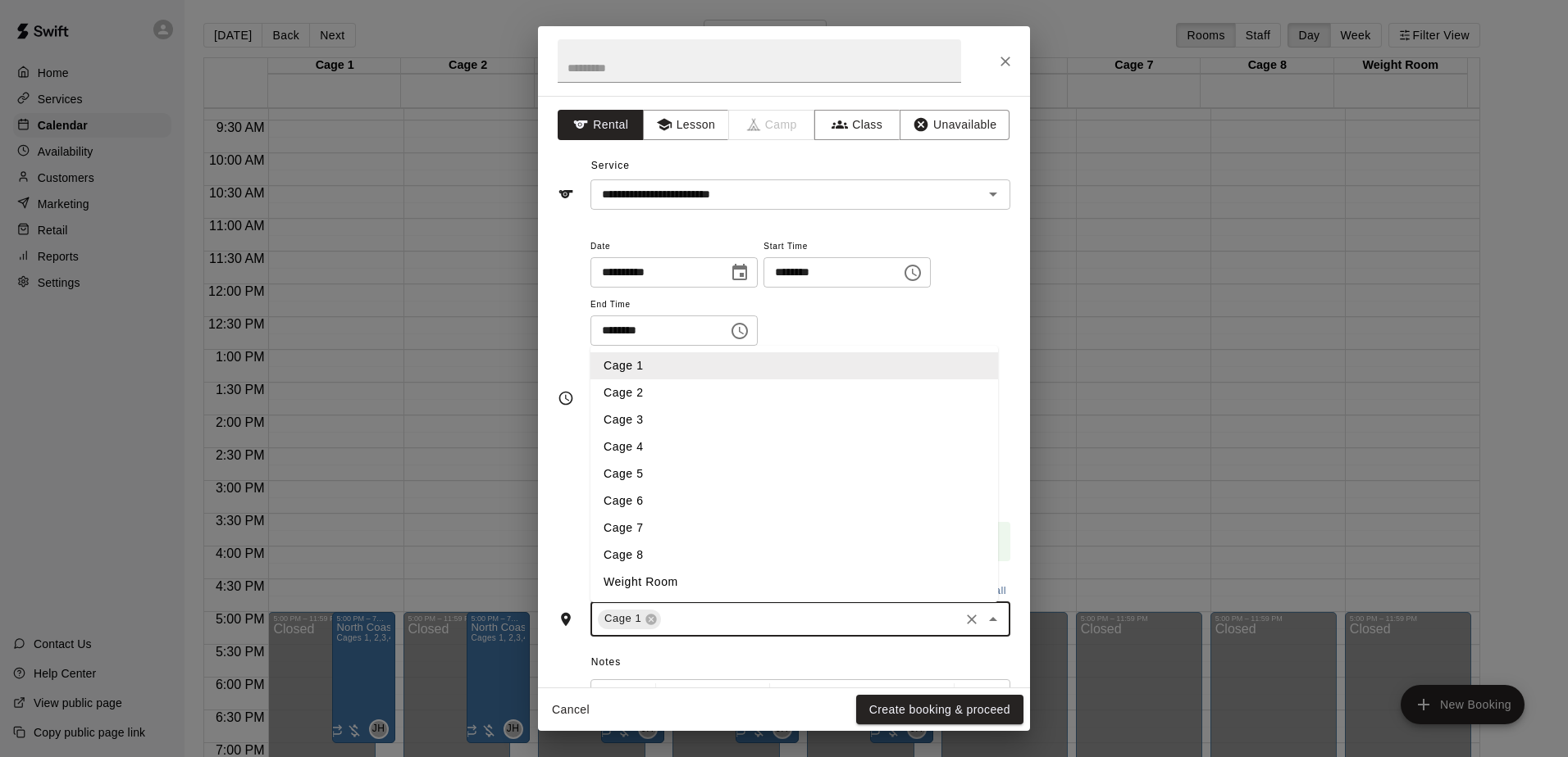
click at [687, 398] on li "Cage 2" at bounding box center [794, 393] width 408 height 27
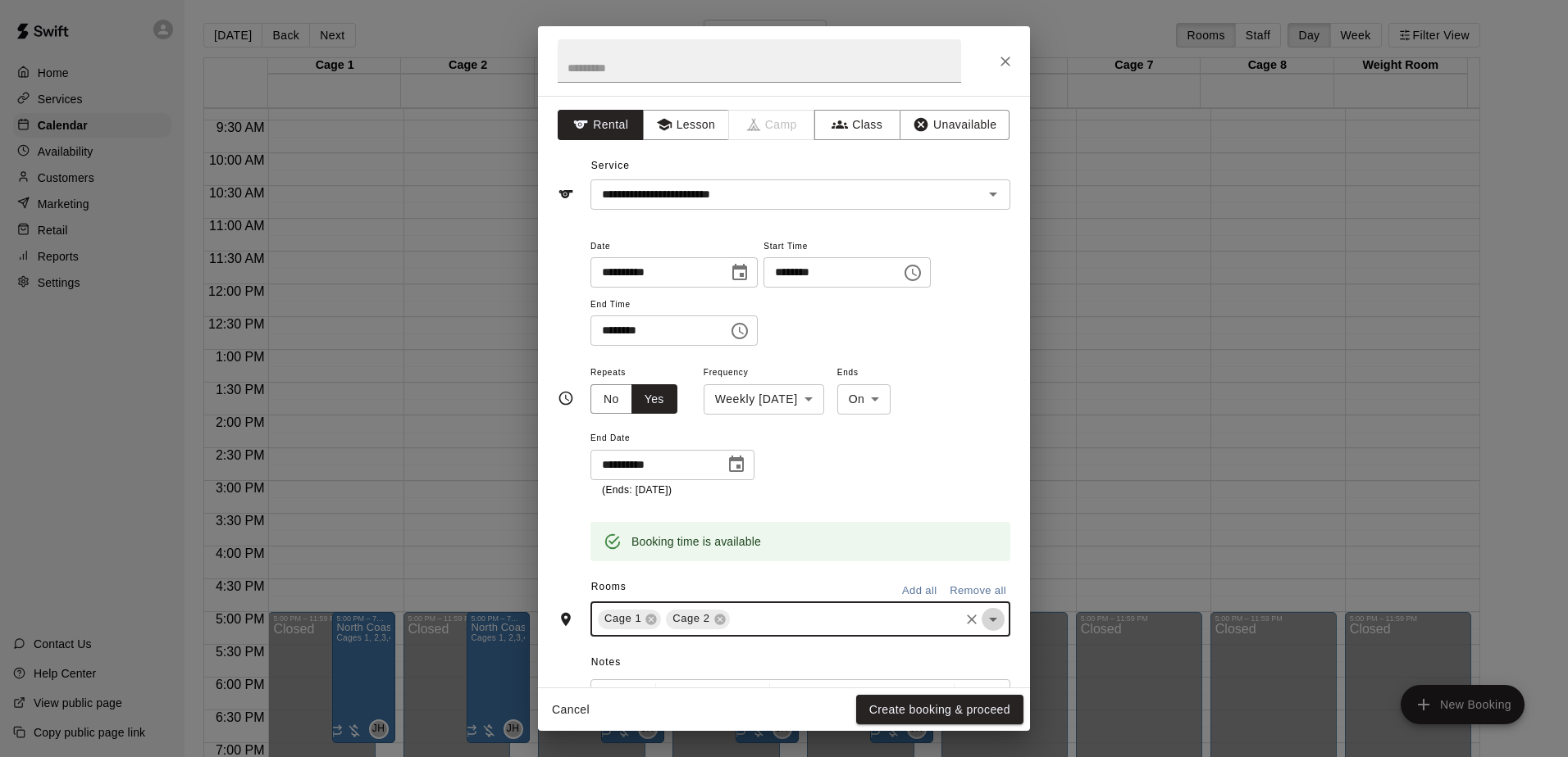
click at [983, 620] on icon "Open" at bounding box center [993, 620] width 20 height 20
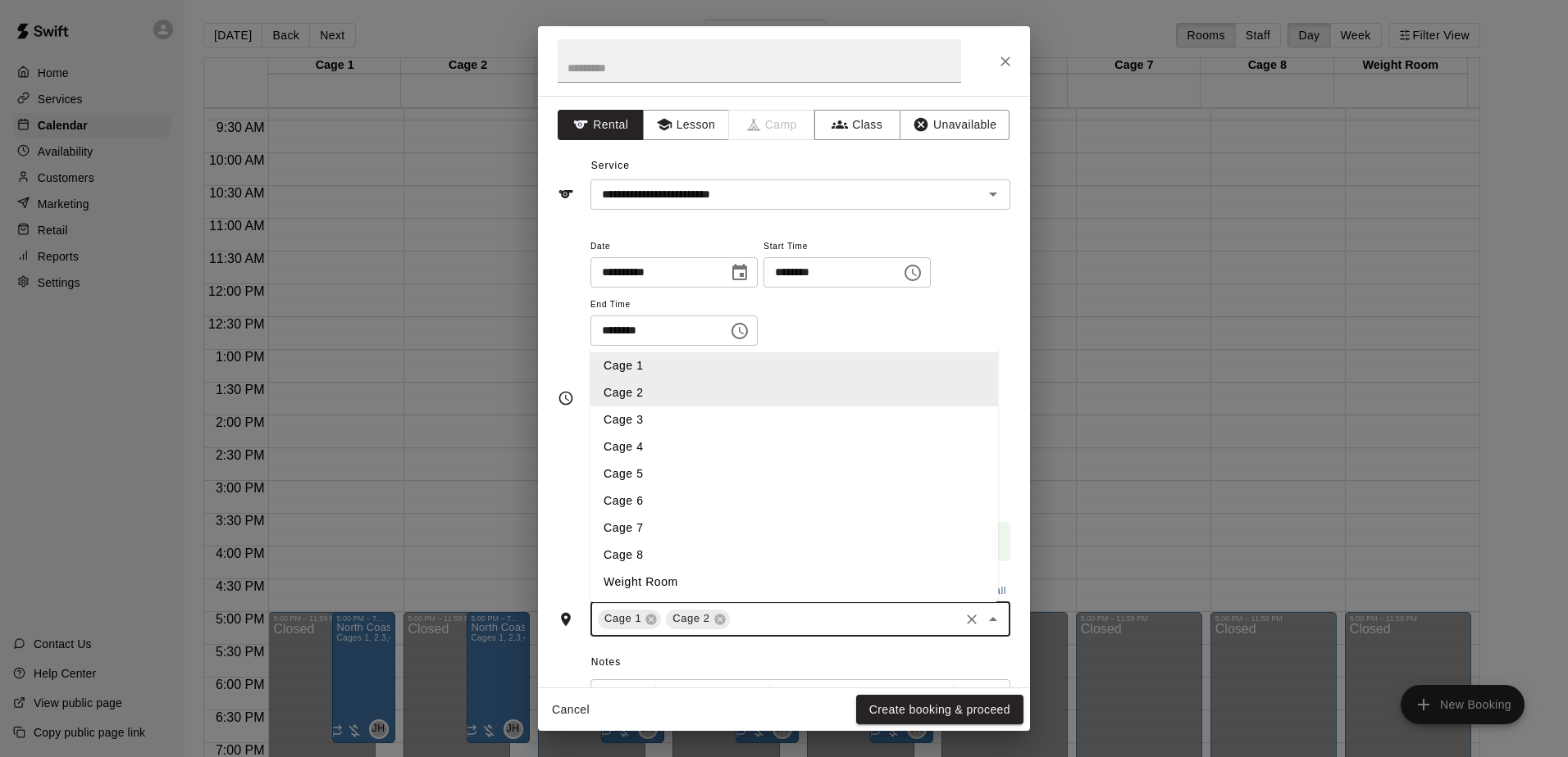
click at [642, 419] on li "Cage 3" at bounding box center [794, 420] width 408 height 27
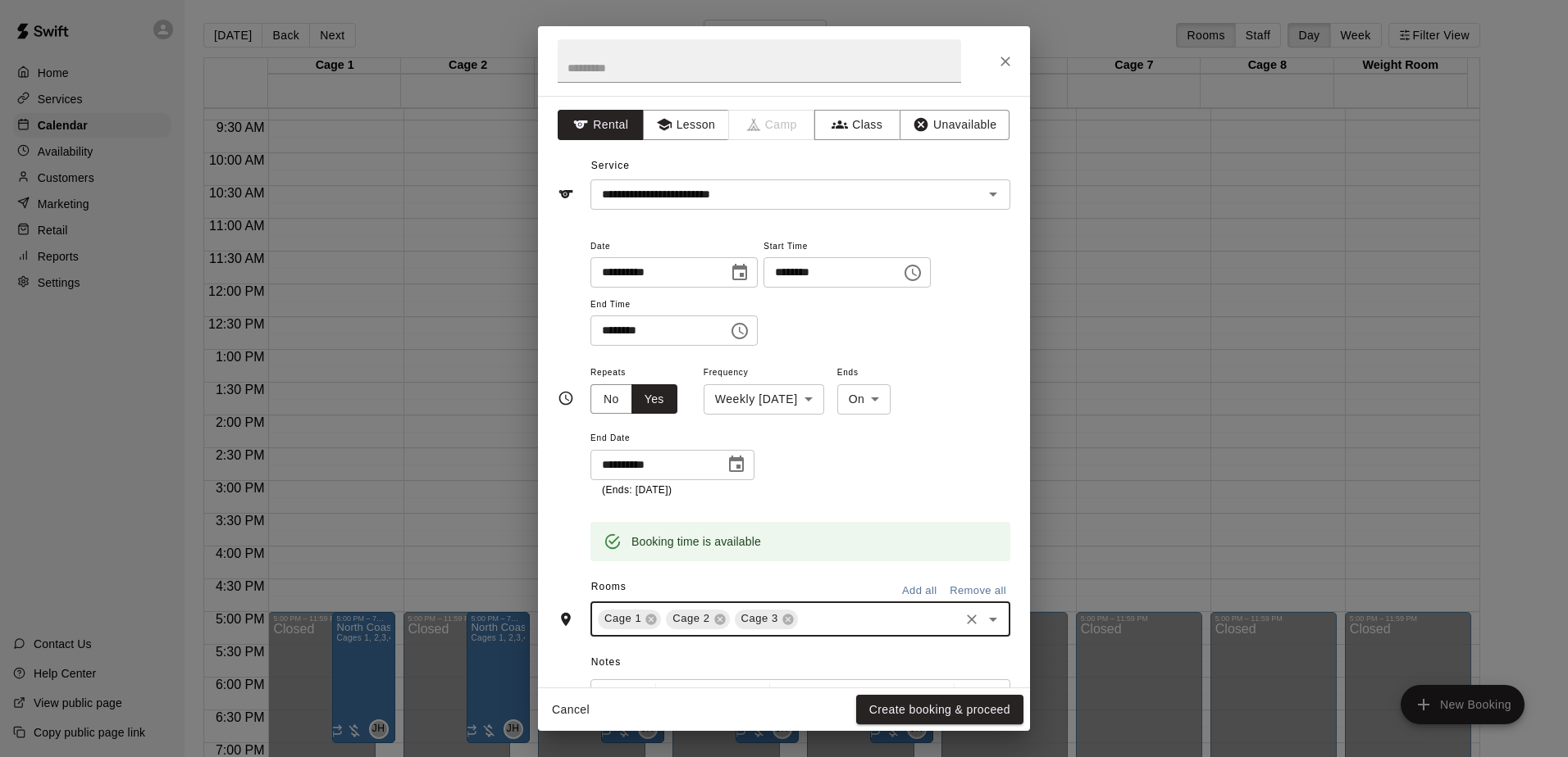
click at [985, 617] on icon "Open" at bounding box center [993, 620] width 20 height 20
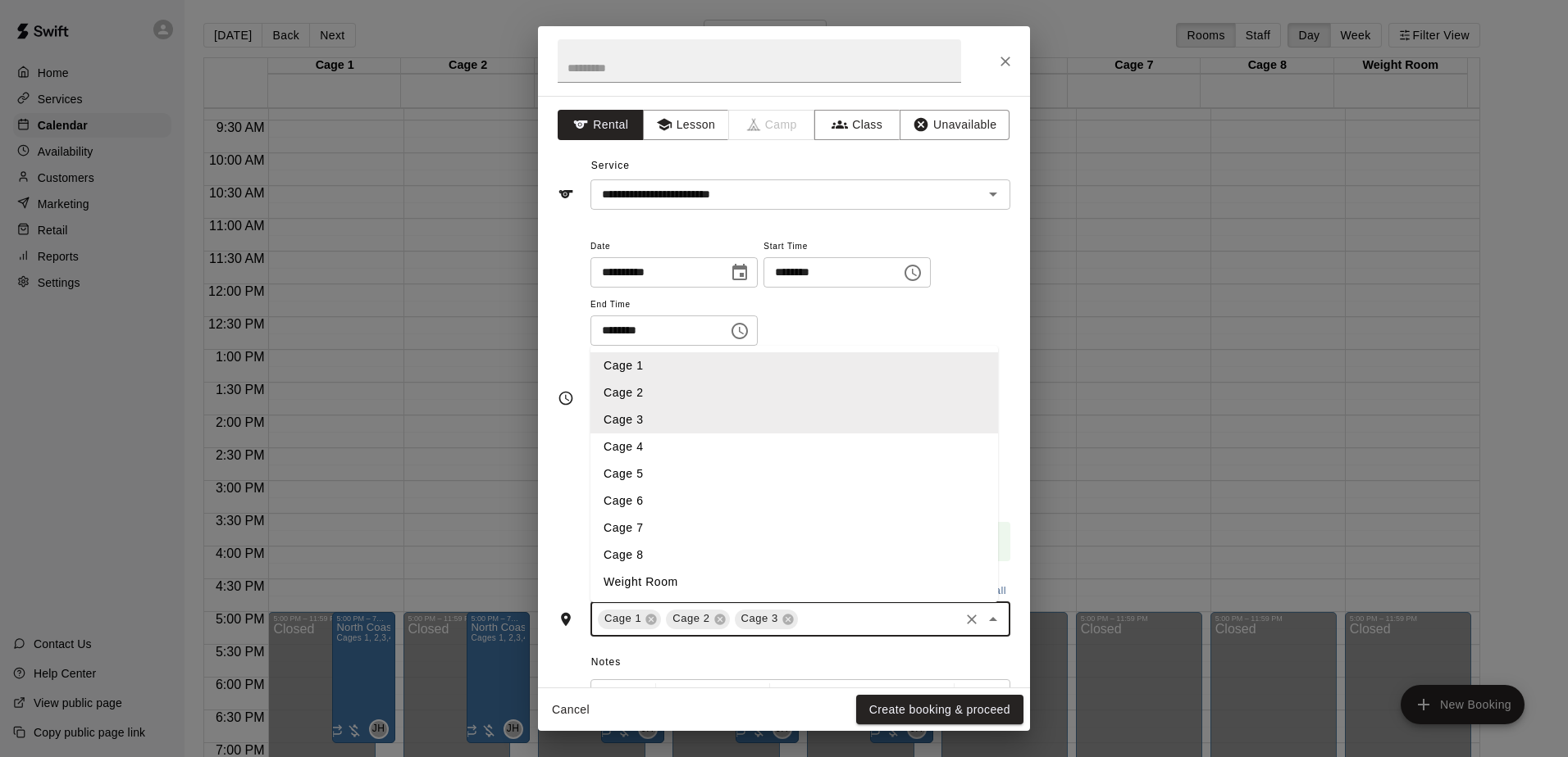
click at [635, 441] on li "Cage 4" at bounding box center [794, 447] width 408 height 27
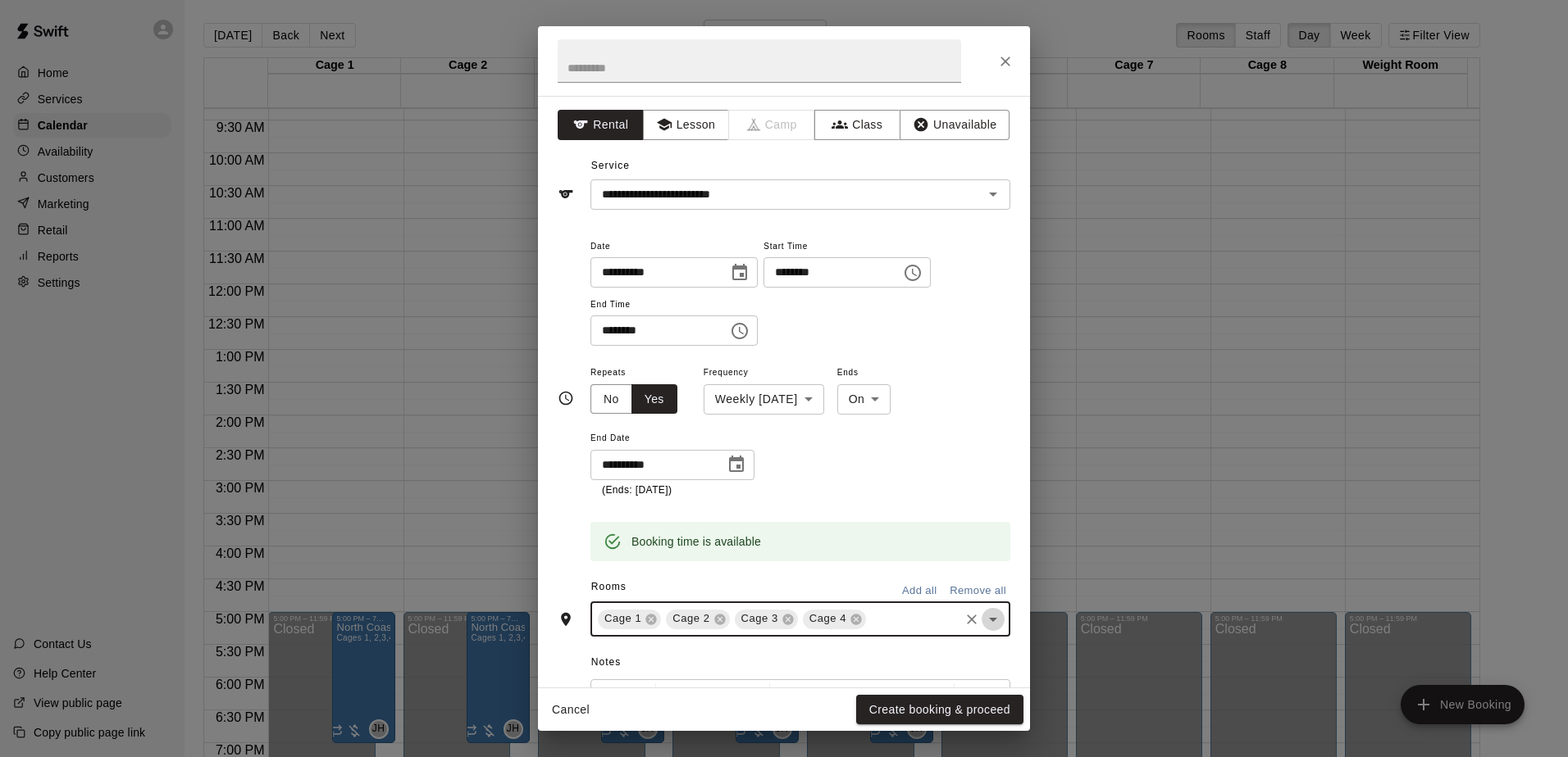
click at [983, 622] on icon "Open" at bounding box center [993, 620] width 20 height 20
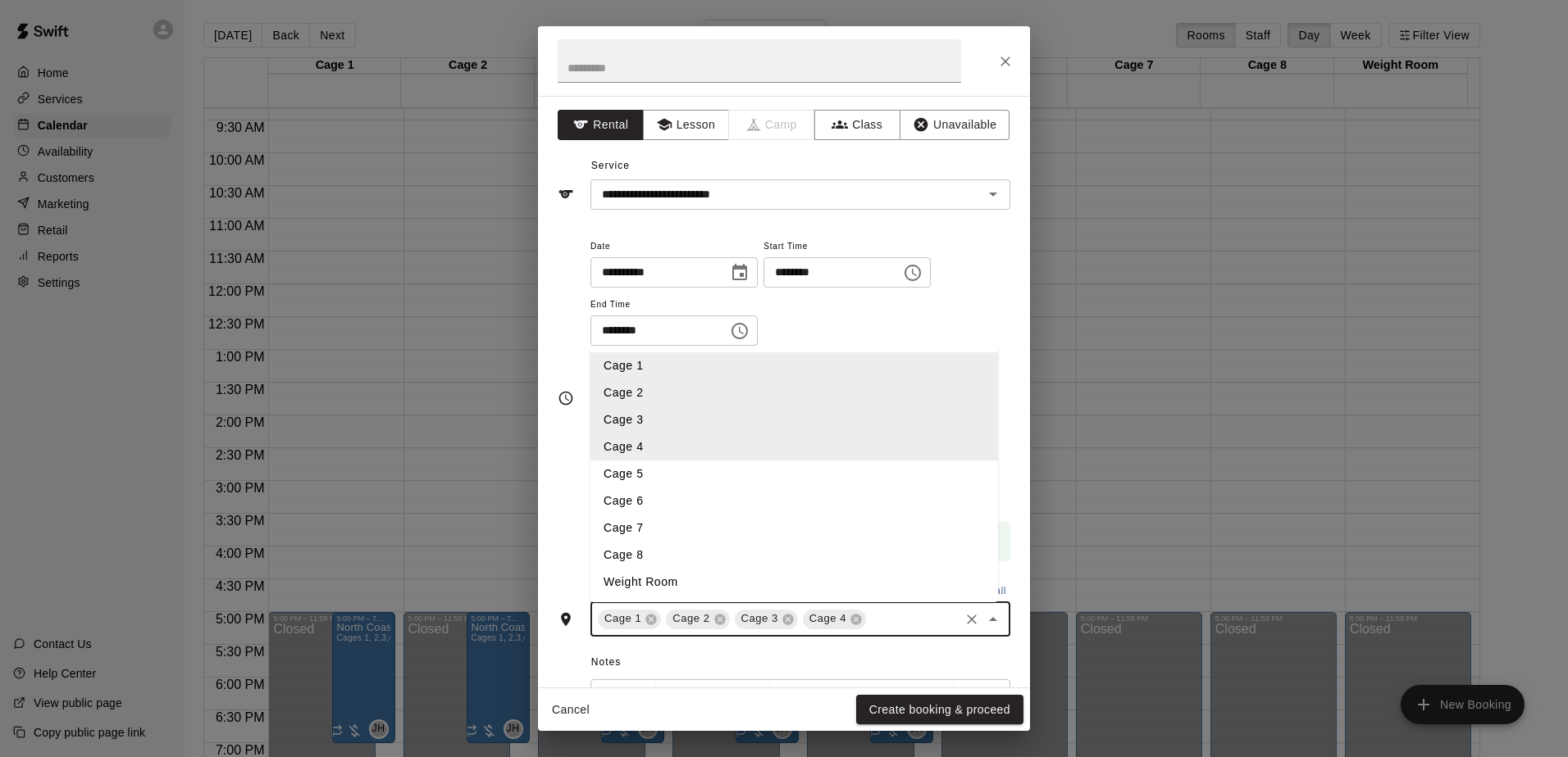
click at [636, 478] on li "Cage 5" at bounding box center [794, 474] width 408 height 27
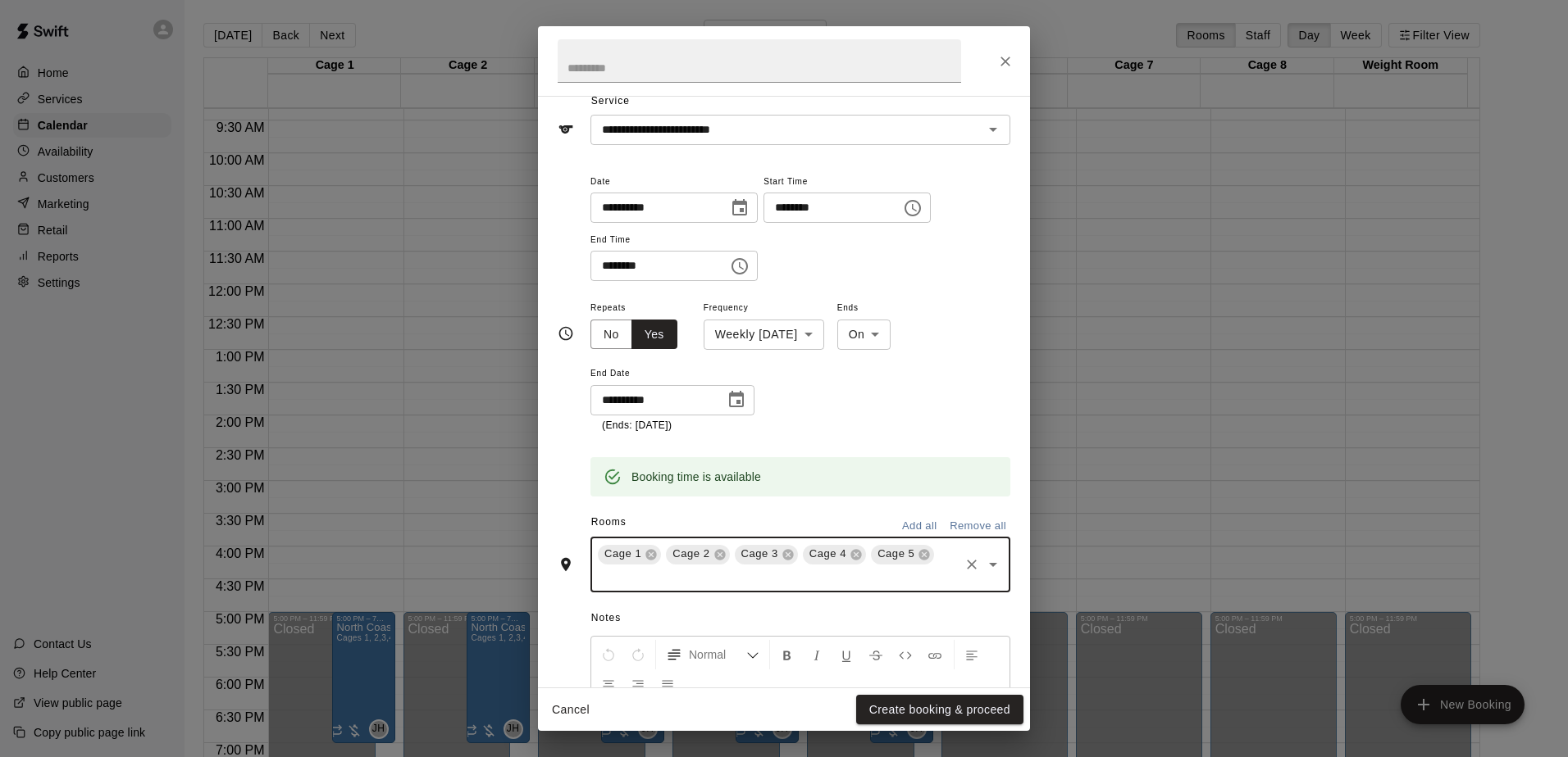
scroll to position [0, 0]
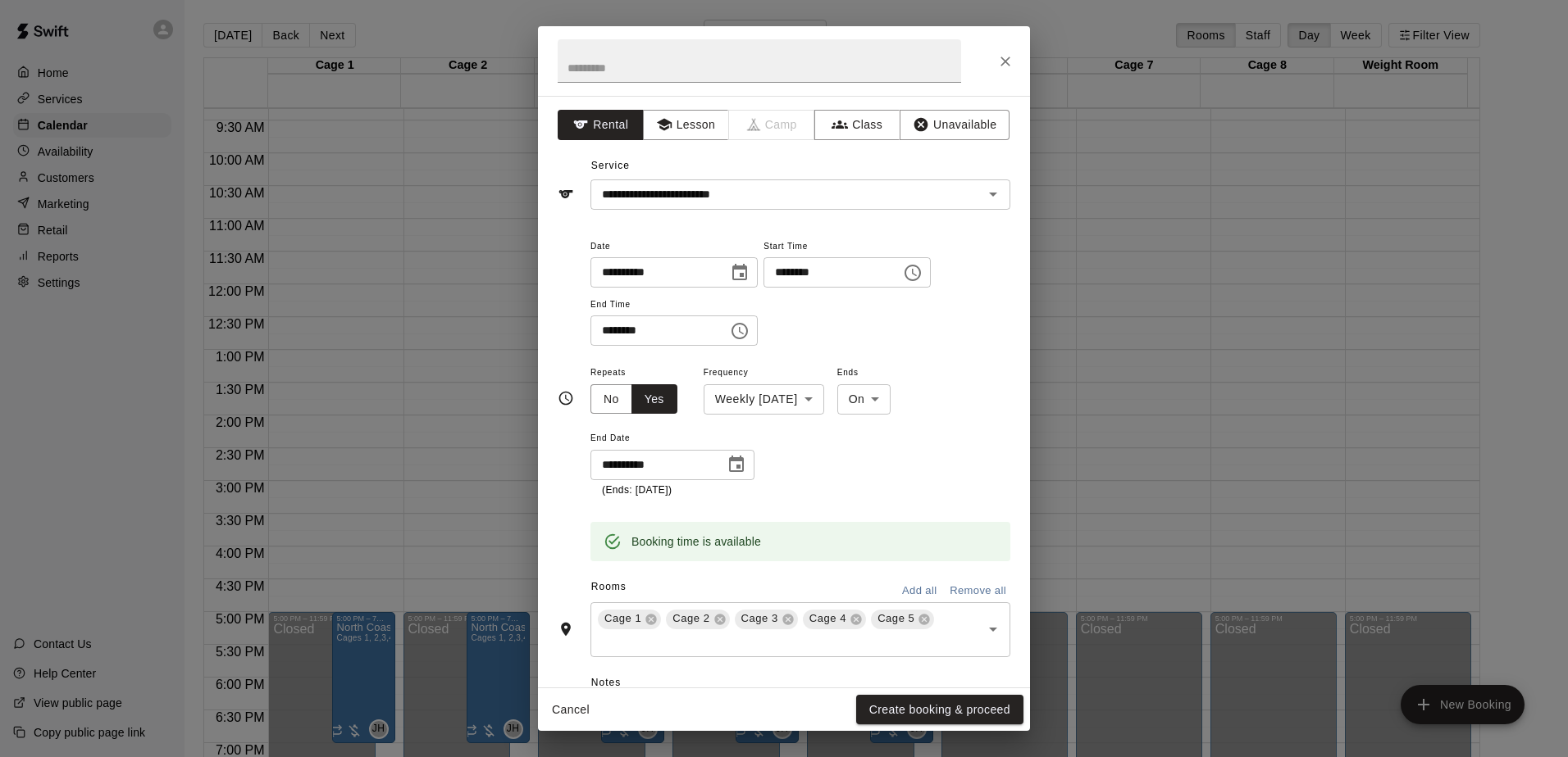
drag, startPoint x: 856, startPoint y: 391, endPoint x: 887, endPoint y: 316, distance: 81.2
click at [887, 316] on div "**********" at bounding box center [800, 291] width 420 height 111
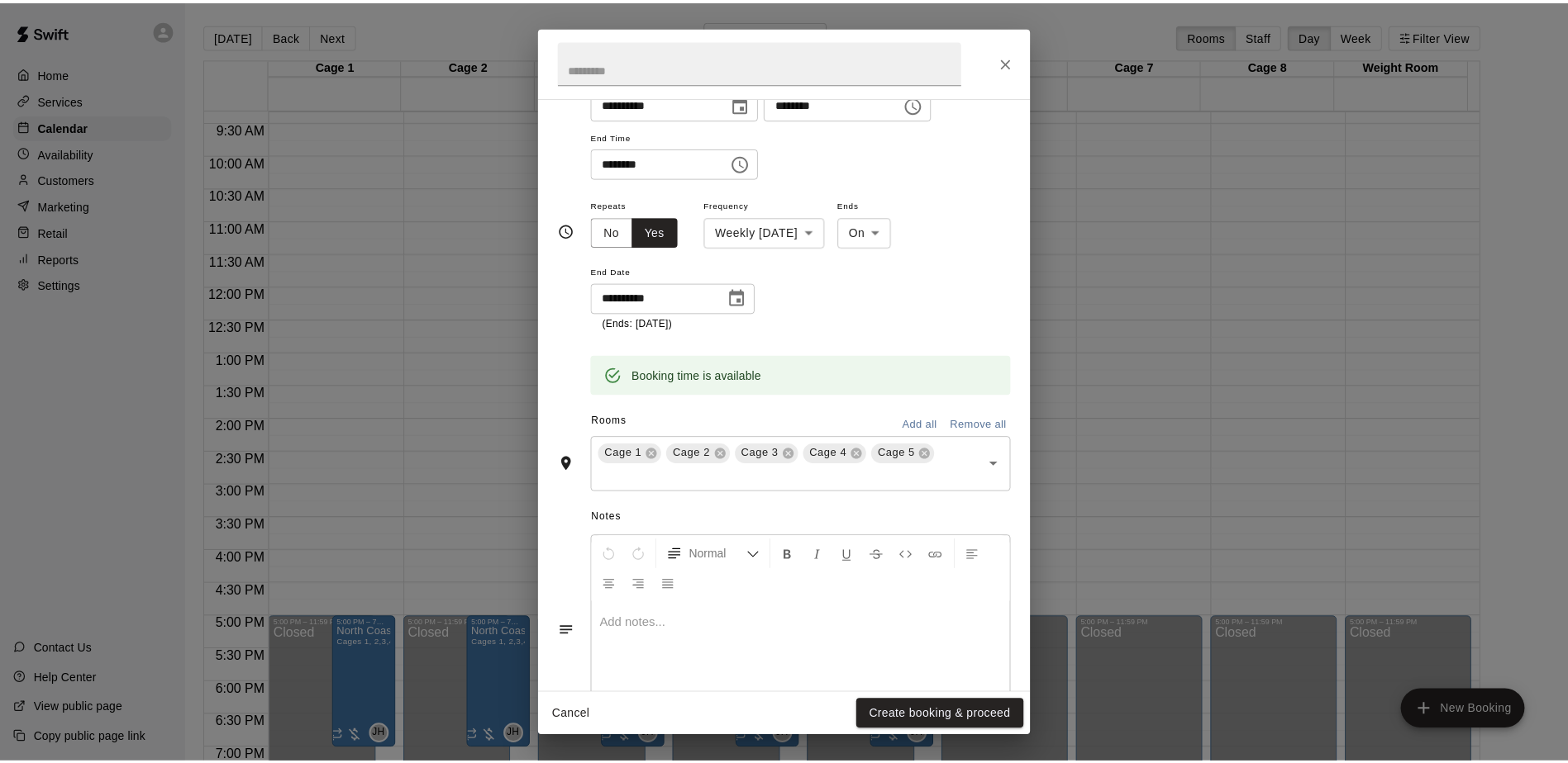
scroll to position [236, 0]
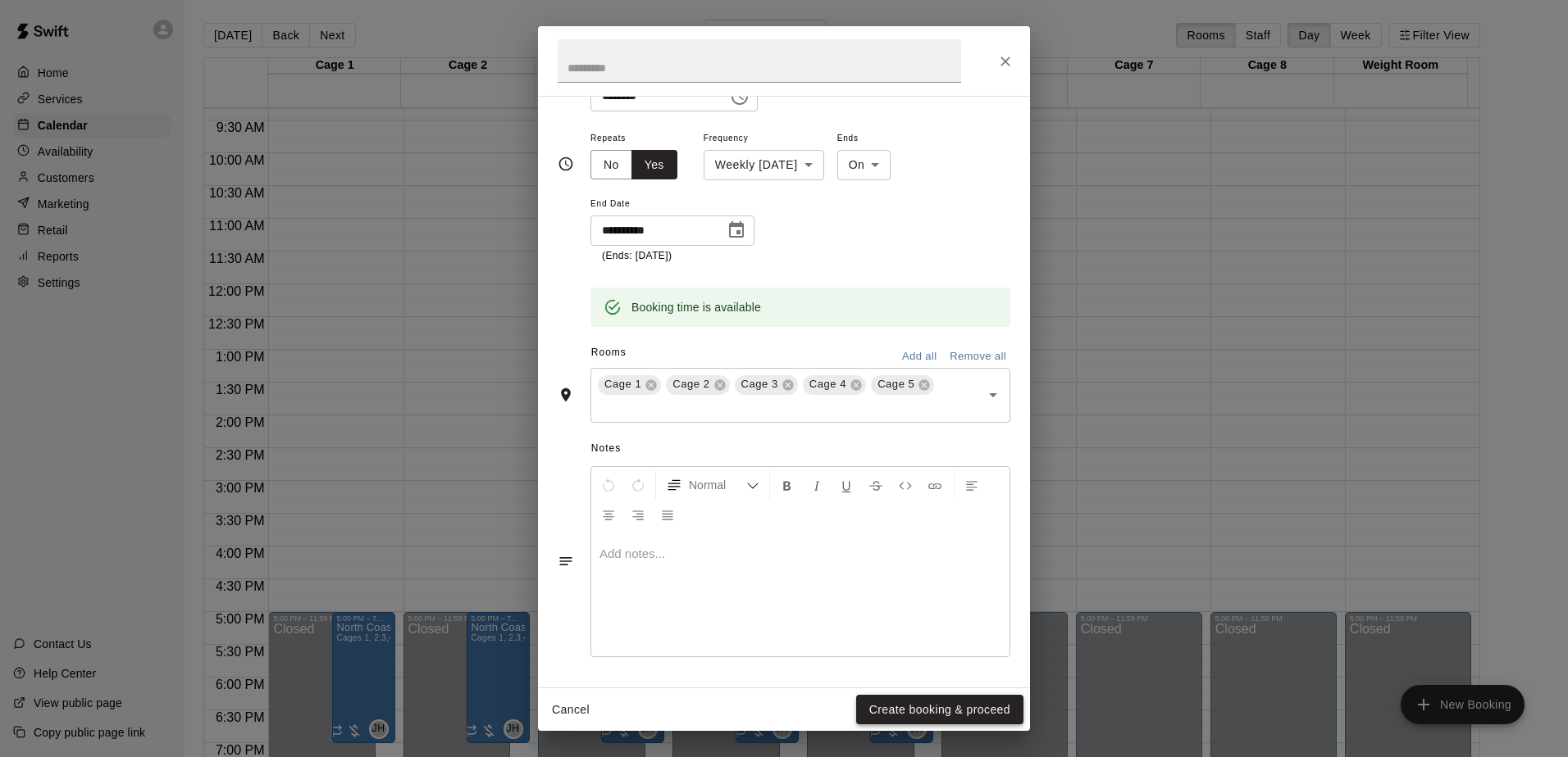
click at [903, 709] on button "Create booking & proceed" at bounding box center [939, 711] width 168 height 30
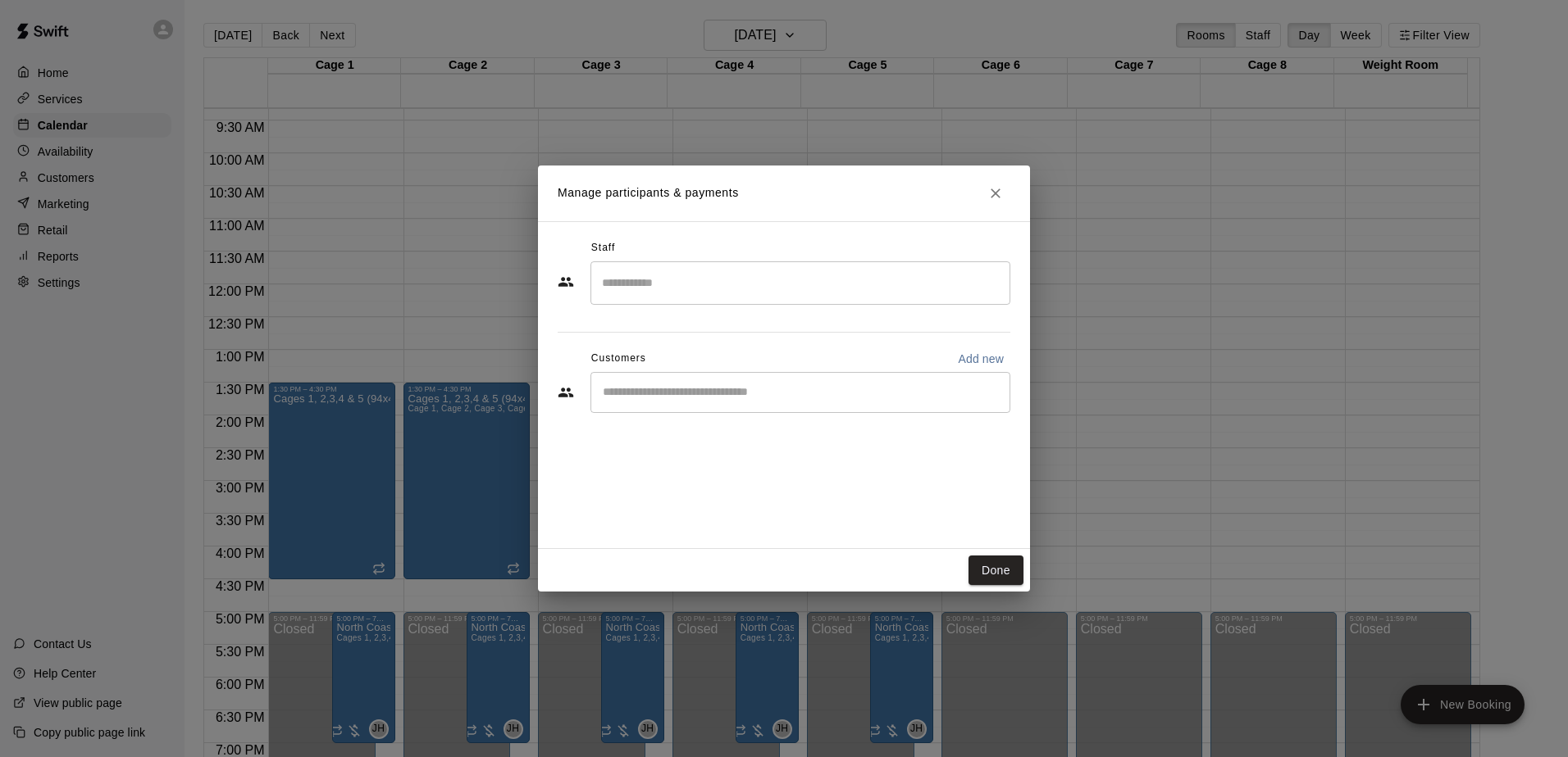
click at [770, 396] on input "Start typing to search customers..." at bounding box center [800, 392] width 405 height 16
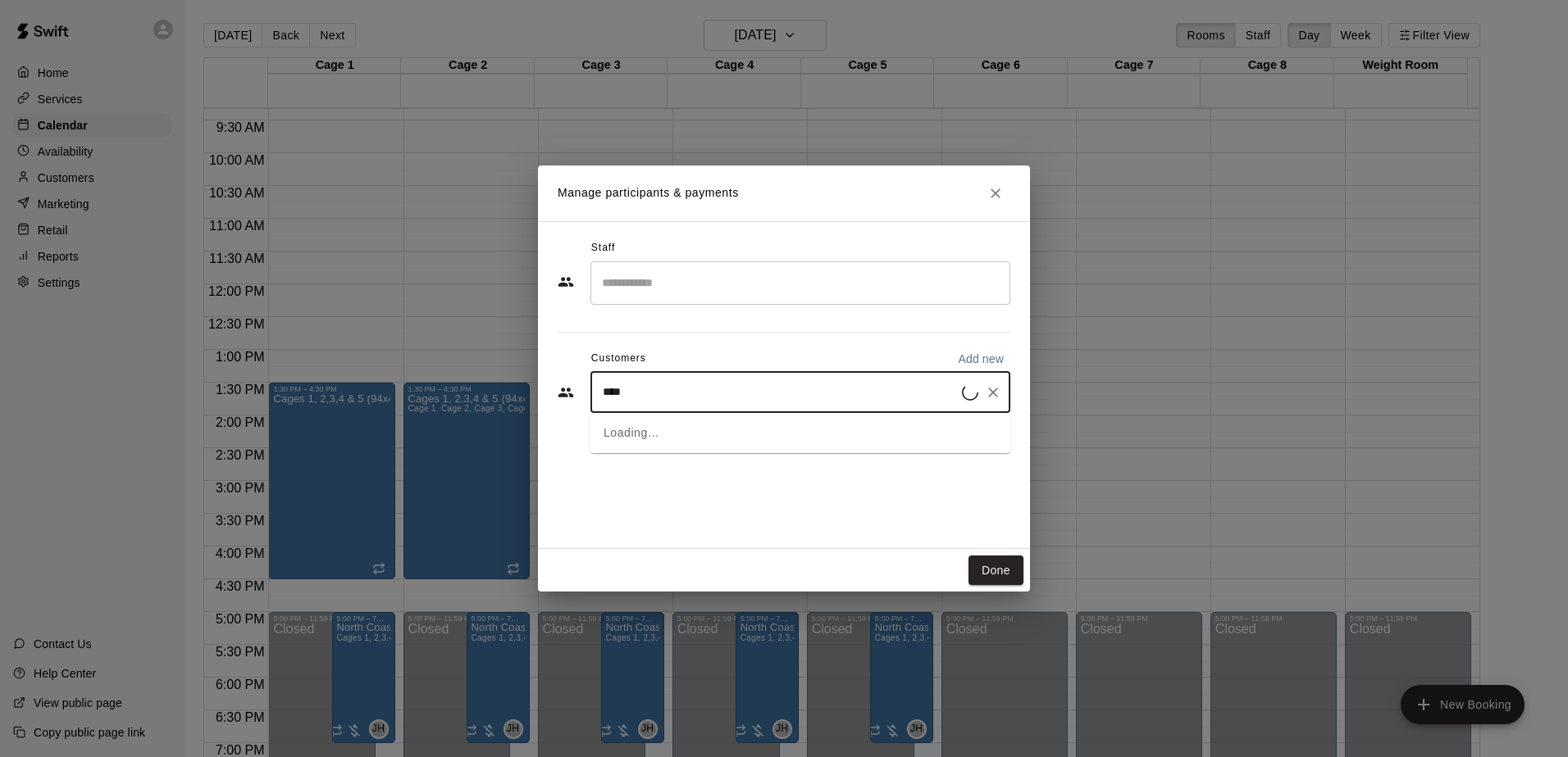
type input "*****"
click at [702, 442] on span "[PERSON_NAME][EMAIL_ADDRESS][DOMAIN_NAME]" at bounding box center [766, 448] width 261 height 11
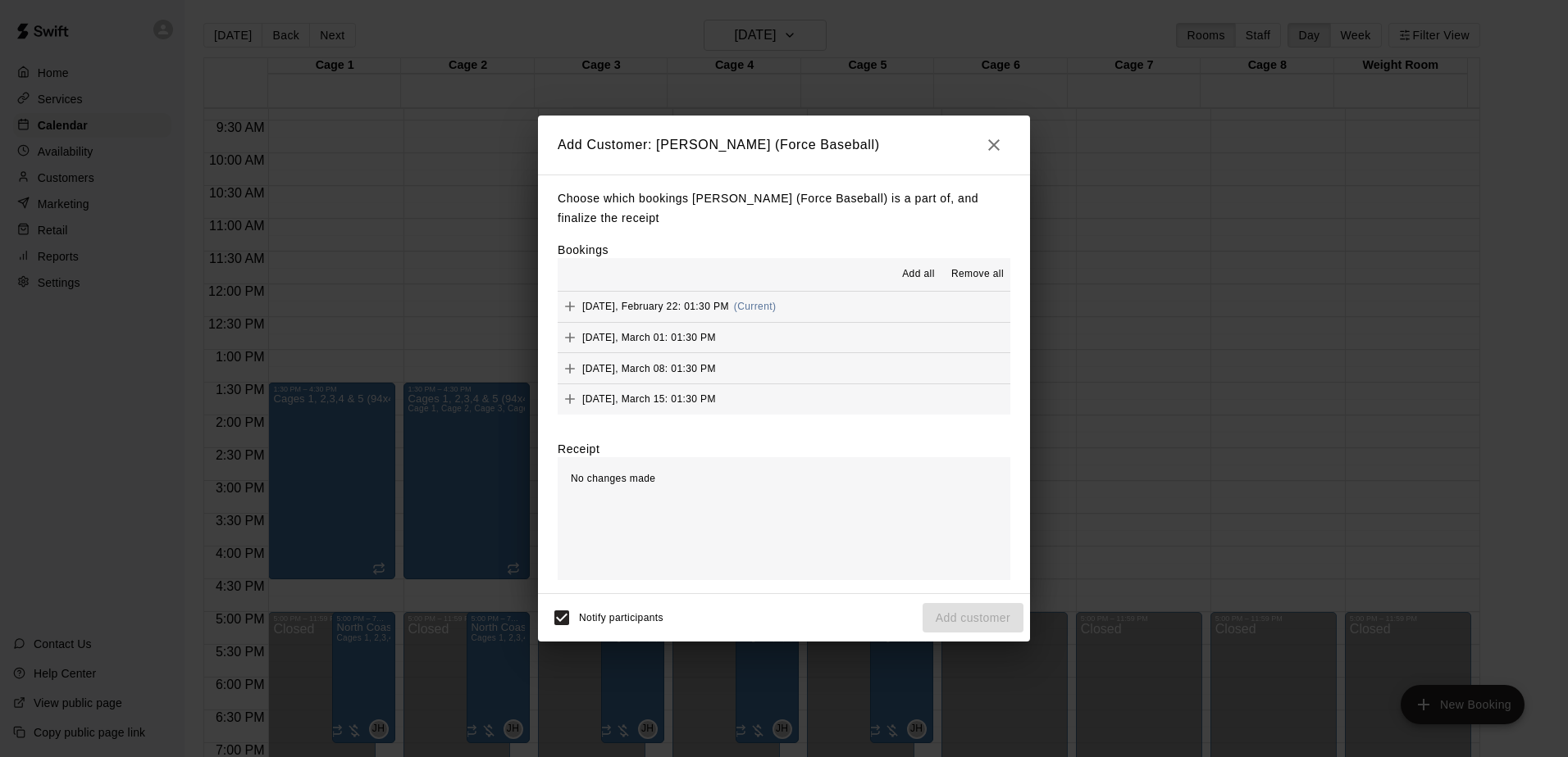
click at [923, 271] on span "Add all" at bounding box center [919, 274] width 33 height 16
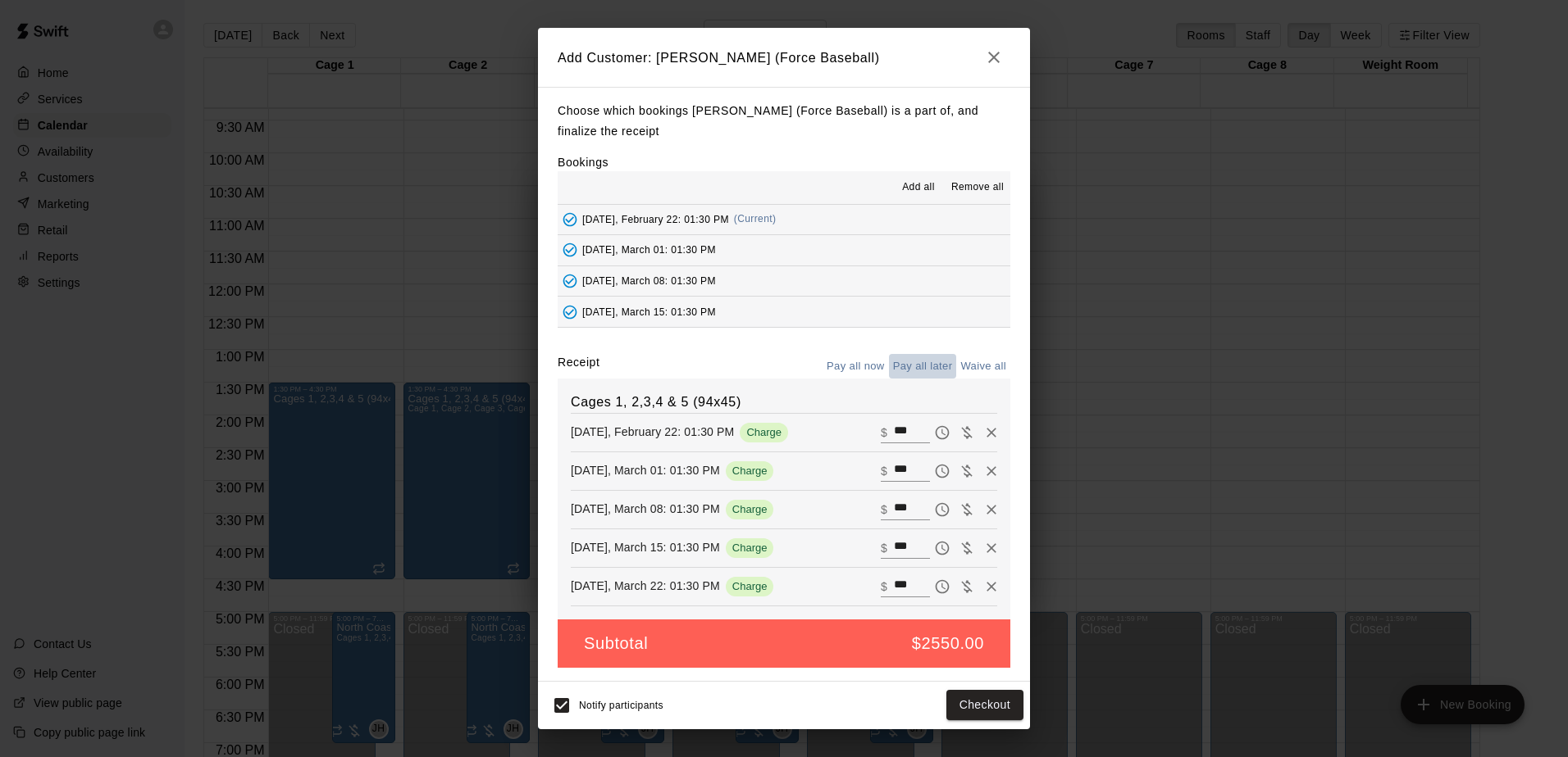
click at [928, 369] on button "Pay all later" at bounding box center [923, 367] width 68 height 26
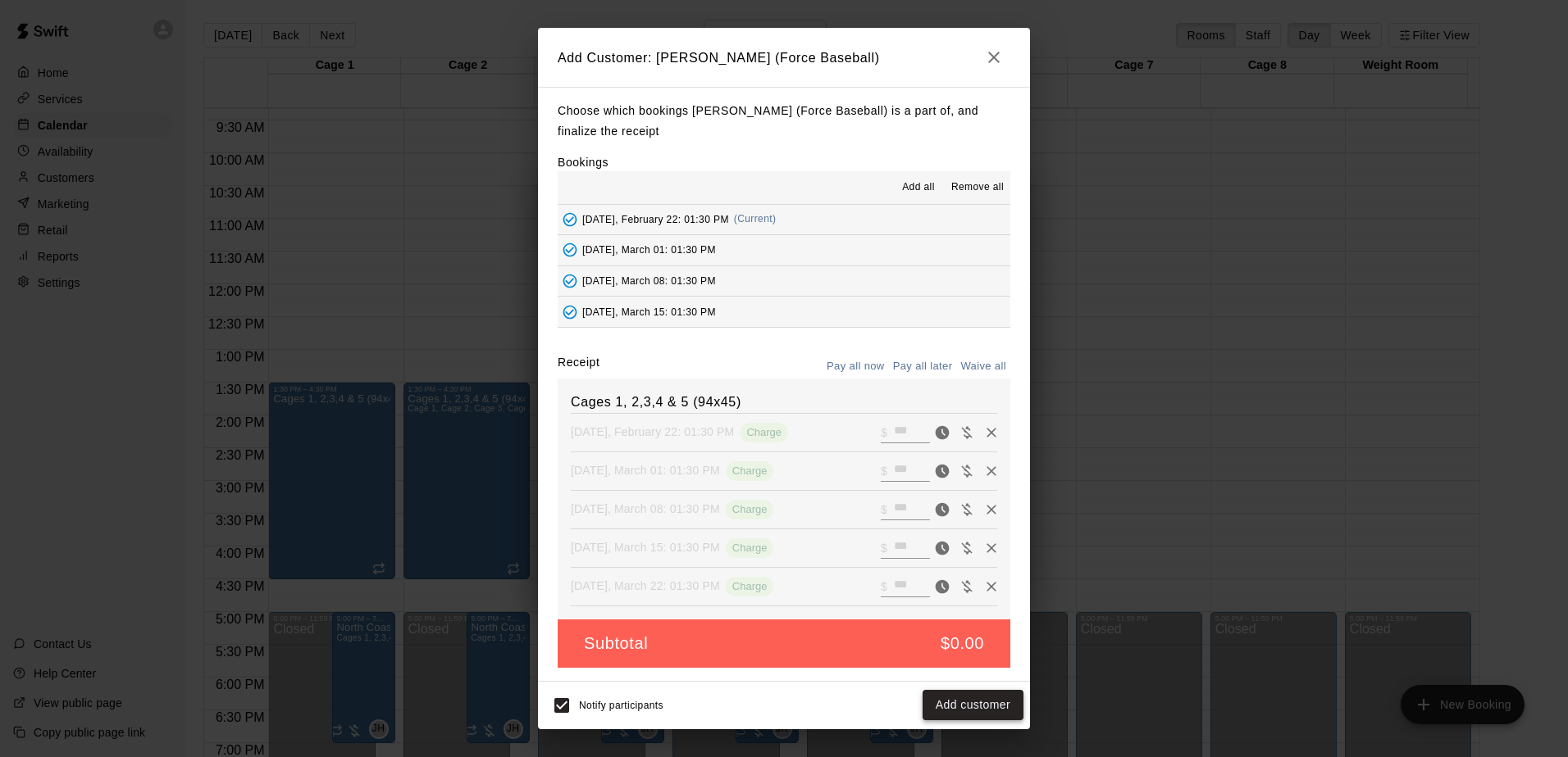
click at [958, 710] on button "Add customer" at bounding box center [973, 705] width 100 height 30
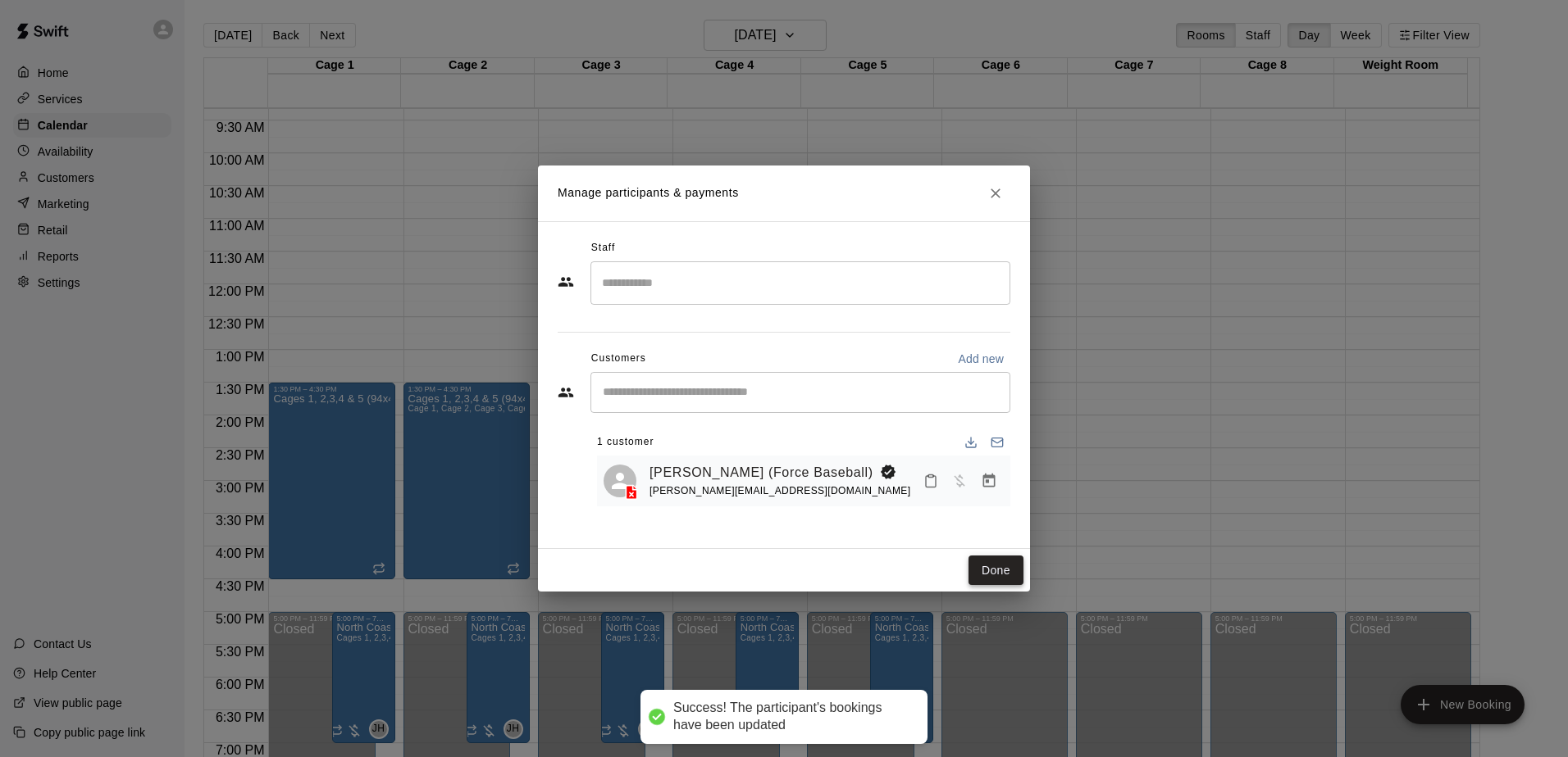
click at [994, 566] on button "Done" at bounding box center [996, 571] width 55 height 30
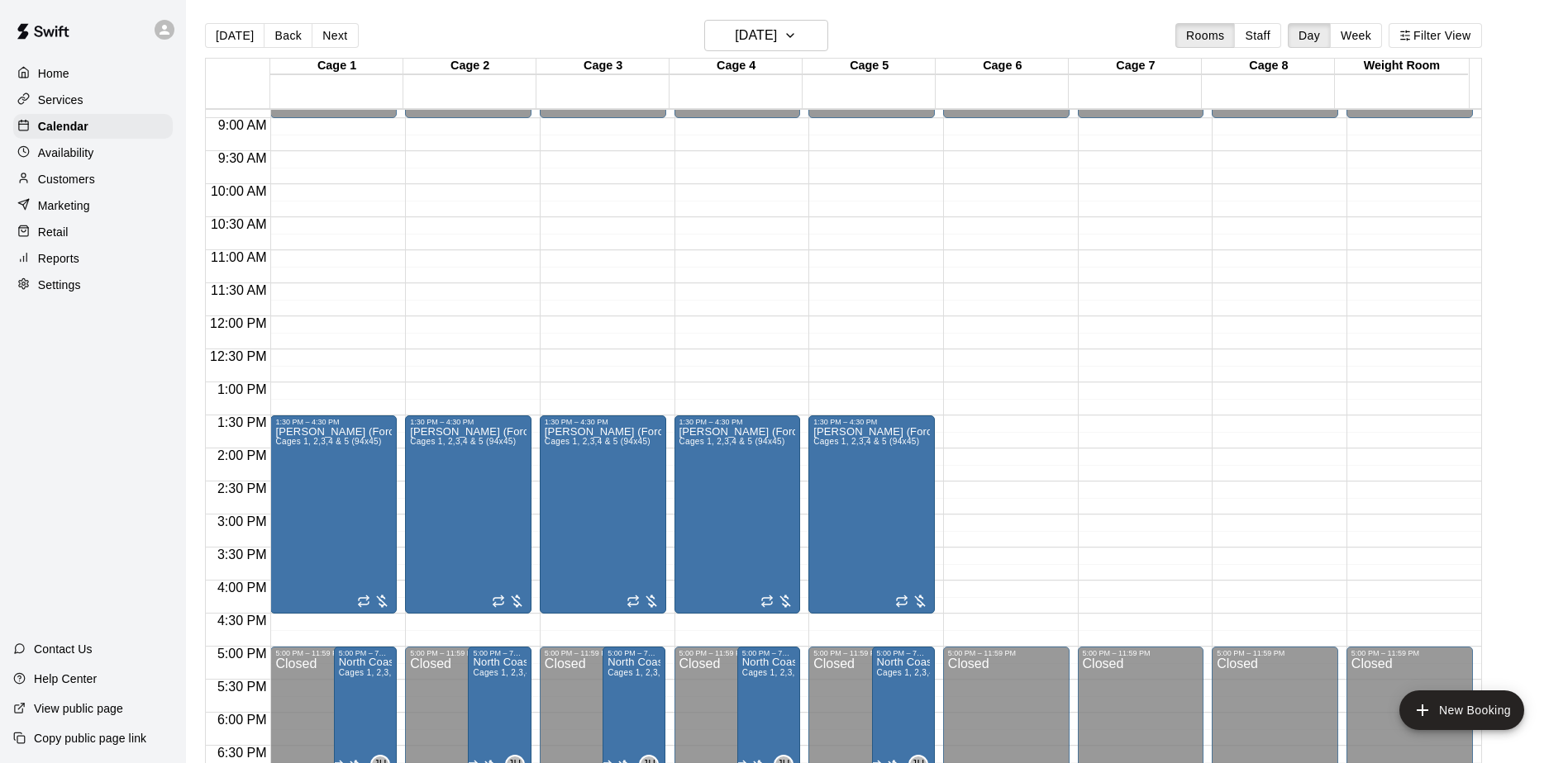
scroll to position [585, 0]
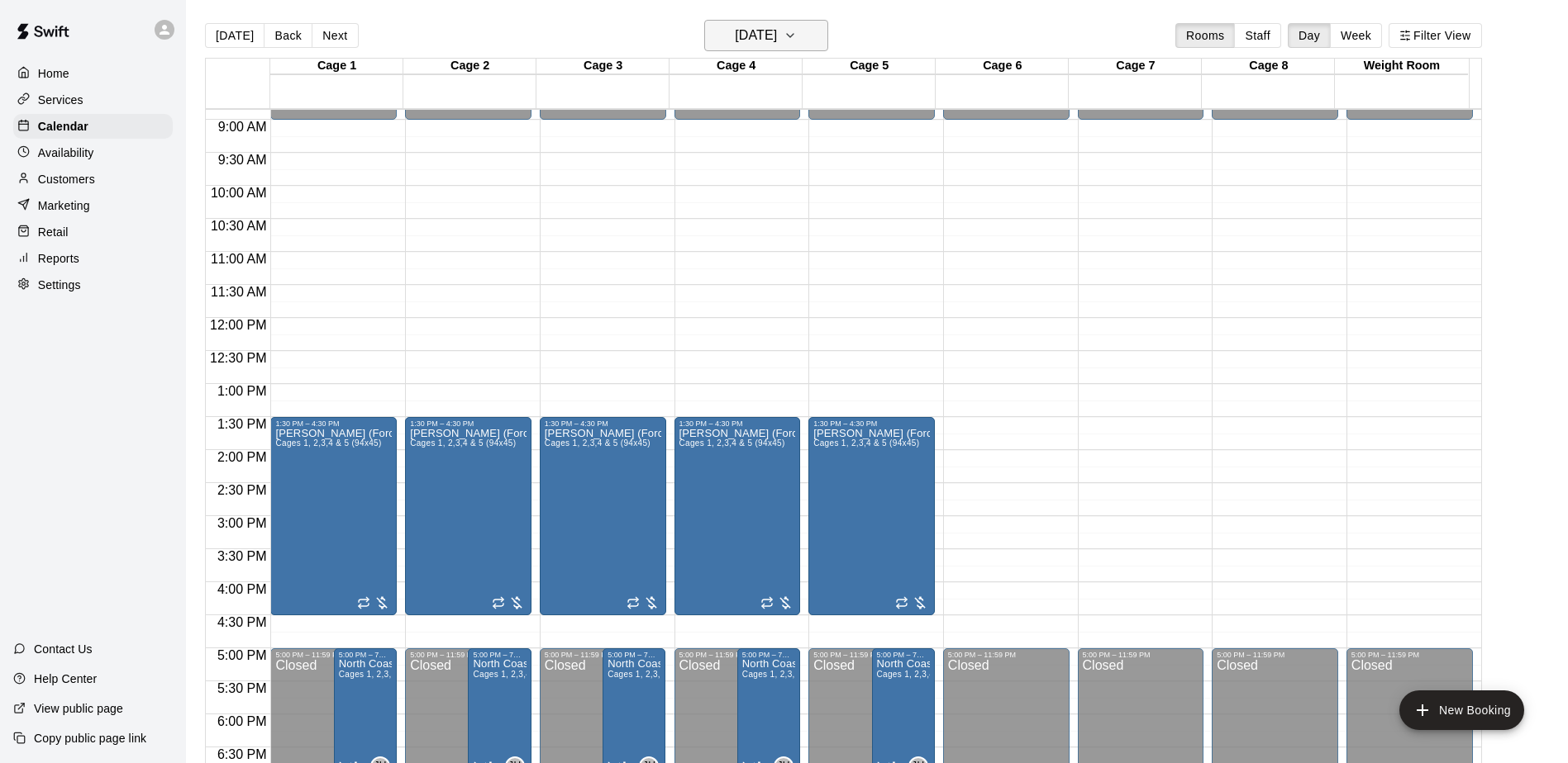
click at [825, 43] on button "[DATE]" at bounding box center [766, 35] width 124 height 32
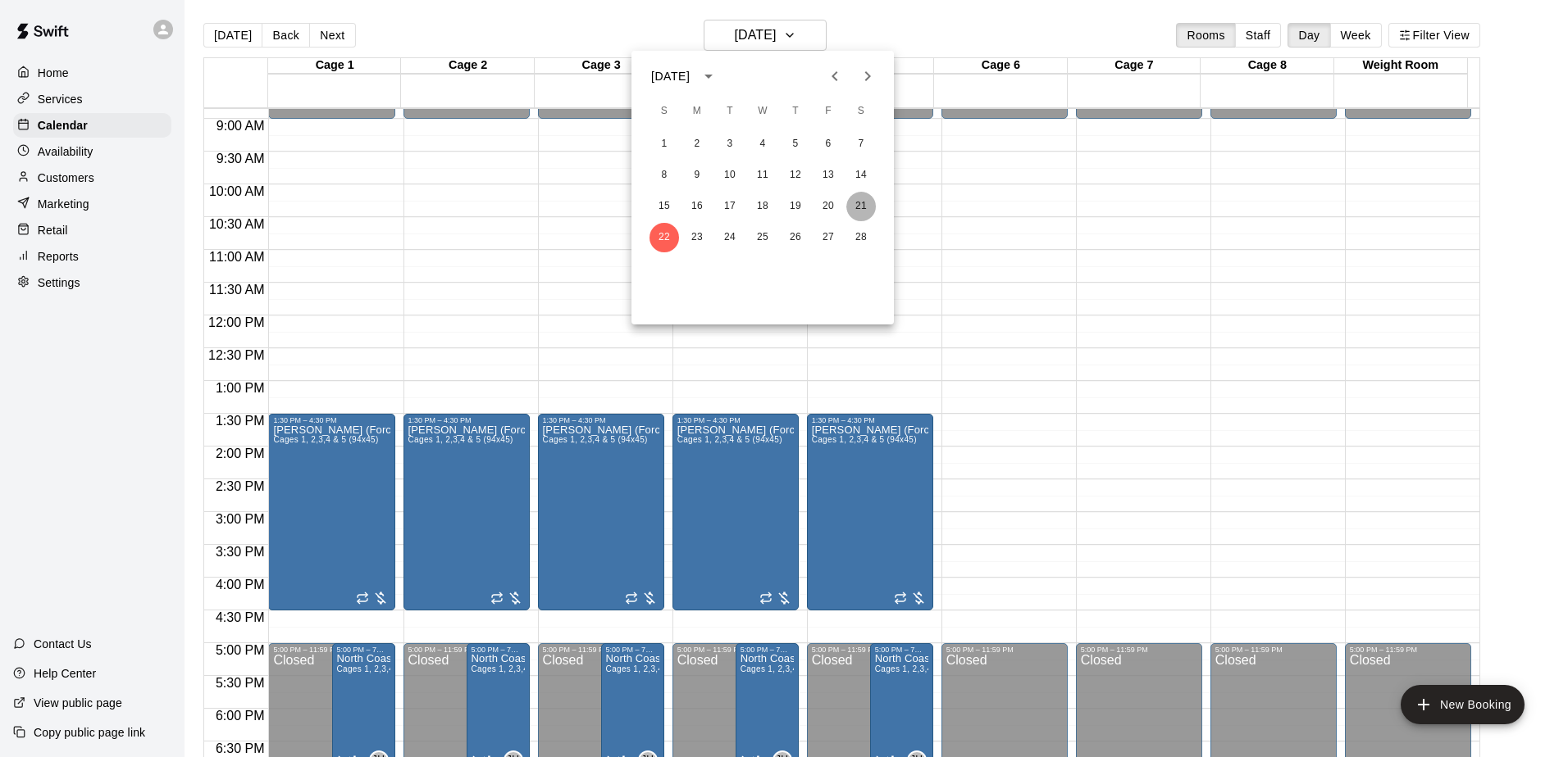
click at [874, 207] on button "21" at bounding box center [861, 206] width 29 height 29
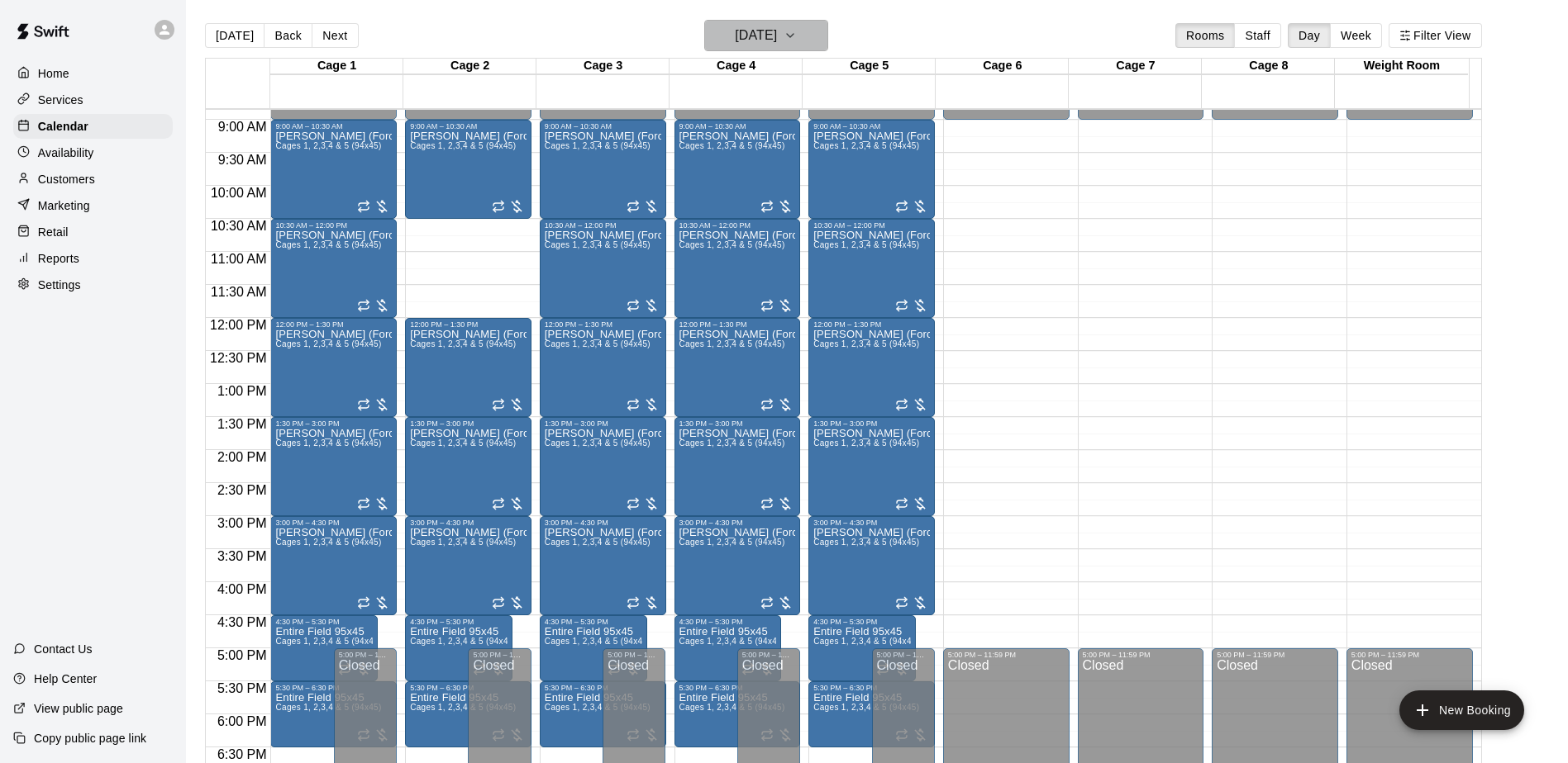
click at [797, 41] on icon "button" at bounding box center [790, 35] width 13 height 20
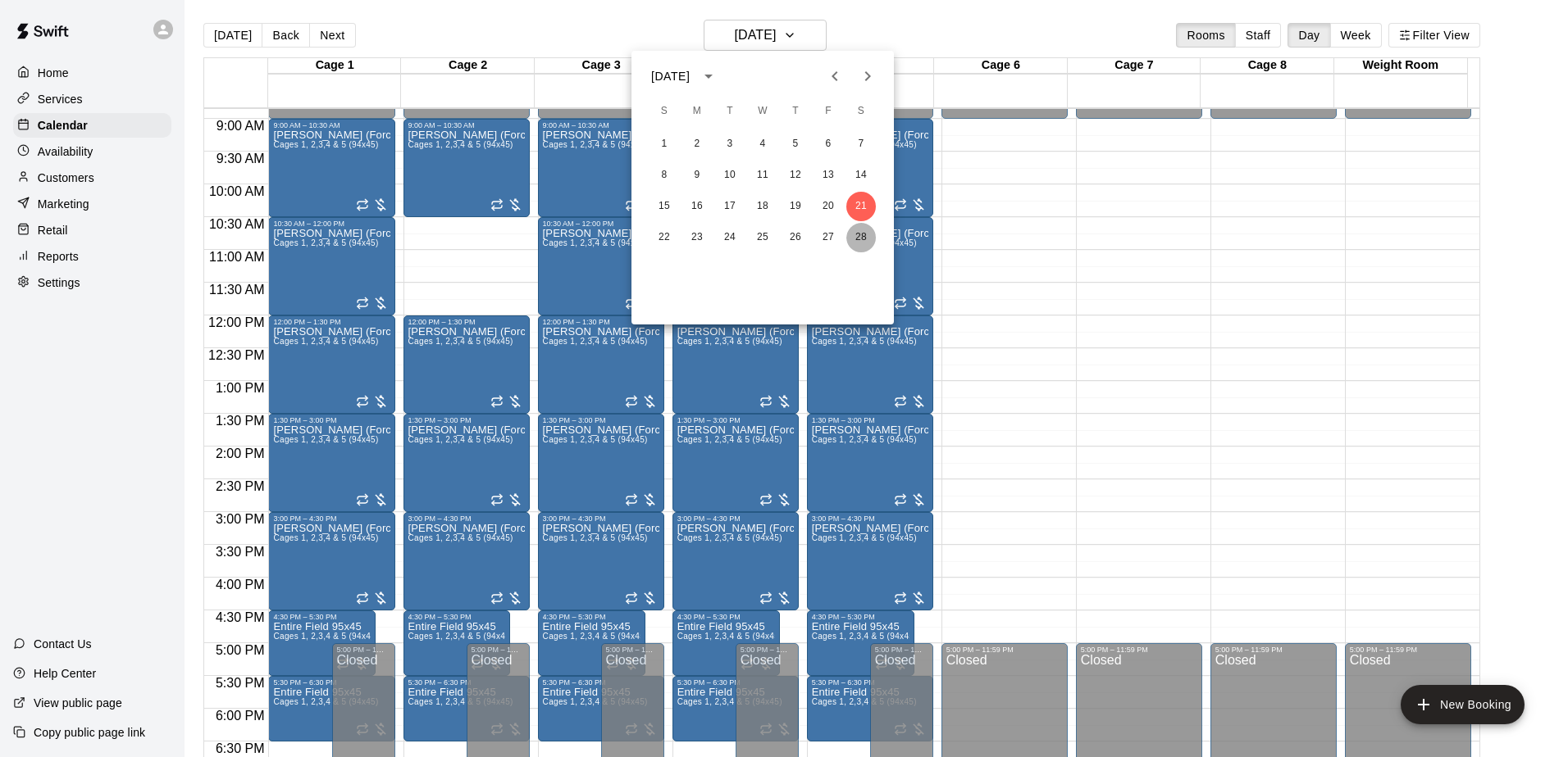
click at [858, 233] on button "28" at bounding box center [861, 237] width 29 height 29
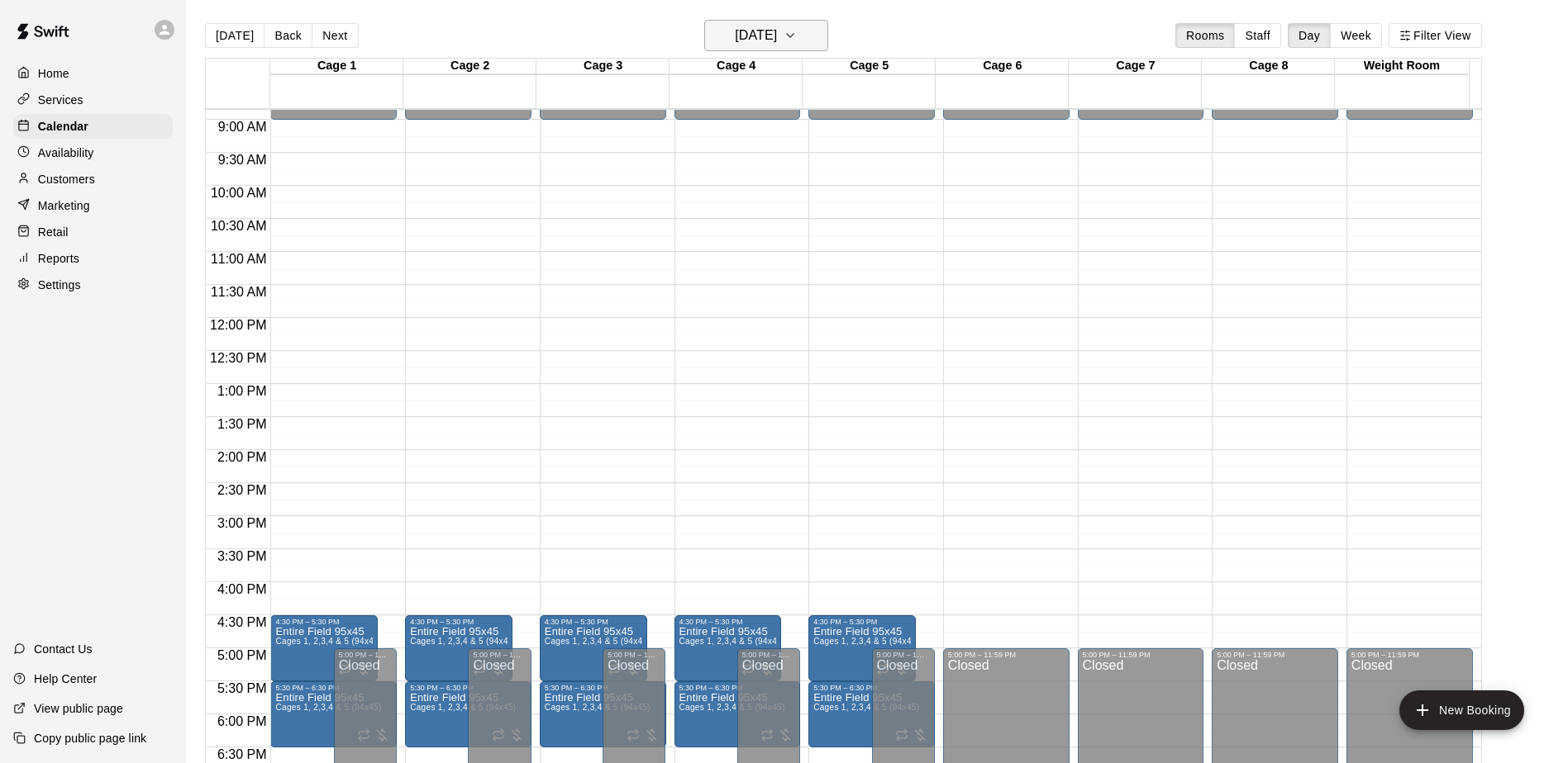
click at [828, 36] on button "[DATE]" at bounding box center [766, 35] width 124 height 32
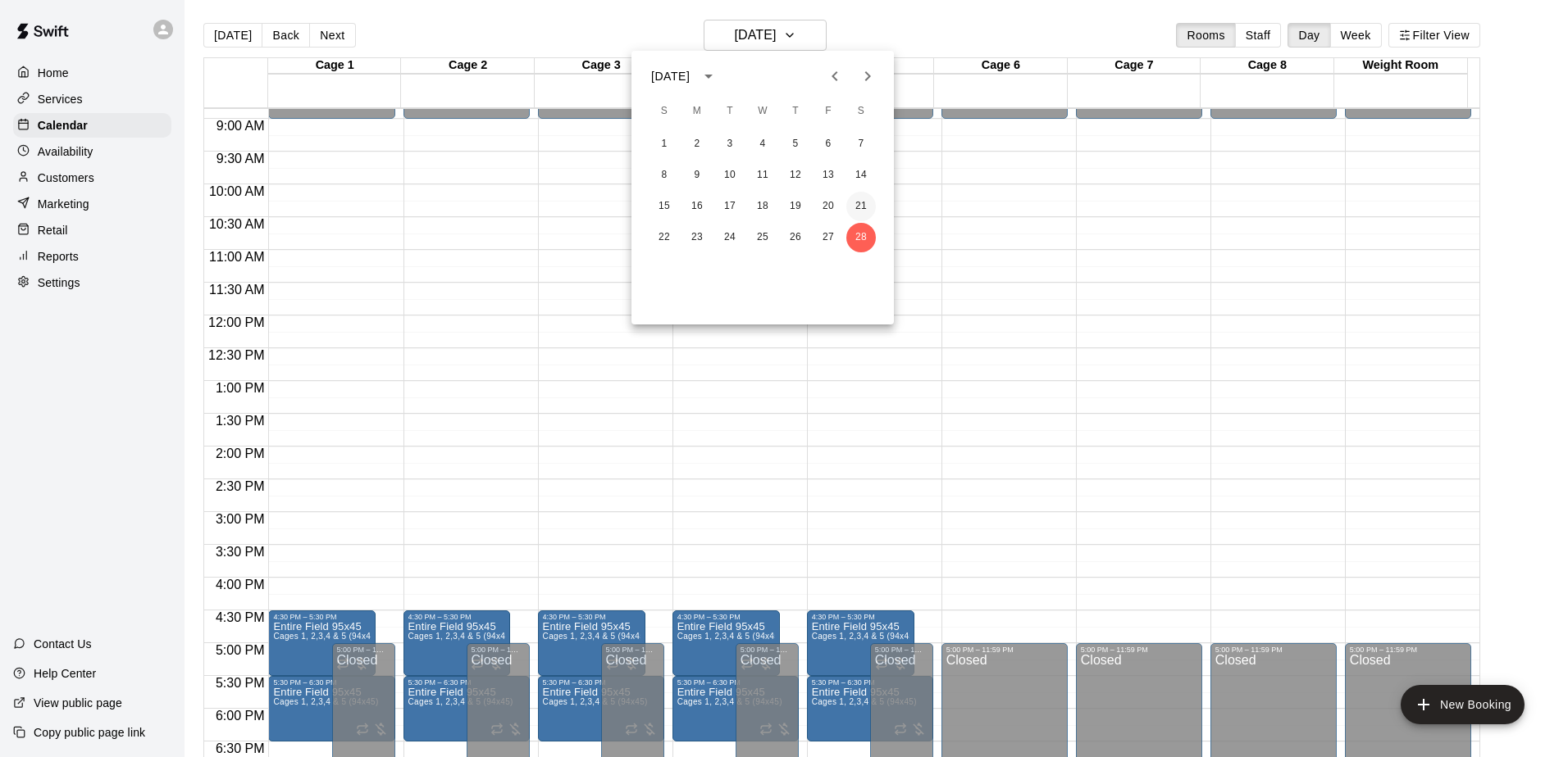
click at [861, 204] on button "21" at bounding box center [861, 206] width 29 height 29
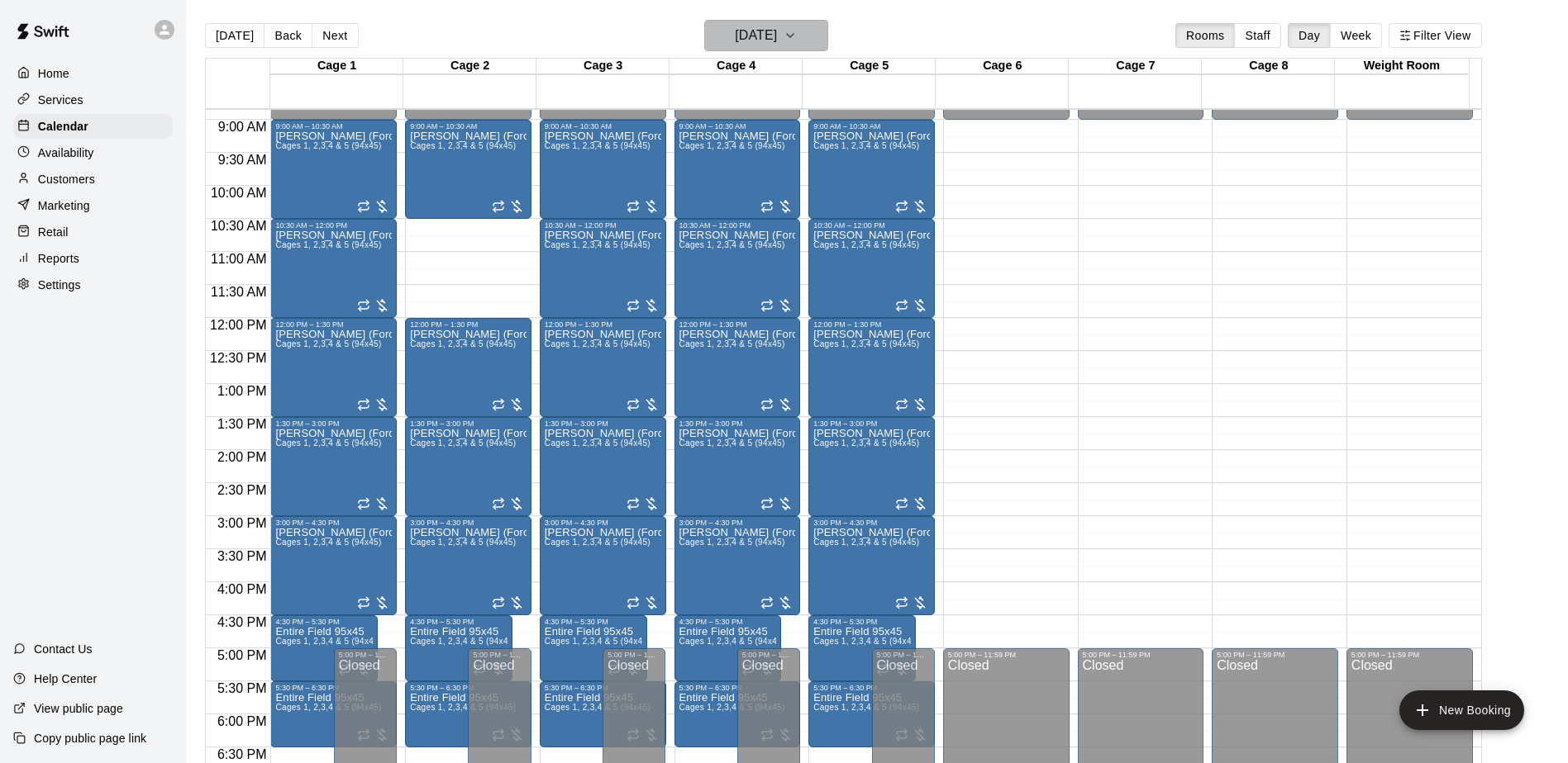
click at [828, 35] on button "[DATE]" at bounding box center [766, 35] width 124 height 32
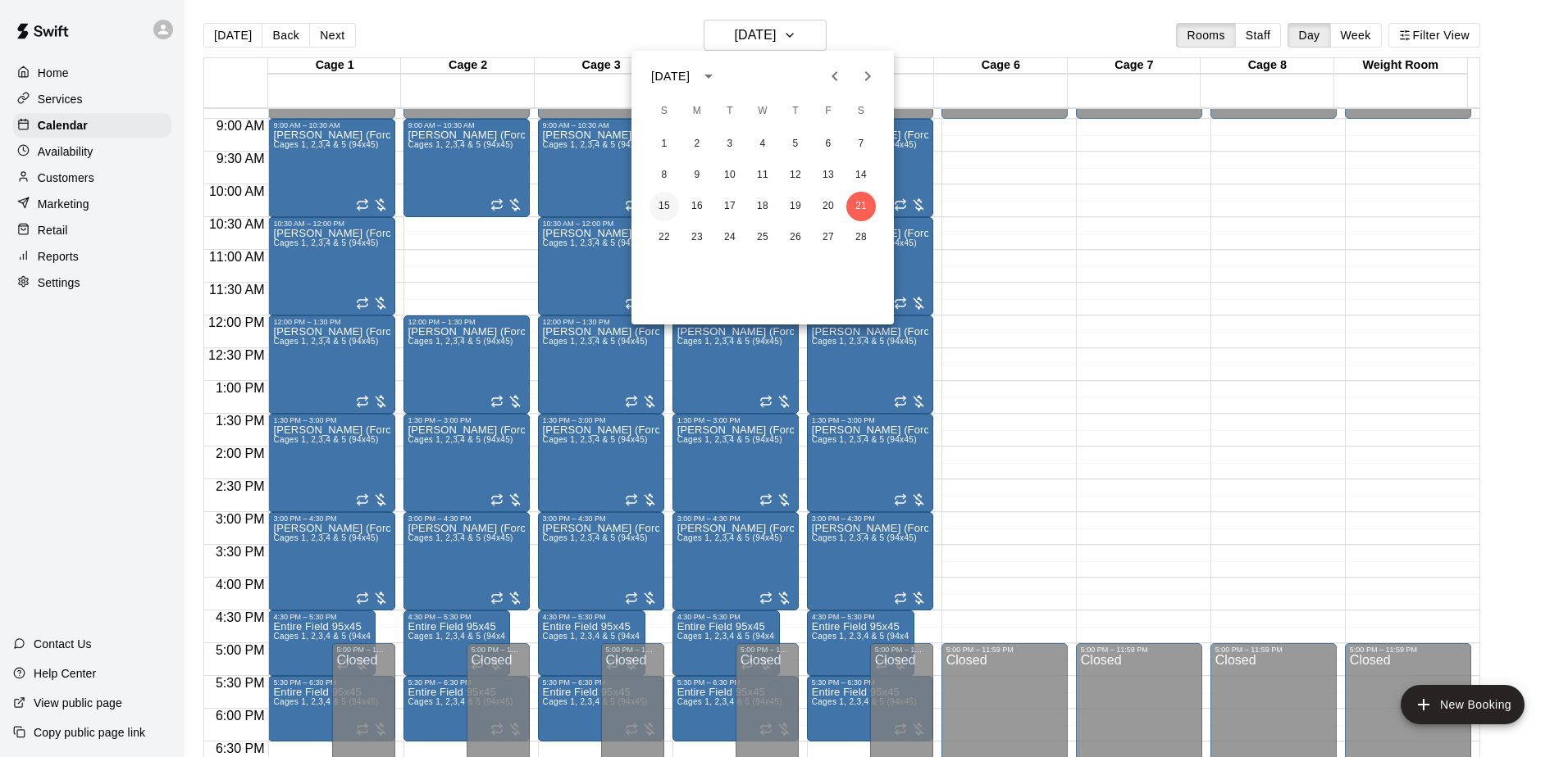
click at [663, 207] on button "15" at bounding box center [664, 206] width 29 height 29
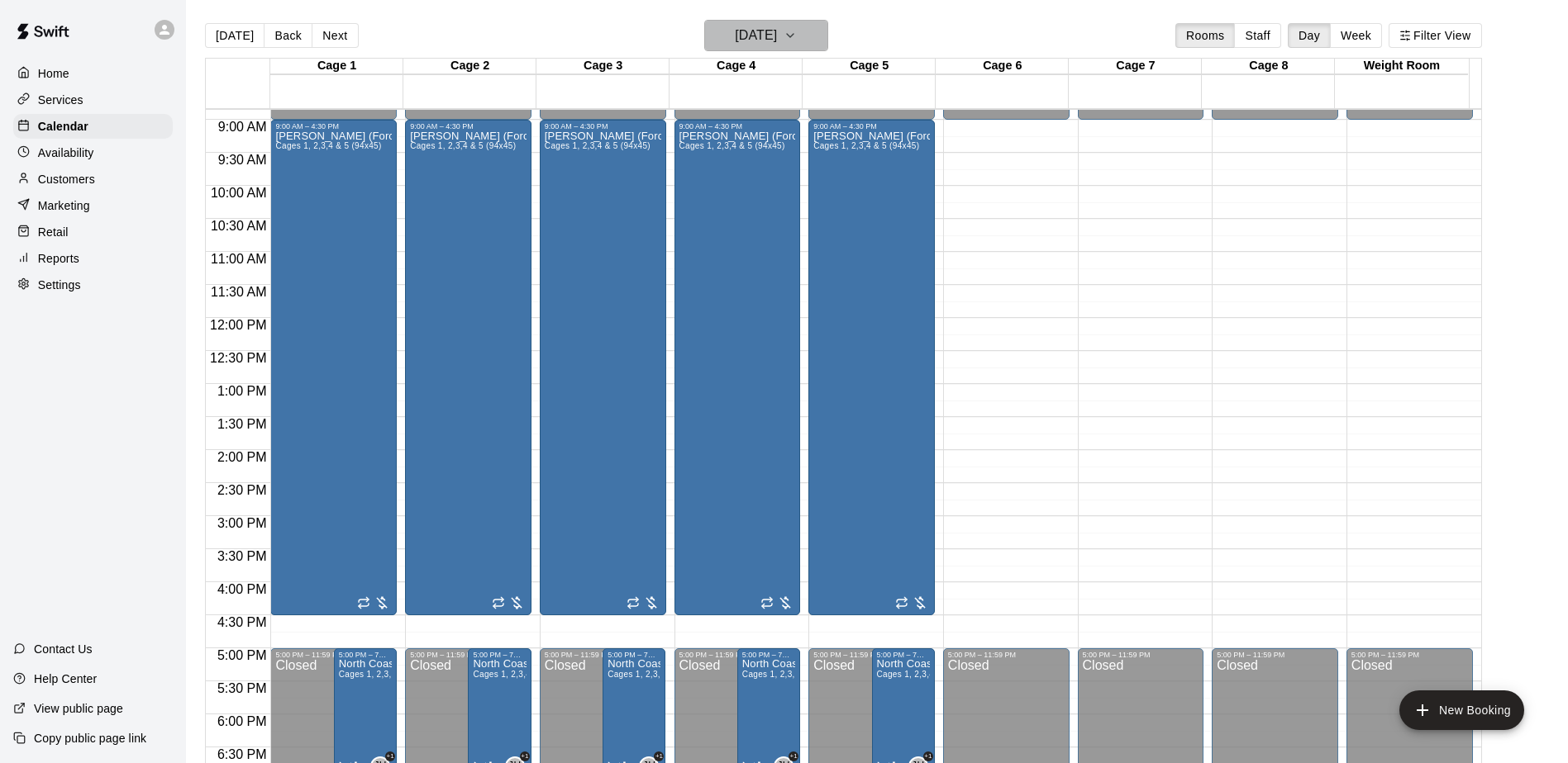
click at [825, 35] on button "[DATE]" at bounding box center [766, 35] width 124 height 32
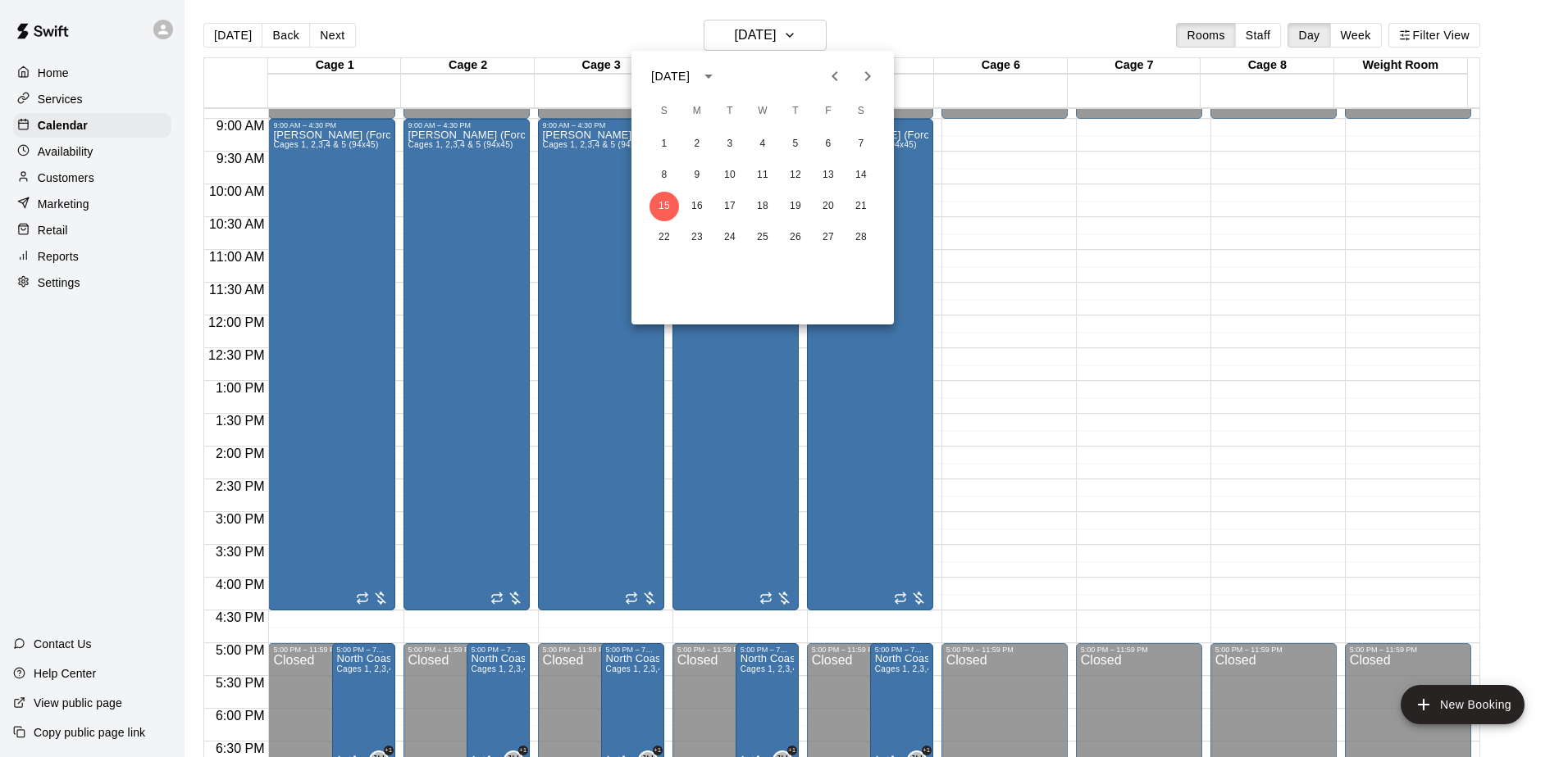
click at [842, 81] on icon "Previous month" at bounding box center [834, 76] width 20 height 20
click at [841, 81] on icon "Previous month" at bounding box center [834, 76] width 20 height 20
click at [861, 181] on button "8" at bounding box center [861, 175] width 29 height 29
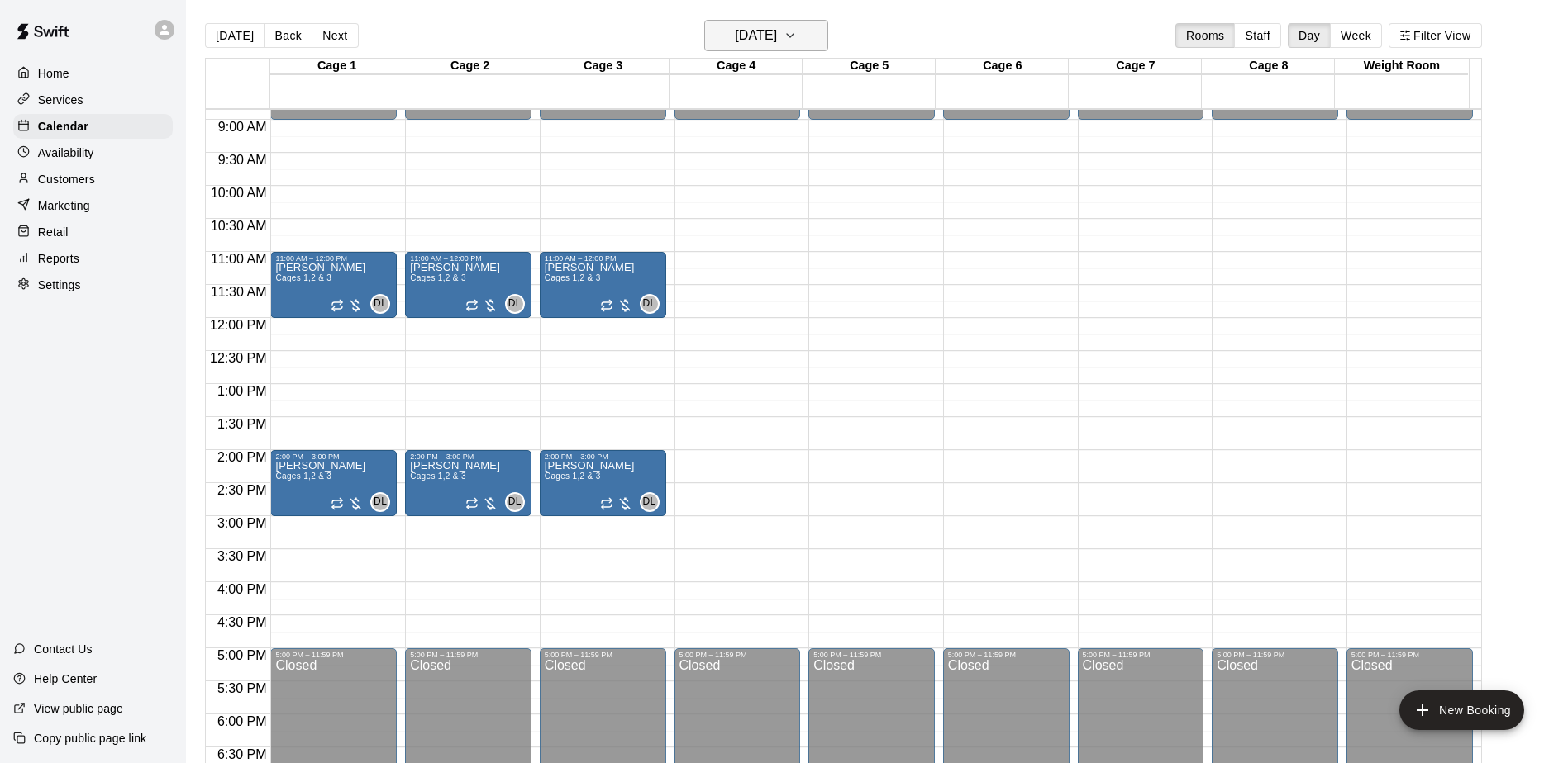
click at [797, 41] on icon "button" at bounding box center [790, 35] width 13 height 20
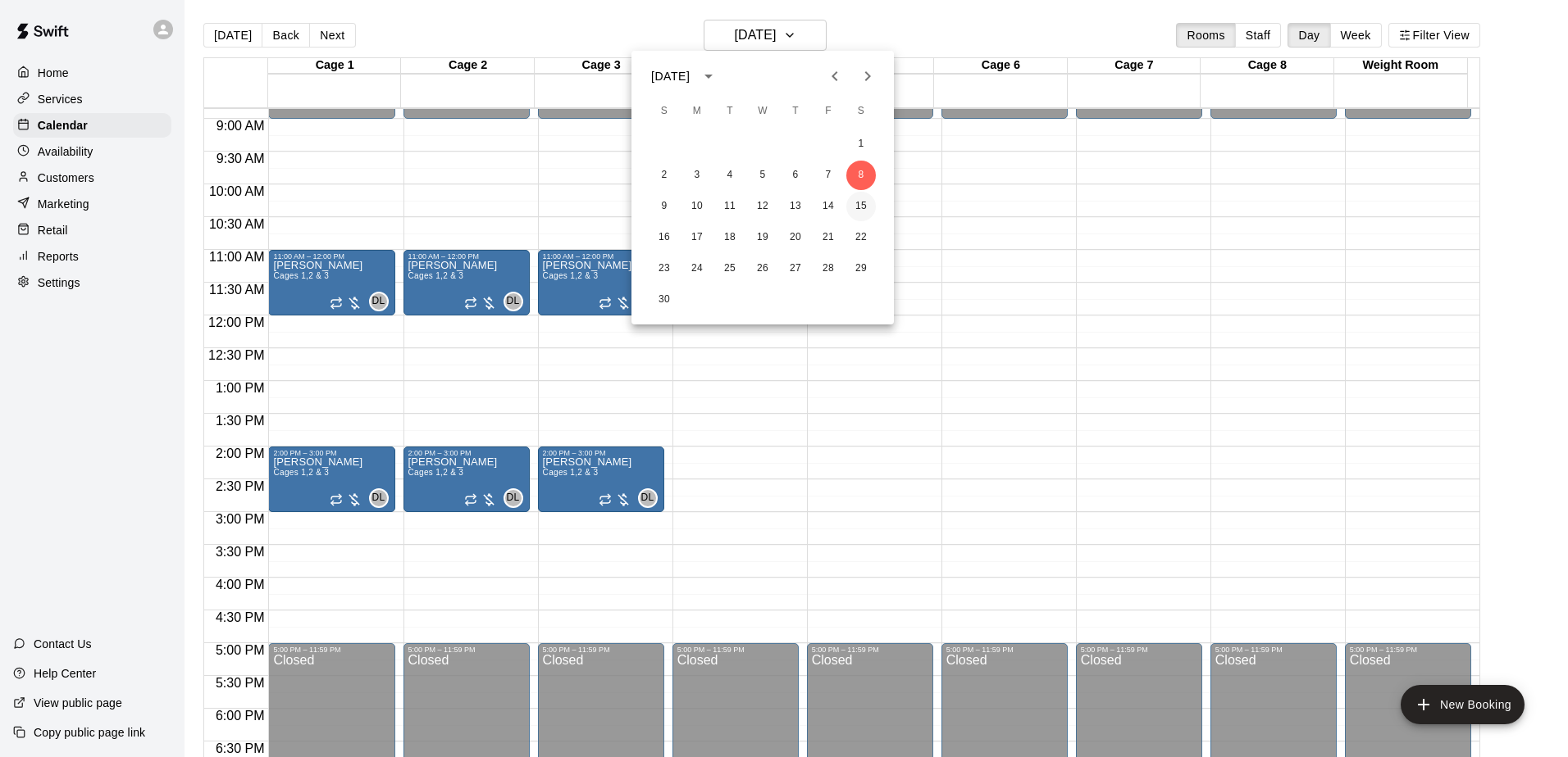
click at [861, 210] on button "15" at bounding box center [861, 206] width 29 height 29
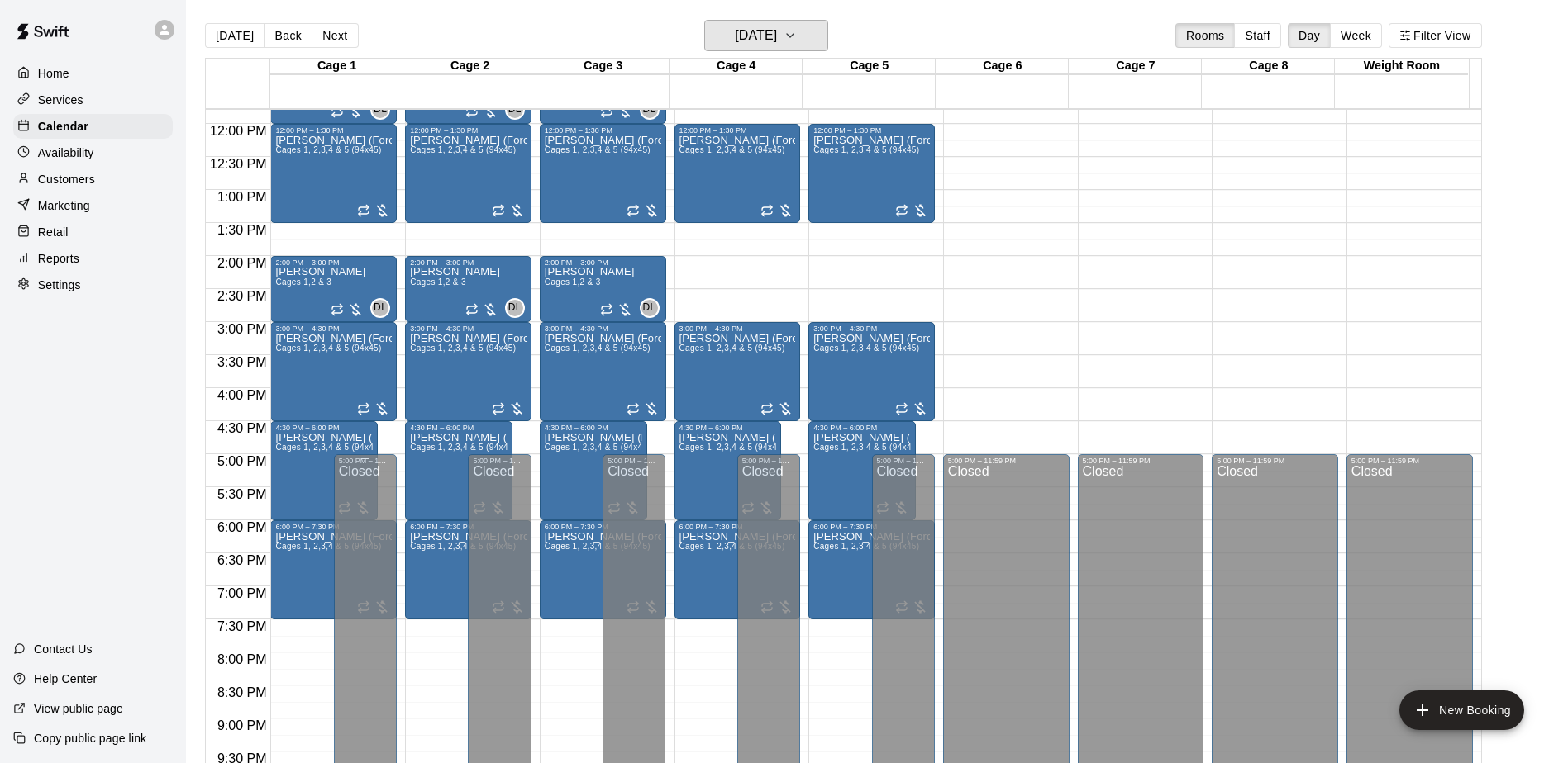
scroll to position [751, 0]
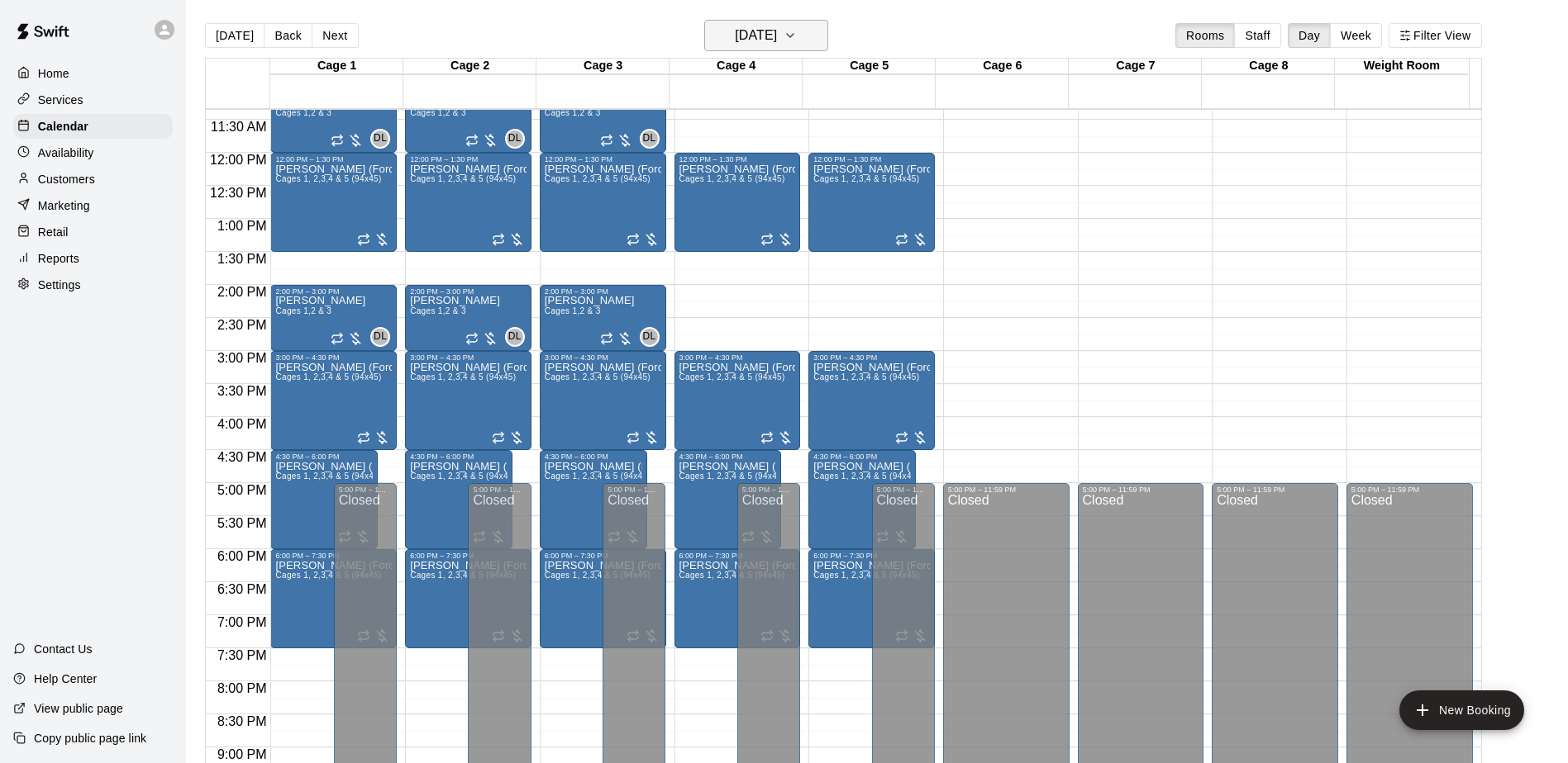
click at [797, 38] on icon "button" at bounding box center [790, 35] width 13 height 20
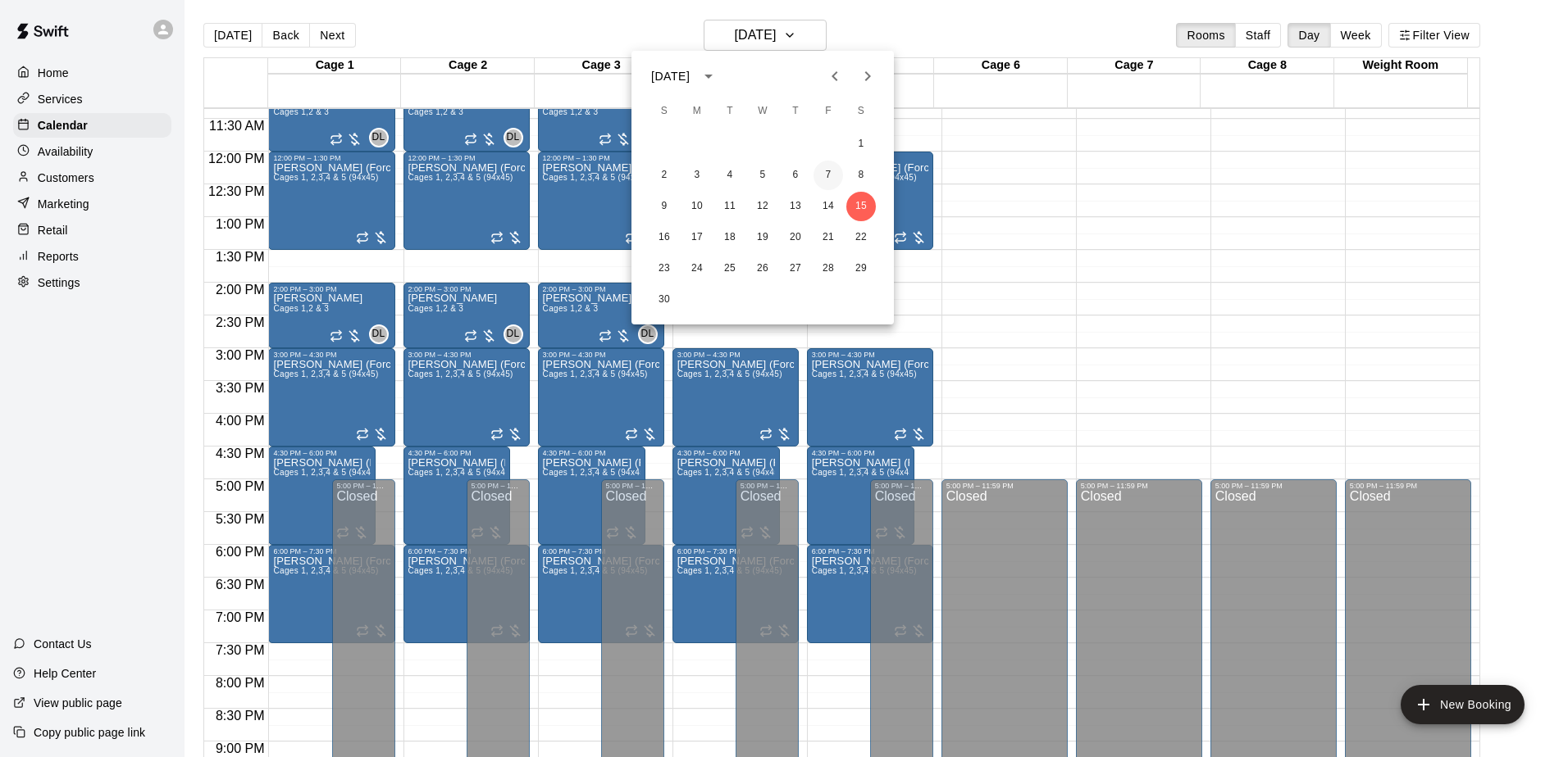
click at [835, 177] on button "7" at bounding box center [828, 175] width 29 height 29
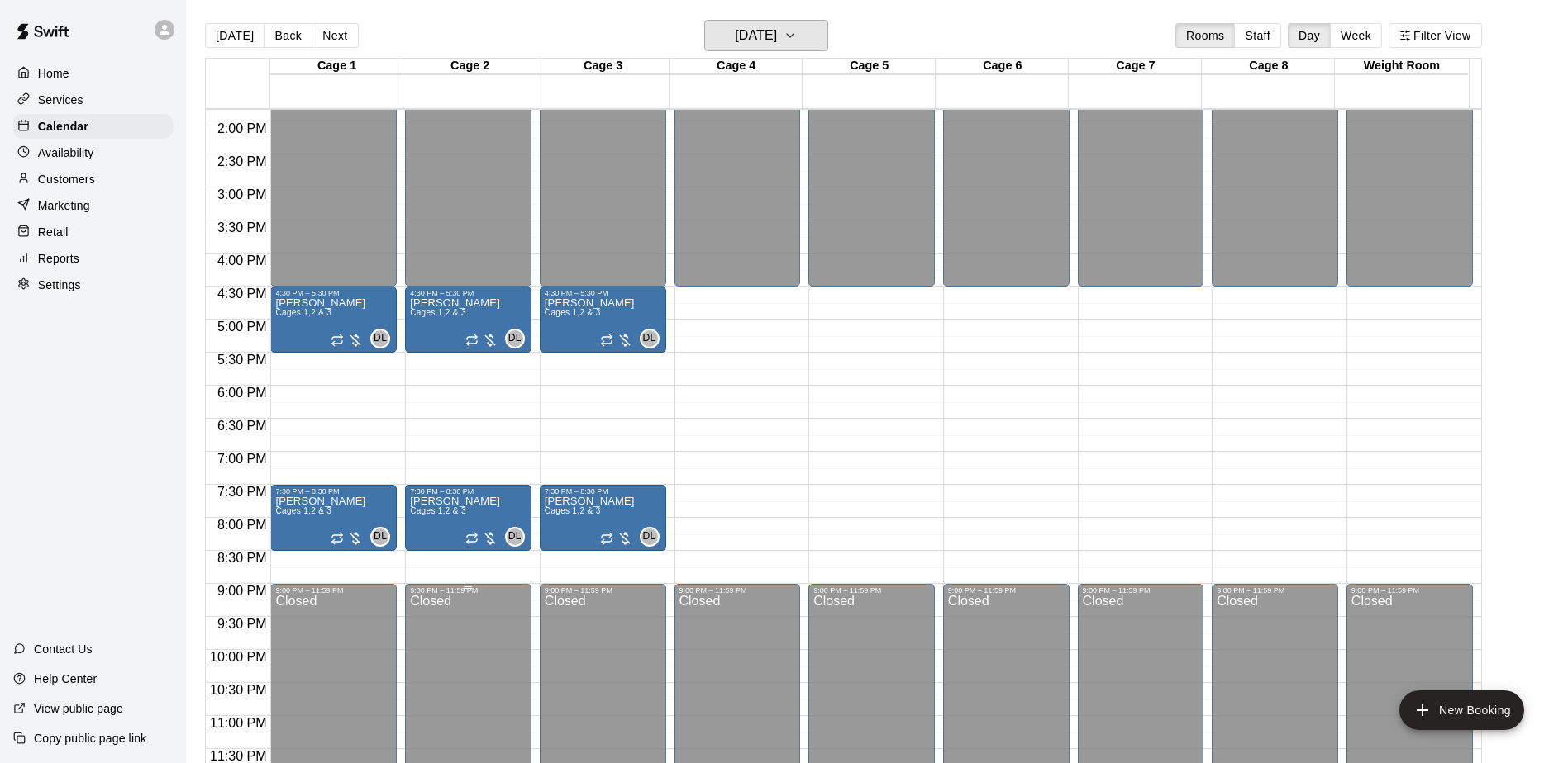
scroll to position [916, 0]
click at [797, 40] on icon "button" at bounding box center [790, 35] width 13 height 20
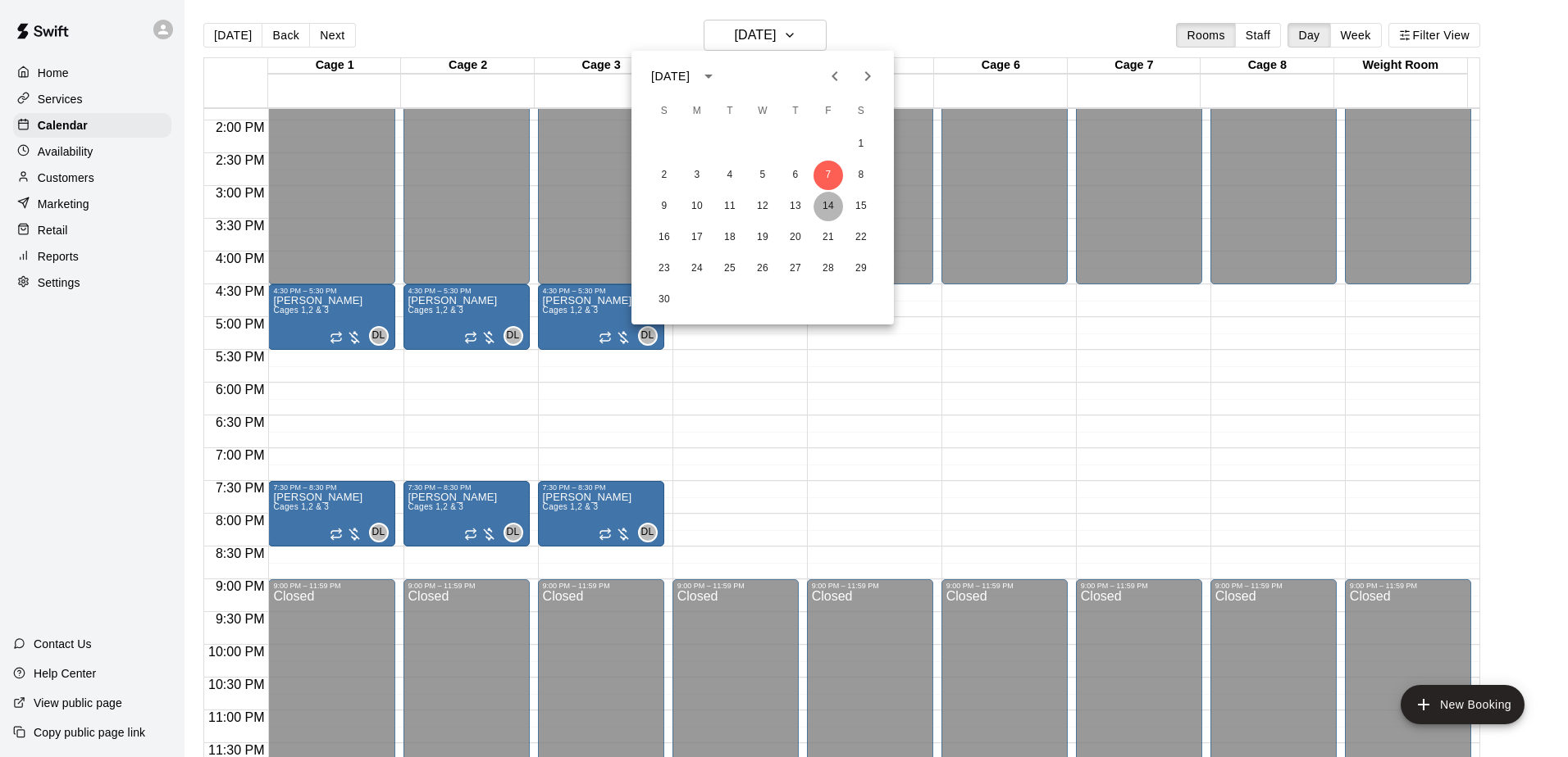
click at [833, 210] on button "14" at bounding box center [828, 206] width 29 height 29
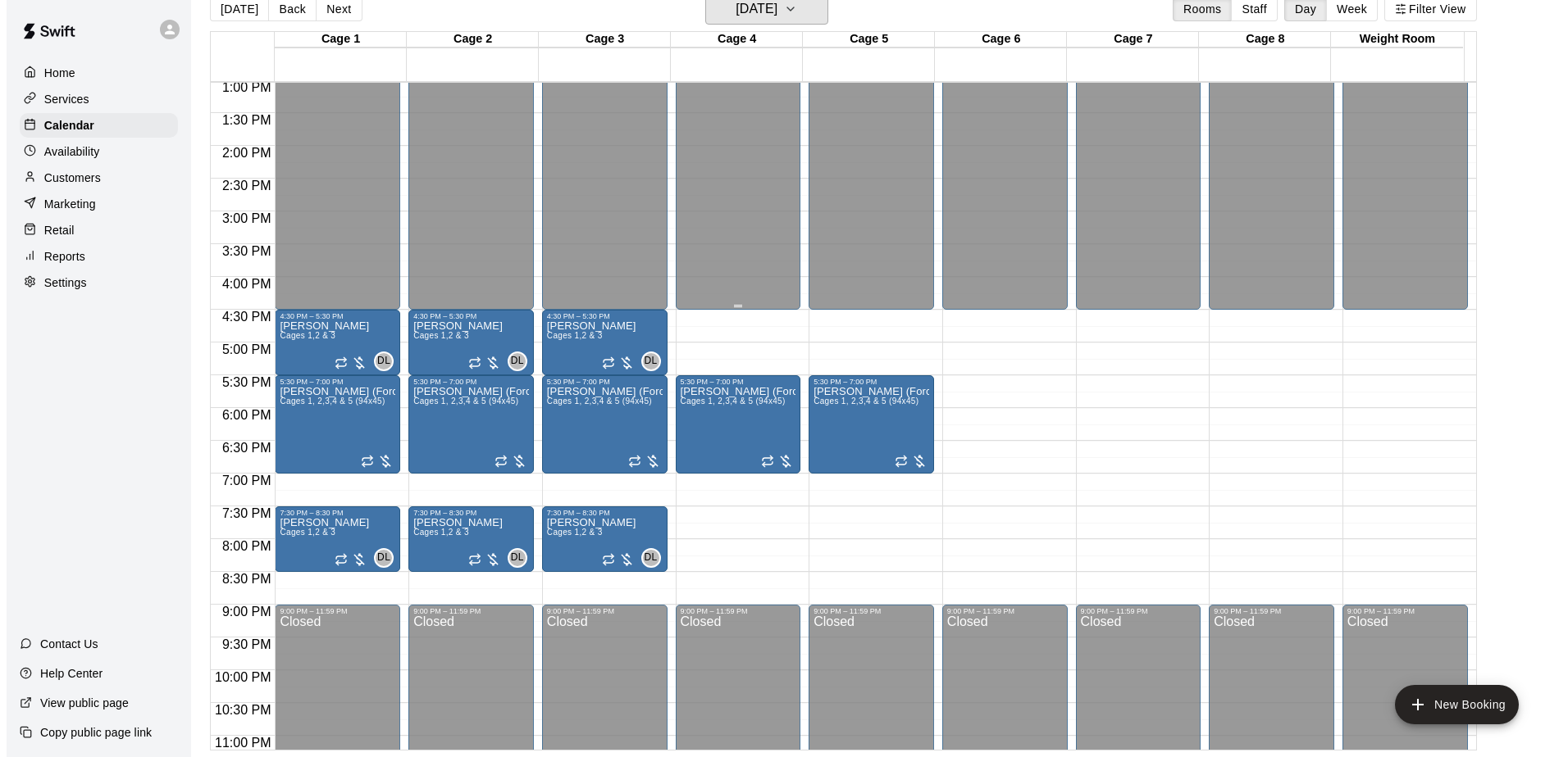
scroll to position [826, 0]
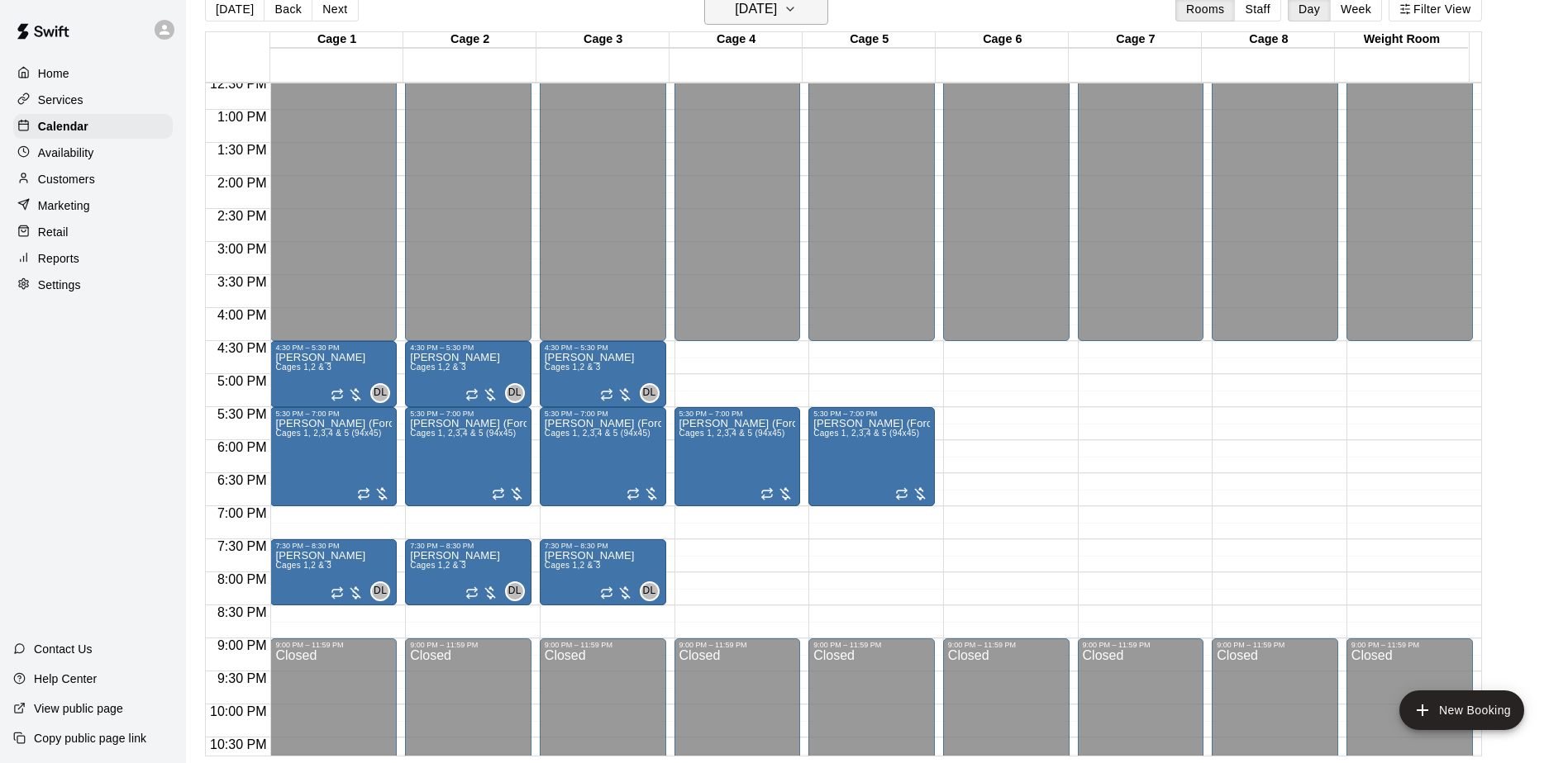
click at [822, 11] on button "[DATE]" at bounding box center [766, 9] width 124 height 32
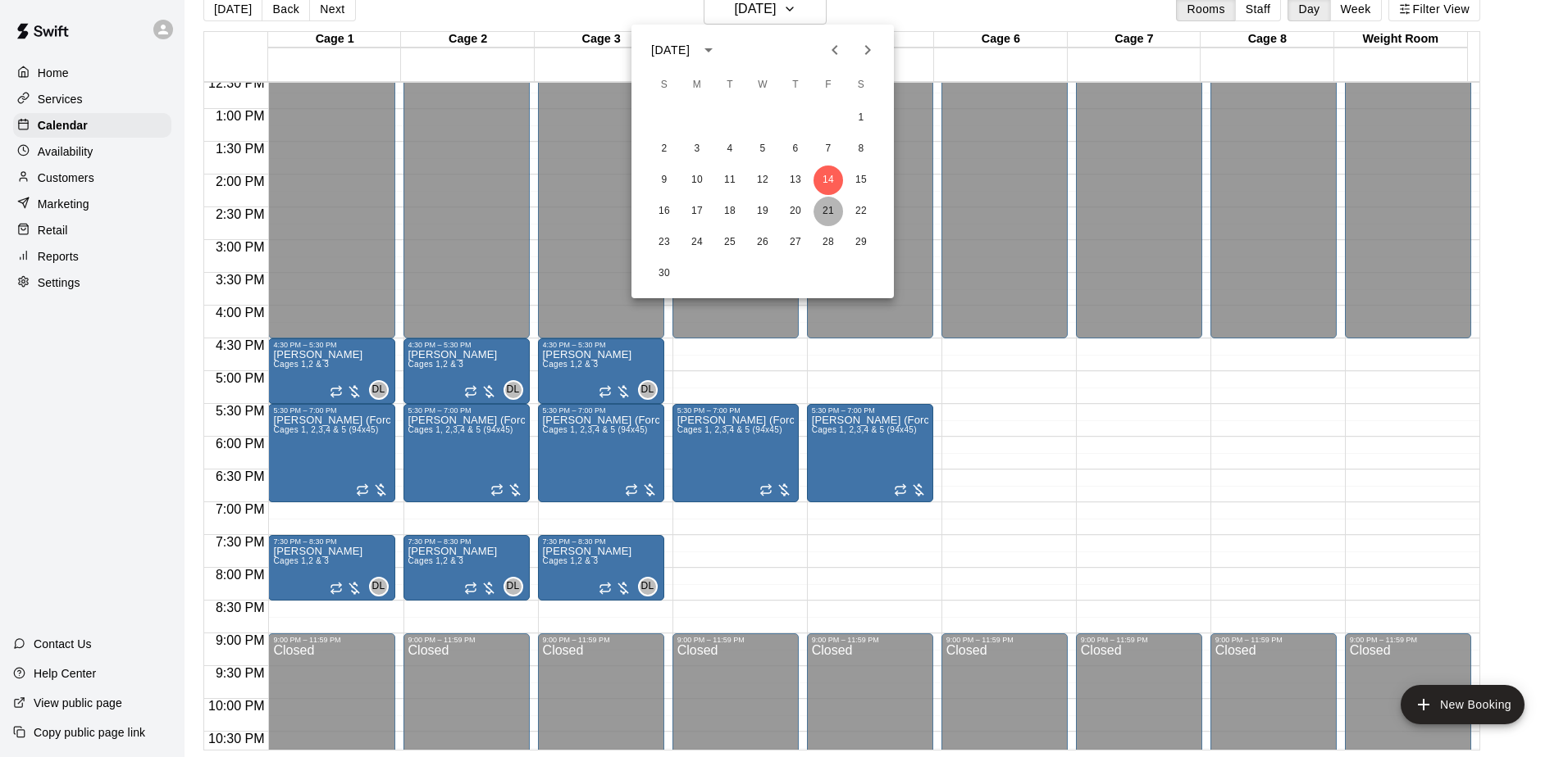
click at [824, 204] on button "21" at bounding box center [828, 211] width 29 height 29
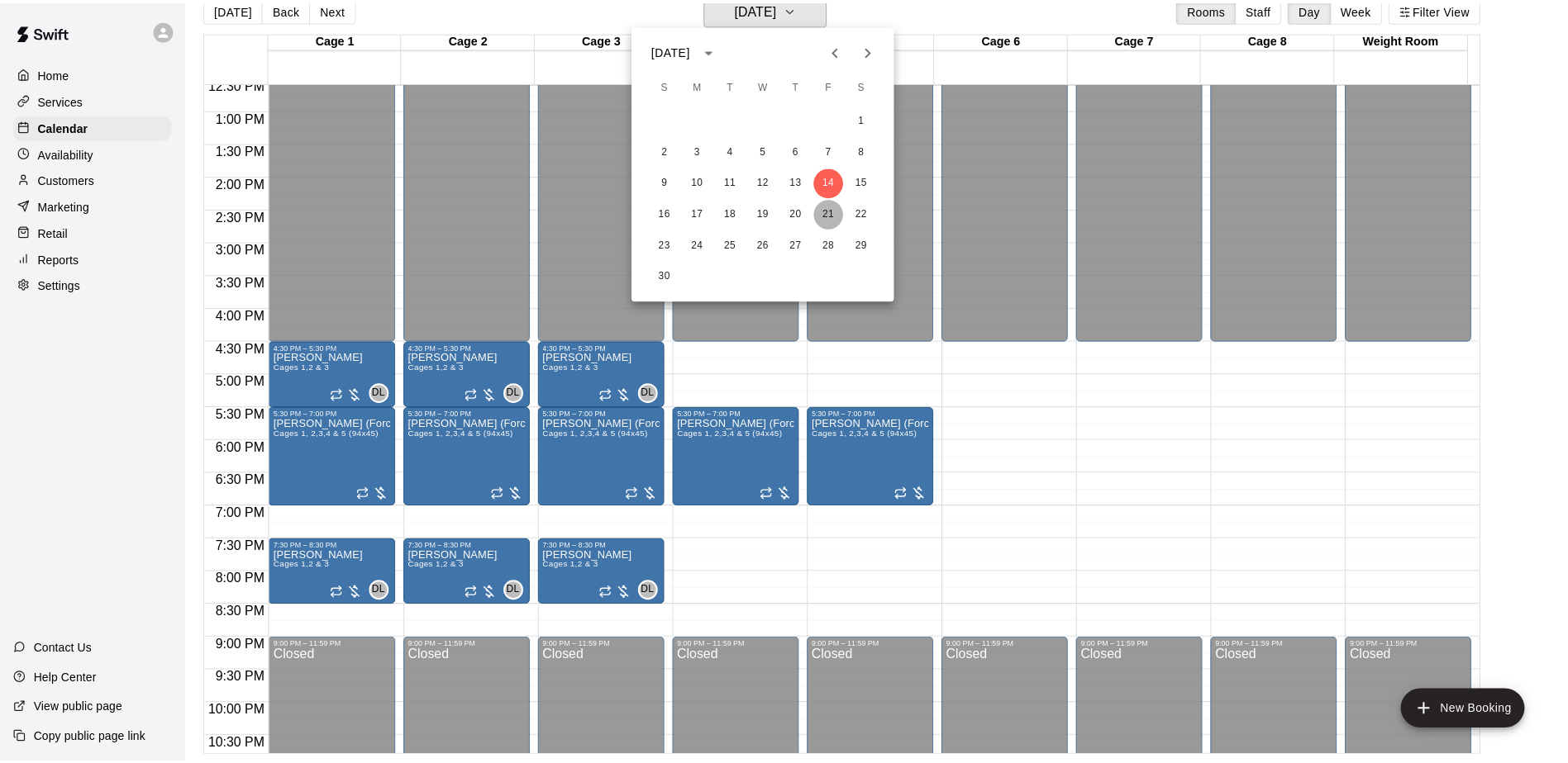
scroll to position [20, 0]
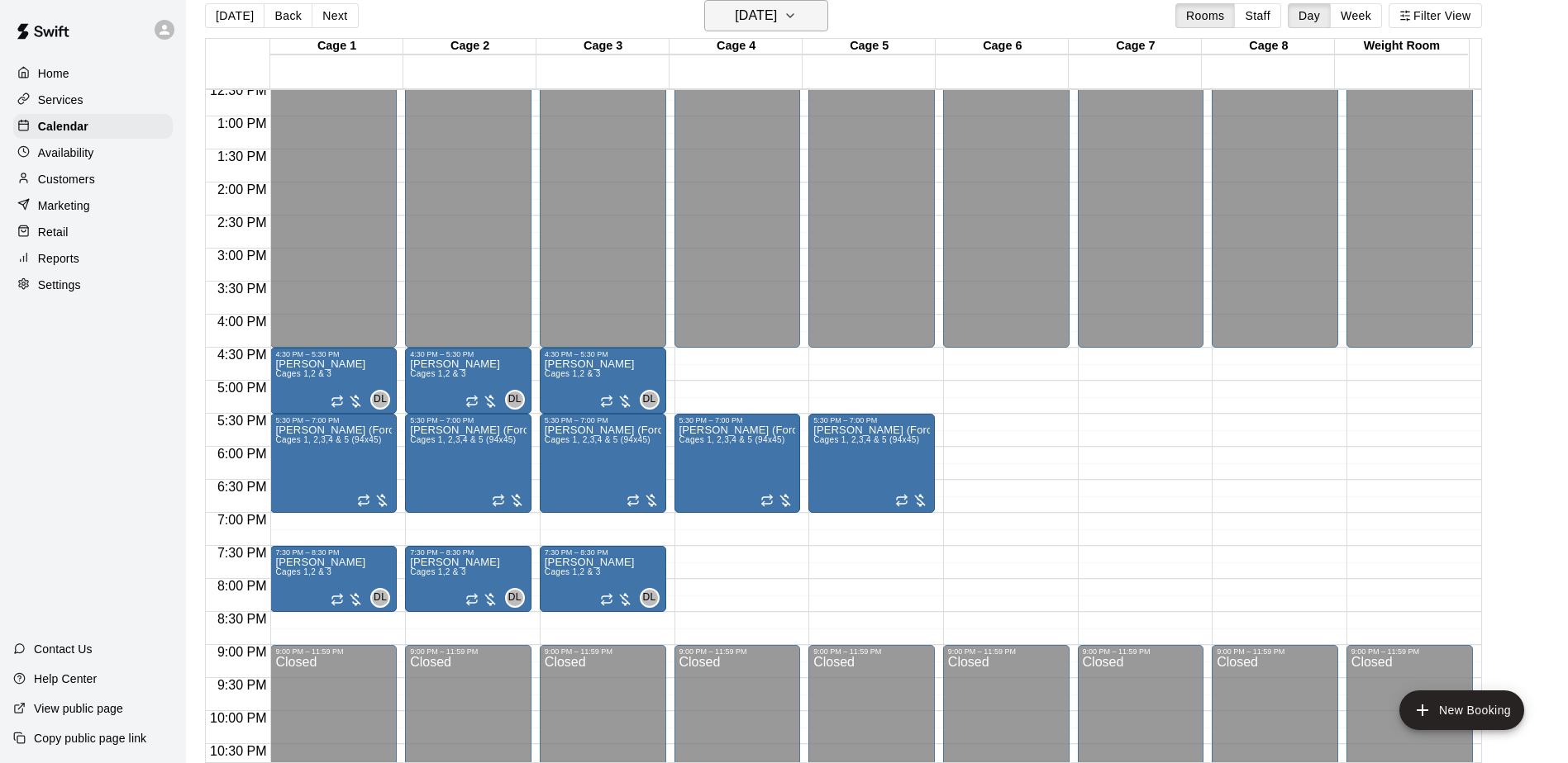
click at [797, 10] on icon "button" at bounding box center [790, 15] width 13 height 20
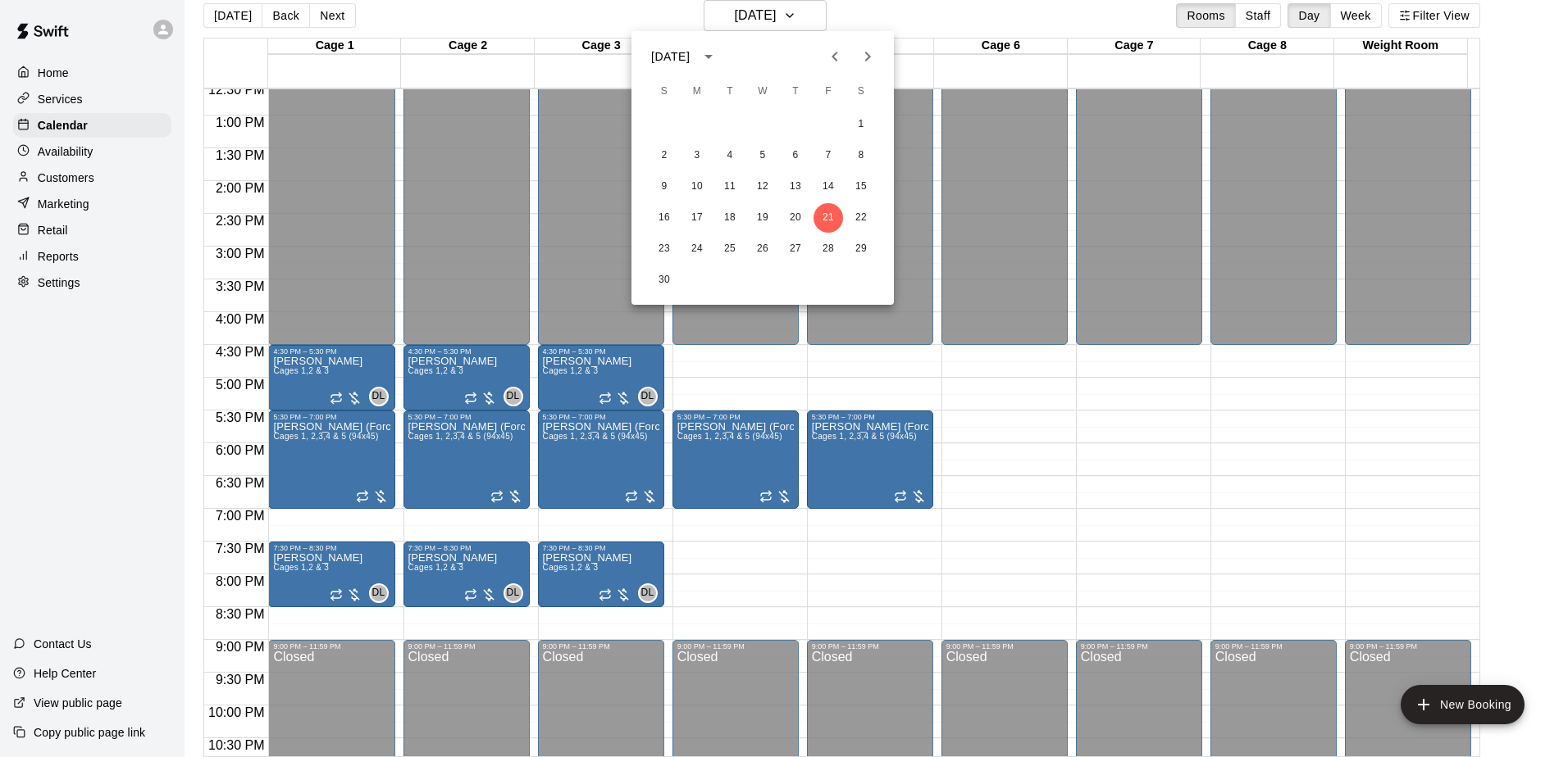
click at [806, 17] on div at bounding box center [784, 378] width 1568 height 757
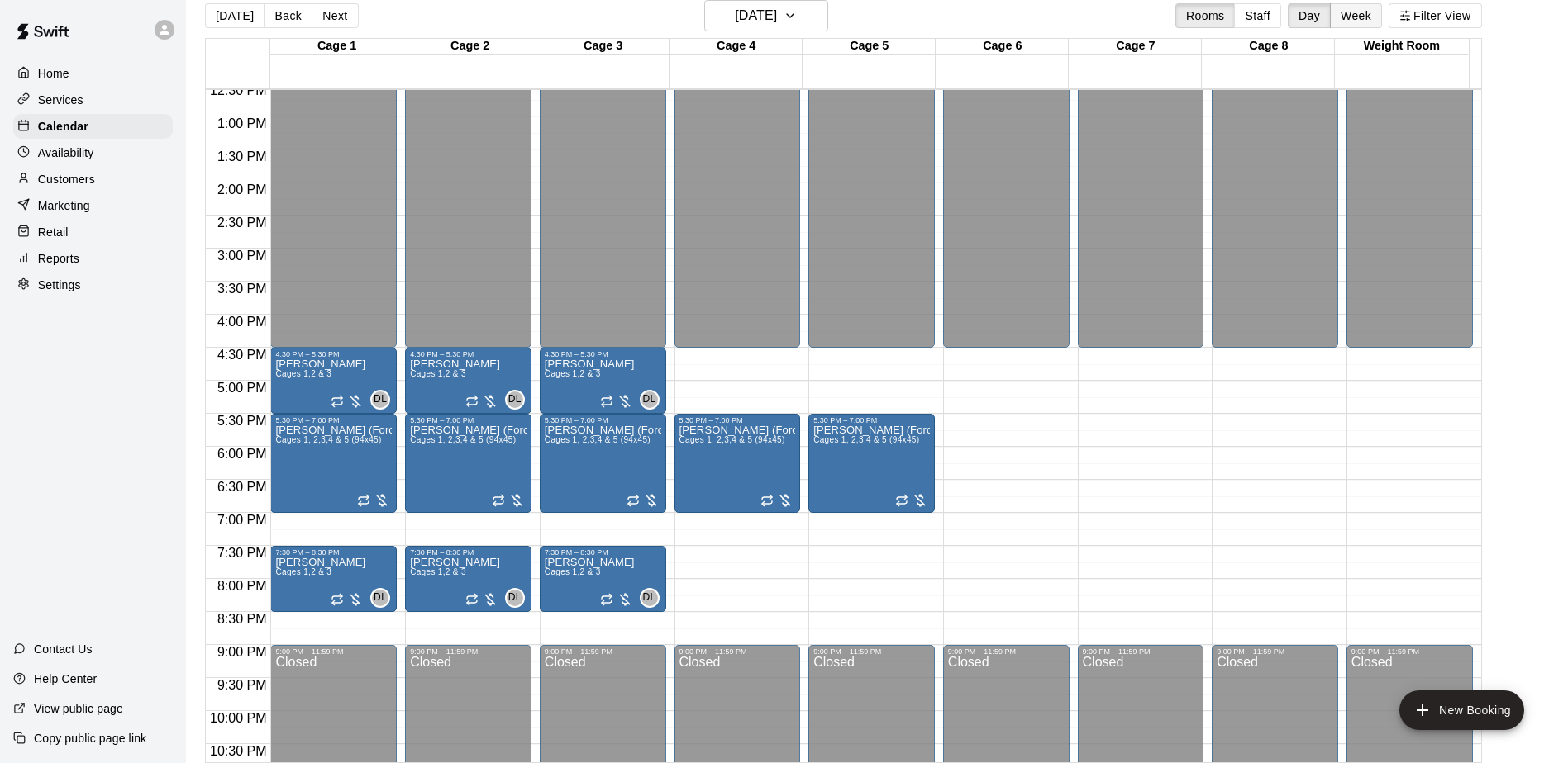
click at [1377, 15] on button "Week" at bounding box center [1356, 15] width 53 height 25
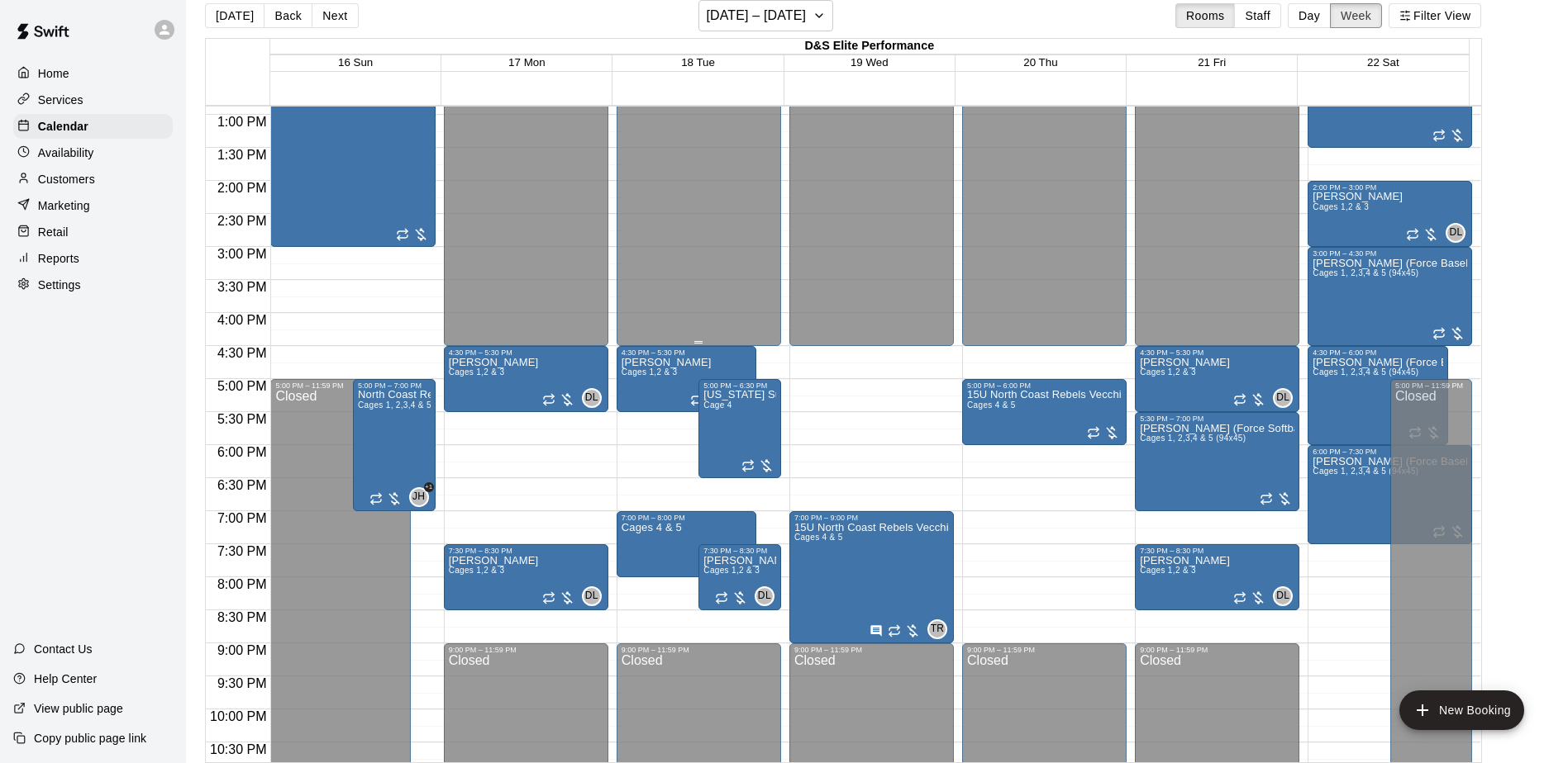
scroll to position [850, 0]
click at [833, 10] on button "[DATE] – [DATE]" at bounding box center [765, 15] width 135 height 32
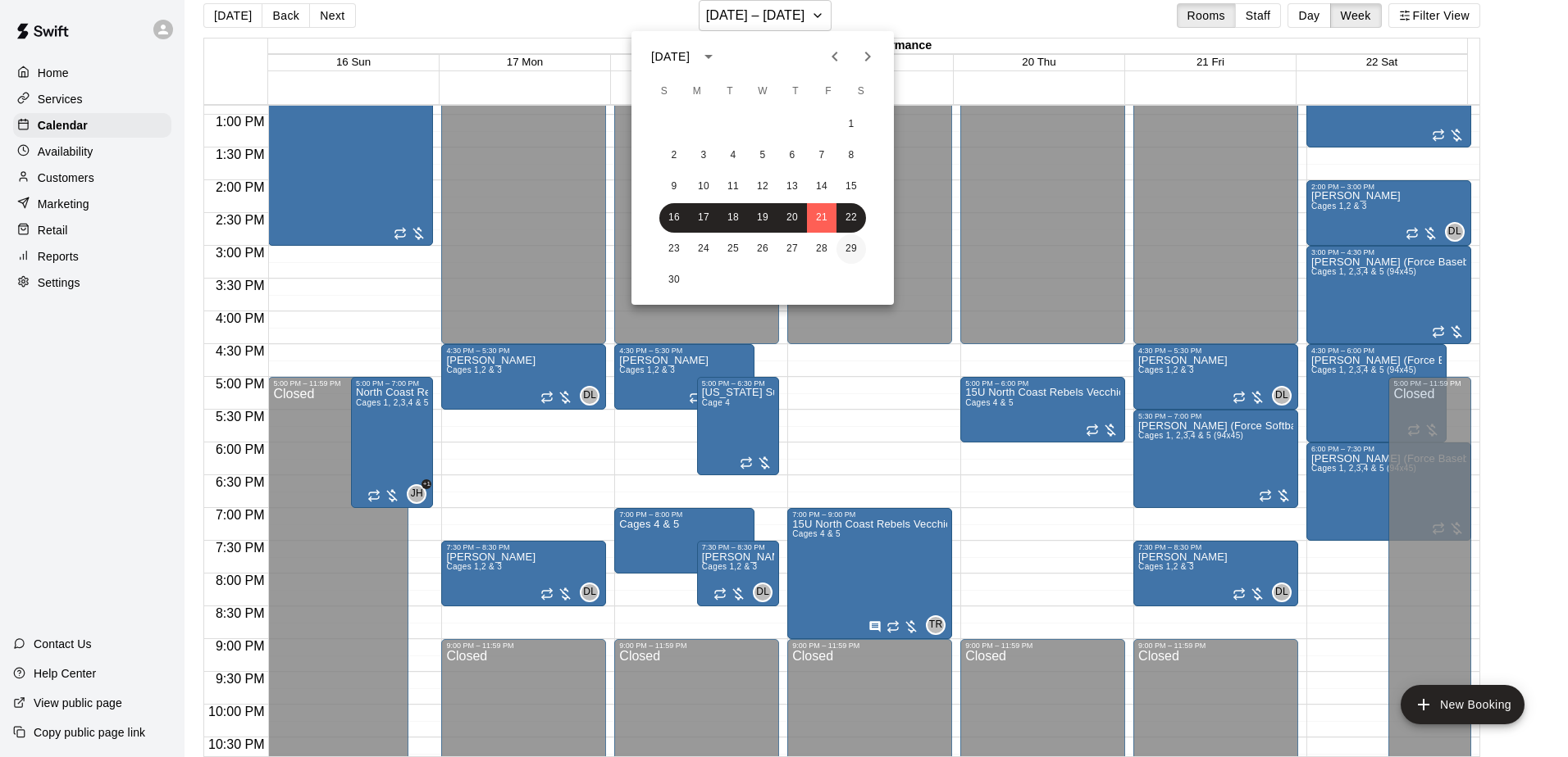
click at [851, 247] on button "29" at bounding box center [851, 248] width 29 height 29
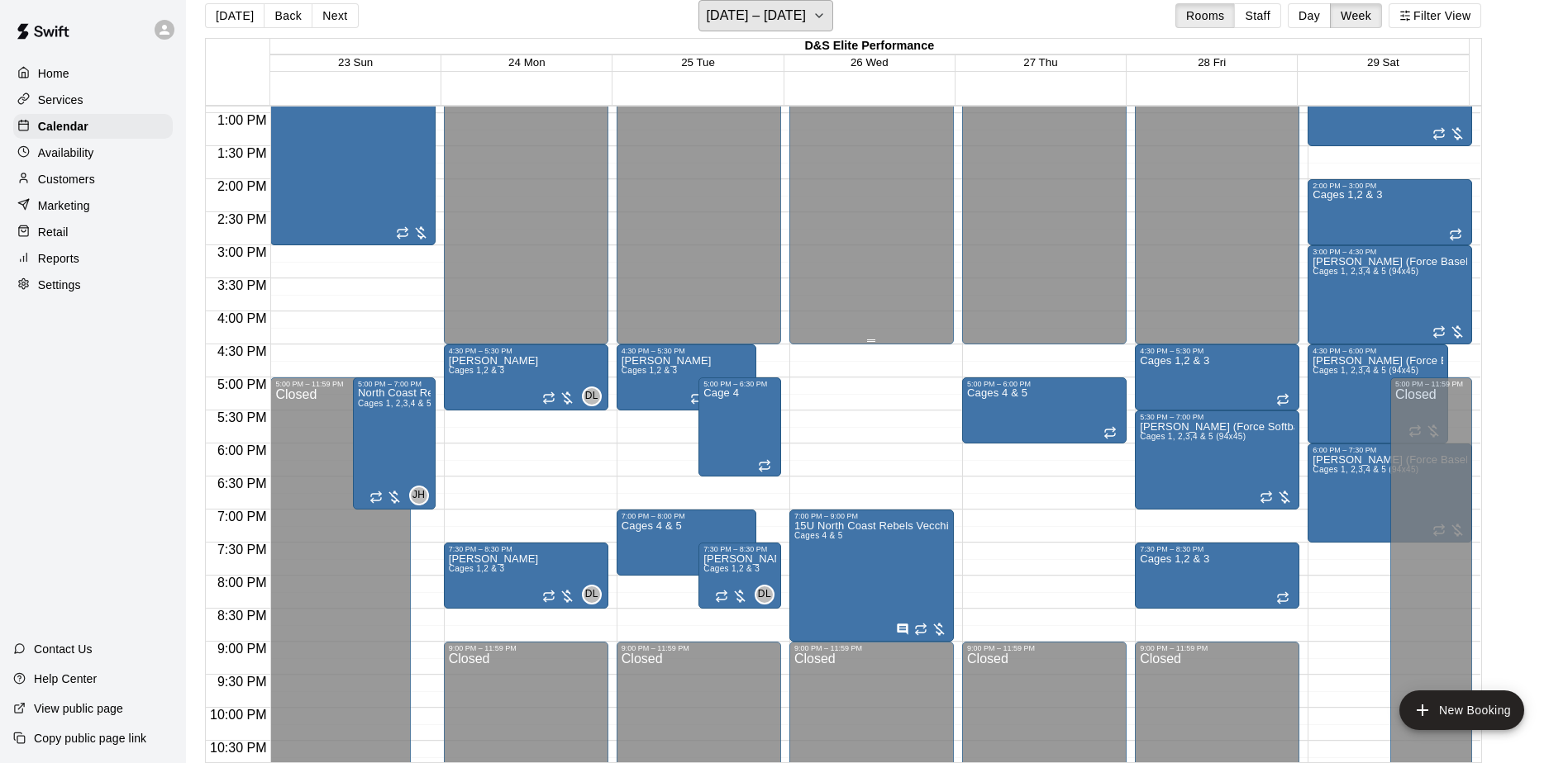
scroll to position [826, 0]
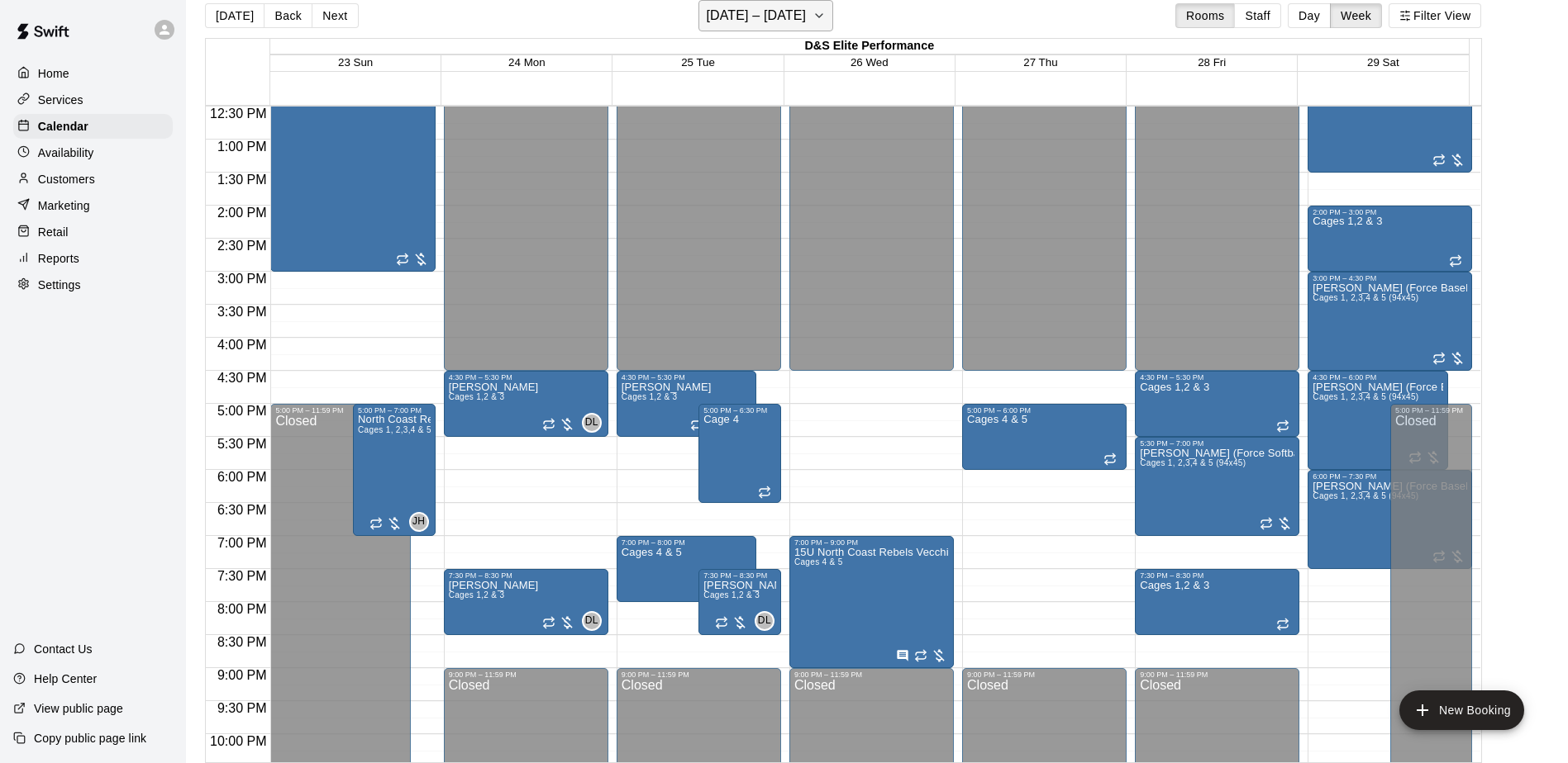
click at [826, 22] on icon "button" at bounding box center [819, 15] width 13 height 20
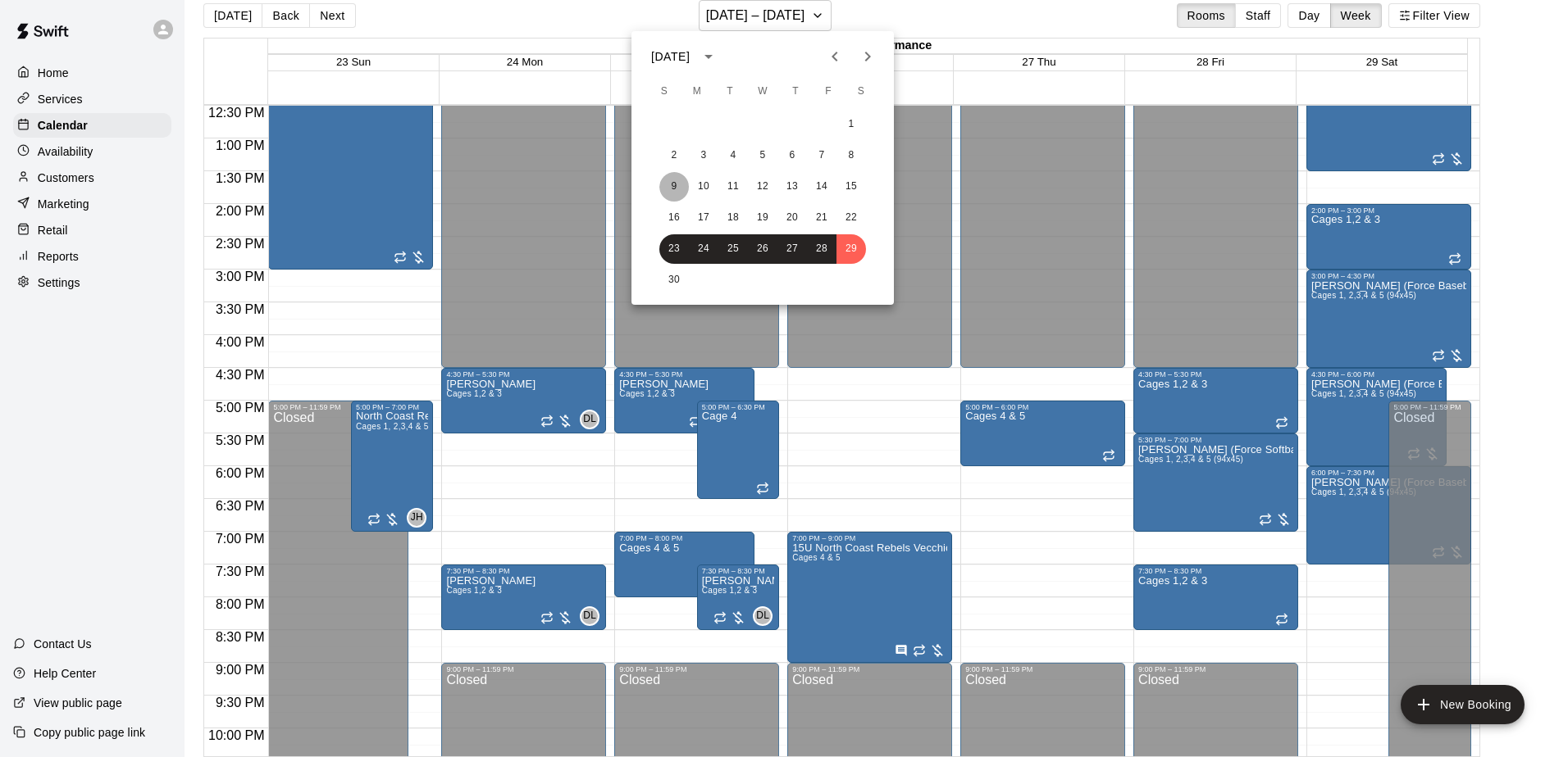
click at [669, 188] on button "9" at bounding box center [674, 187] width 29 height 29
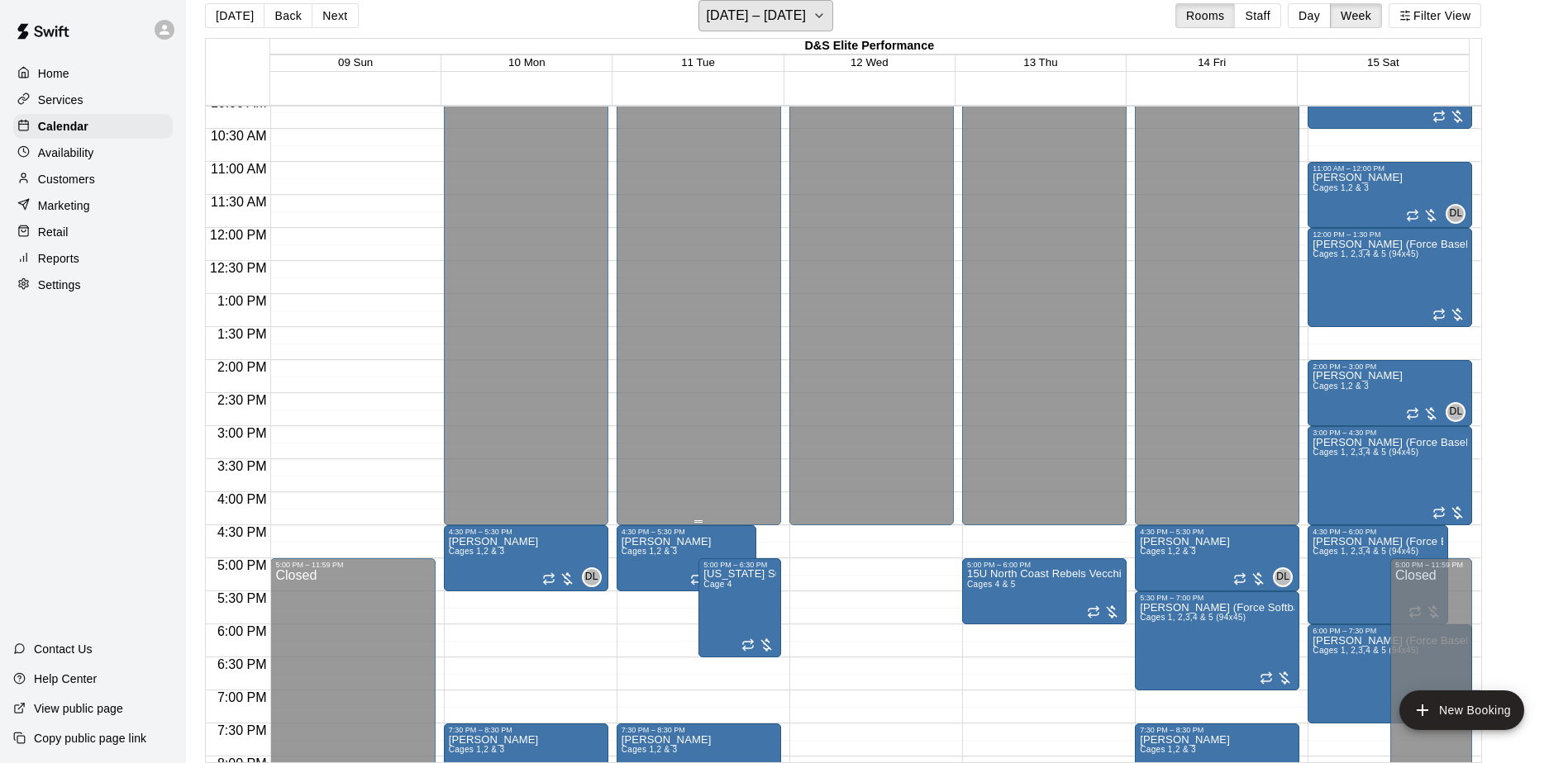
scroll to position [661, 0]
